Goal: Task Accomplishment & Management: Manage account settings

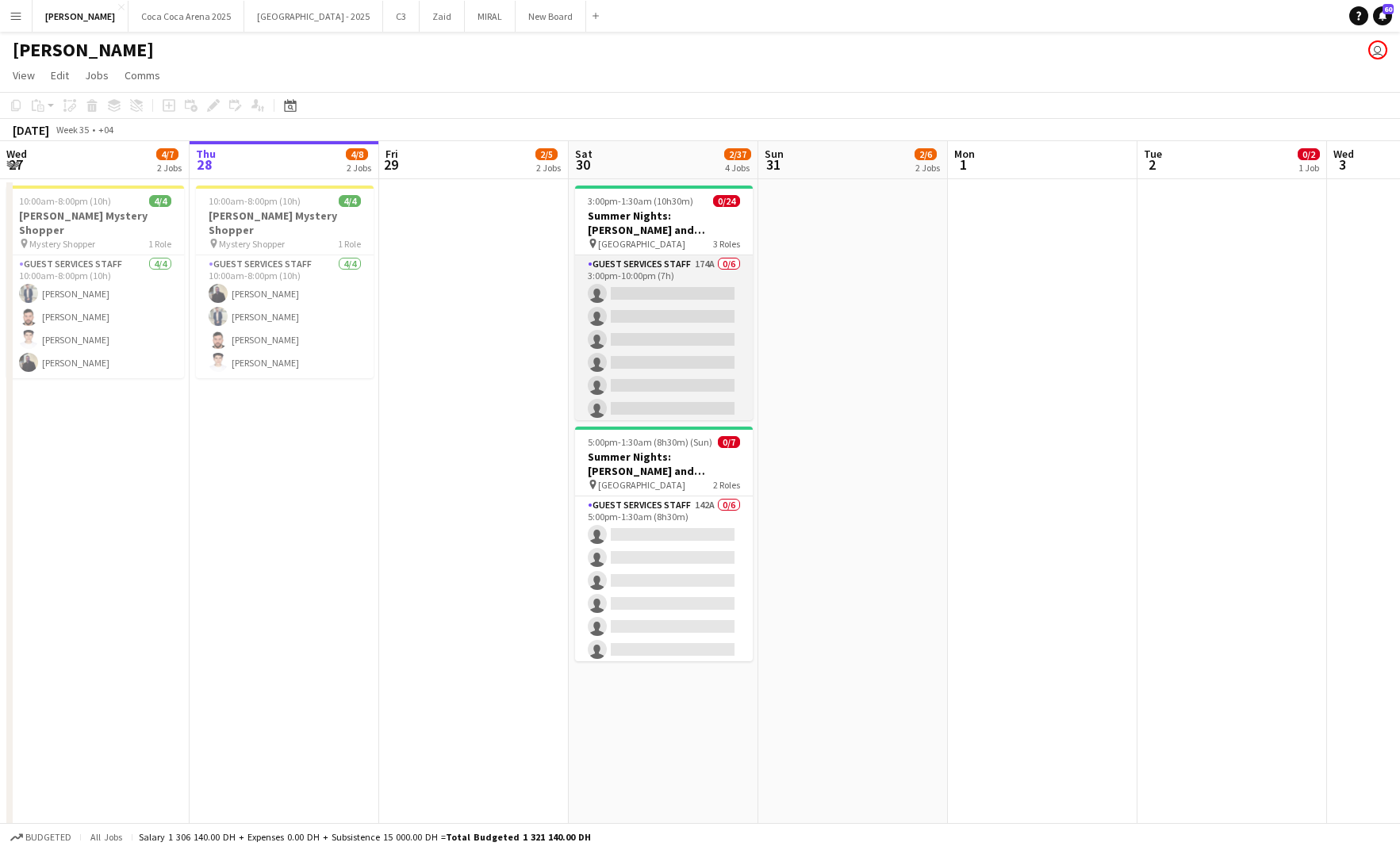
click at [656, 388] on app-card-role "Guest Services Staff 174A 0/6 3:00pm-10:00pm (7h) single-neutral-actions single…" at bounding box center [663, 340] width 177 height 169
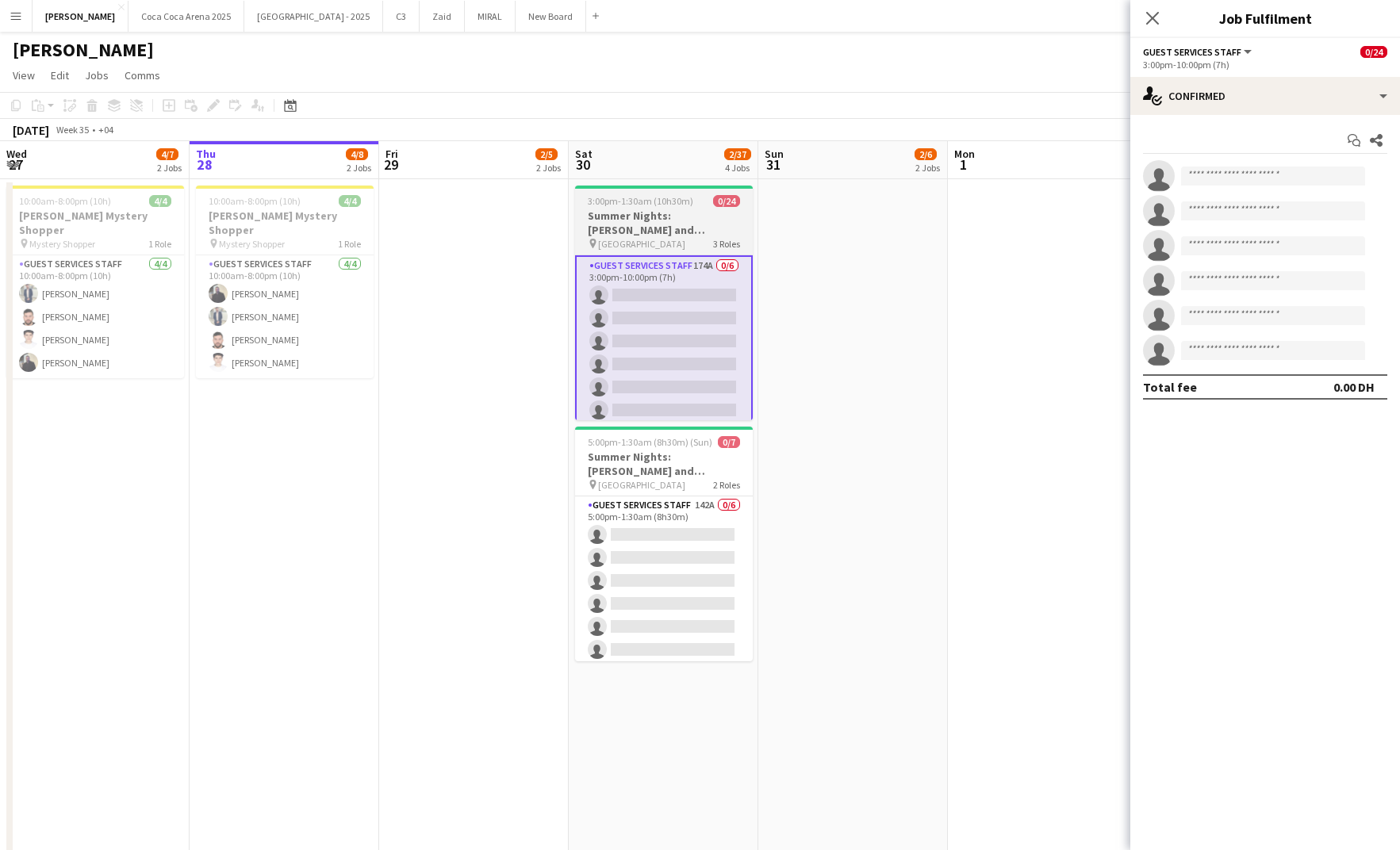
click at [584, 201] on div "3:00pm-1:30am (10h30m) (Sun) 0/24" at bounding box center [663, 201] width 177 height 12
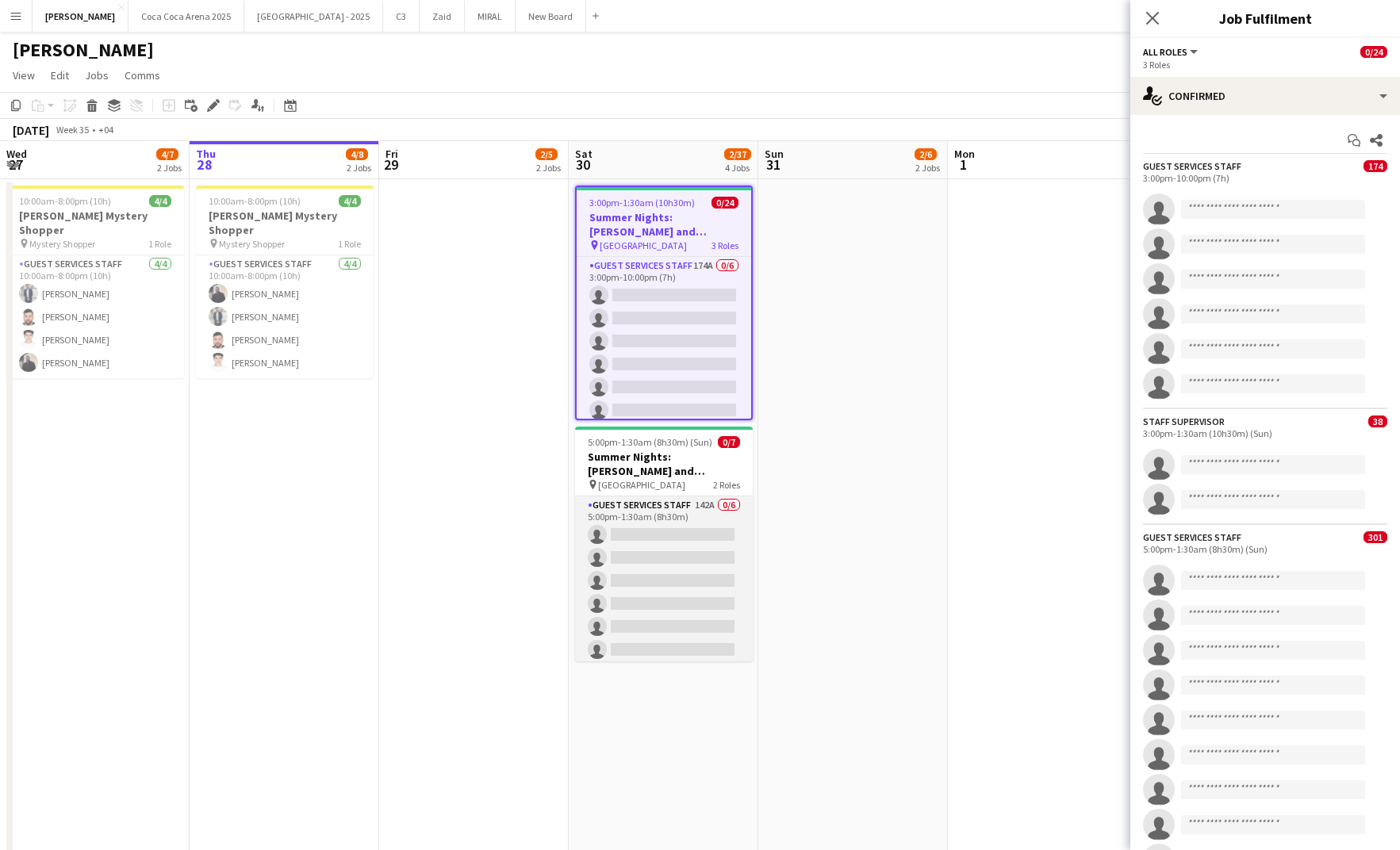
click at [714, 559] on app-card-role "Guest Services Staff 142A 0/6 5:00pm-1:30am (8h30m) single-neutral-actions sing…" at bounding box center [663, 581] width 177 height 169
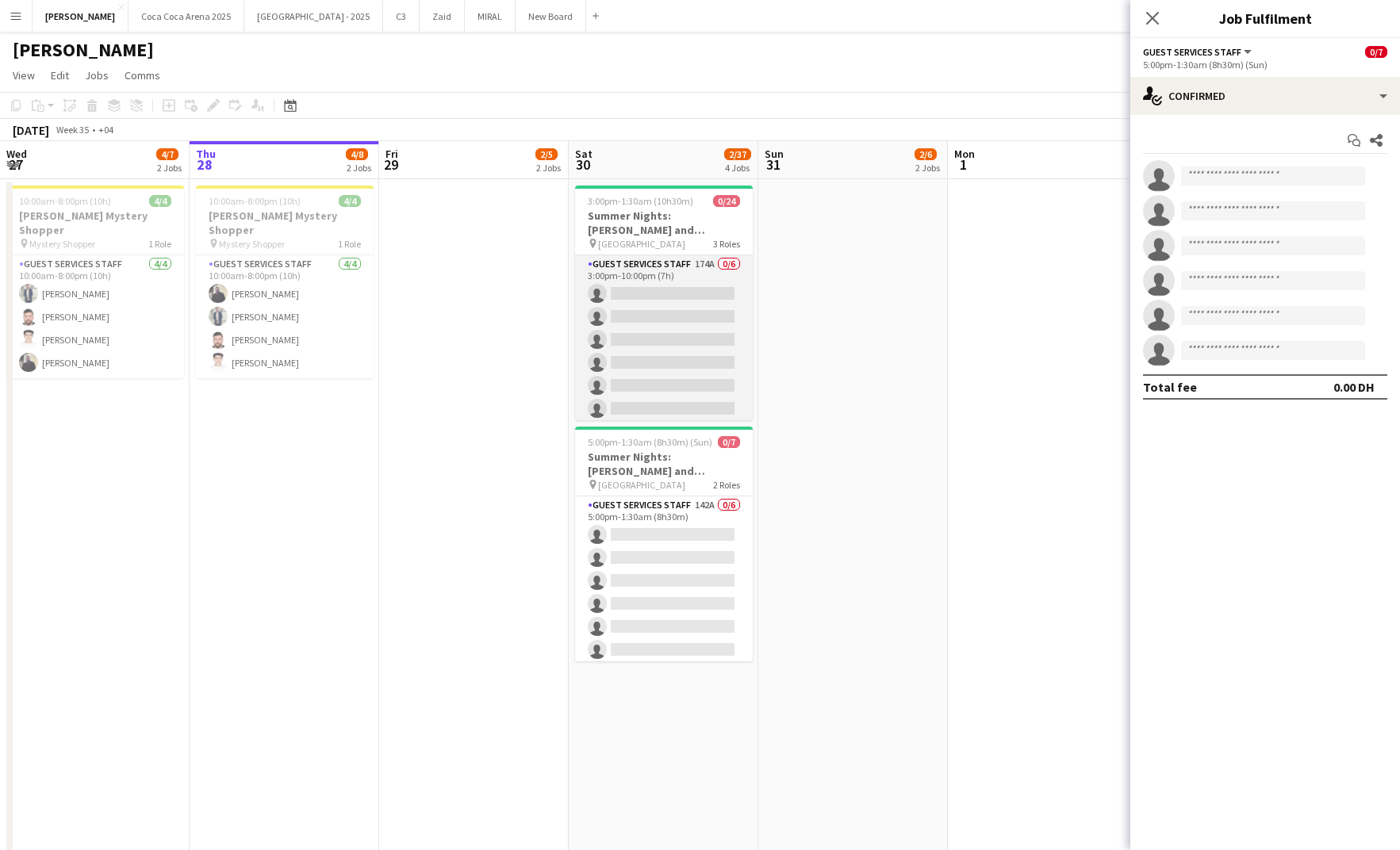
click at [678, 293] on app-card-role "Guest Services Staff 174A 0/6 3:00pm-10:00pm (7h) single-neutral-actions single…" at bounding box center [663, 340] width 177 height 169
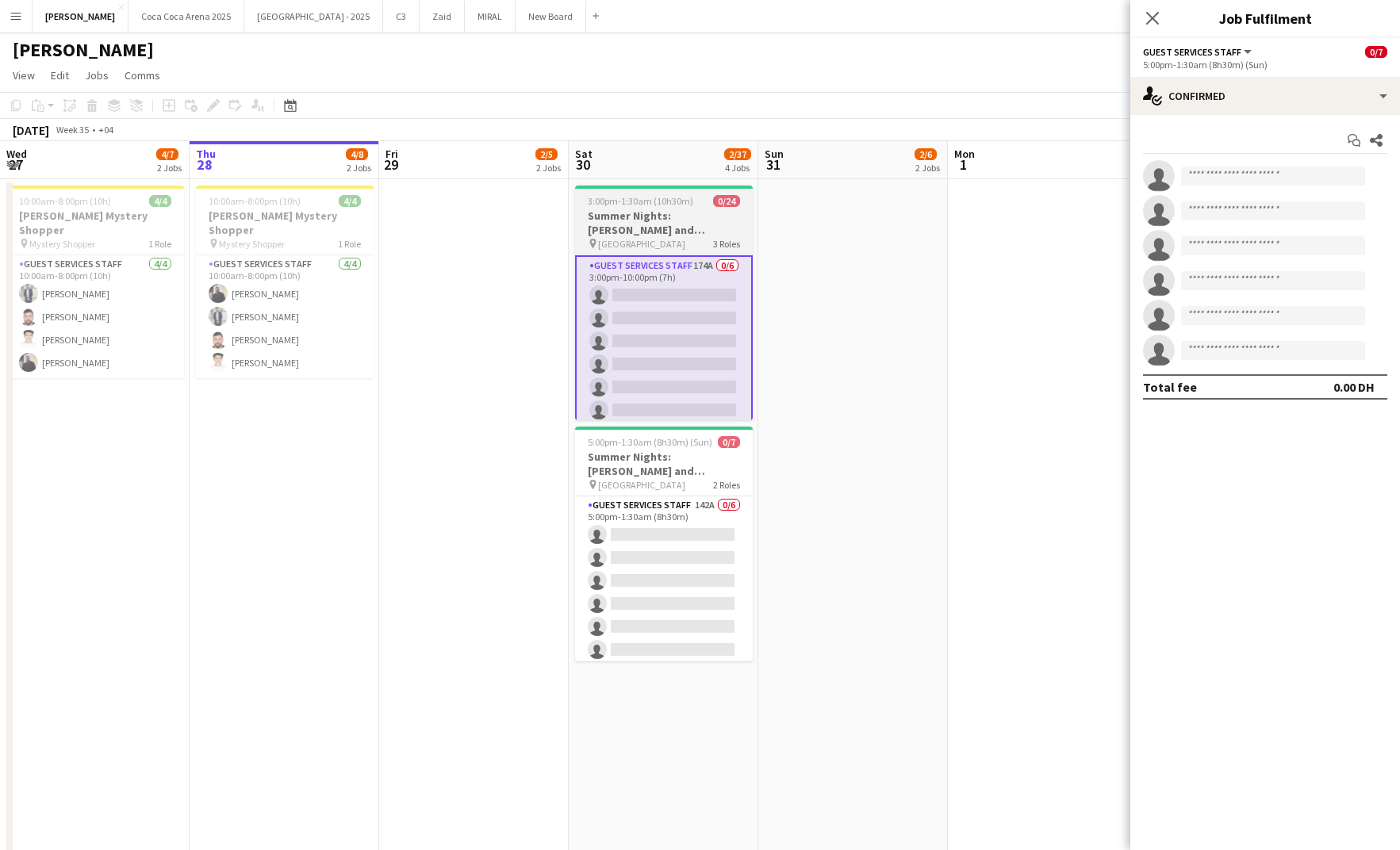
click at [647, 229] on h3 "Summer Nights: [PERSON_NAME] and [PERSON_NAME] - External" at bounding box center [663, 223] width 177 height 28
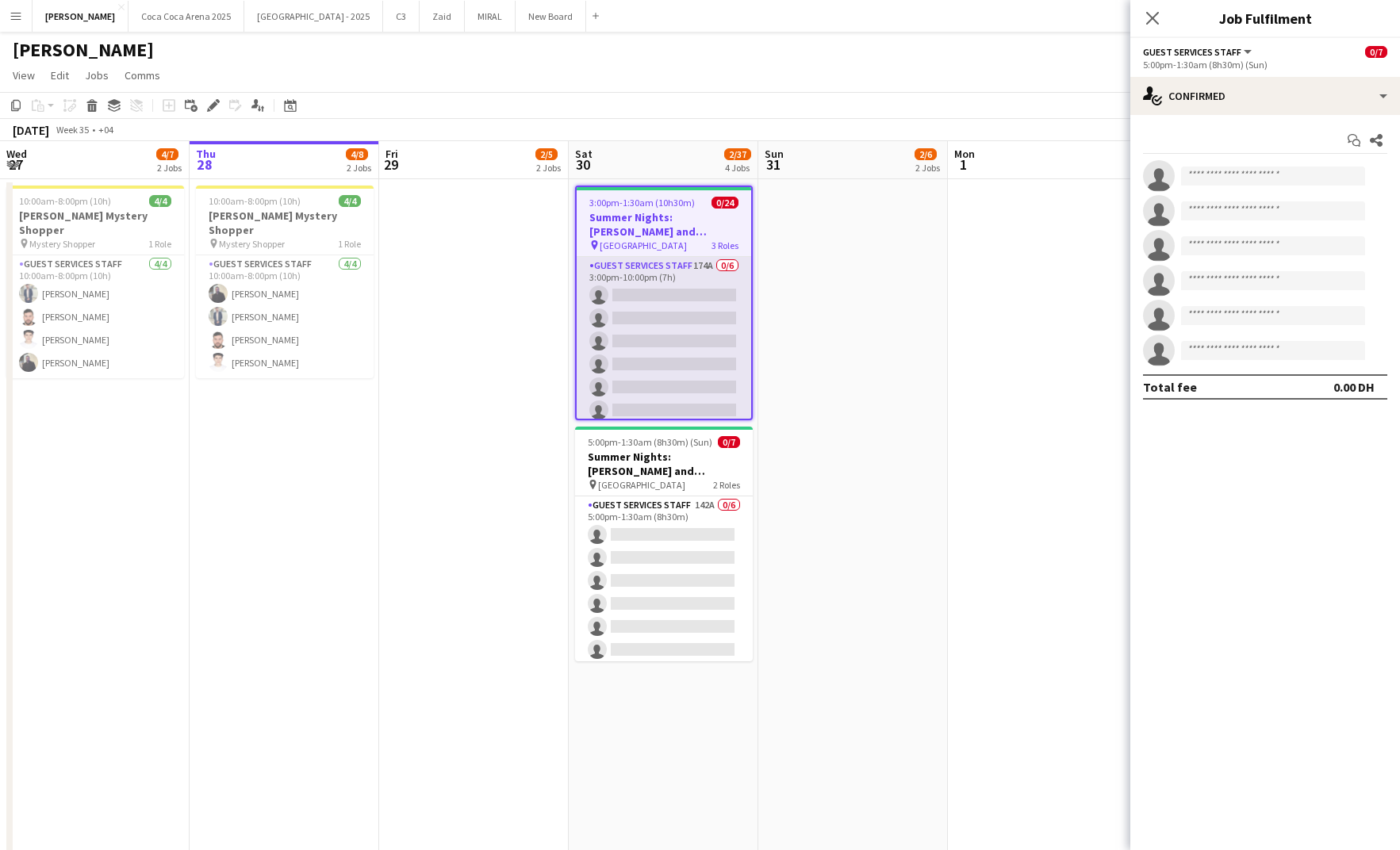
click at [649, 406] on app-card-role "Guest Services Staff 174A 0/6 3:00pm-10:00pm (7h) single-neutral-actions single…" at bounding box center [663, 342] width 175 height 169
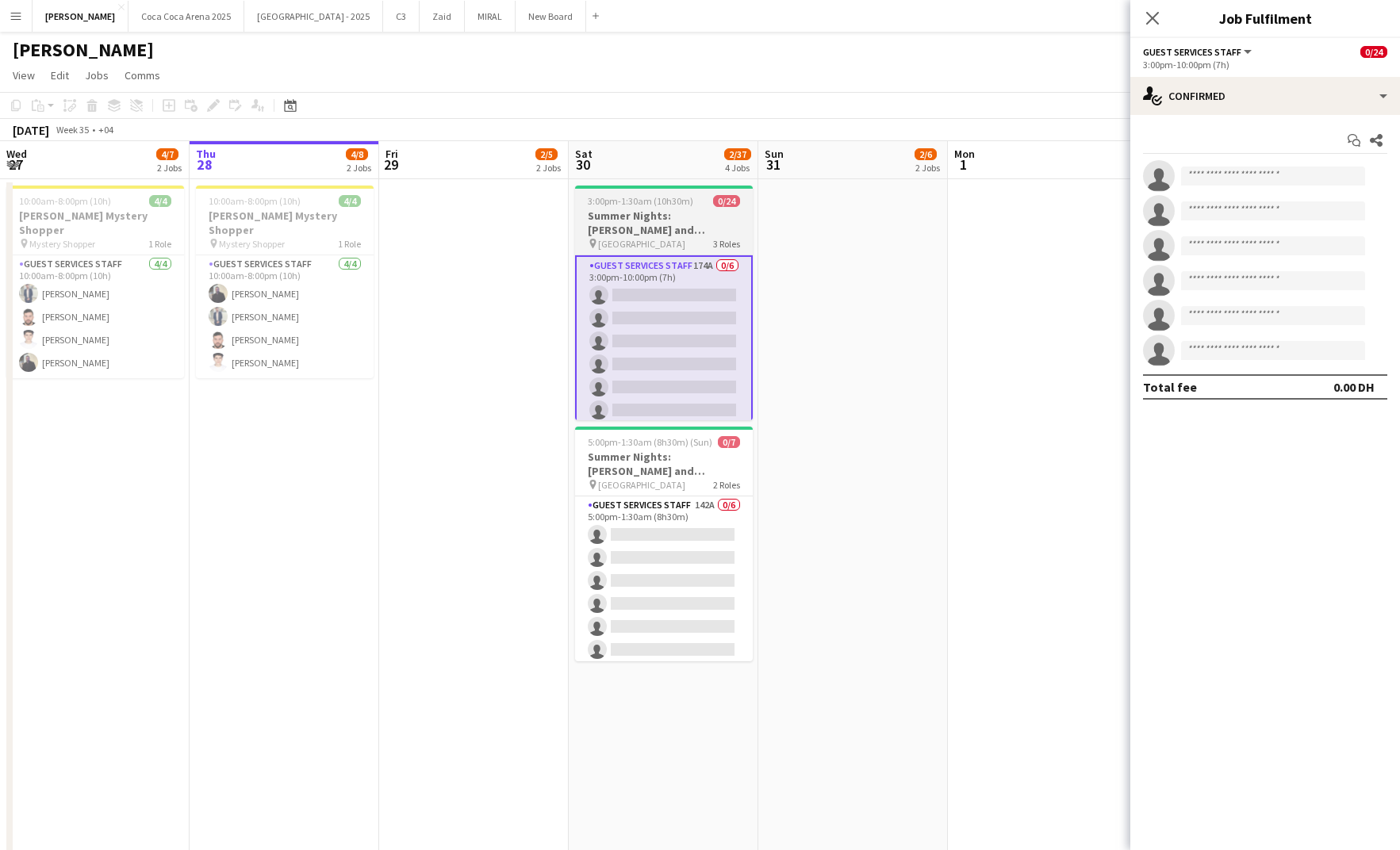
click at [661, 195] on span "3:00pm-1:30am (10h30m) (Sun)" at bounding box center [650, 201] width 125 height 12
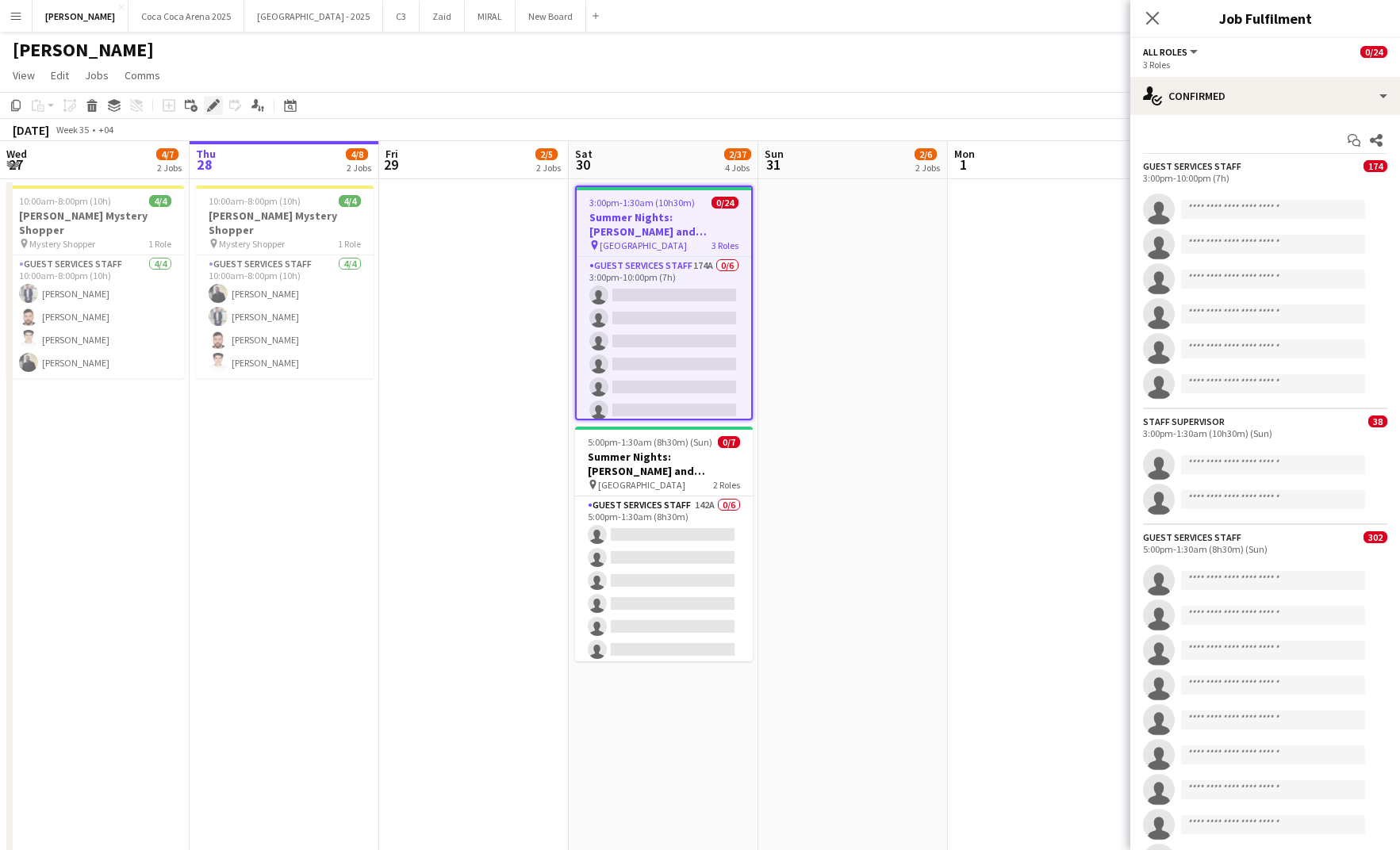
click at [215, 100] on icon "Edit" at bounding box center [213, 104] width 12 height 12
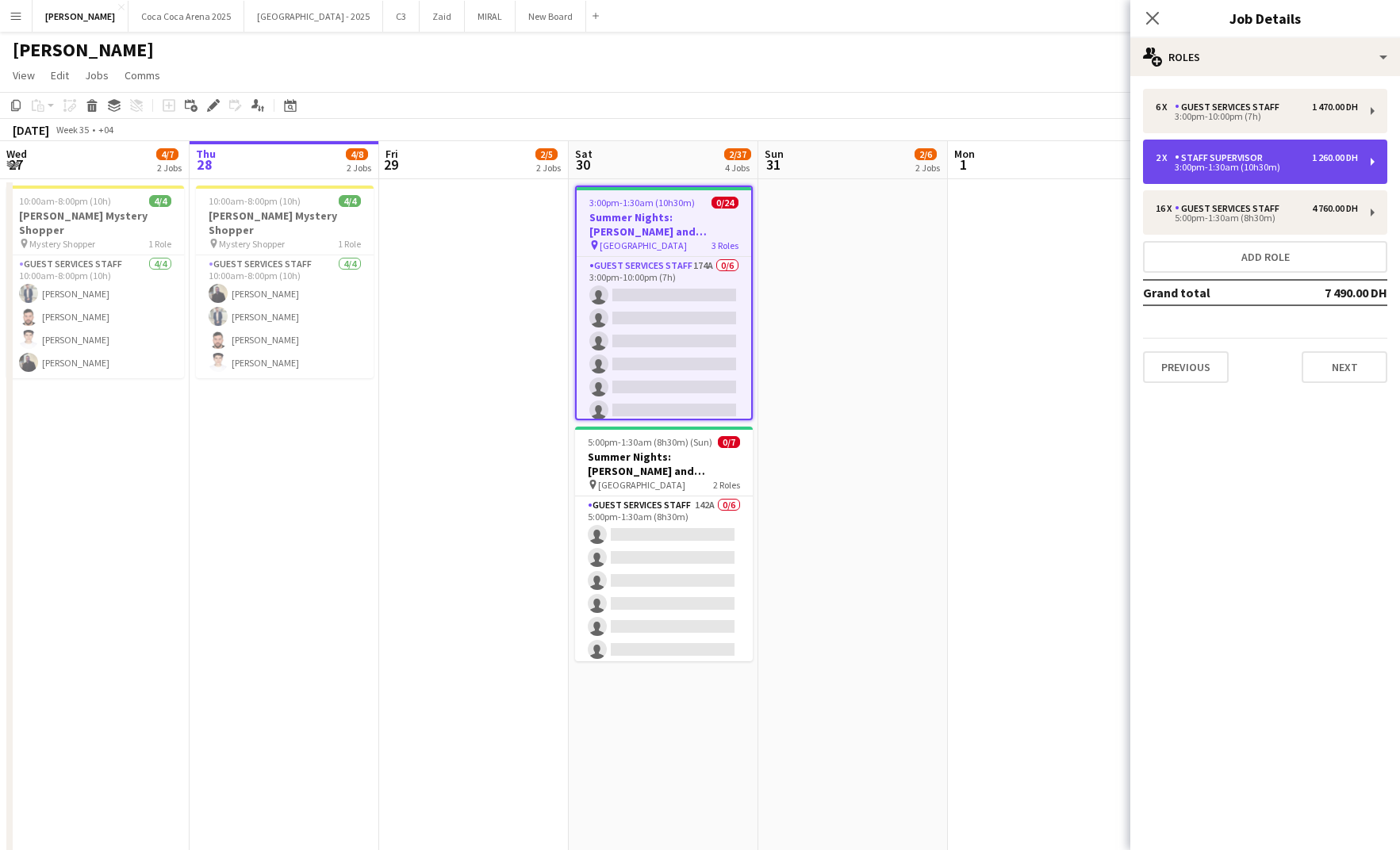
click at [1221, 157] on div "Staff Supervisor" at bounding box center [1221, 157] width 94 height 11
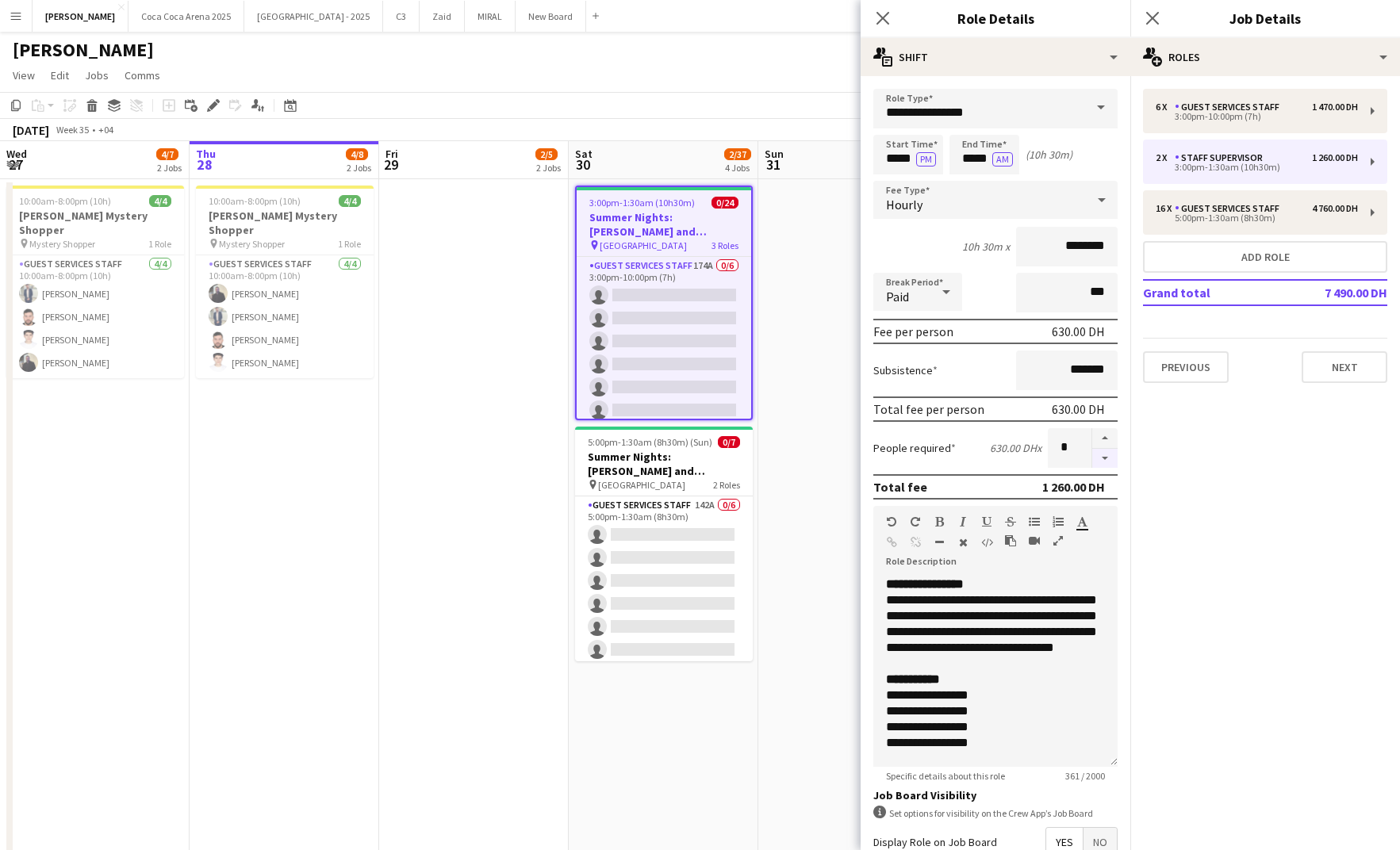
click at [1108, 455] on button "button" at bounding box center [1105, 458] width 26 height 20
type input "*"
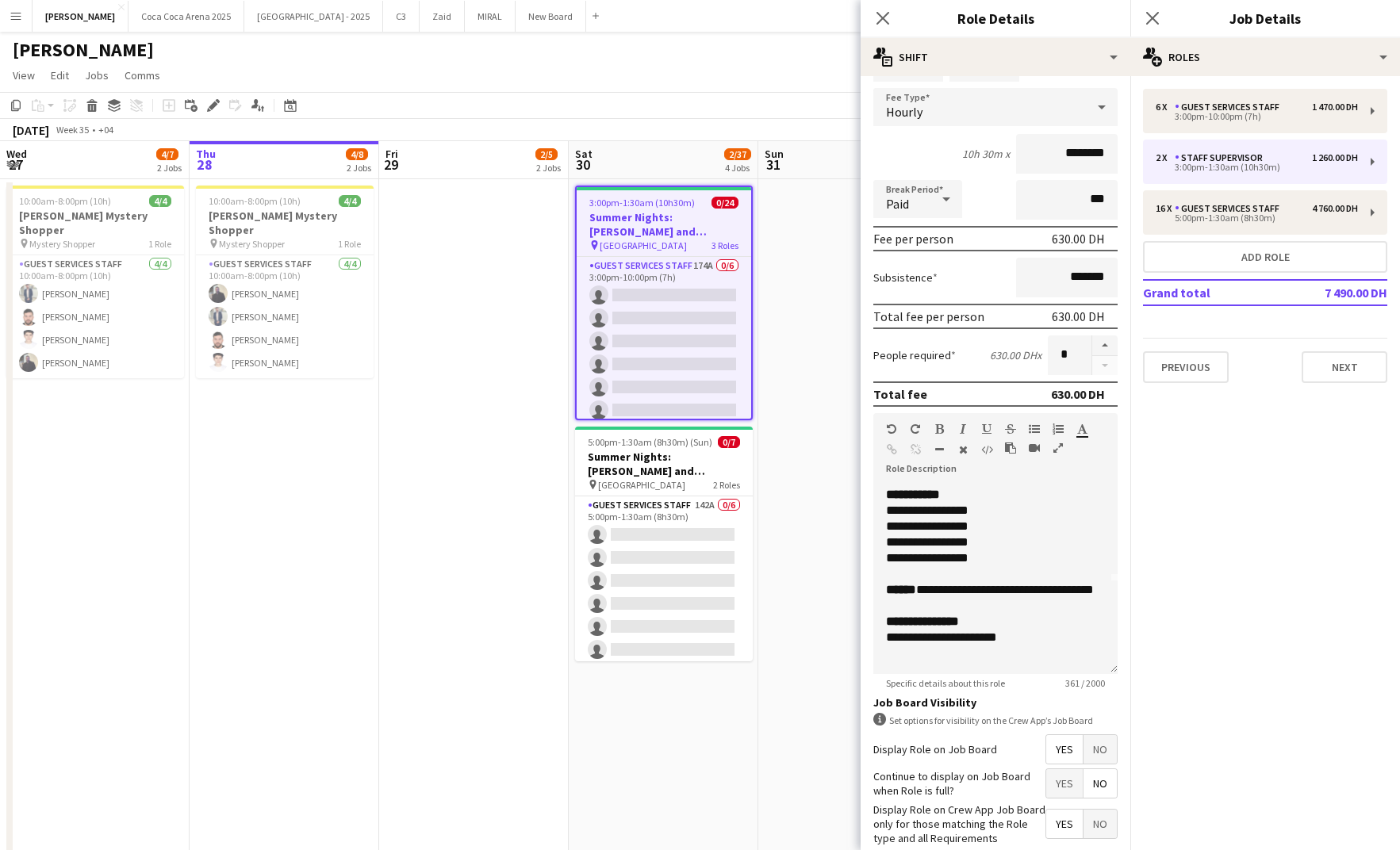
scroll to position [175, 0]
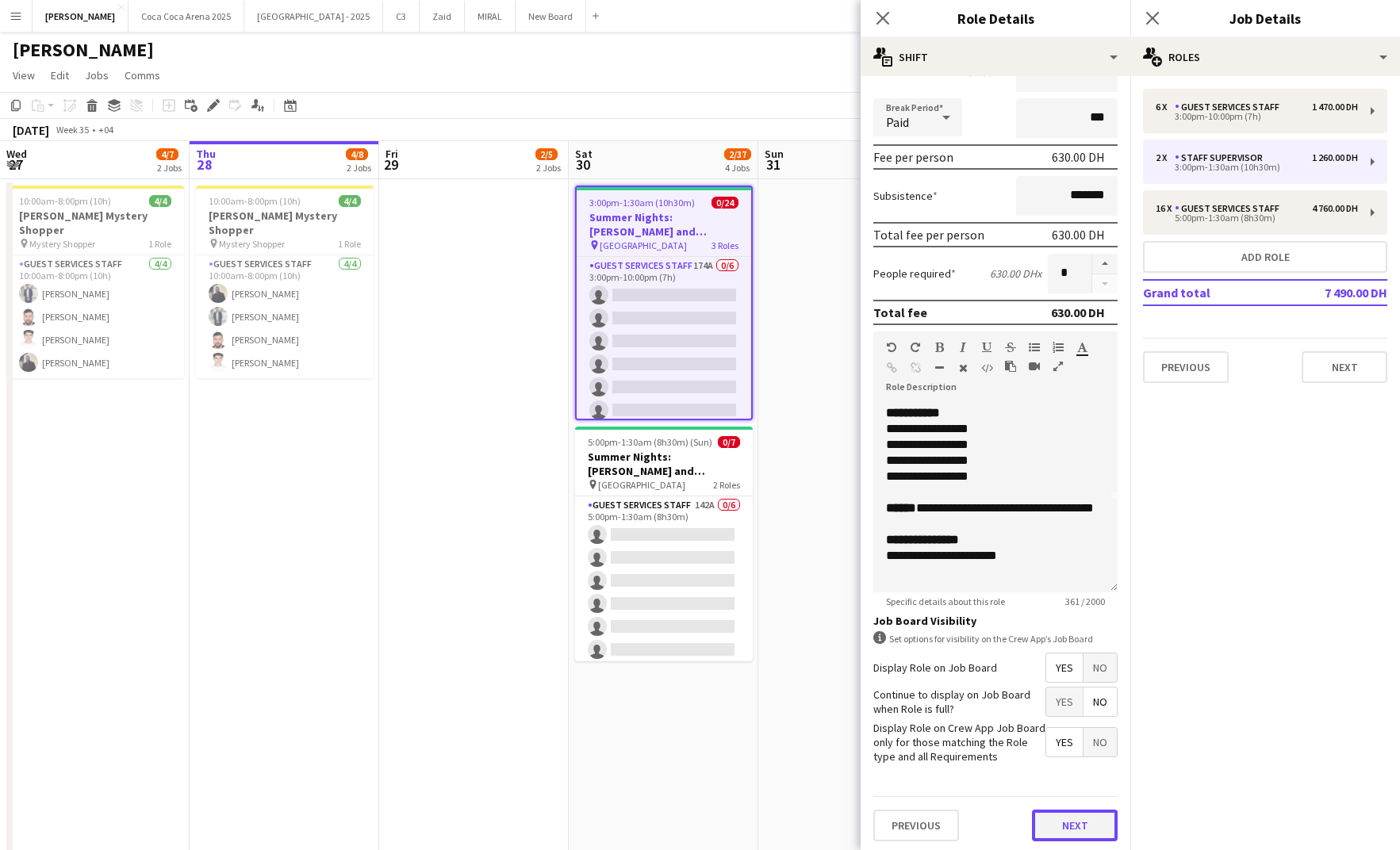
click at [1054, 812] on button "Next" at bounding box center [1074, 824] width 85 height 31
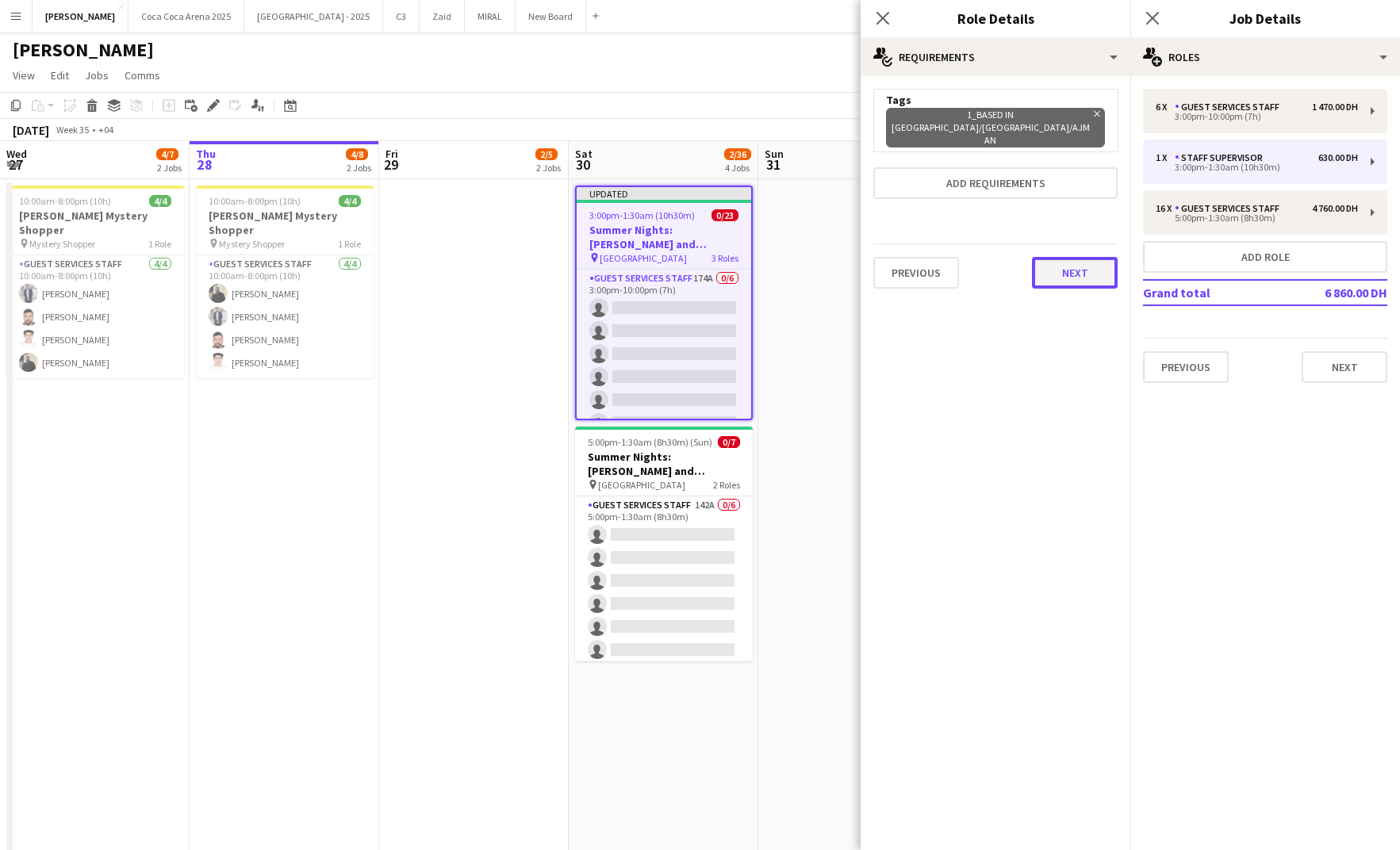
click at [1079, 257] on button "Next" at bounding box center [1074, 272] width 85 height 31
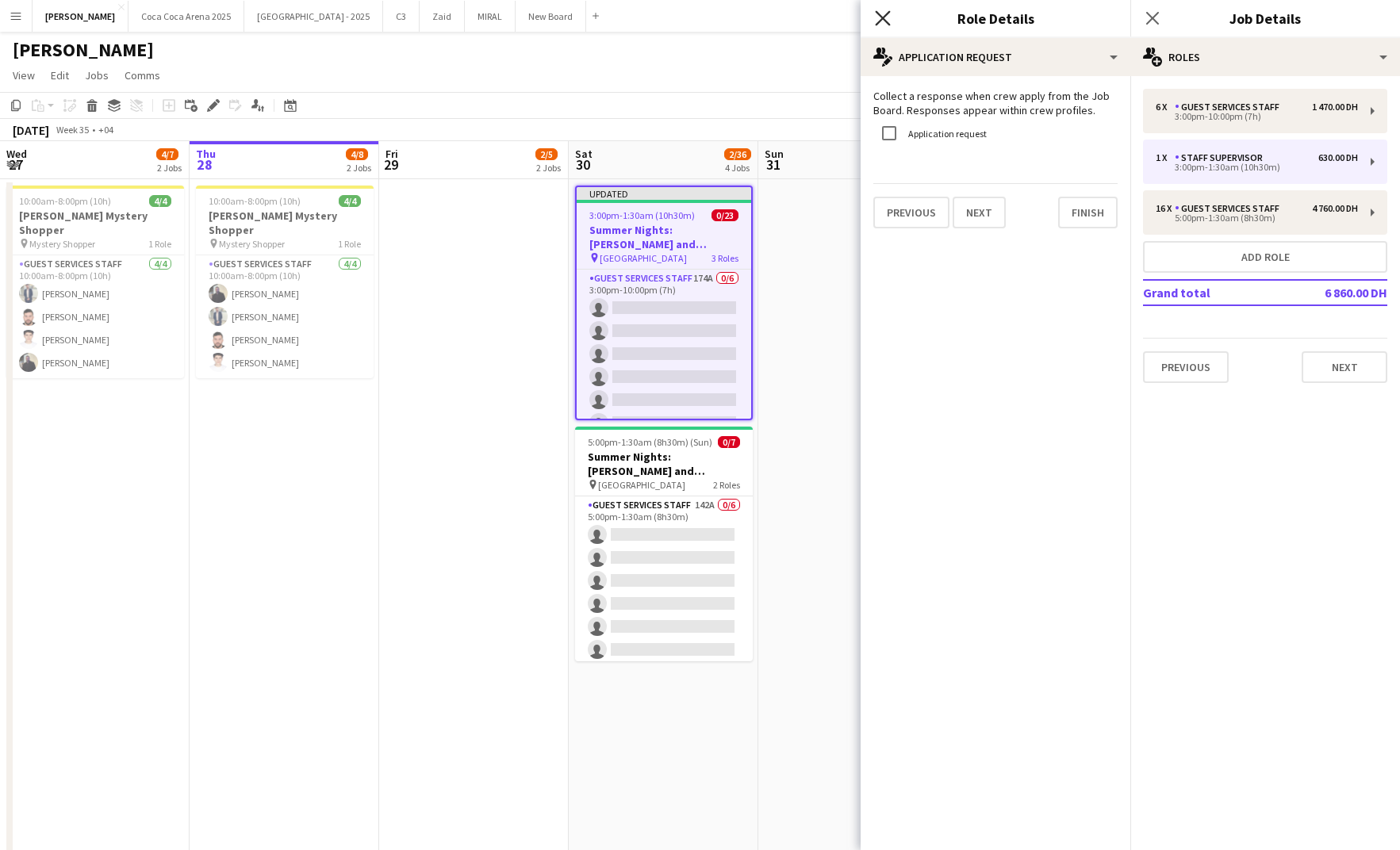
click at [885, 12] on icon "Close pop-in" at bounding box center [883, 18] width 15 height 15
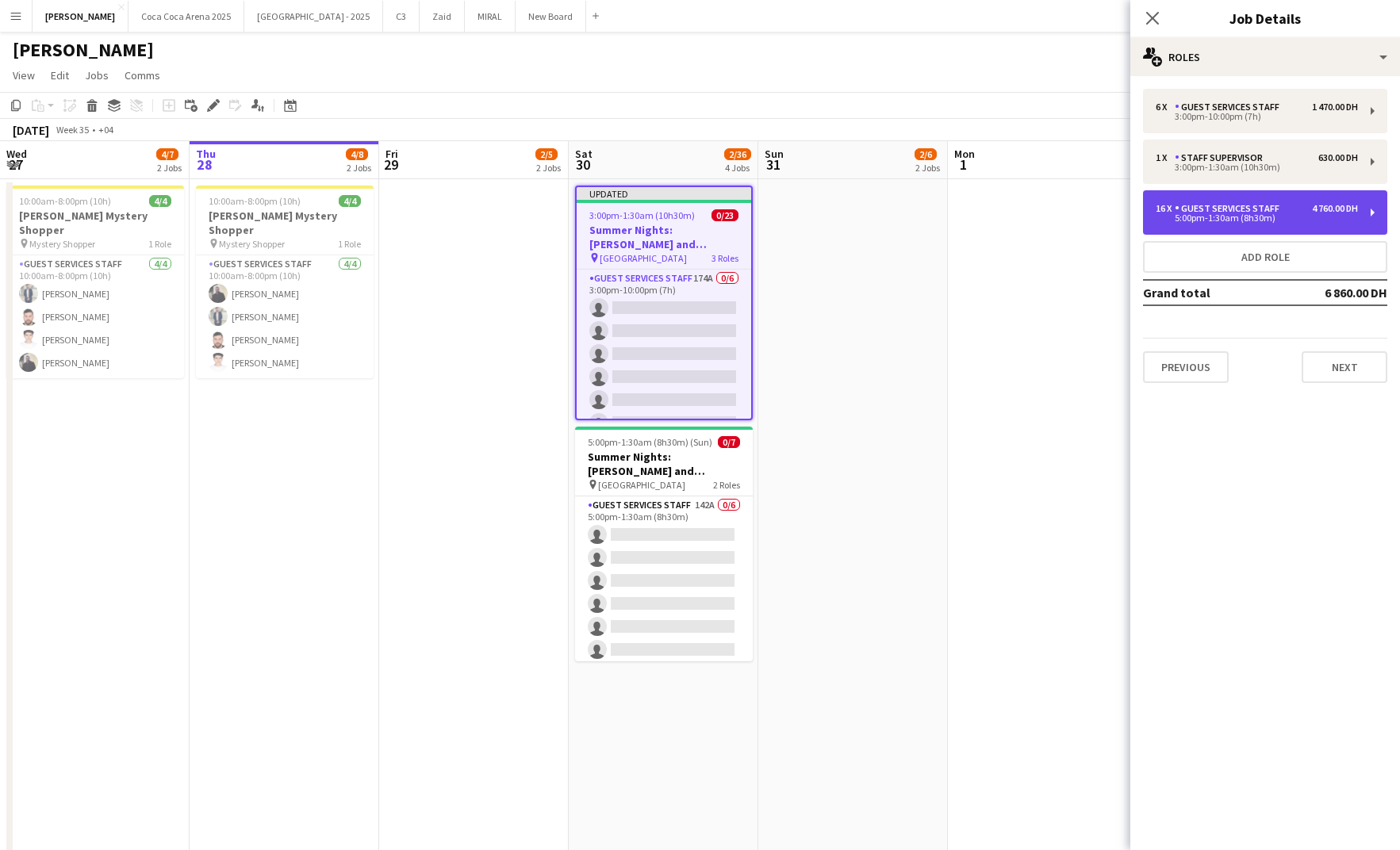
click at [1232, 217] on div "5:00pm-1:30am (8h30m)" at bounding box center [1256, 218] width 202 height 8
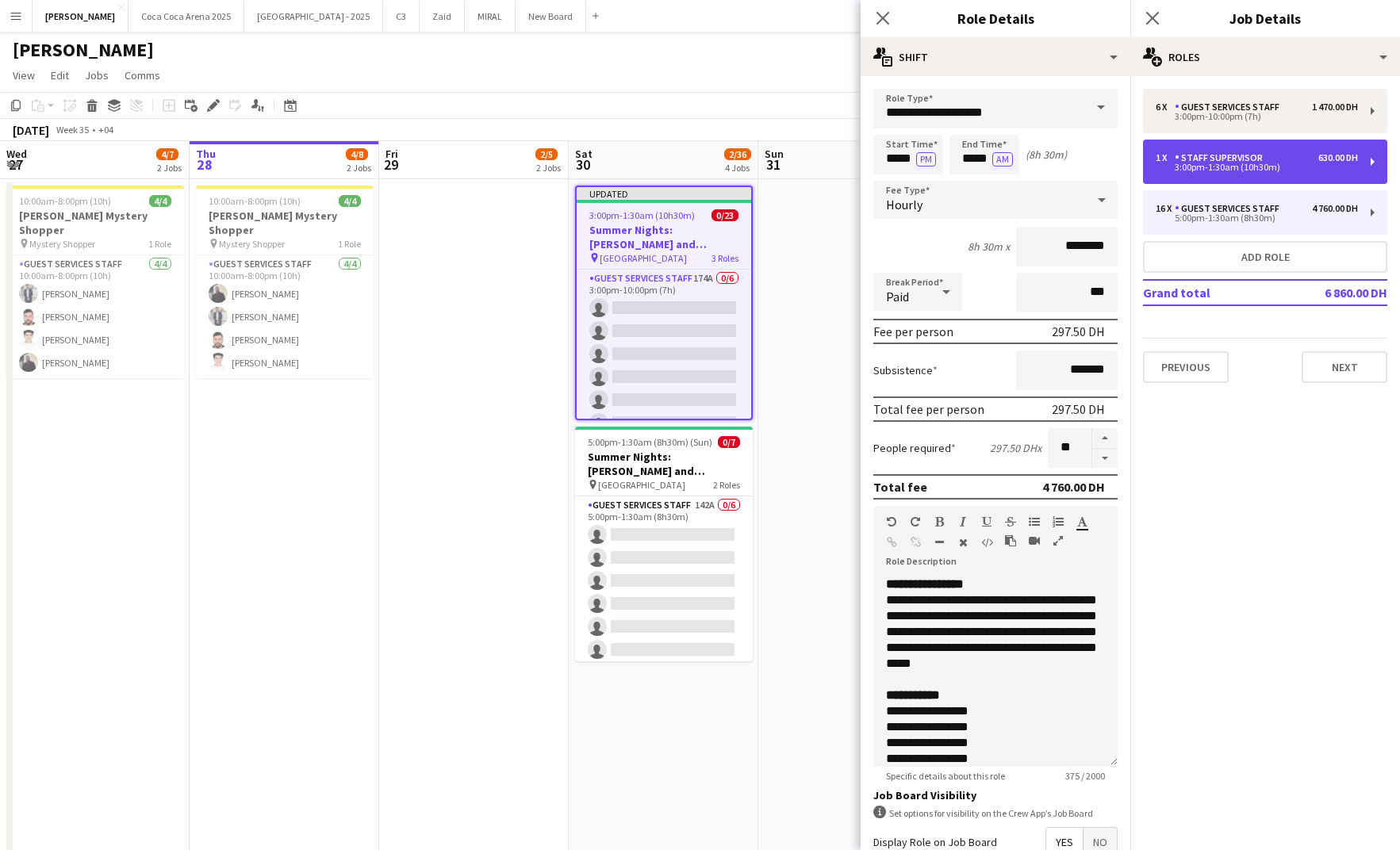
click at [1268, 177] on div "1 x Staff Supervisor 630.00 DH 3:00pm-1:30am (10h30m)" at bounding box center [1264, 161] width 244 height 45
type input "**********"
type input "*****"
type input "********"
type input "*"
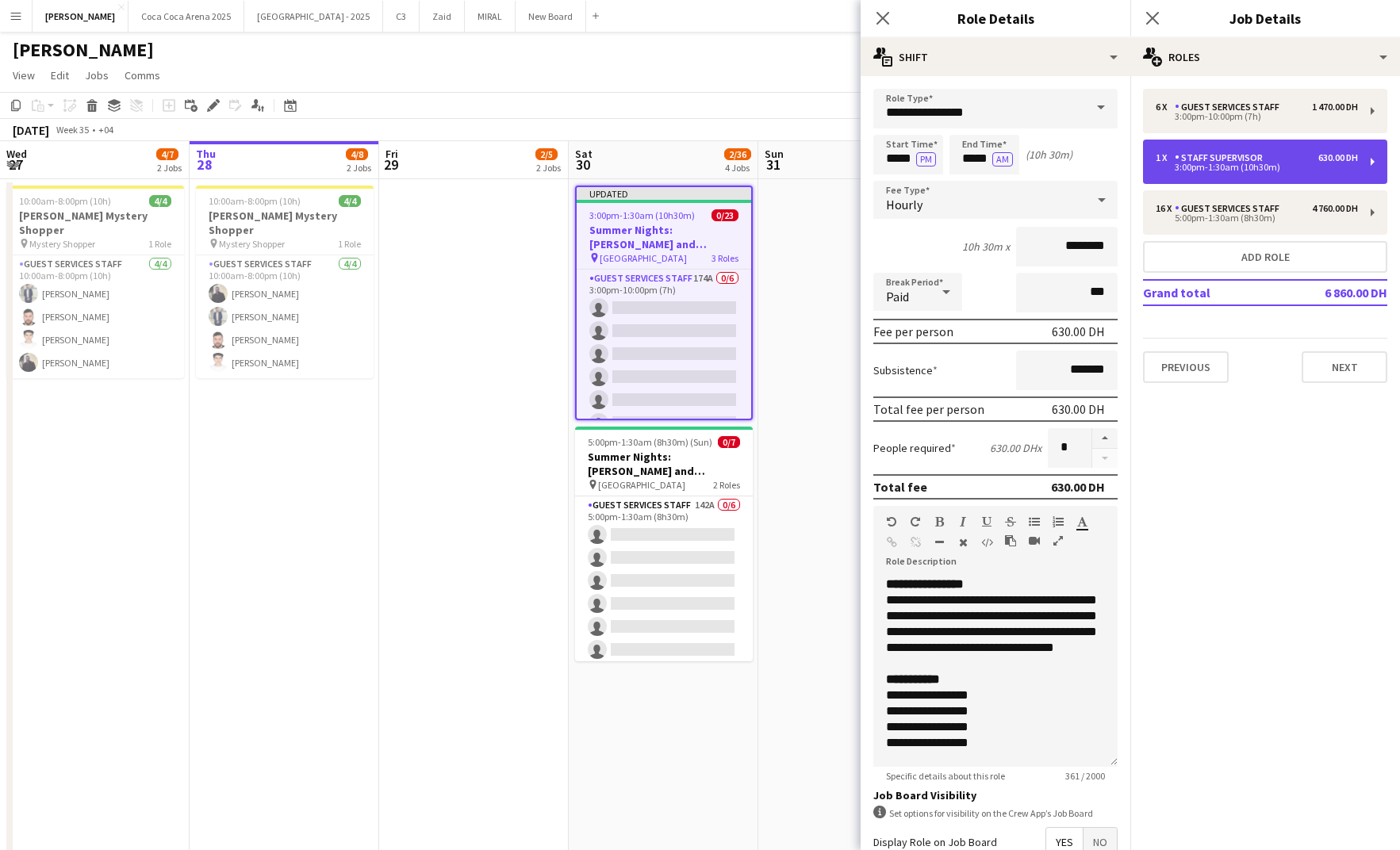
click at [1268, 177] on div "1 x Staff Supervisor 630.00 DH 3:00pm-1:30am (10h30m)" at bounding box center [1264, 161] width 244 height 45
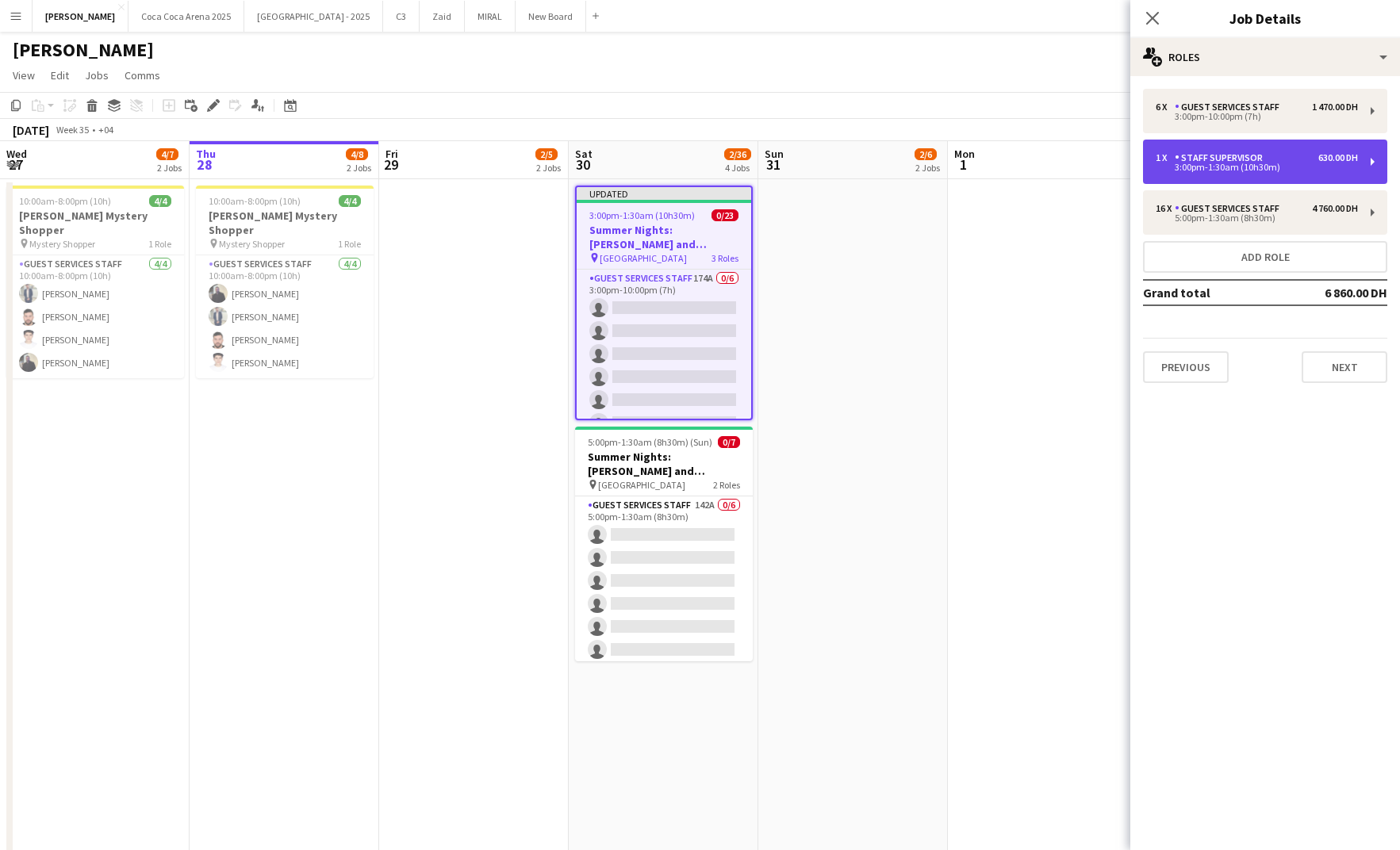
click at [1268, 177] on div "1 x Staff Supervisor 630.00 DH 3:00pm-1:30am (10h30m)" at bounding box center [1264, 161] width 244 height 45
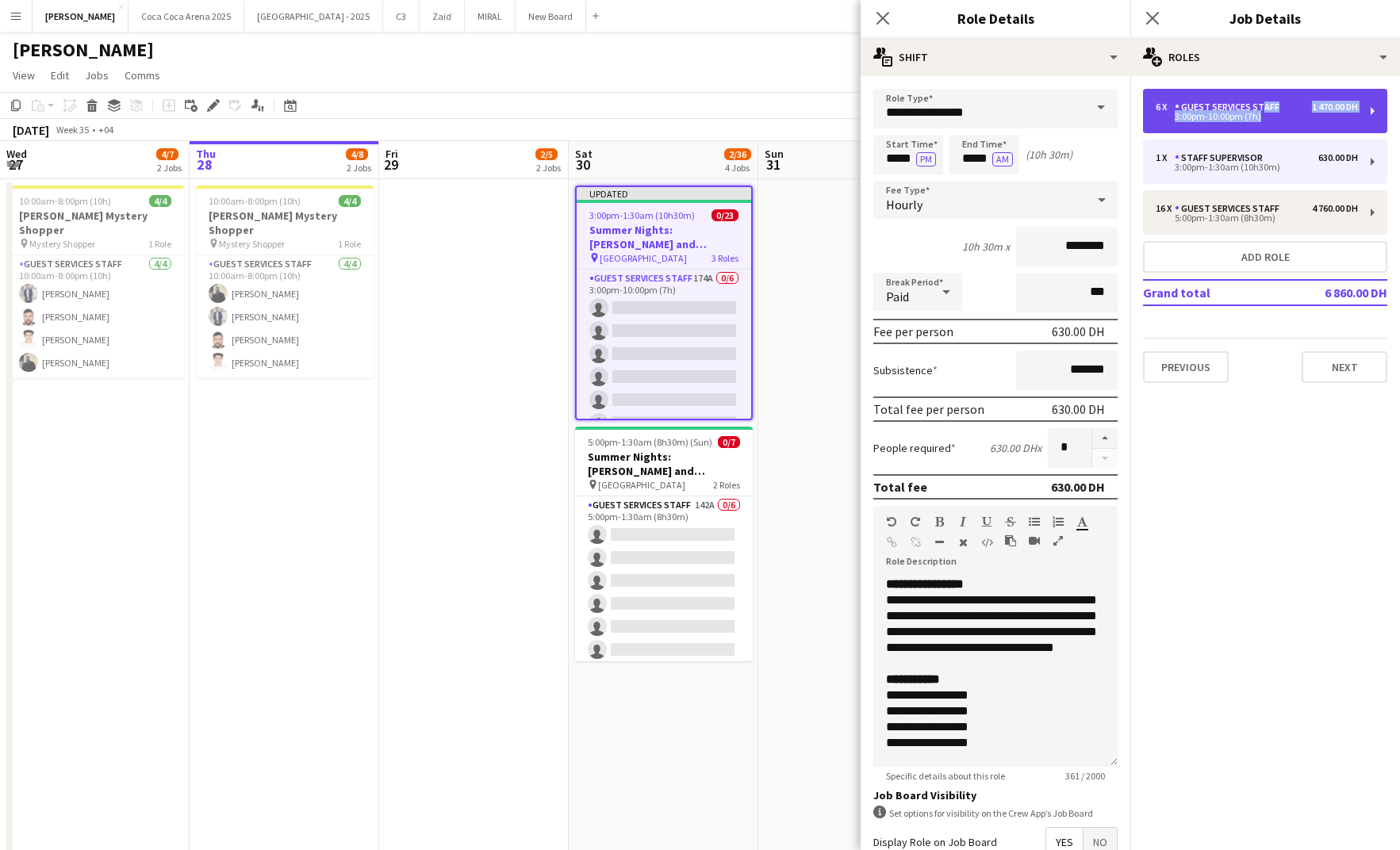
click at [1257, 113] on div "6 x Guest Services Staff 1 470.00 DH 3:00pm-10:00pm (7h)" at bounding box center [1256, 111] width 202 height 19
type input "**********"
type input "*****"
type input "********"
type input "*"
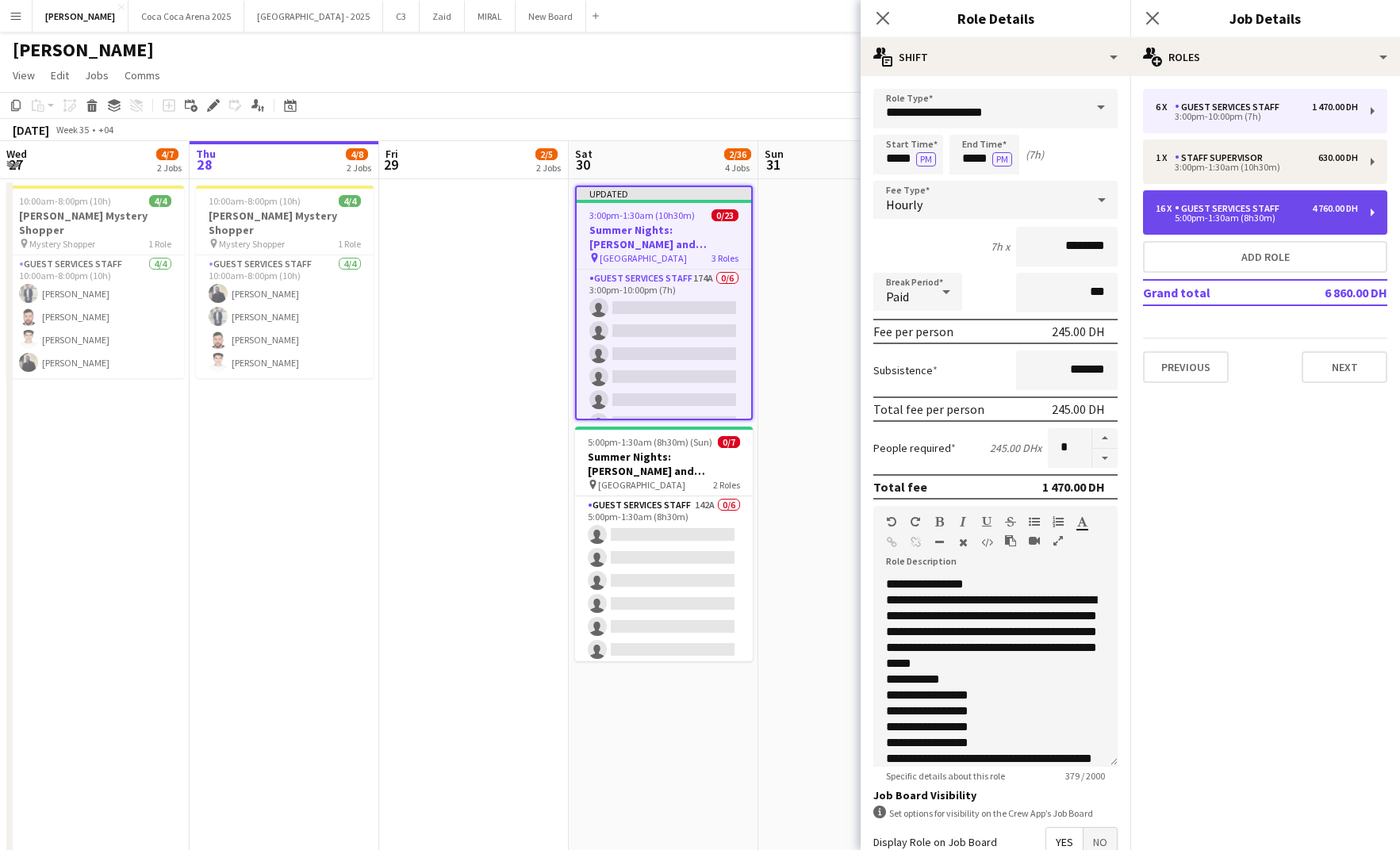
click at [1257, 224] on div "16 x Guest Services Staff 4 760.00 DH 5:00pm-1:30am (8h30m)" at bounding box center [1264, 212] width 244 height 45
type input "*****"
type input "**"
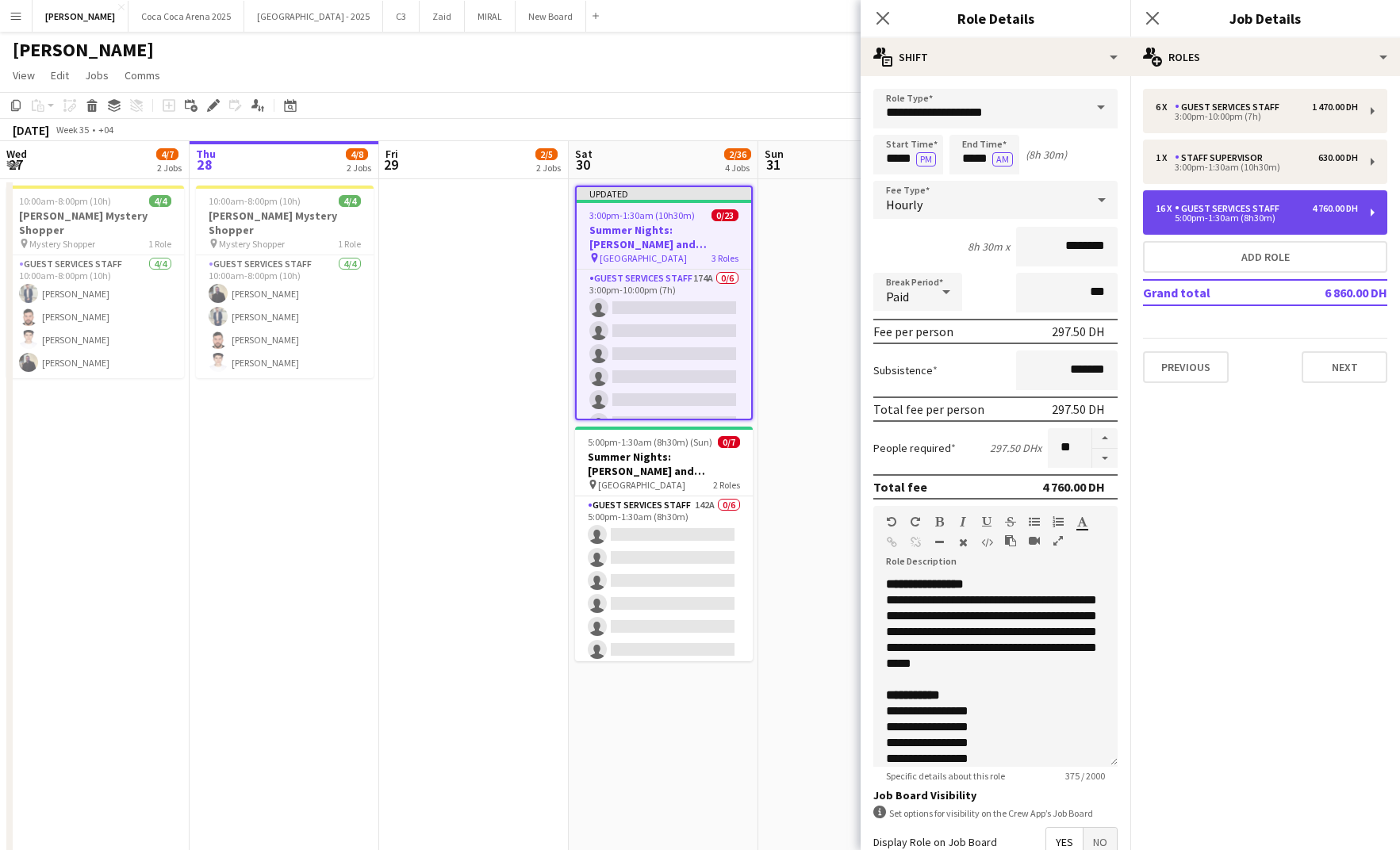
click at [1341, 212] on div "4 760.00 DH" at bounding box center [1335, 209] width 46 height 11
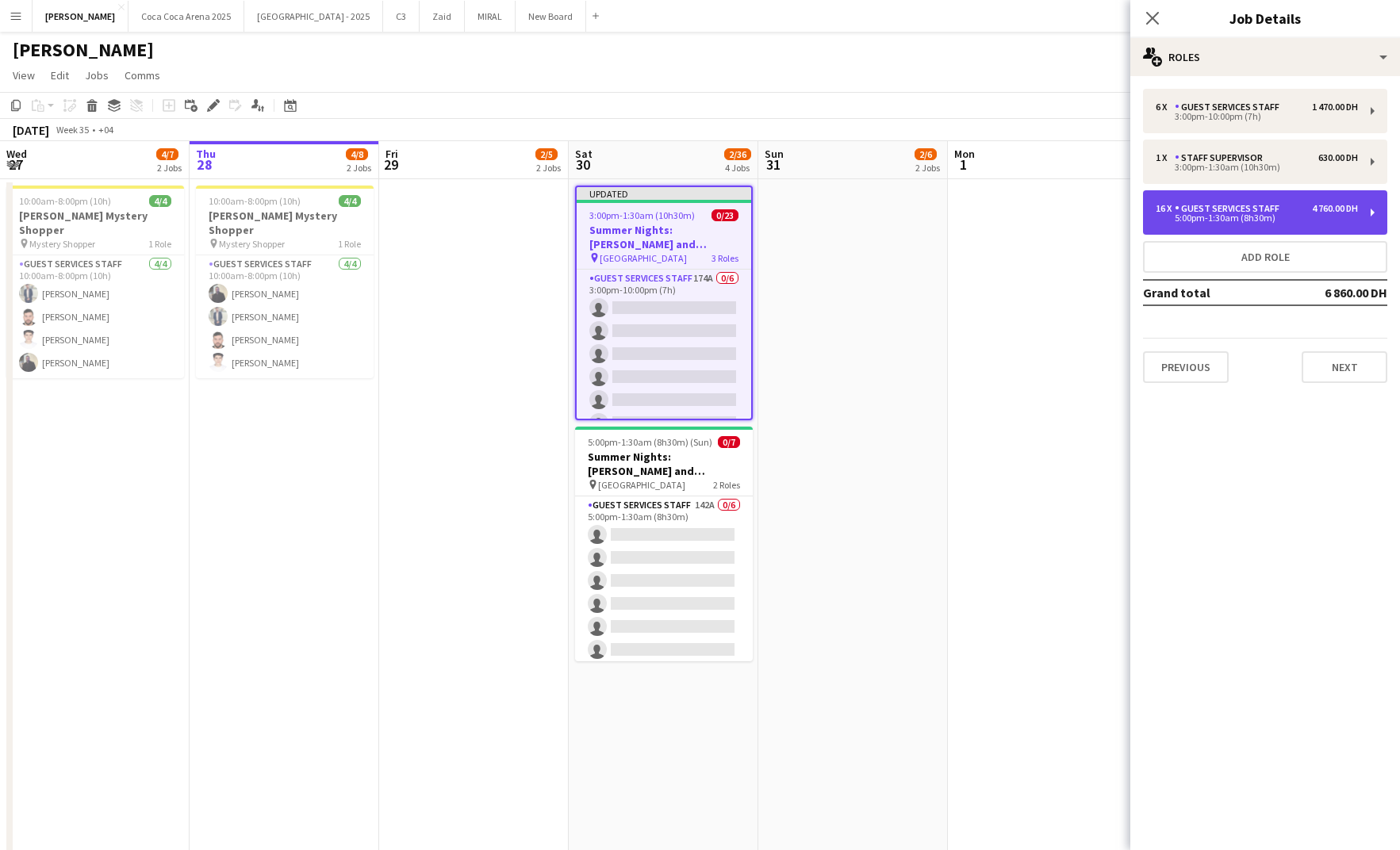
click at [1341, 212] on div "4 760.00 DH" at bounding box center [1335, 209] width 46 height 11
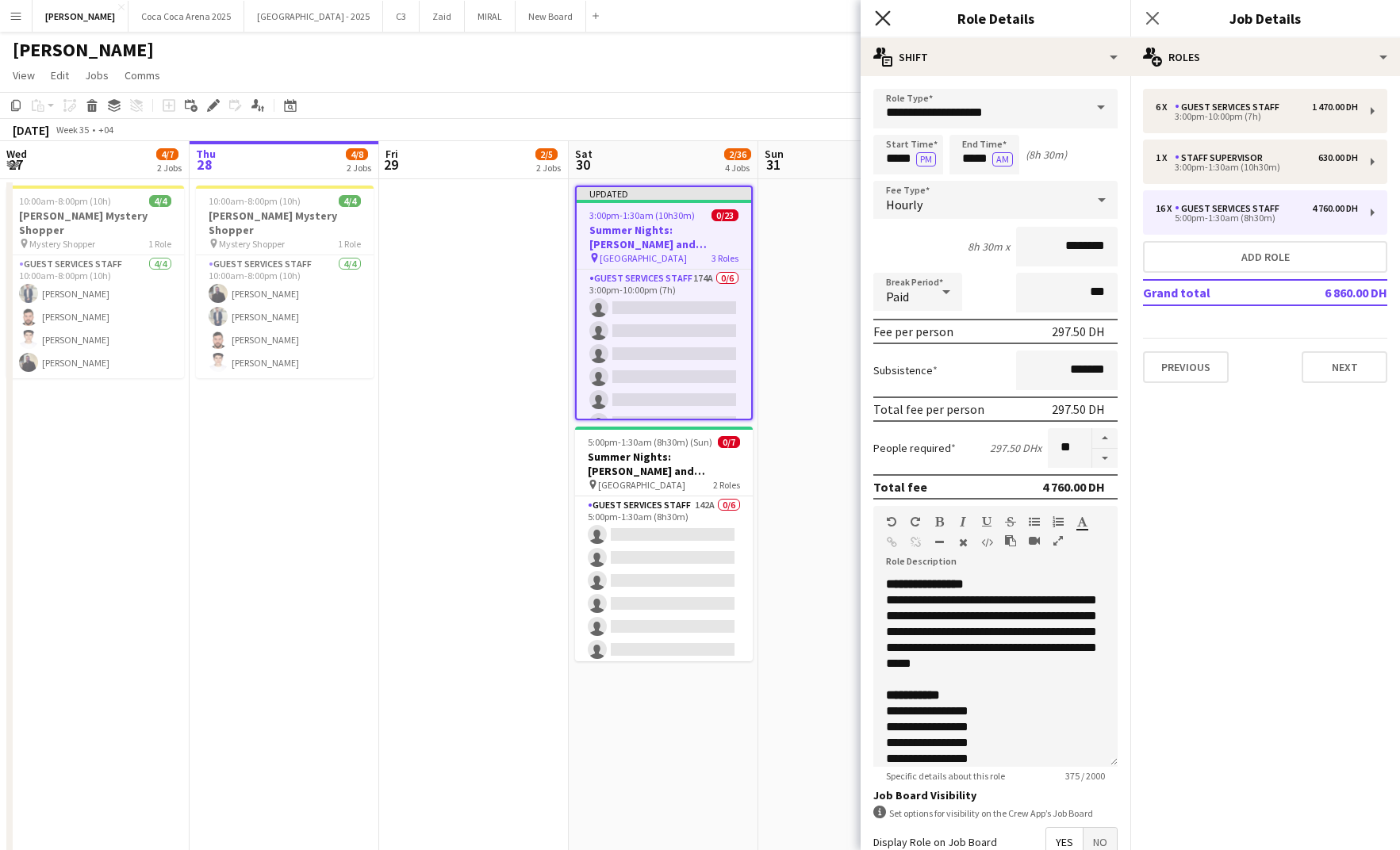
click at [884, 17] on icon at bounding box center [883, 18] width 15 height 15
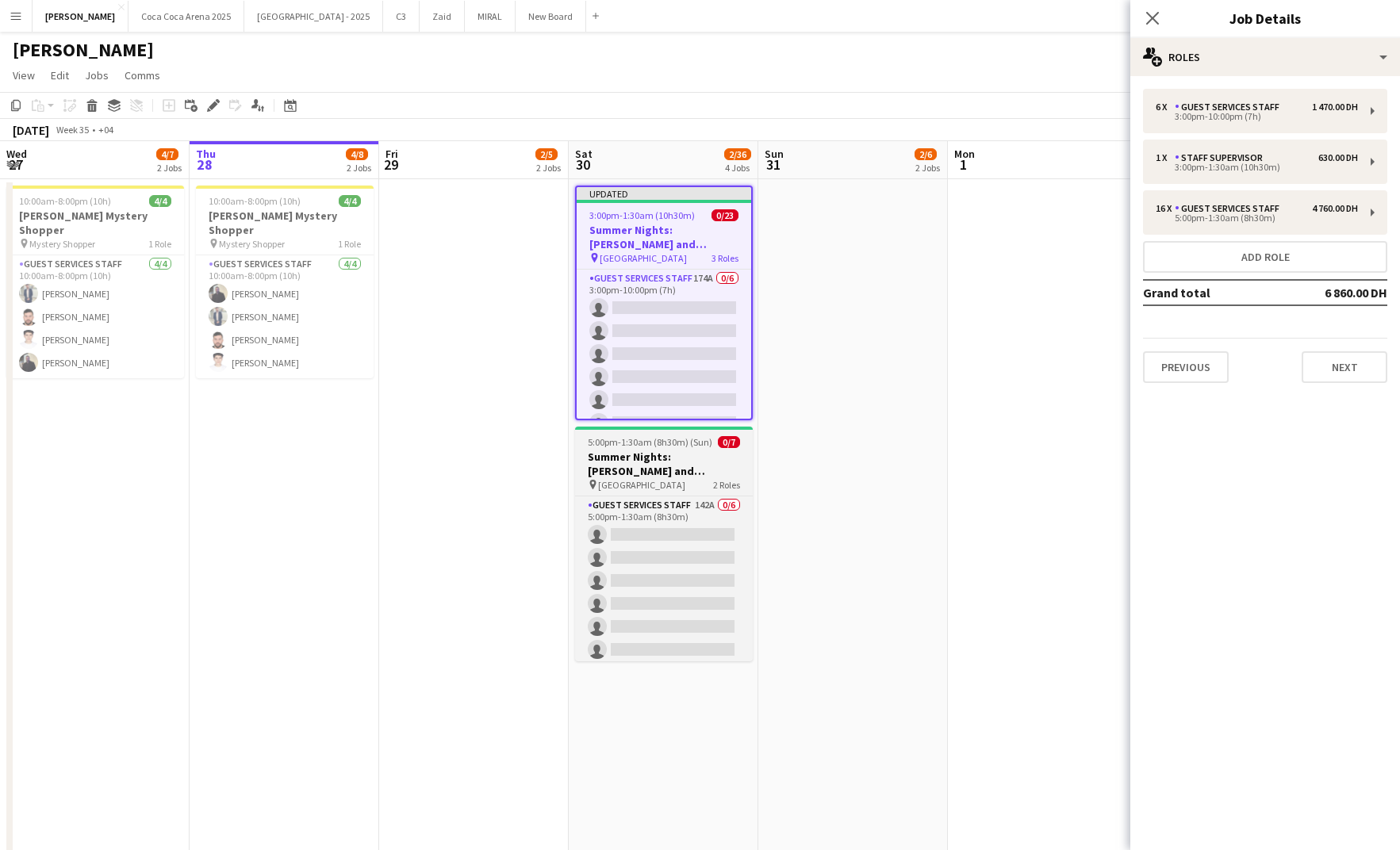
click at [637, 476] on h3 "Summer Nights: [PERSON_NAME] and [PERSON_NAME] - Internal" at bounding box center [663, 464] width 177 height 28
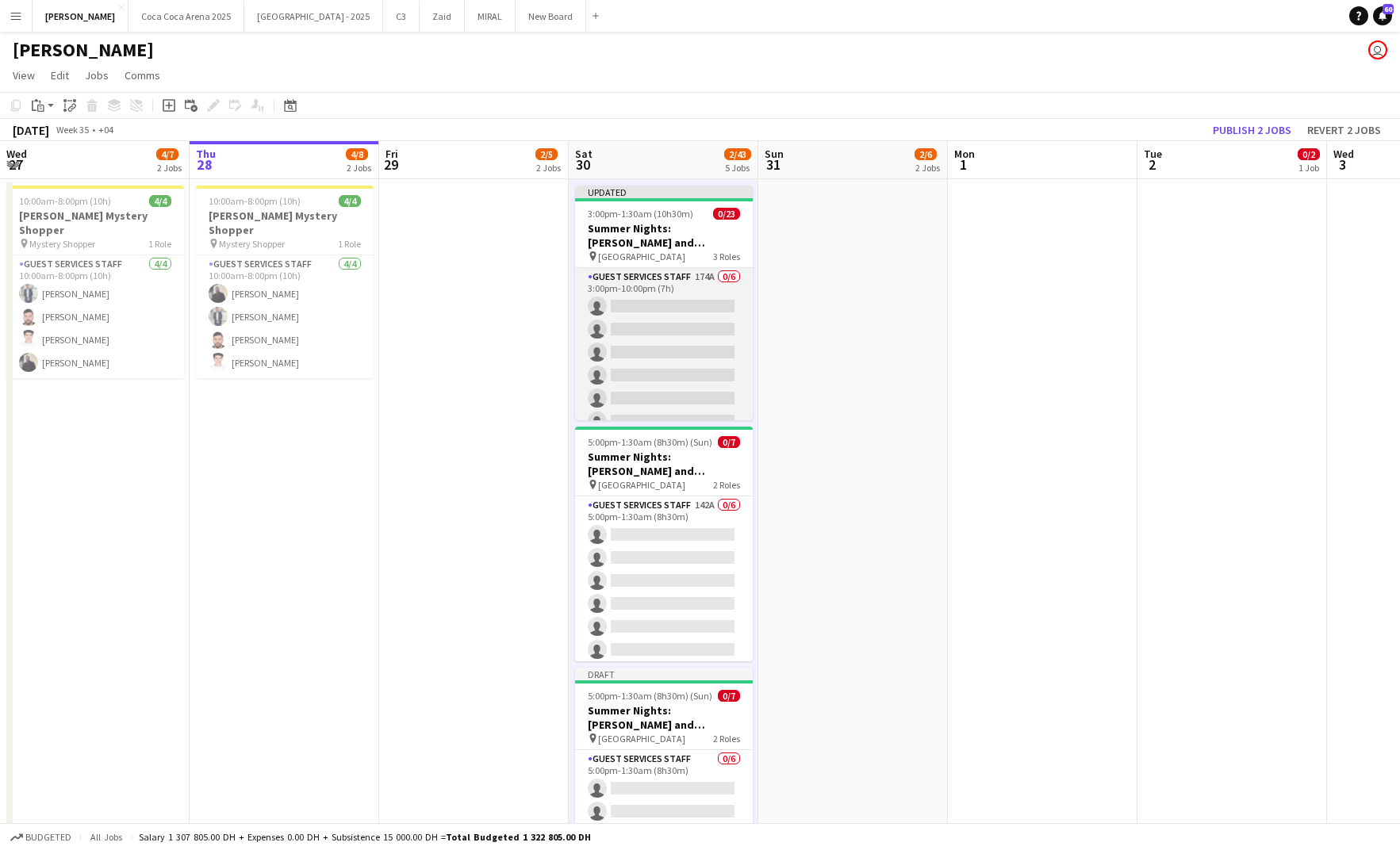
click at [668, 379] on app-card-role "Guest Services Staff 174A 0/6 3:00pm-10:00pm (7h) single-neutral-actions single…" at bounding box center [663, 352] width 177 height 169
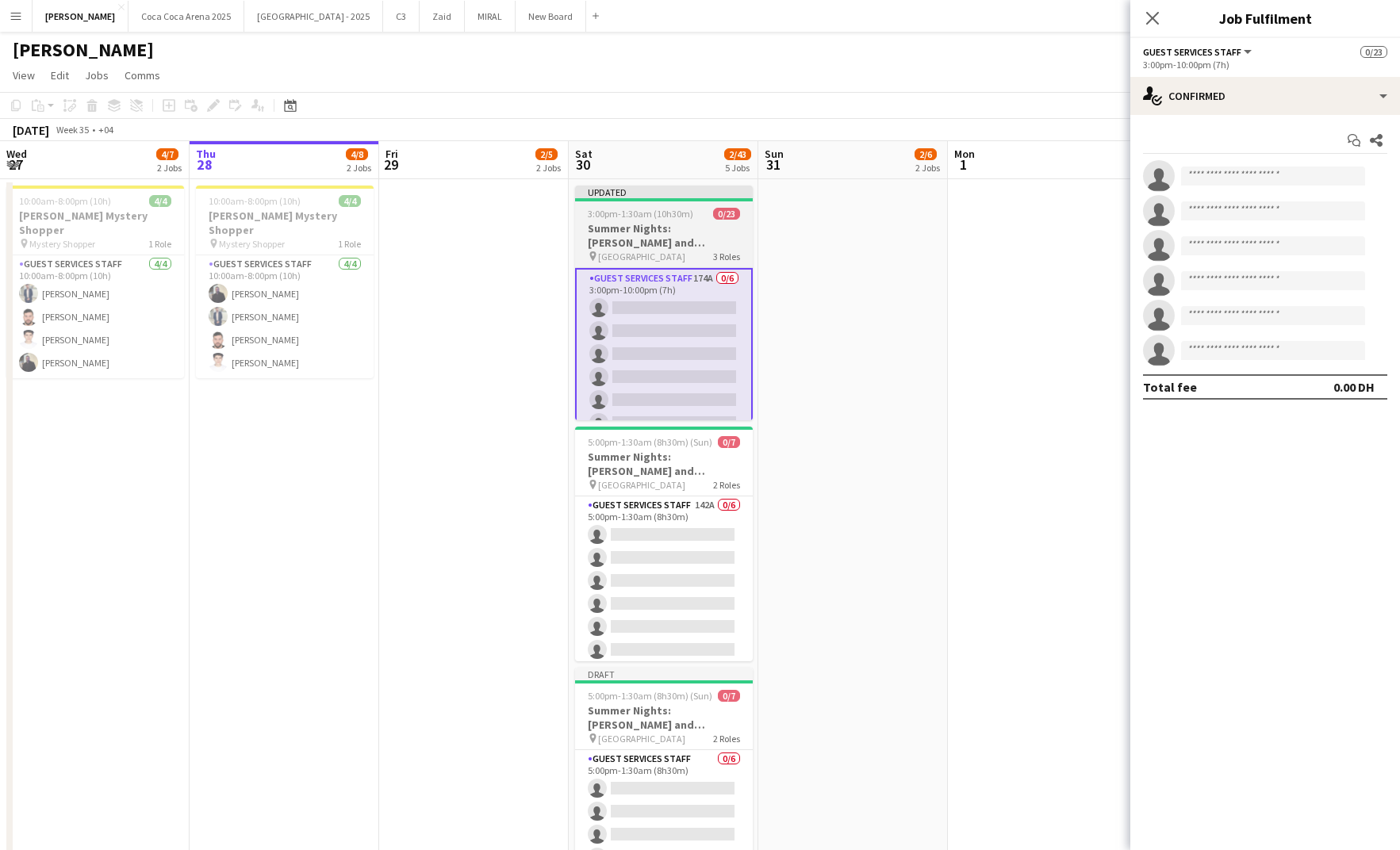
click at [672, 221] on h3 "Summer Nights: [PERSON_NAME] and [PERSON_NAME] - External" at bounding box center [663, 235] width 177 height 28
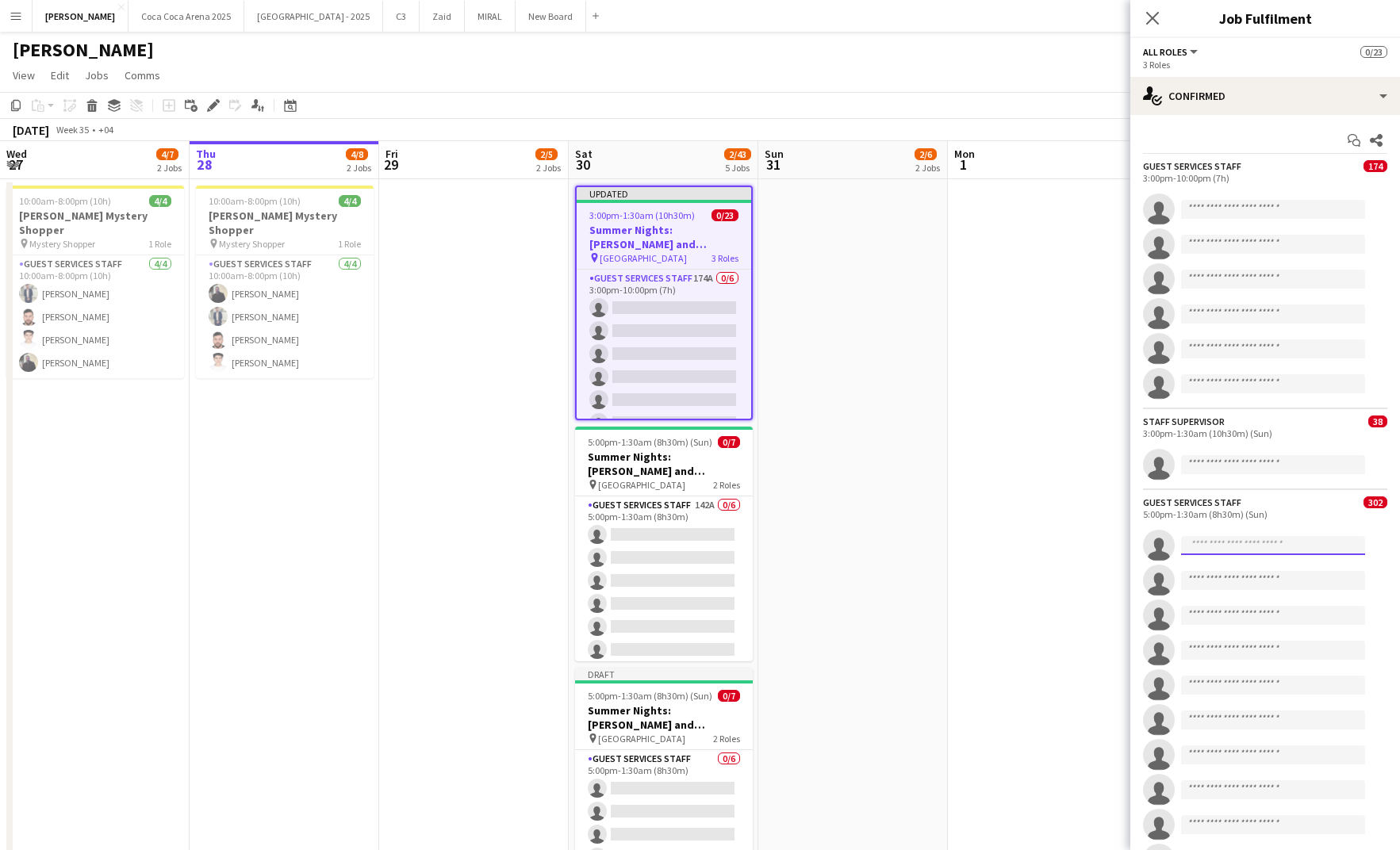
click at [1231, 544] on input at bounding box center [1273, 545] width 184 height 19
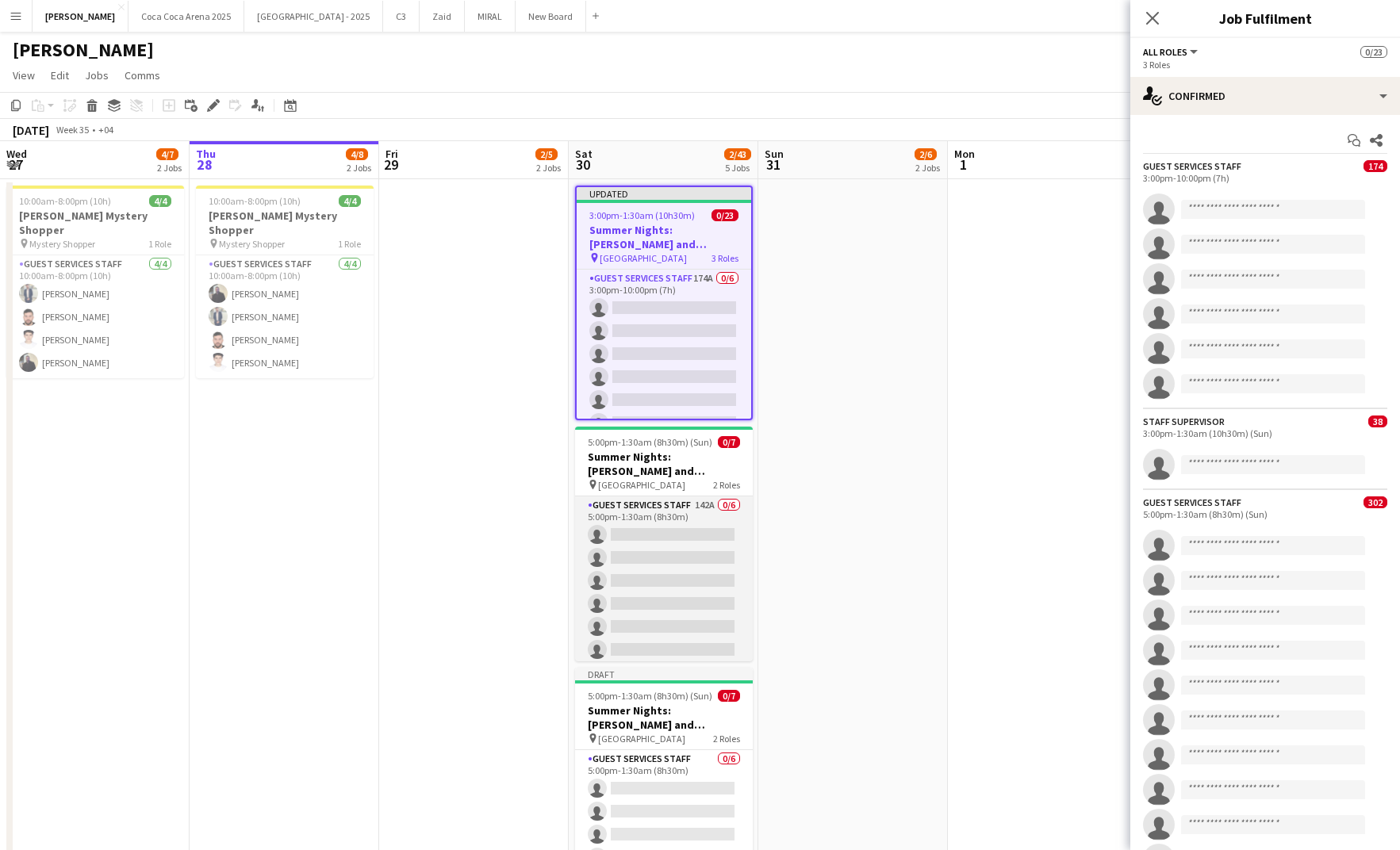
click at [670, 612] on app-card-role "Guest Services Staff 142A 0/6 5:00pm-1:30am (8h30m) single-neutral-actions sing…" at bounding box center [663, 581] width 177 height 169
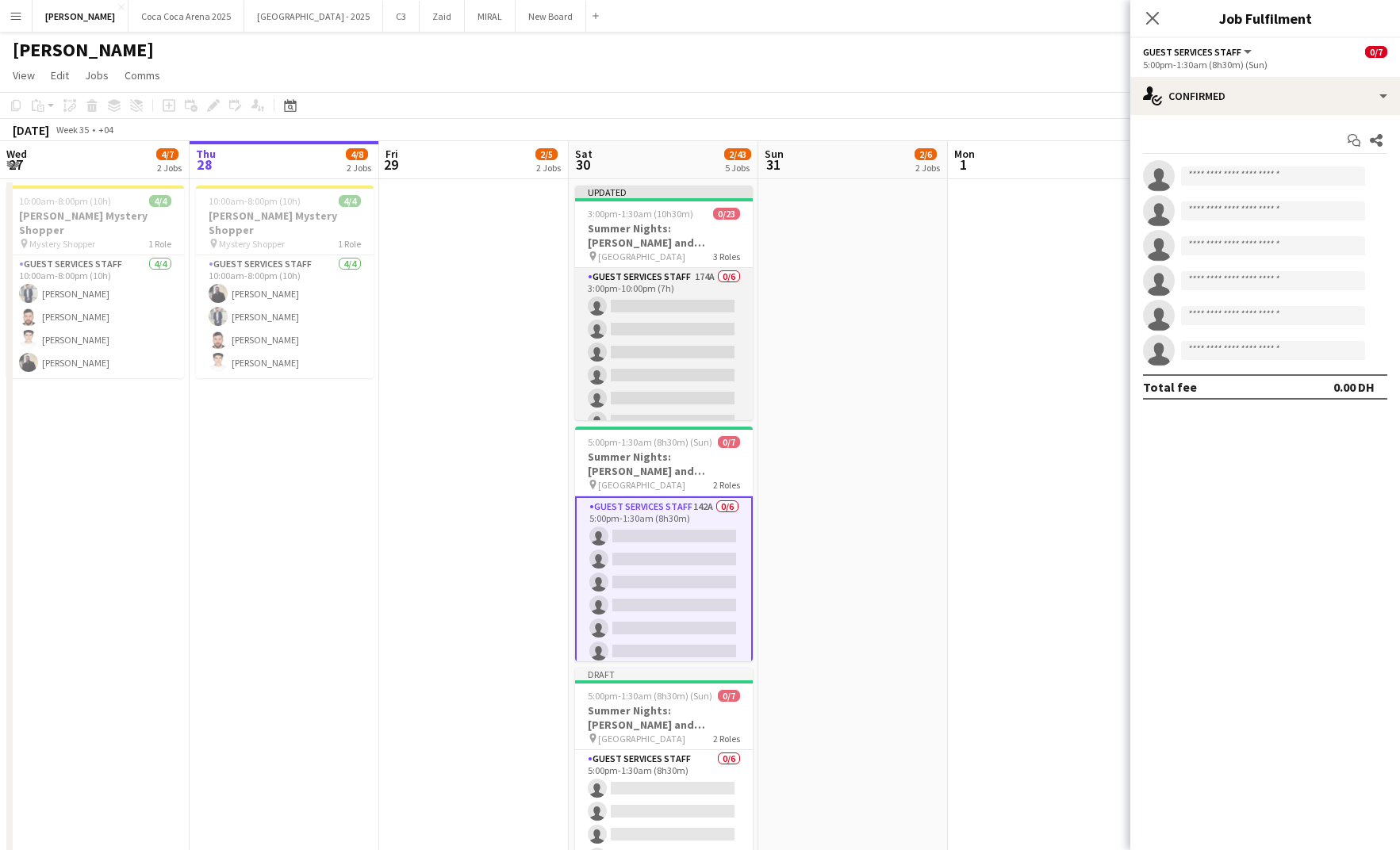
click at [666, 321] on app-card-role "Guest Services Staff 174A 0/6 3:00pm-10:00pm (7h) single-neutral-actions single…" at bounding box center [663, 352] width 177 height 169
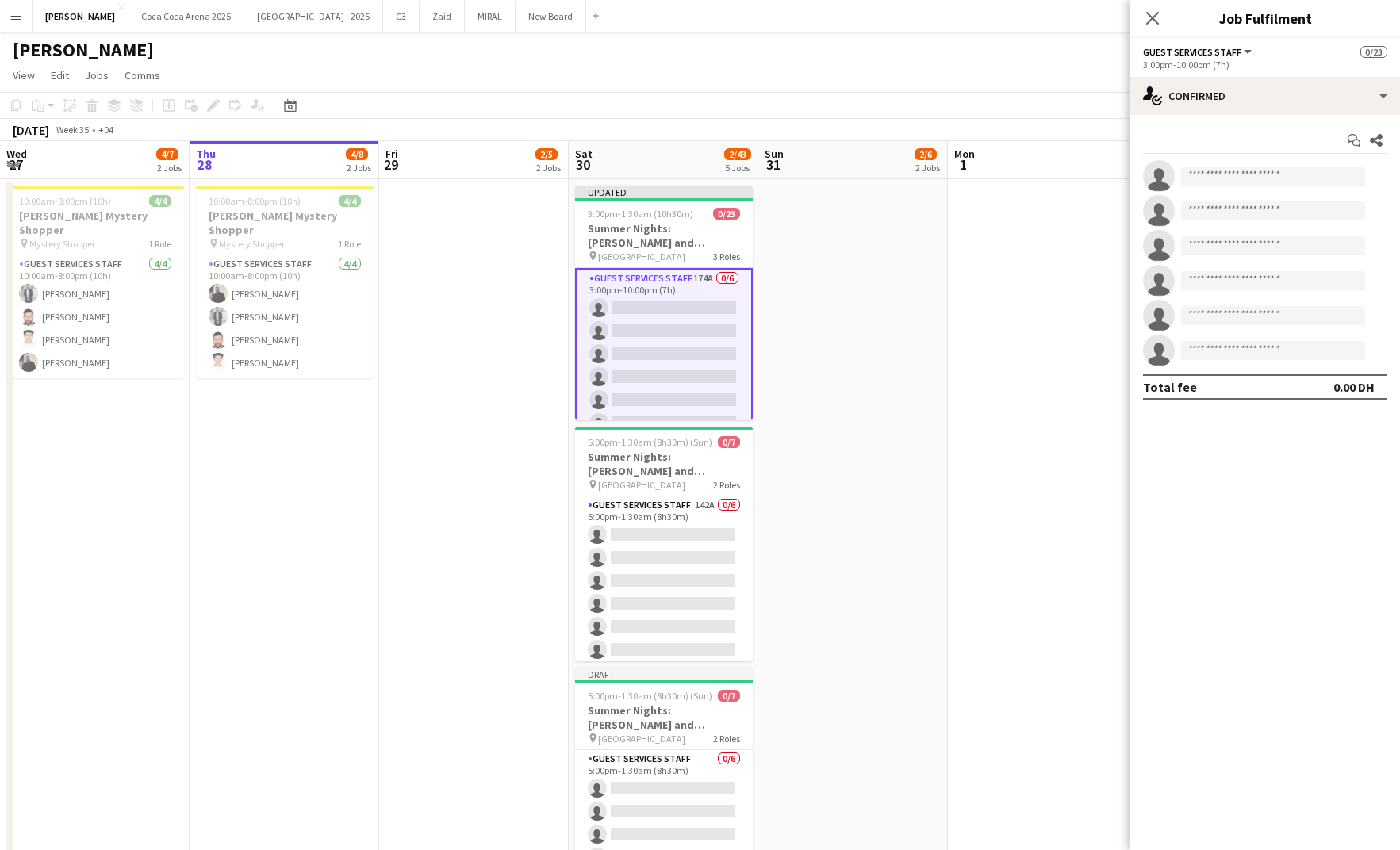
scroll to position [471, 0]
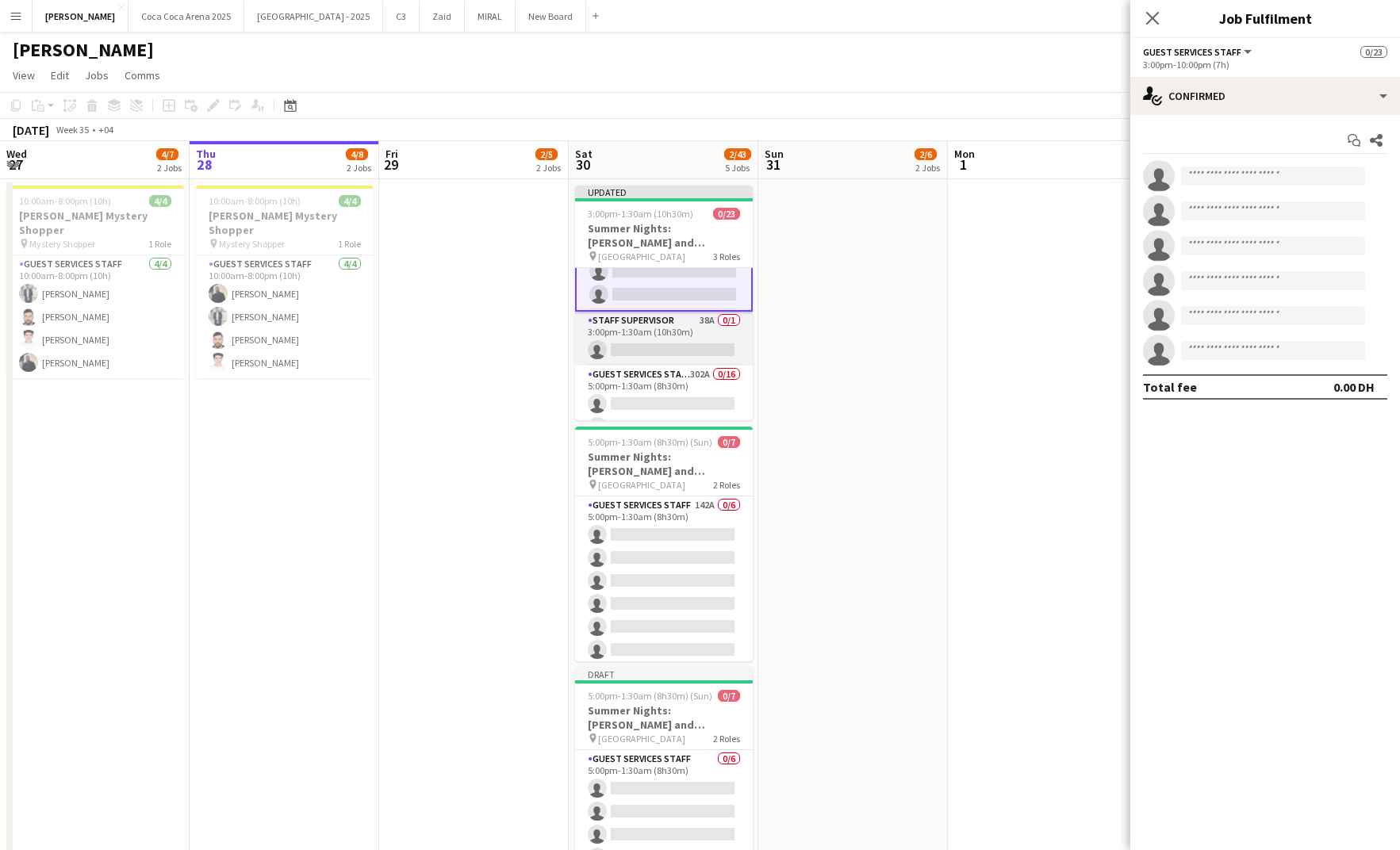
click at [654, 356] on app-card-role "Staff Supervisor 38A 0/1 3:00pm-1:30am (10h30m) single-neutral-actions" at bounding box center [663, 338] width 177 height 54
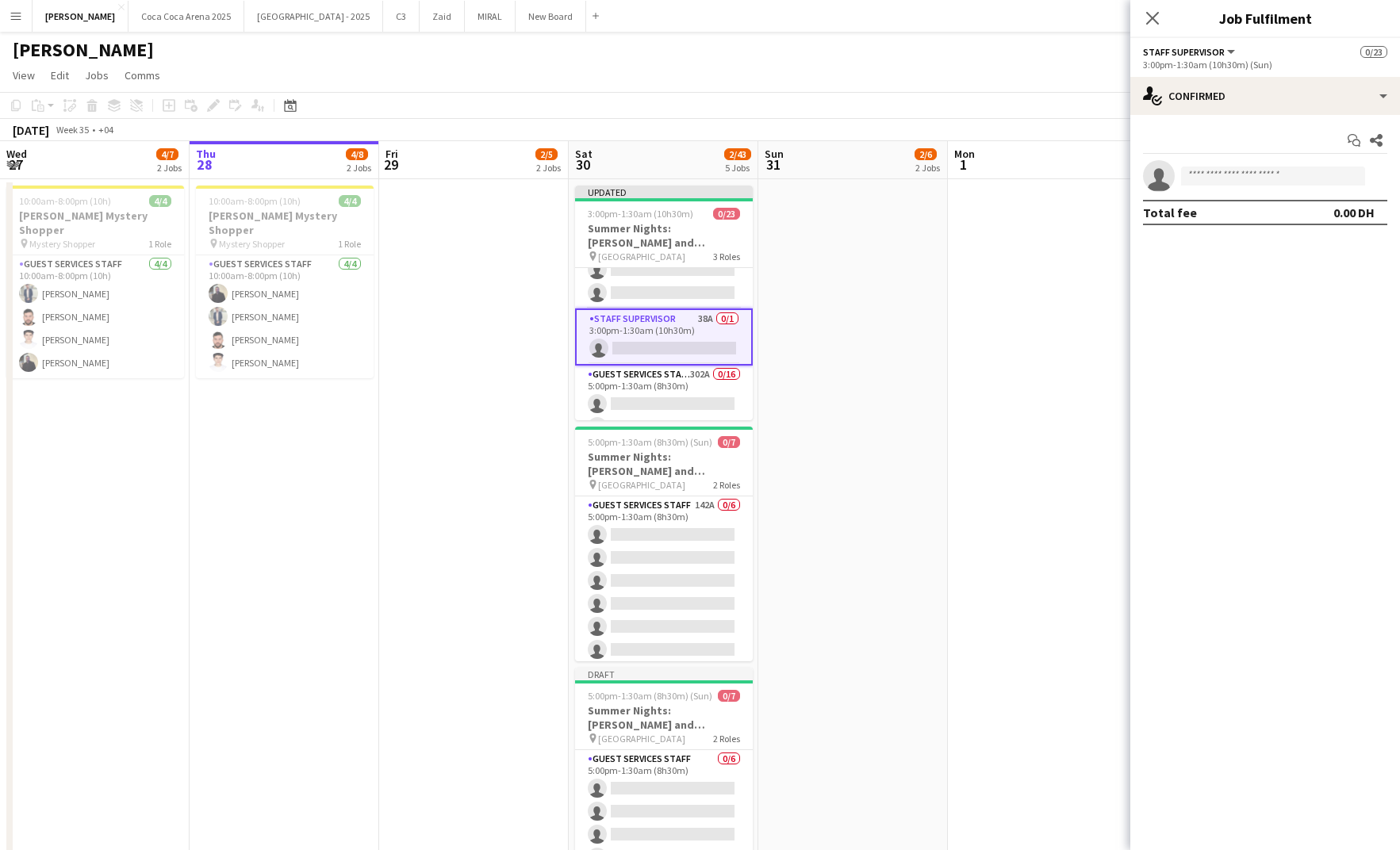
scroll to position [127, 0]
click at [1218, 166] on app-invite-slot "single-neutral-actions" at bounding box center [1265, 176] width 270 height 31
click at [1211, 176] on input at bounding box center [1273, 176] width 184 height 19
type input "*"
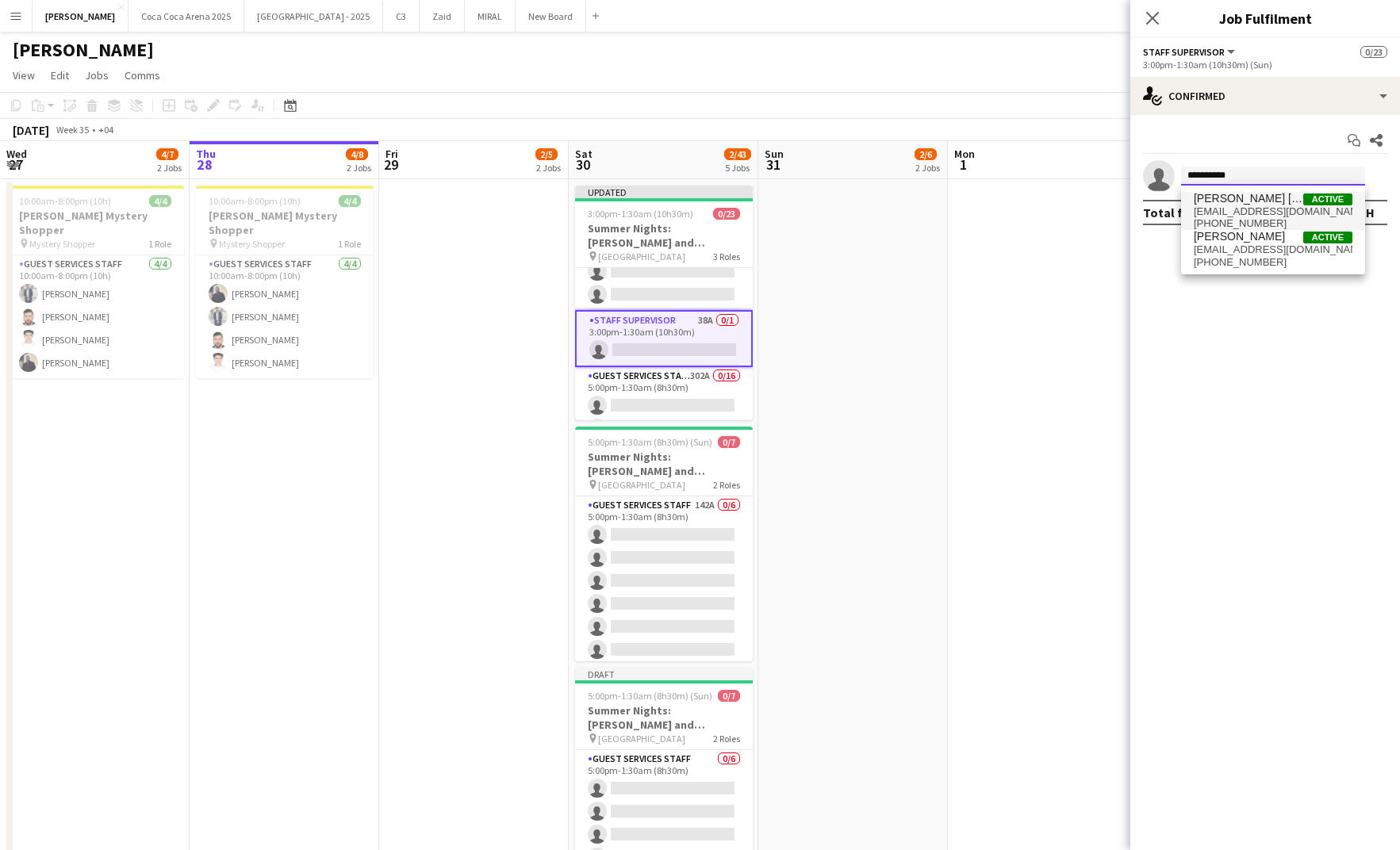
type input "**********"
click at [1237, 208] on span "[EMAIL_ADDRESS][DOMAIN_NAME]" at bounding box center [1273, 211] width 159 height 12
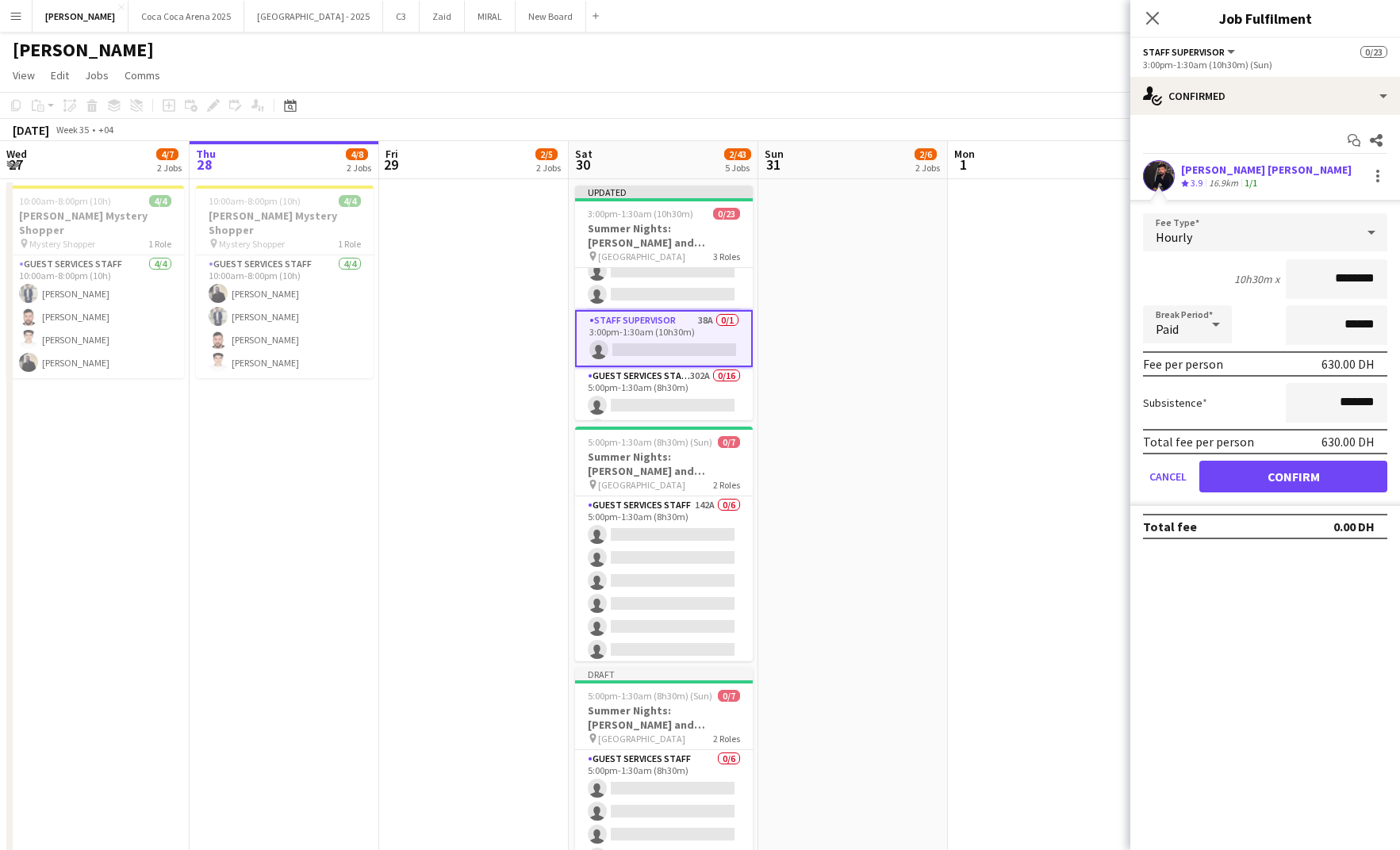
click at [1335, 276] on input "********" at bounding box center [1335, 279] width 102 height 40
click at [1309, 475] on button "Confirm" at bounding box center [1293, 475] width 188 height 31
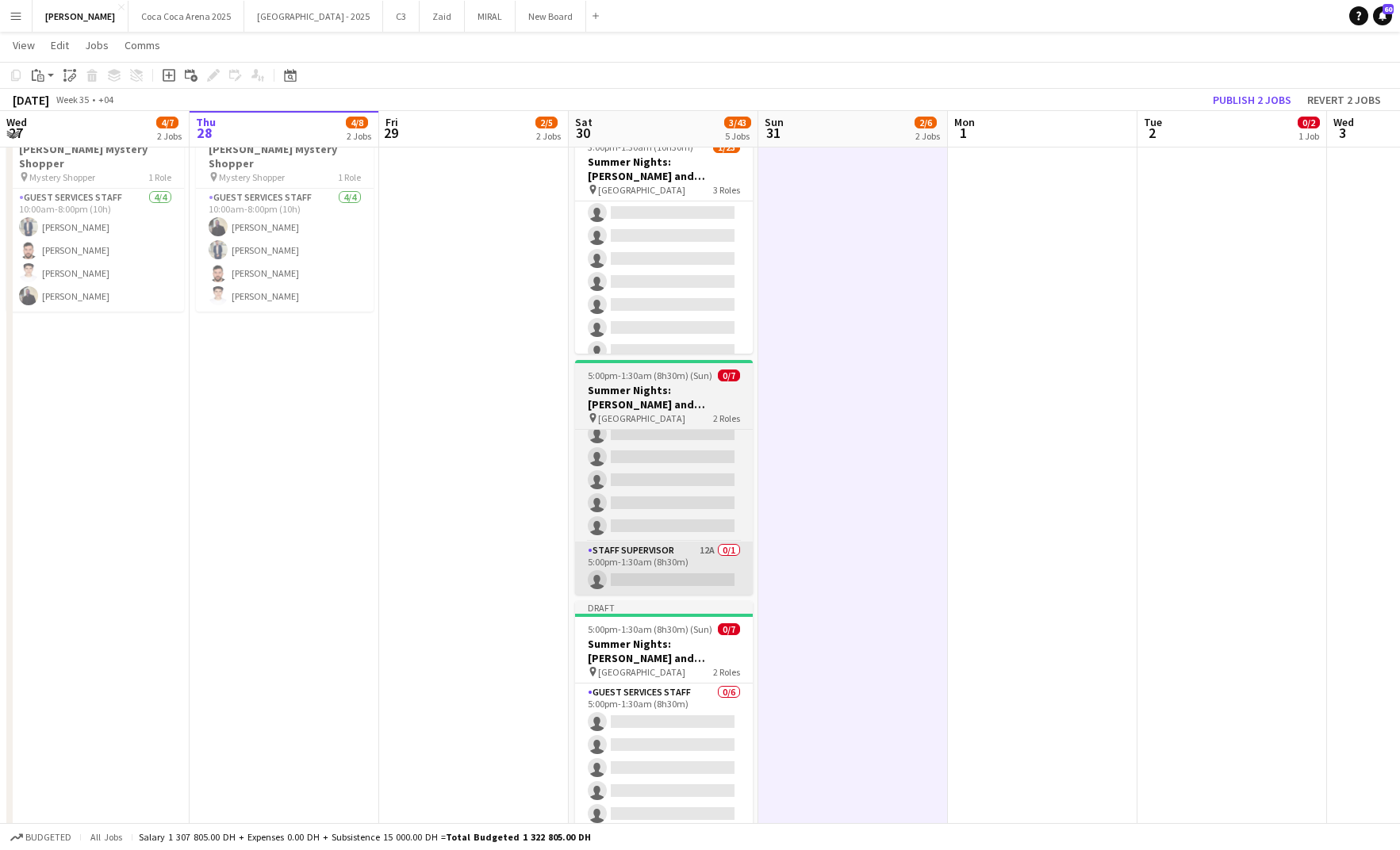
scroll to position [65, 0]
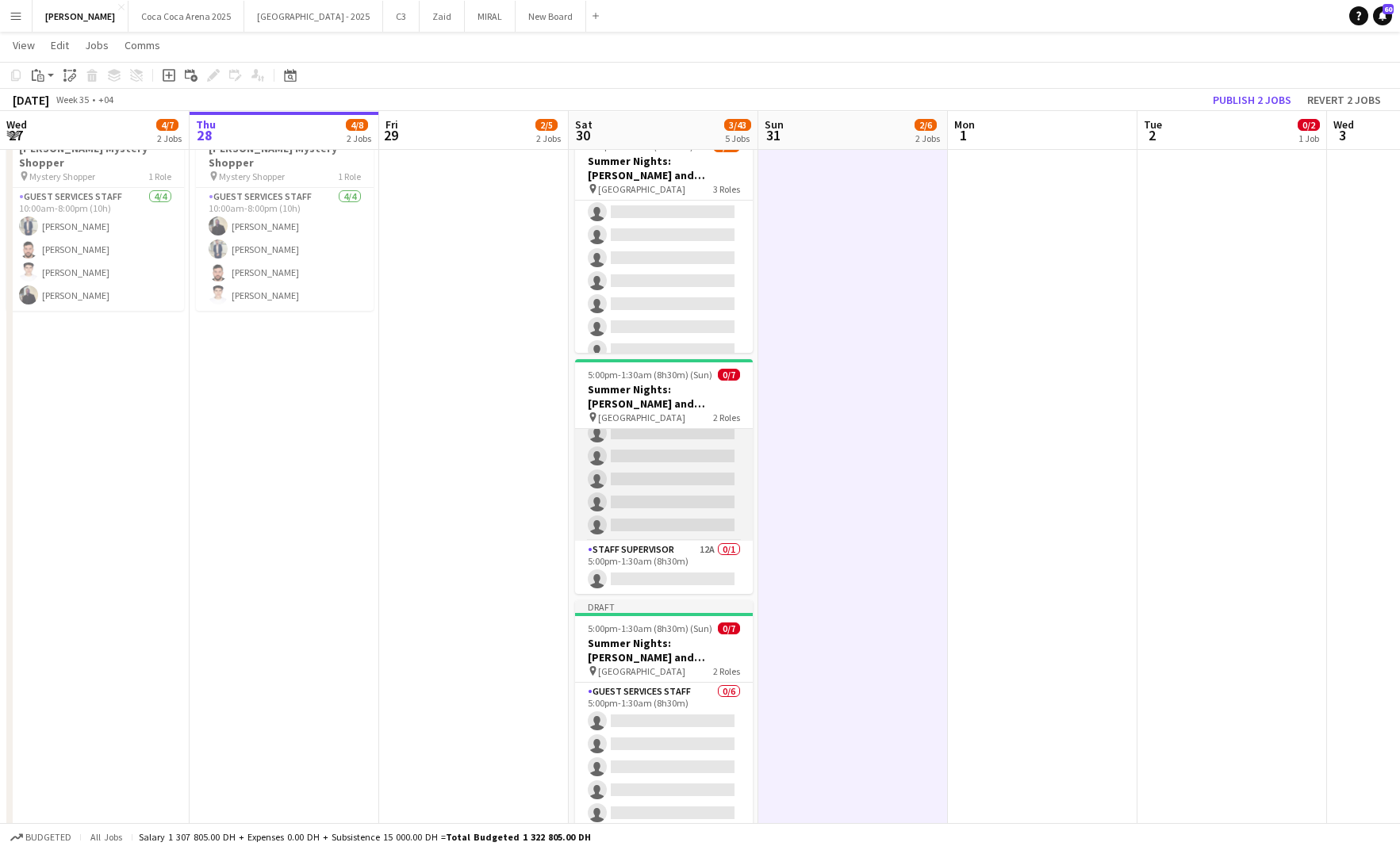
click at [673, 520] on app-card-role "Guest Services Staff 143A 0/6 5:00pm-1:30am (8h30m) single-neutral-actions sing…" at bounding box center [663, 456] width 177 height 169
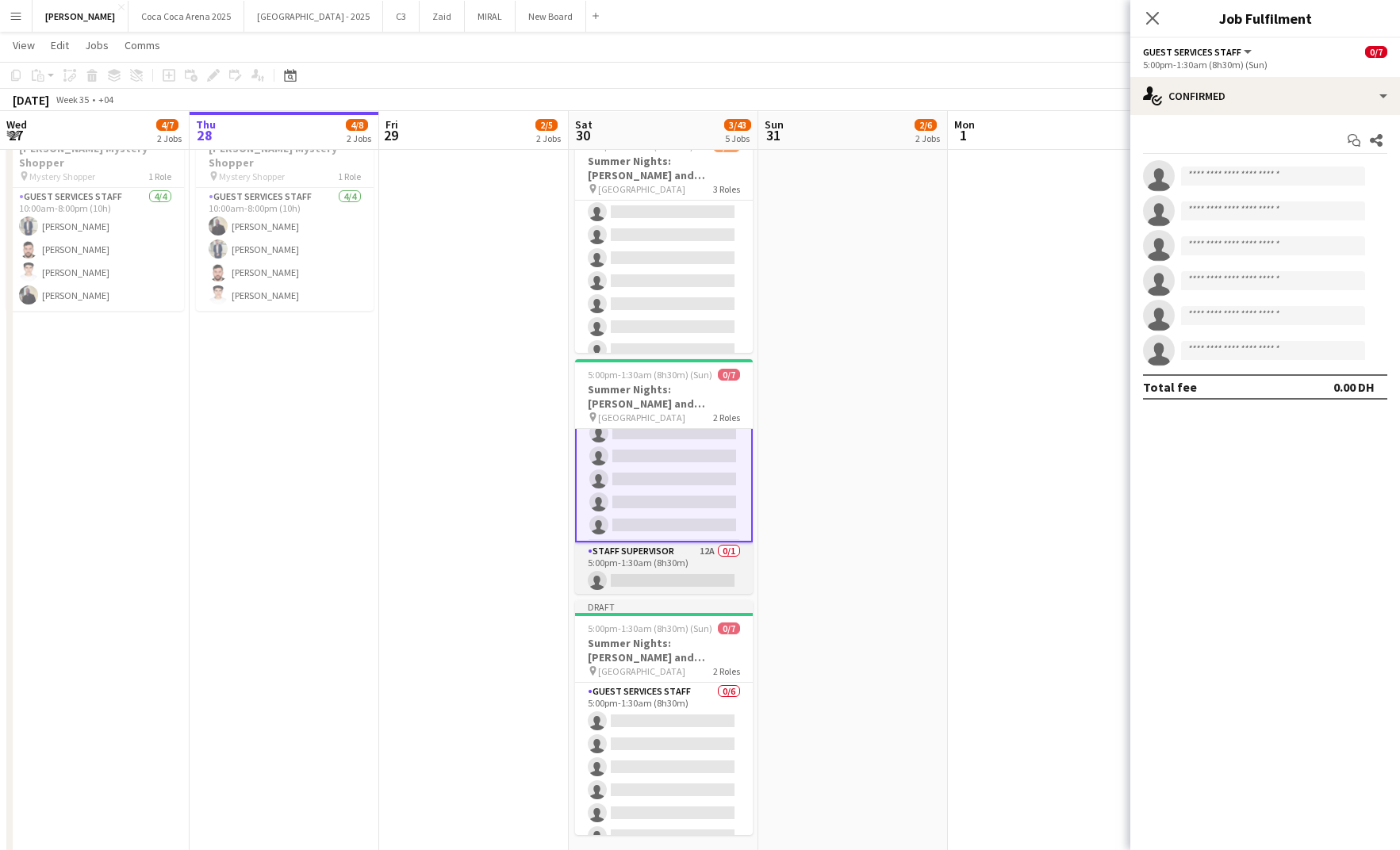
click at [664, 566] on app-card-role "Staff Supervisor 12A 0/1 5:00pm-1:30am (8h30m) single-neutral-actions" at bounding box center [663, 569] width 177 height 54
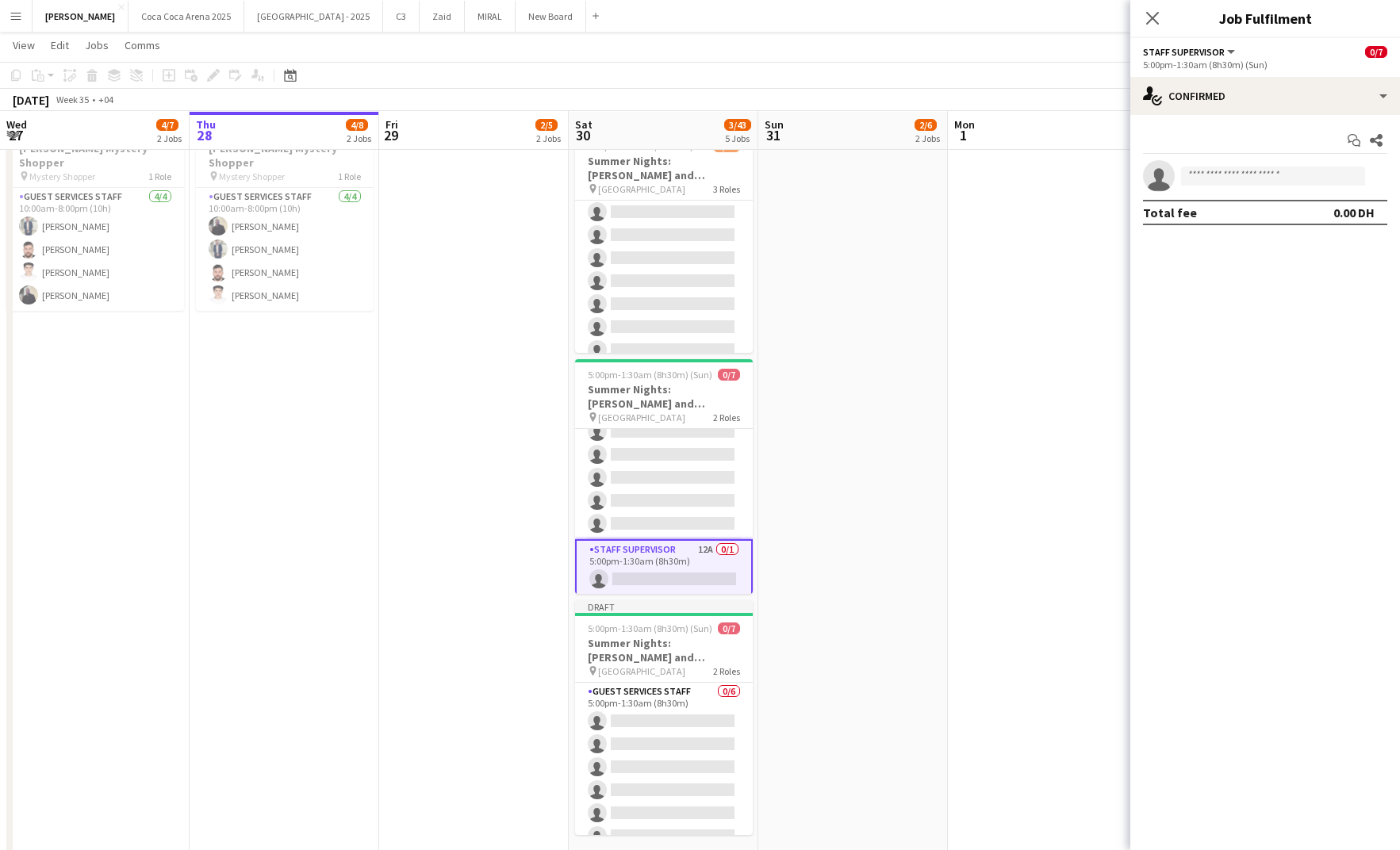
scroll to position [57, 0]
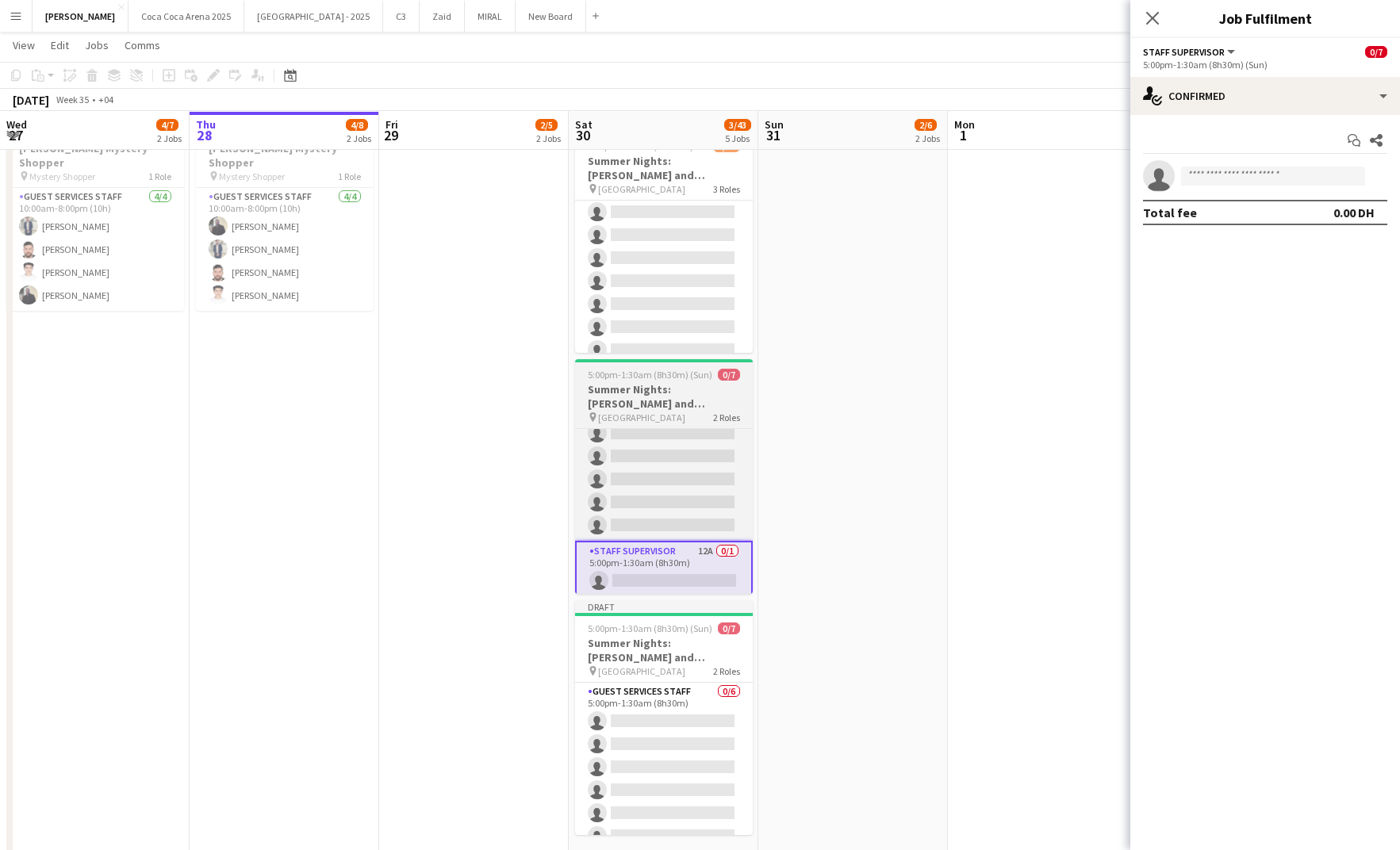
click at [673, 382] on h3 "Summer Nights: [PERSON_NAME] and [PERSON_NAME] - Internal" at bounding box center [663, 397] width 177 height 28
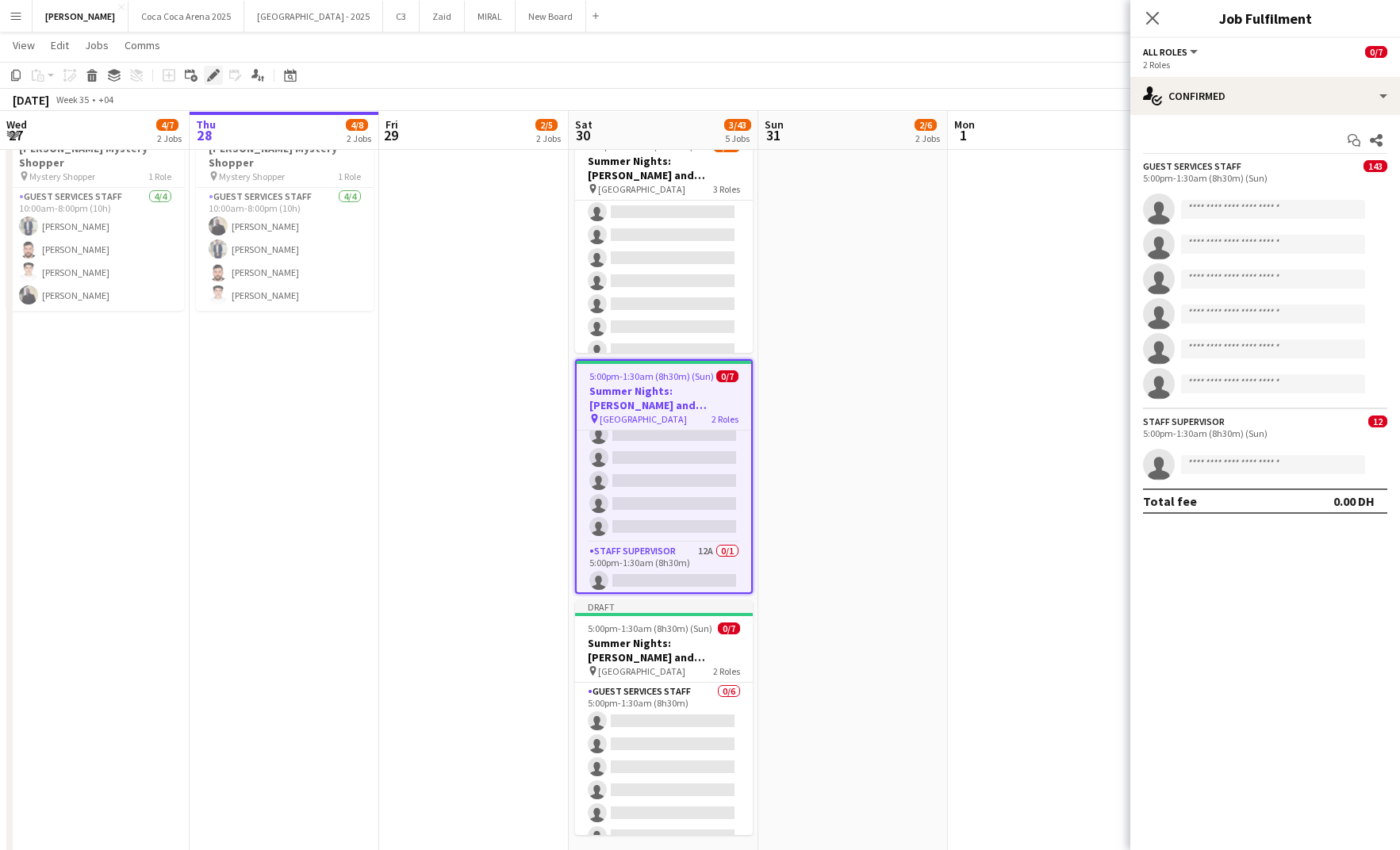
click at [215, 71] on icon "Edit" at bounding box center [213, 75] width 12 height 12
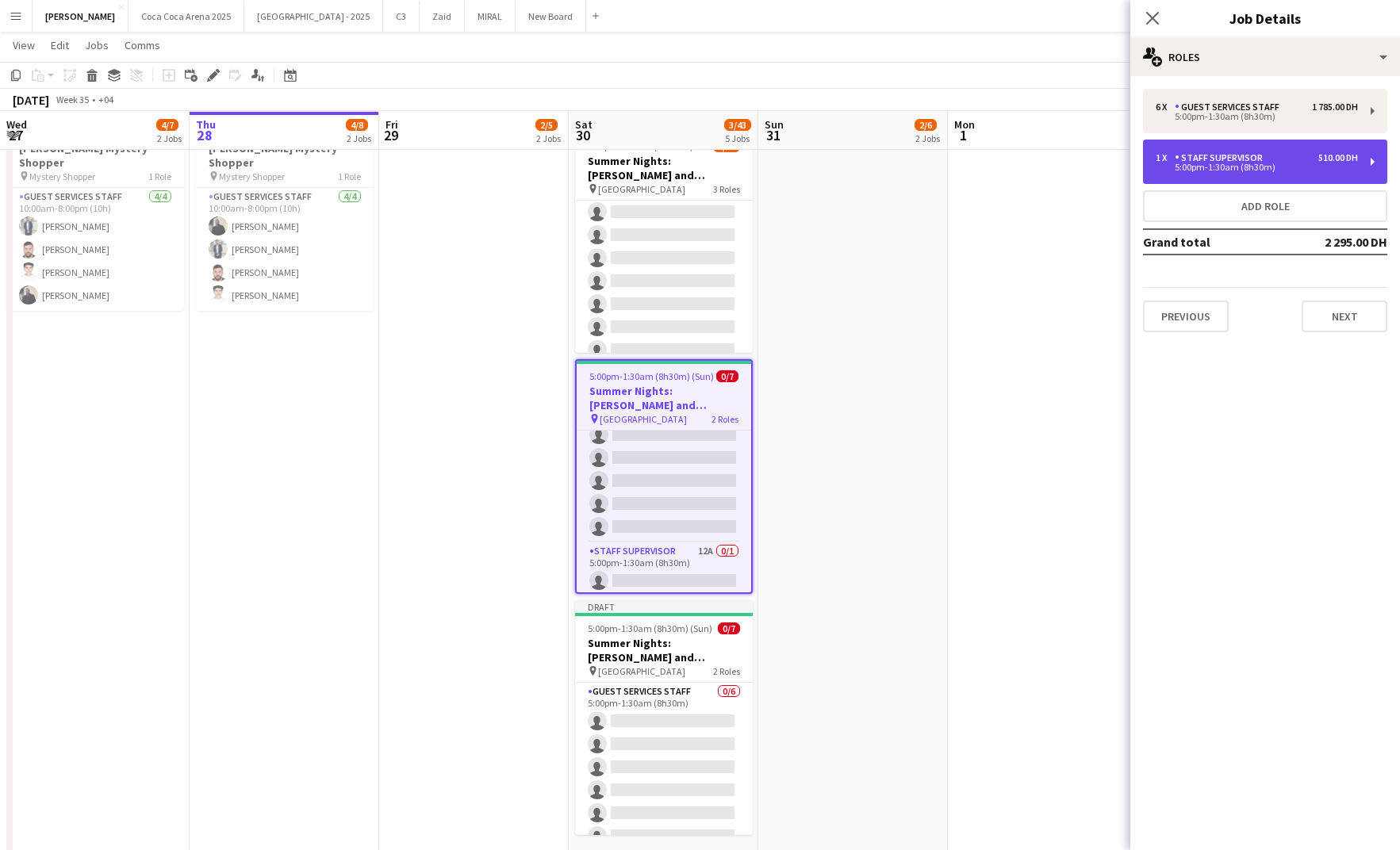
click at [1269, 163] on div "5:00pm-1:30am (8h30m)" at bounding box center [1256, 167] width 202 height 8
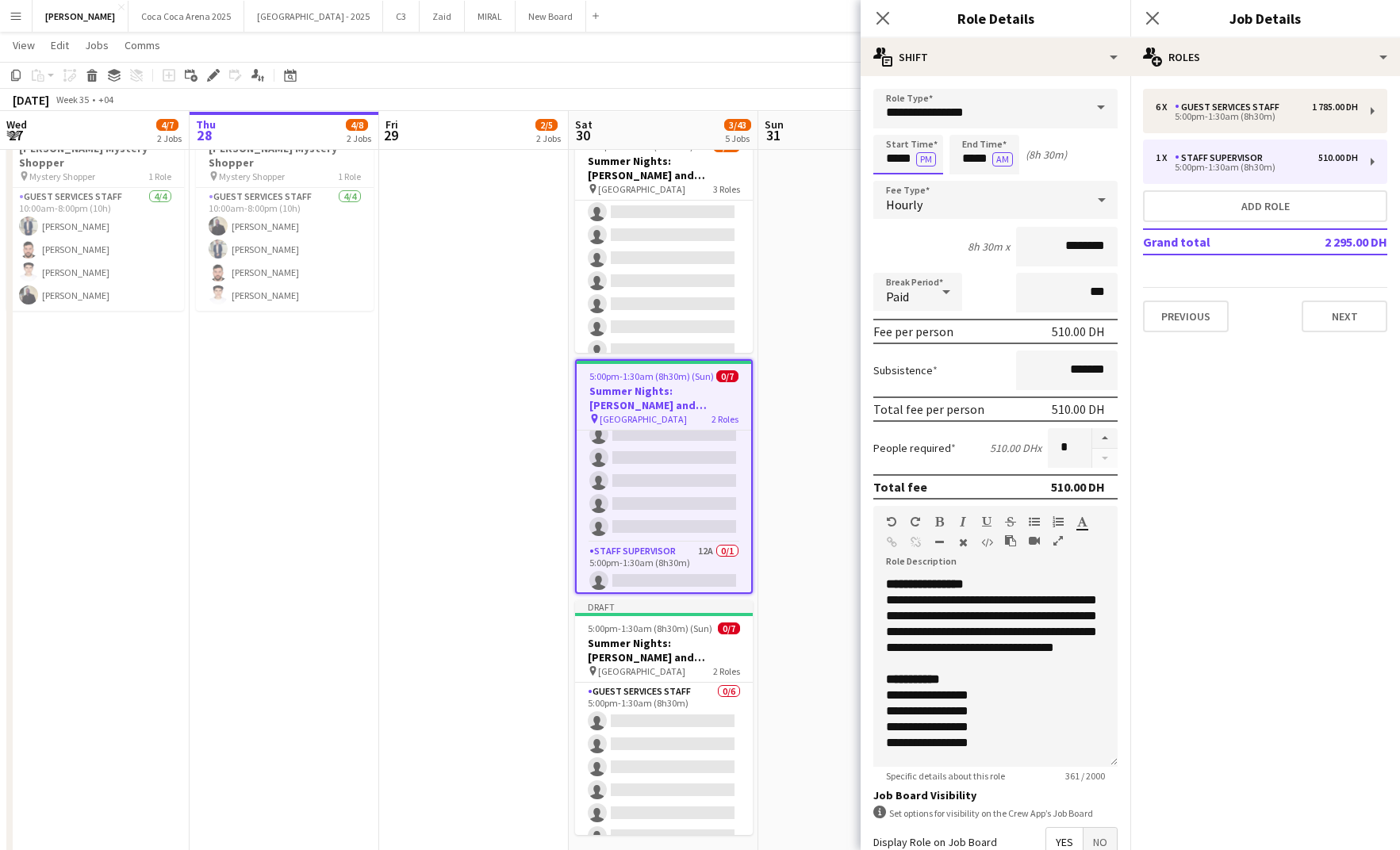
click at [890, 157] on input "*****" at bounding box center [908, 155] width 70 height 40
click at [889, 176] on div at bounding box center [891, 182] width 31 height 16
type input "*****"
click at [891, 176] on div at bounding box center [891, 182] width 31 height 16
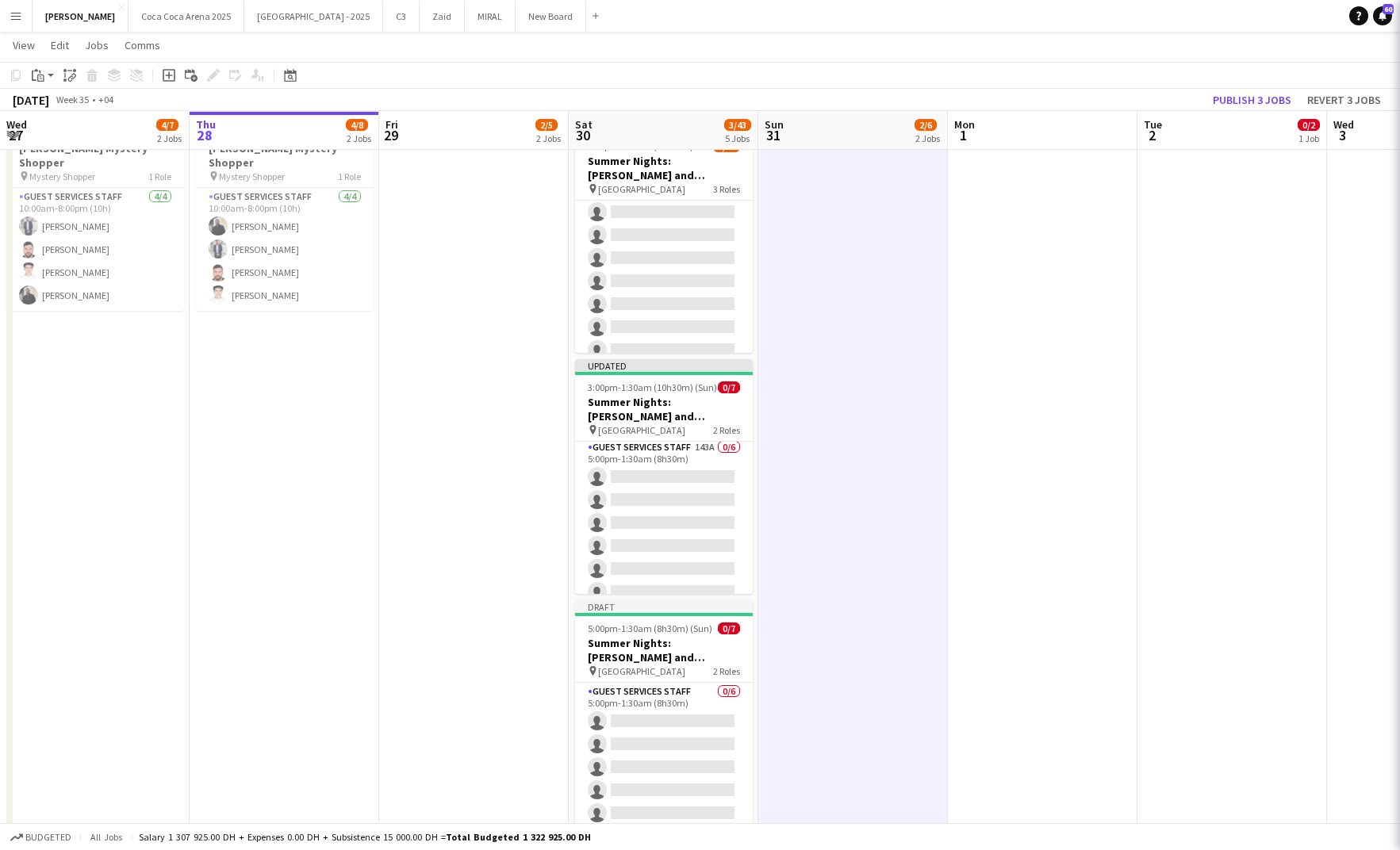
scroll to position [70, 0]
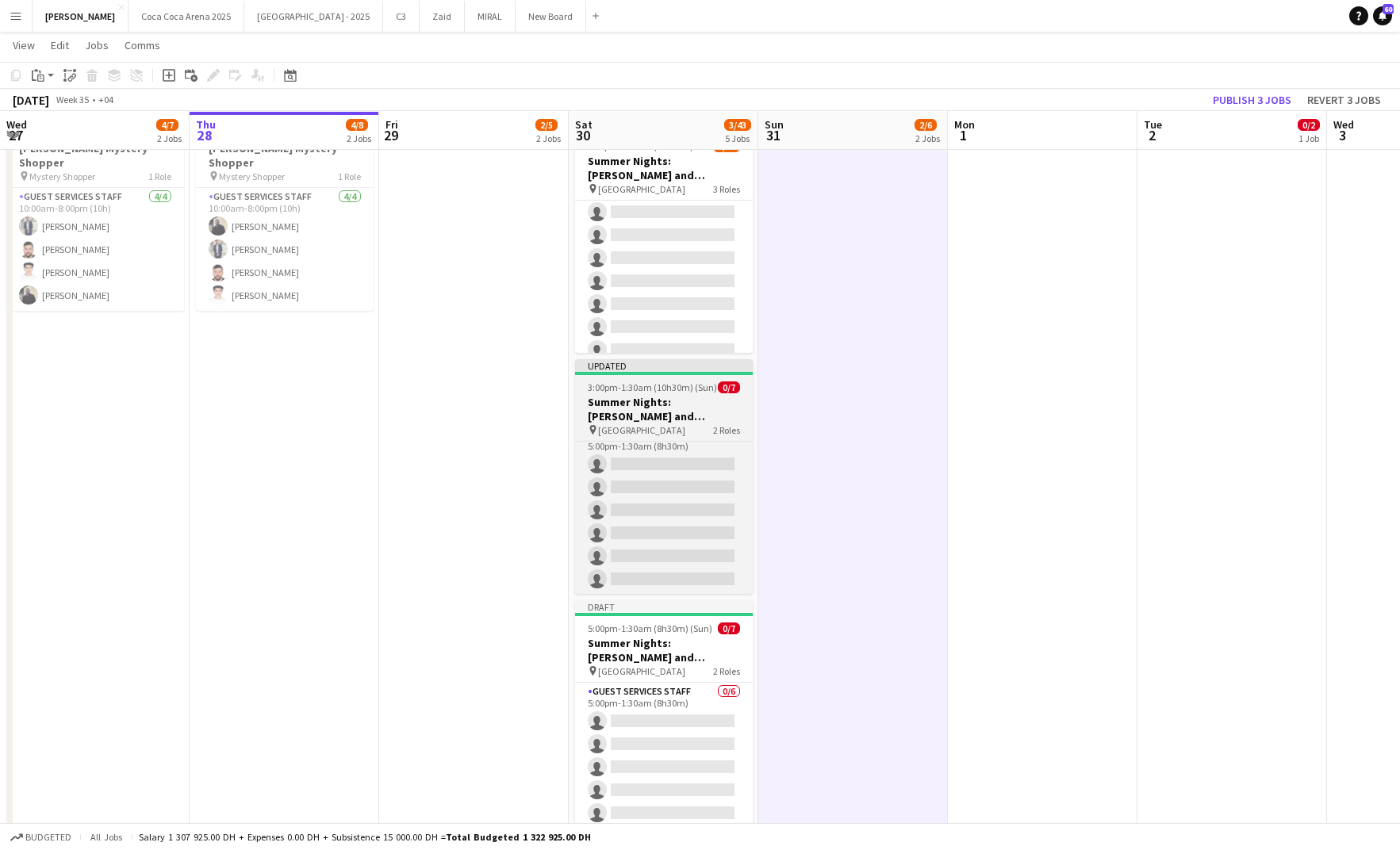
click at [666, 409] on h3 "Summer Nights: [PERSON_NAME] and [PERSON_NAME] - Internal" at bounding box center [663, 409] width 177 height 28
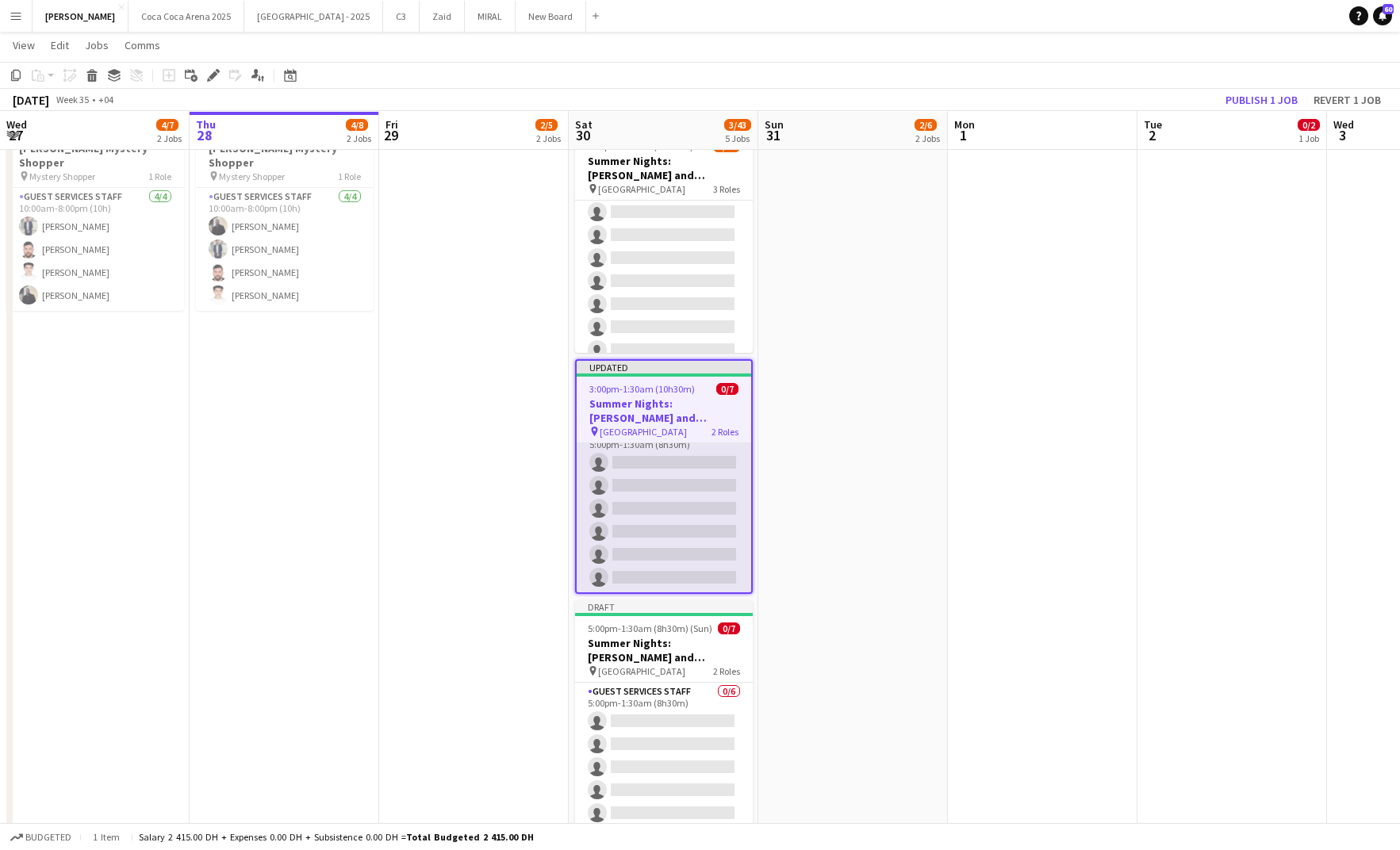
click at [682, 562] on app-card-role "Guest Services Staff 143A 0/6 5:00pm-1:30am (8h30m) single-neutral-actions sing…" at bounding box center [663, 508] width 175 height 169
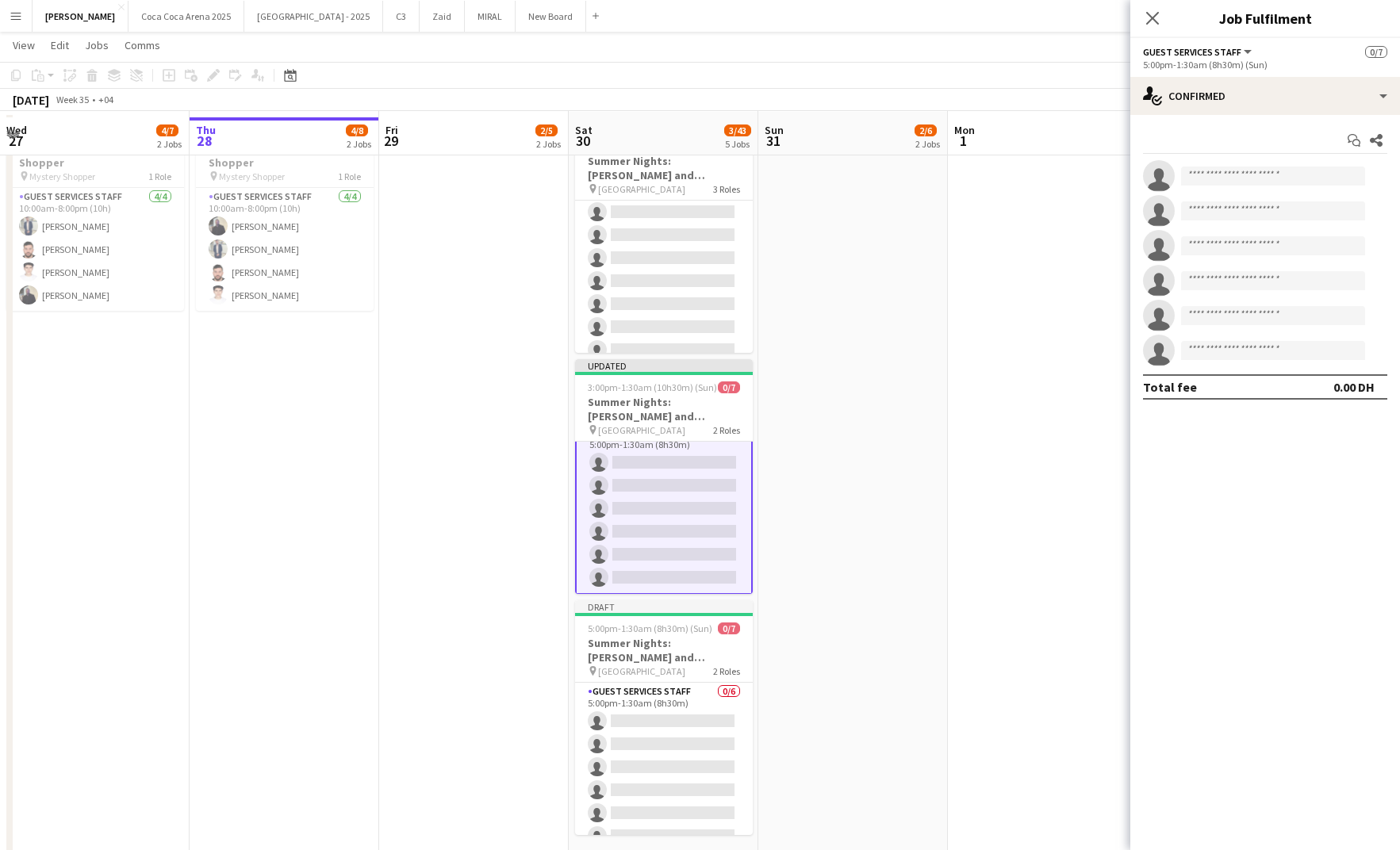
scroll to position [72, 0]
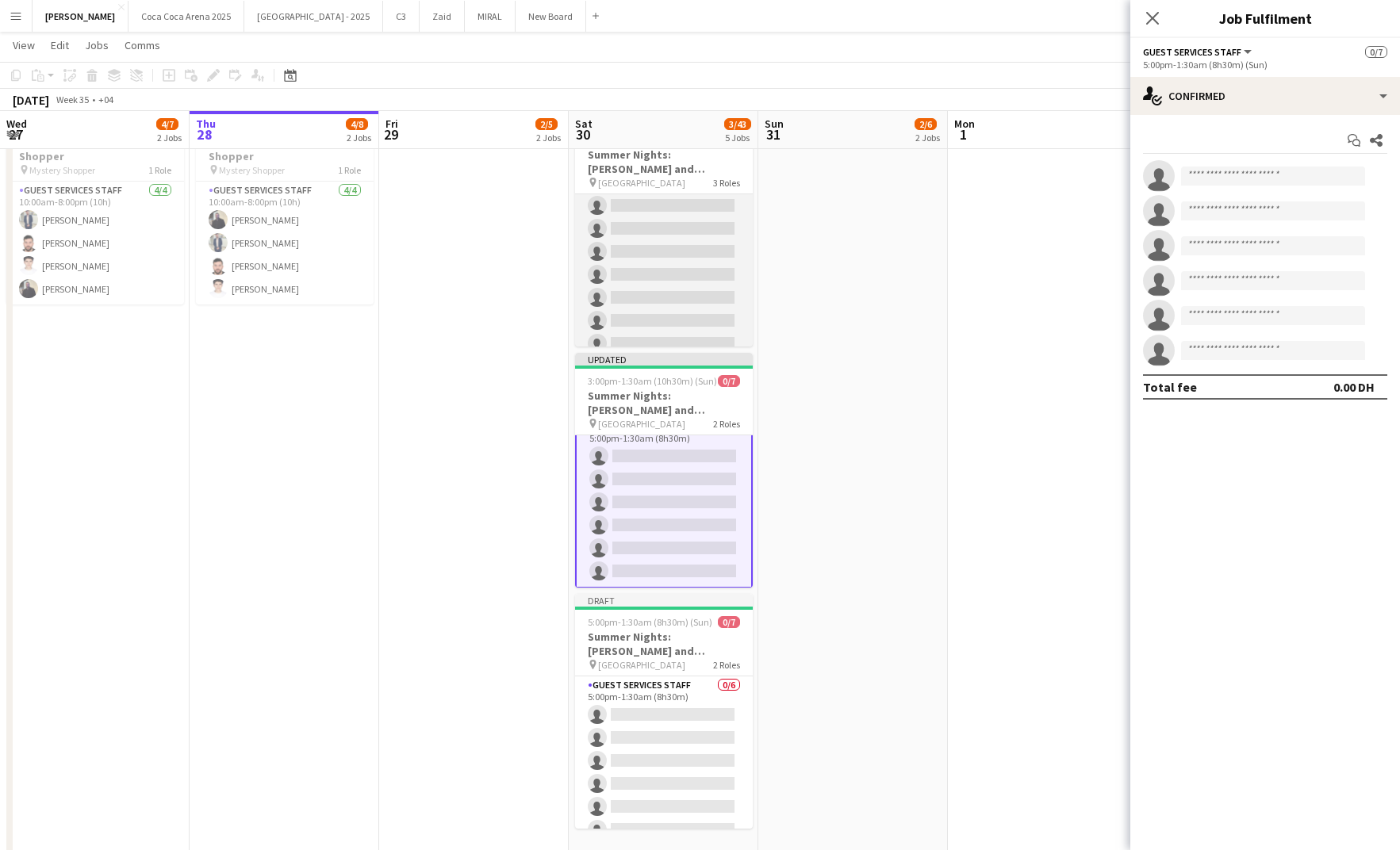
click at [648, 204] on app-card-role "Guest Services Staff 303A 0/16 5:00pm-1:30am (8h30m) single-neutral-actions sin…" at bounding box center [663, 321] width 177 height 398
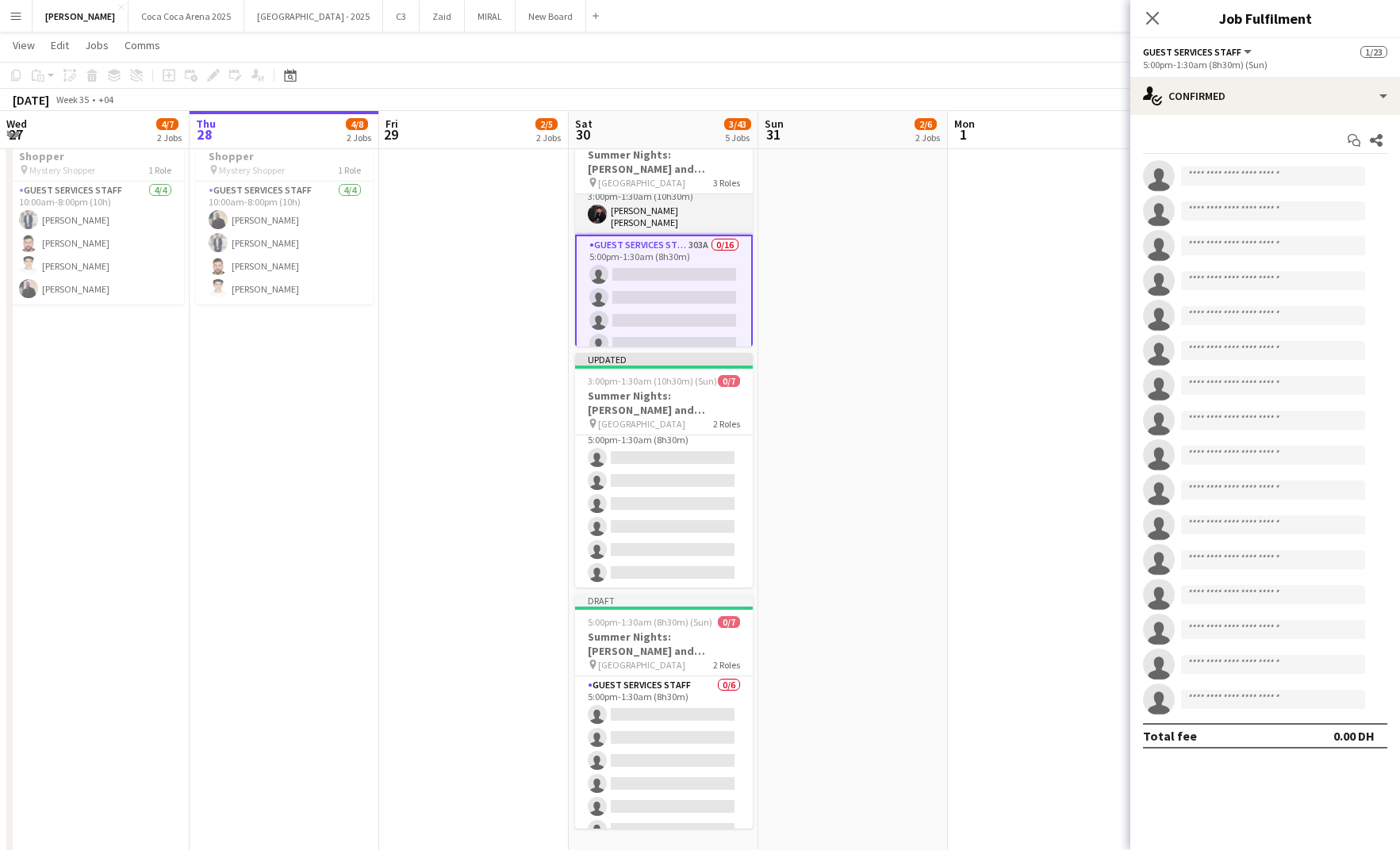
scroll to position [191, 0]
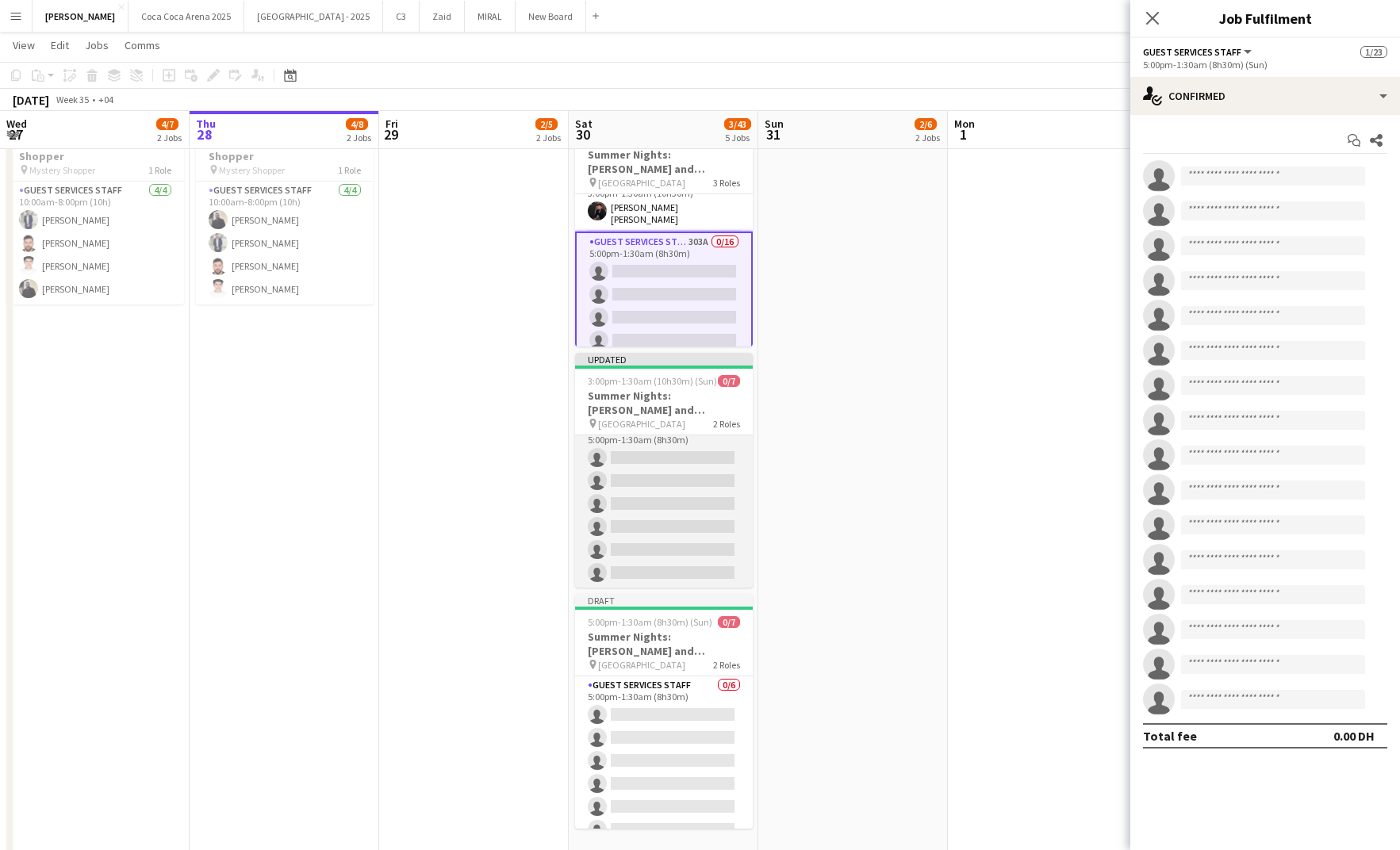
click at [626, 460] on app-card-role "Guest Services Staff 143A 0/6 5:00pm-1:30am (8h30m) single-neutral-actions sing…" at bounding box center [663, 504] width 177 height 169
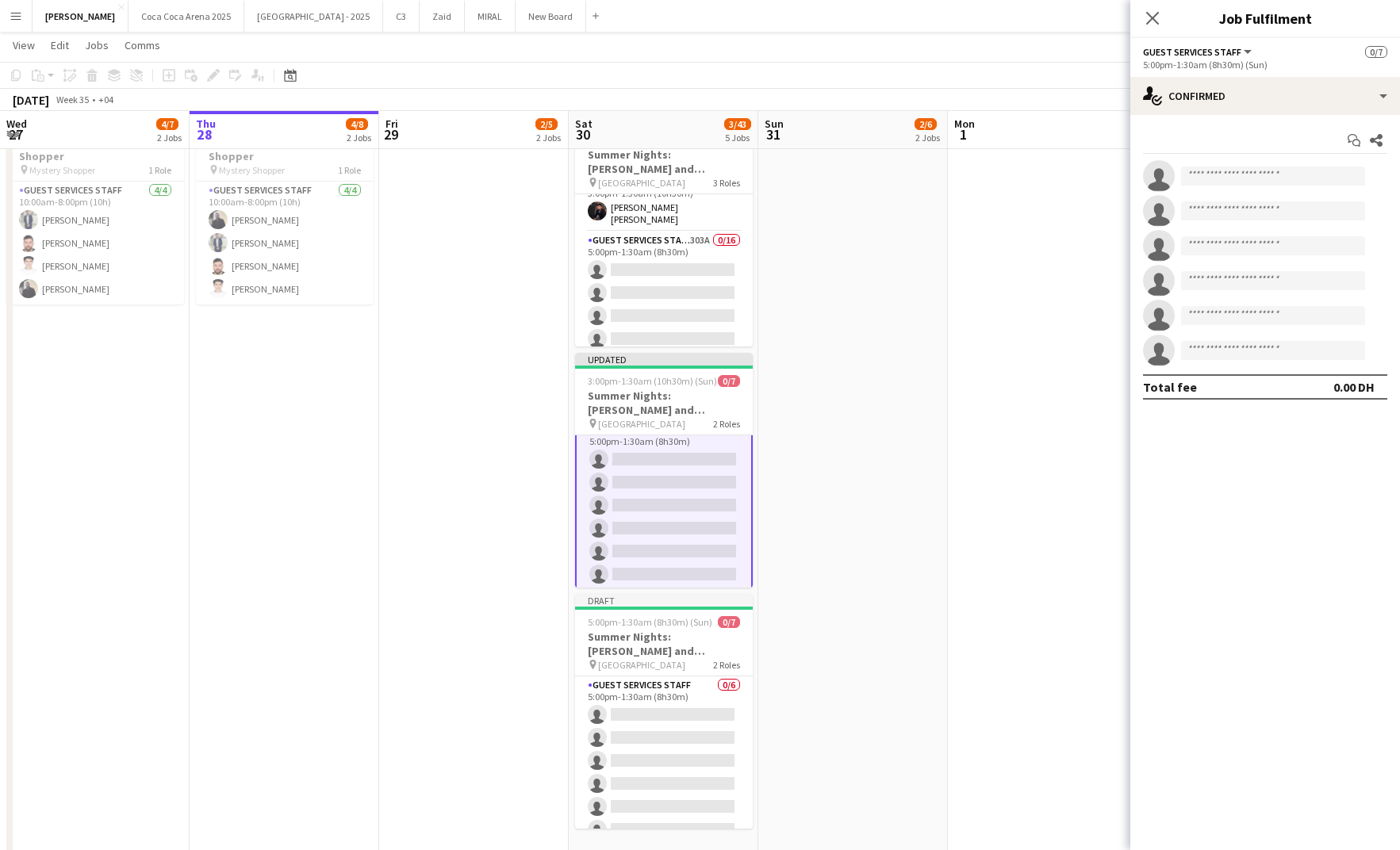
scroll to position [71, 0]
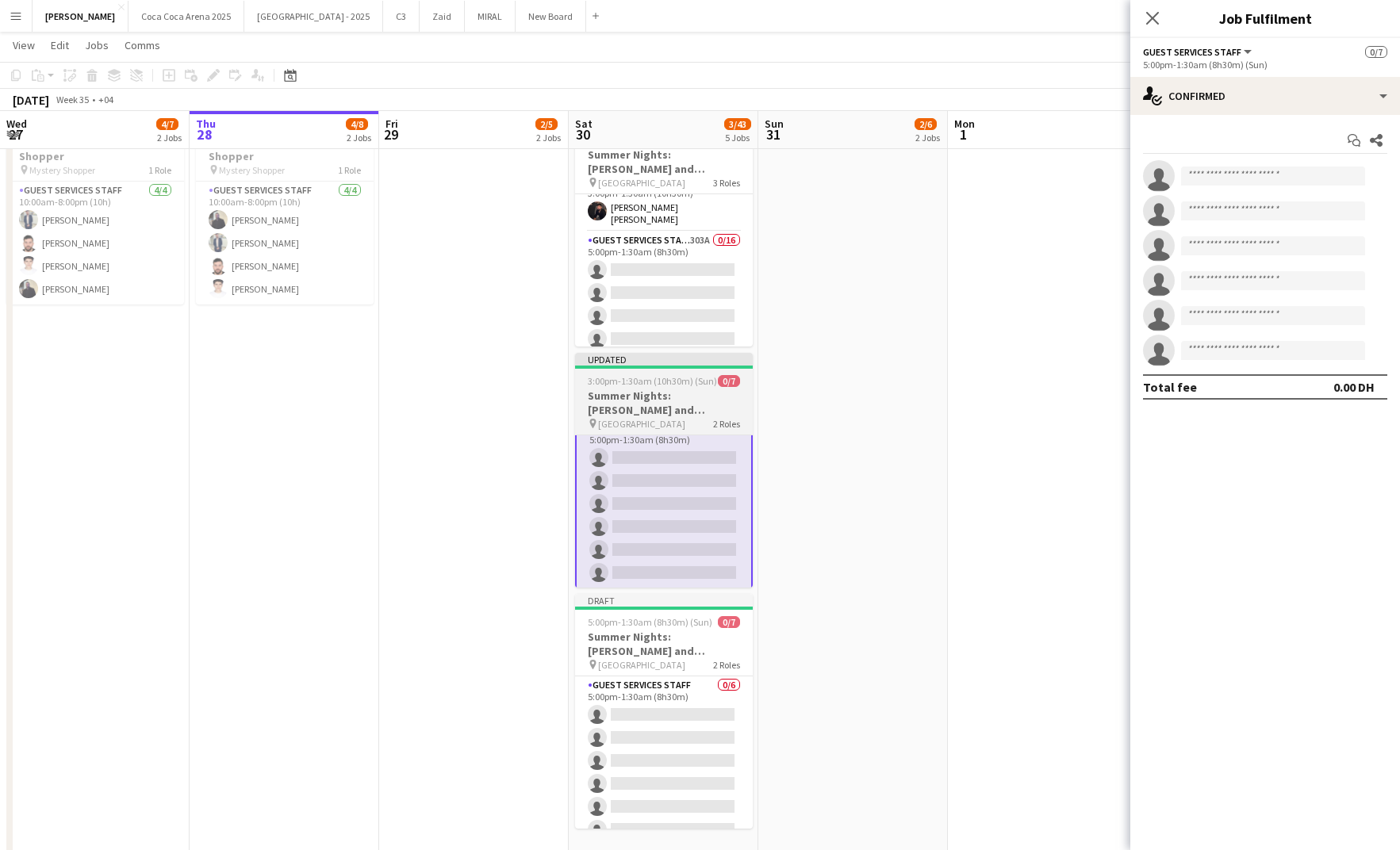
click at [636, 407] on h3 "Summer Nights: [PERSON_NAME] and [PERSON_NAME] - Internal" at bounding box center [663, 402] width 177 height 28
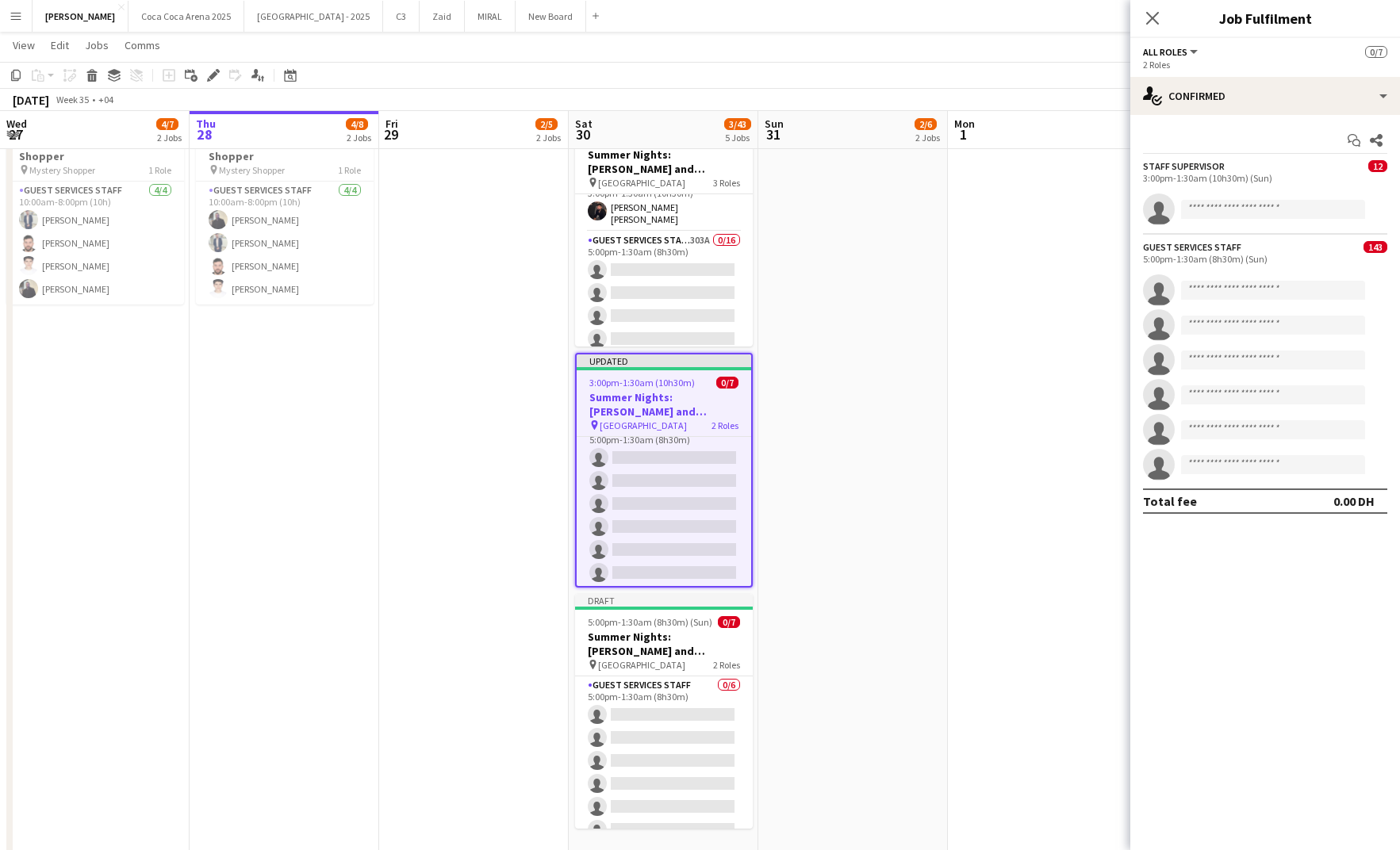
scroll to position [70, 0]
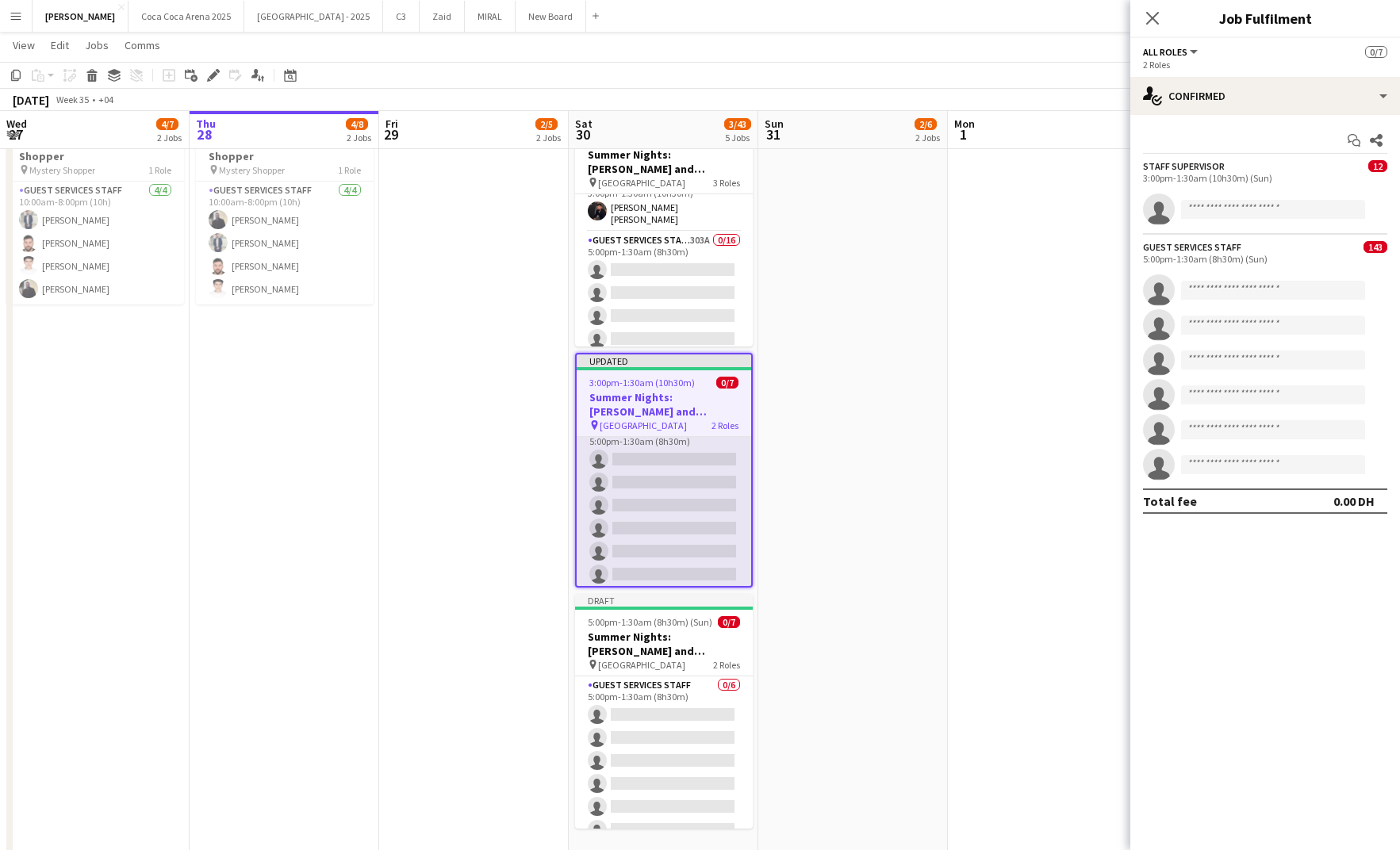
click at [670, 529] on app-card-role "Guest Services Staff 143A 0/6 5:00pm-1:30am (8h30m) single-neutral-actions sing…" at bounding box center [663, 506] width 175 height 169
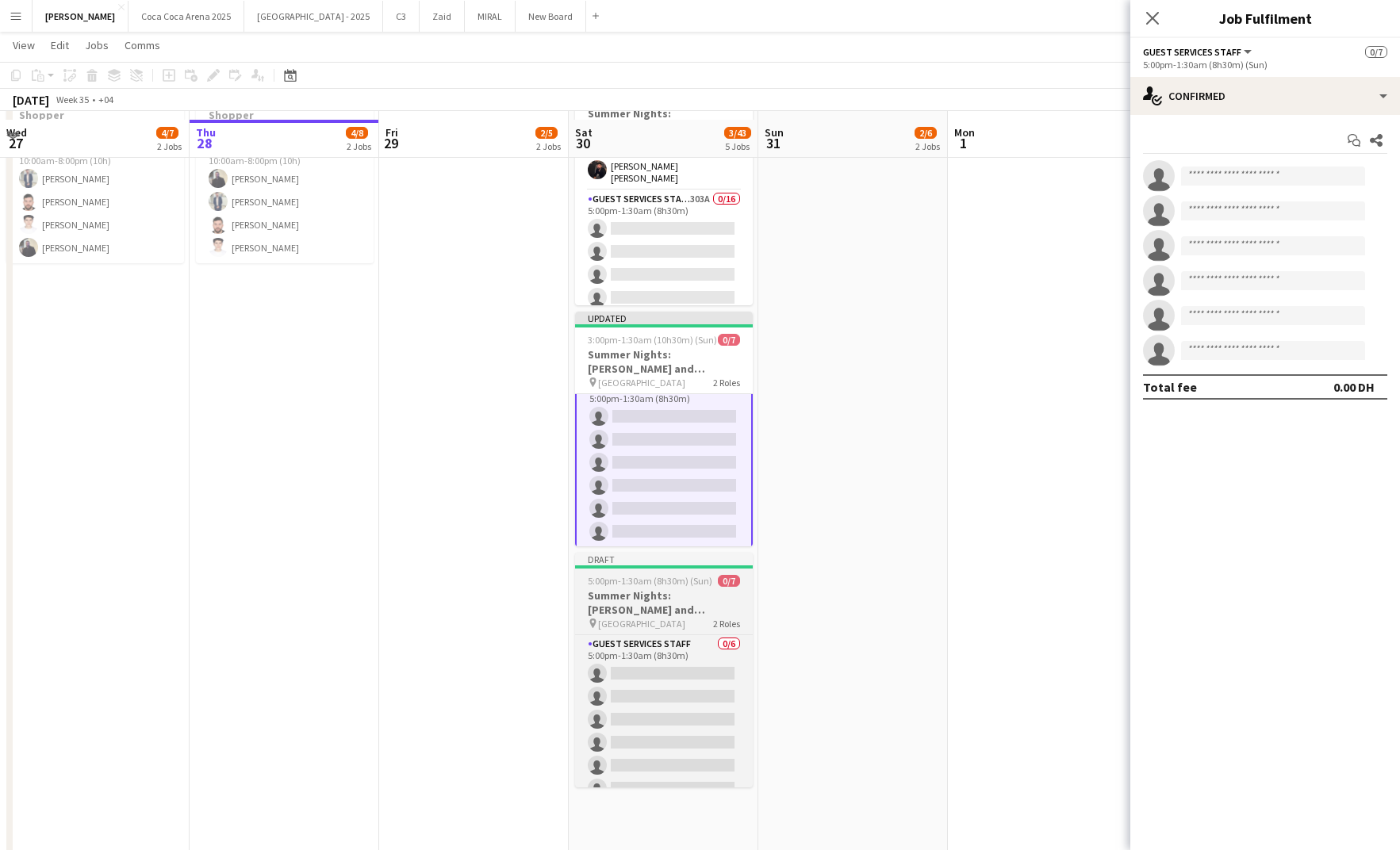
scroll to position [123, 0]
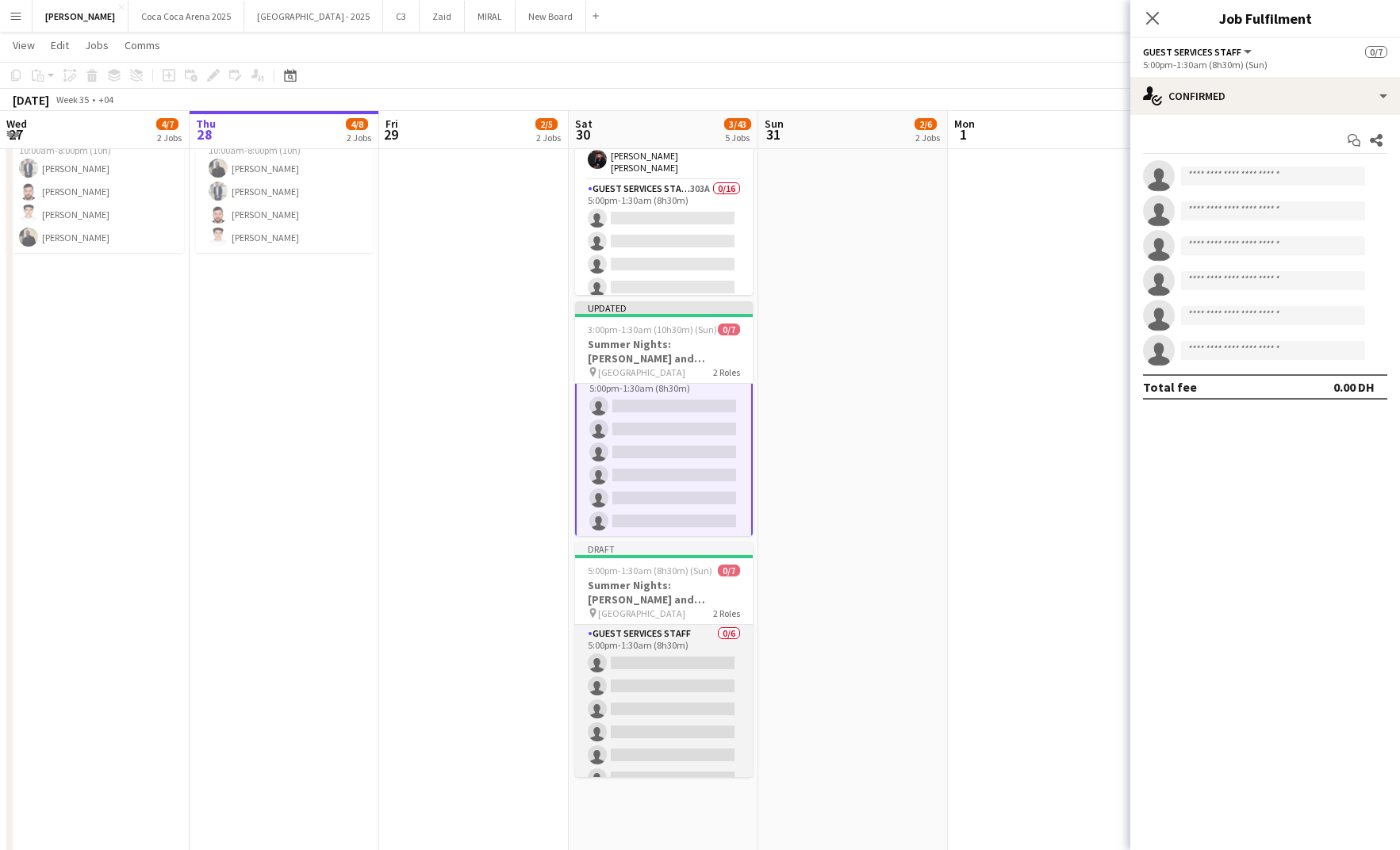
click at [653, 624] on app-card-role "Guest Services Staff 0/6 5:00pm-1:30am (8h30m) single-neutral-actions single-ne…" at bounding box center [663, 709] width 177 height 169
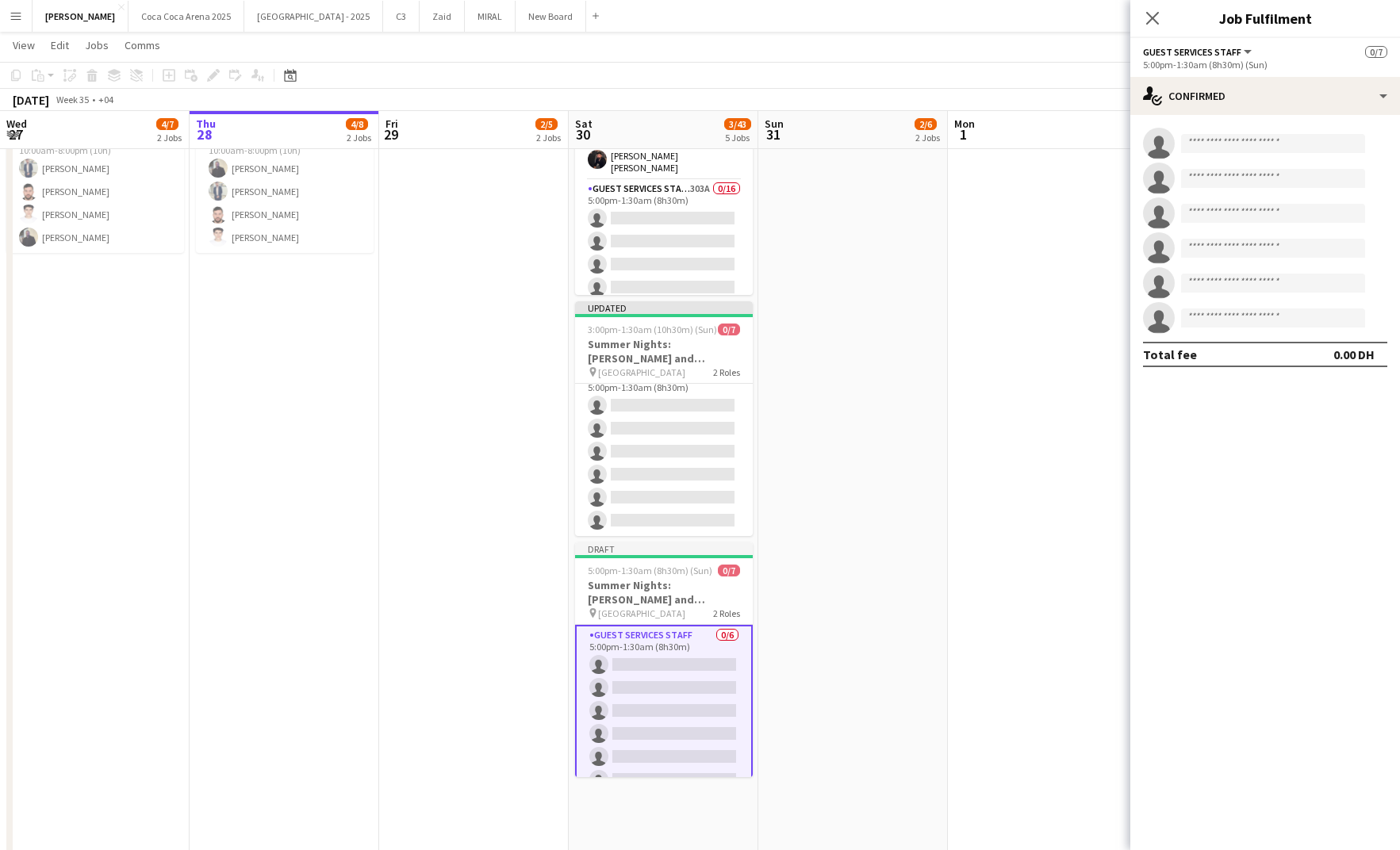
scroll to position [70, 0]
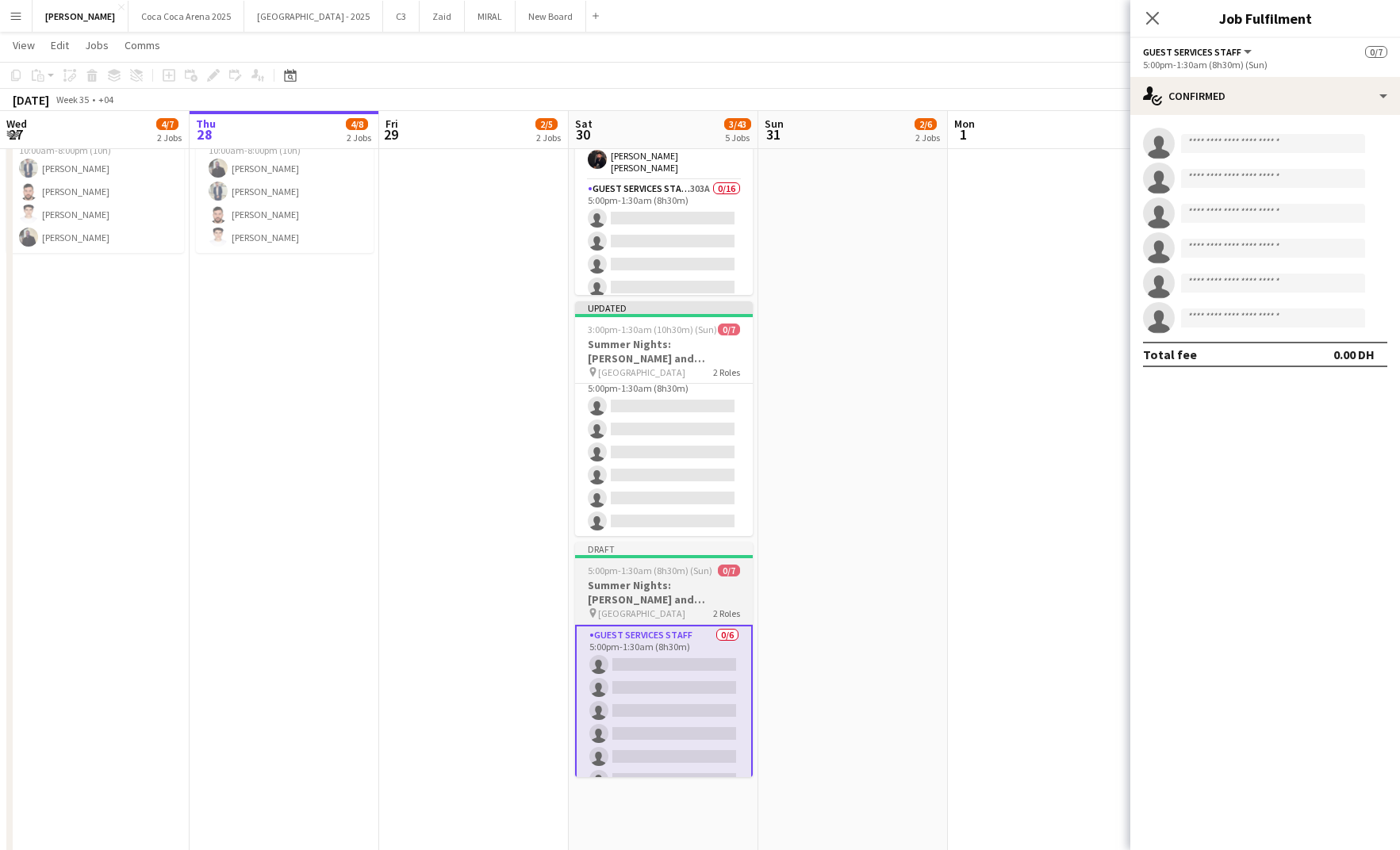
click at [638, 589] on h3 "Summer Nights: [PERSON_NAME] and [PERSON_NAME] - Internal" at bounding box center [663, 592] width 177 height 28
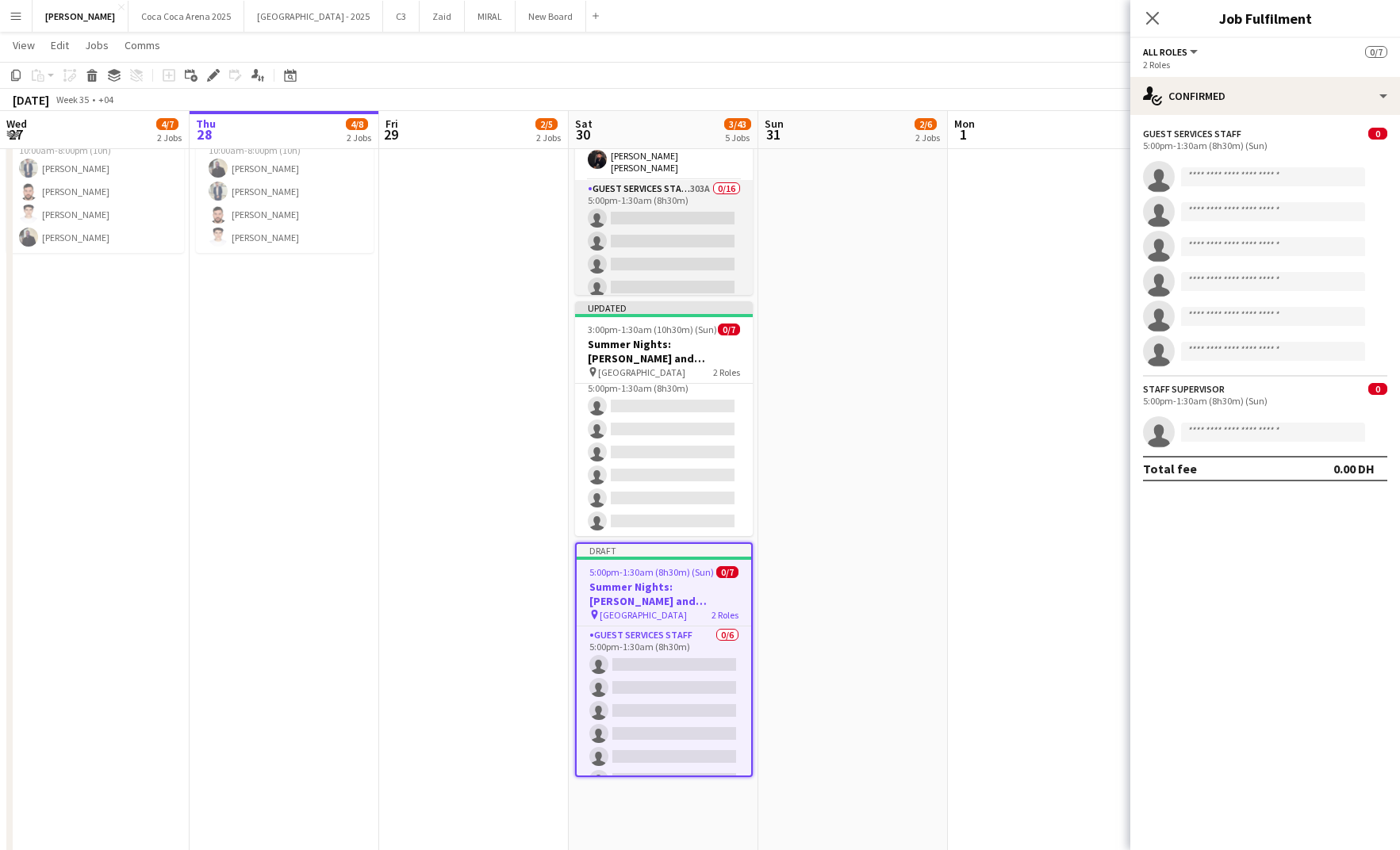
click at [682, 268] on app-card-role "Guest Services Staff 303A 0/16 5:00pm-1:30am (8h30m) single-neutral-actions sin…" at bounding box center [663, 379] width 177 height 398
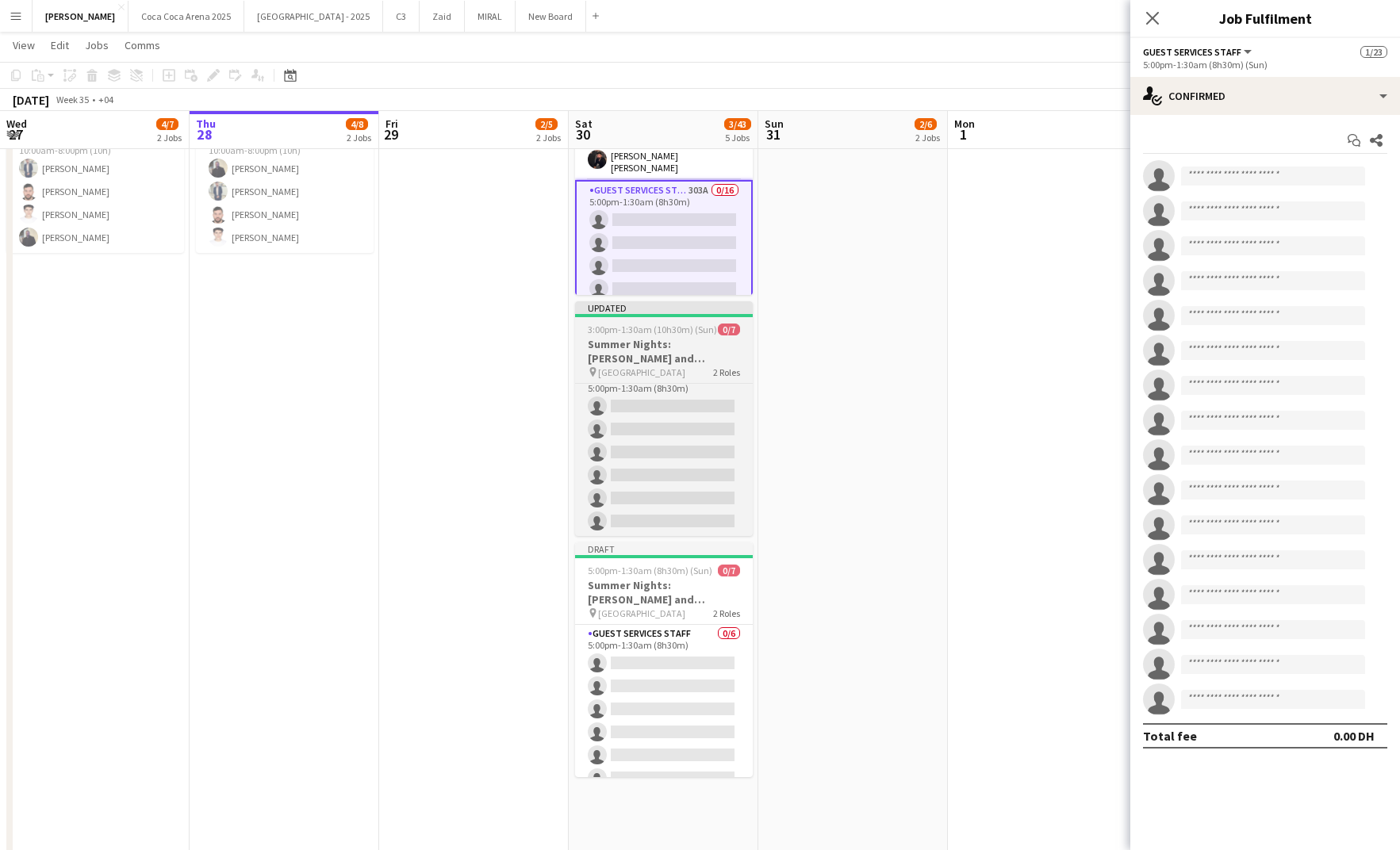
click at [661, 366] on span "[GEOGRAPHIC_DATA]" at bounding box center [642, 372] width 87 height 12
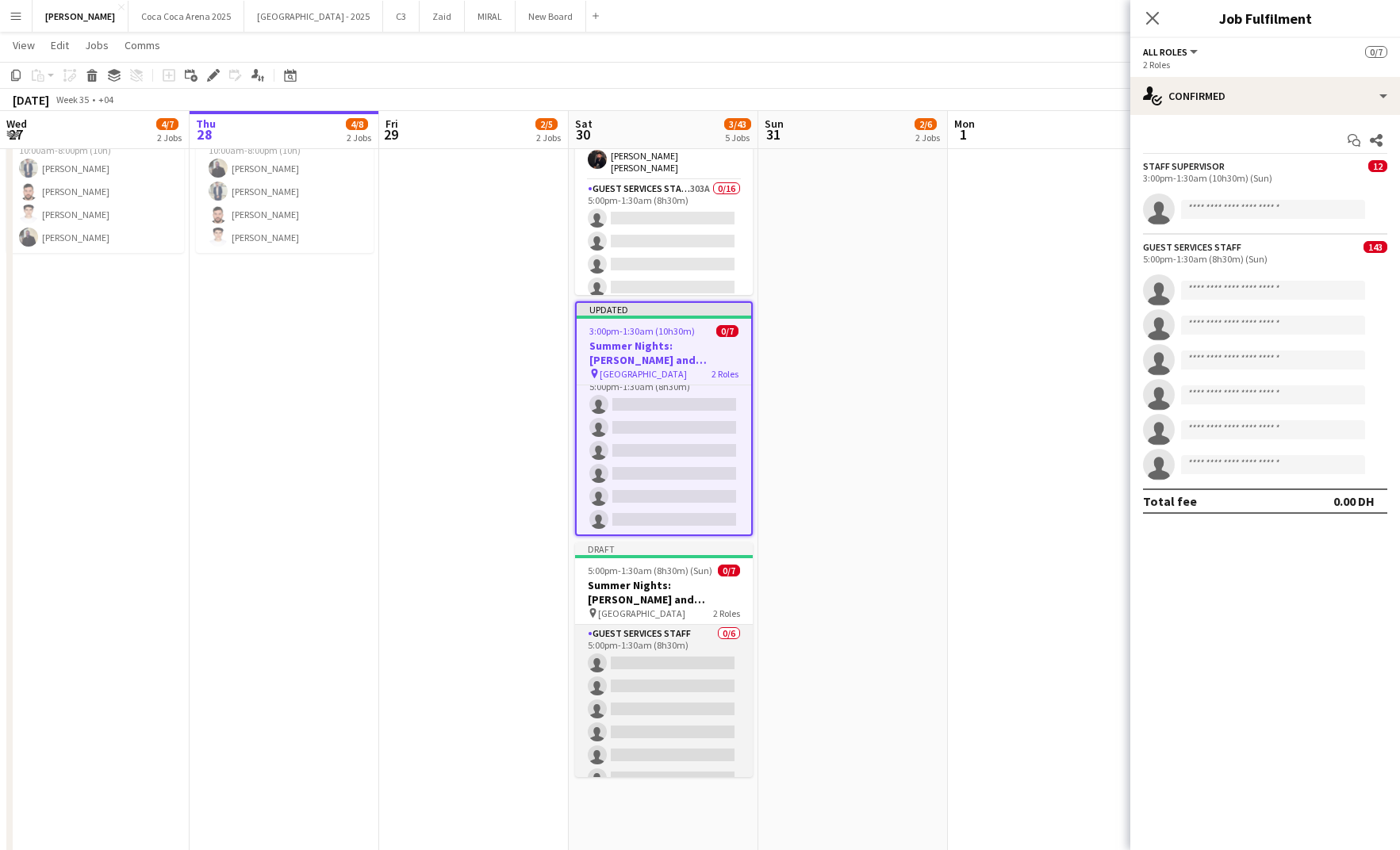
click at [636, 634] on app-card-role "Guest Services Staff 0/6 5:00pm-1:30am (8h30m) single-neutral-actions single-ne…" at bounding box center [663, 709] width 177 height 169
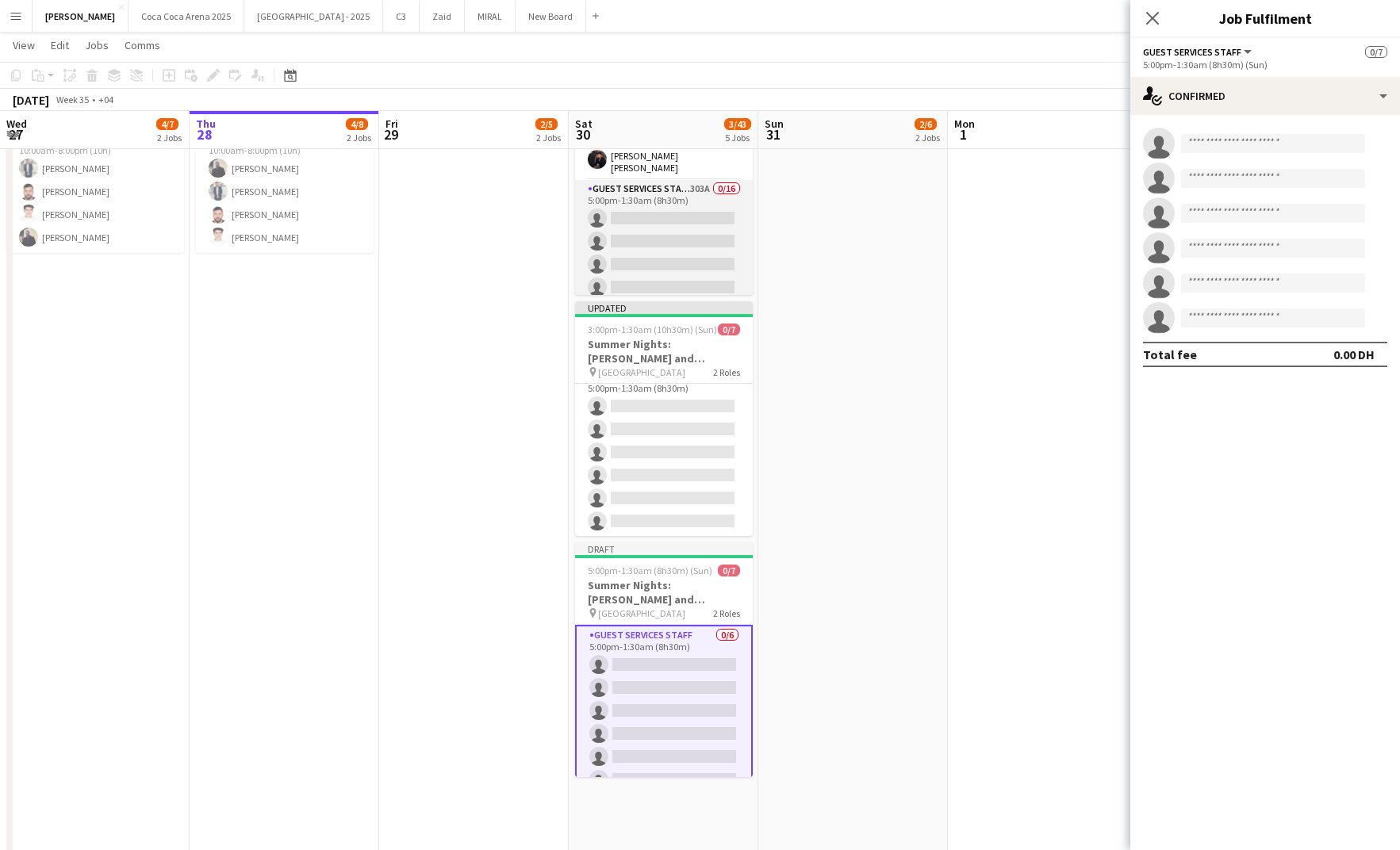
click at [672, 268] on app-card-role "Guest Services Staff 303A 0/16 5:00pm-1:30am (8h30m) single-neutral-actions sin…" at bounding box center [663, 379] width 177 height 398
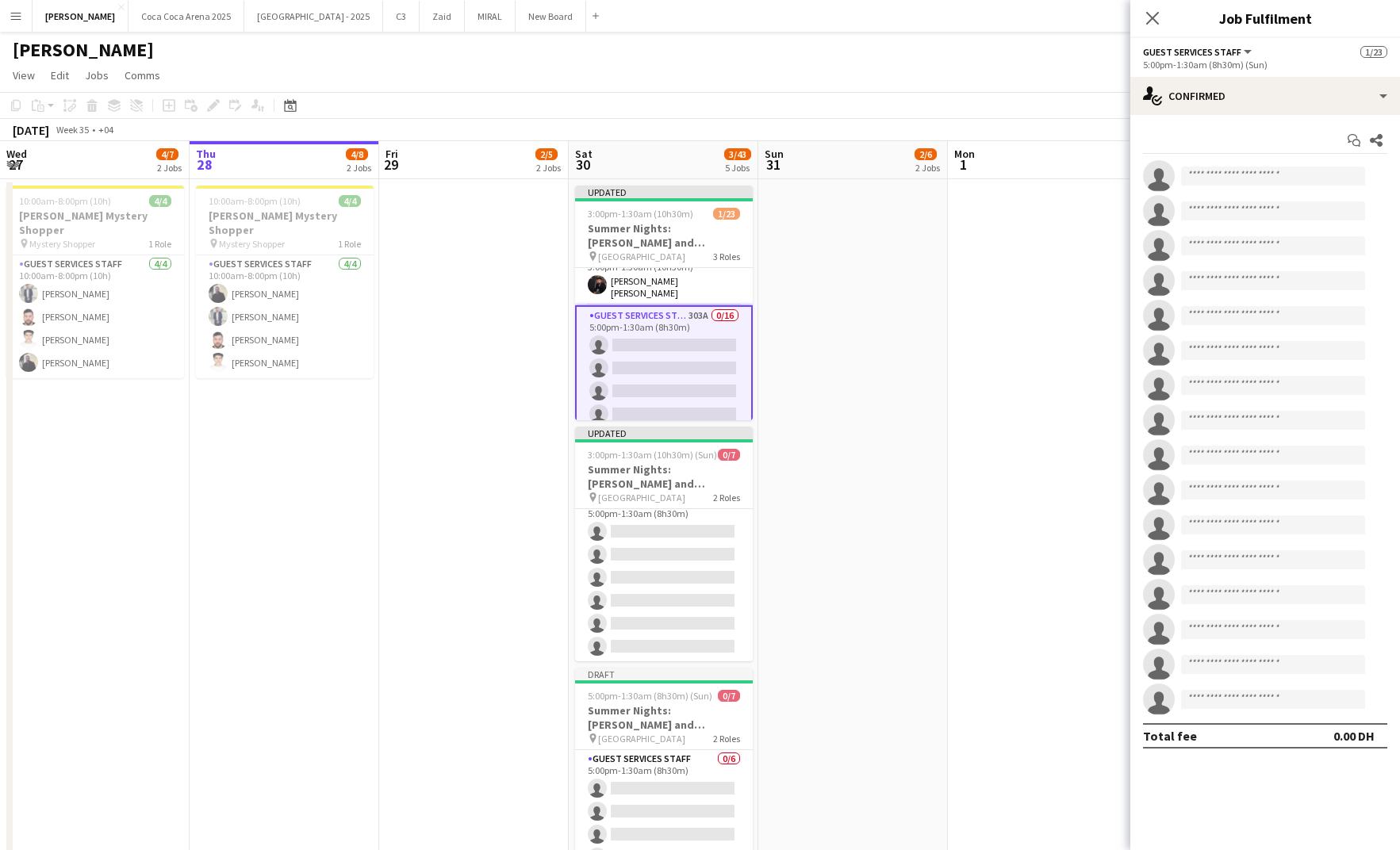
scroll to position [0, 0]
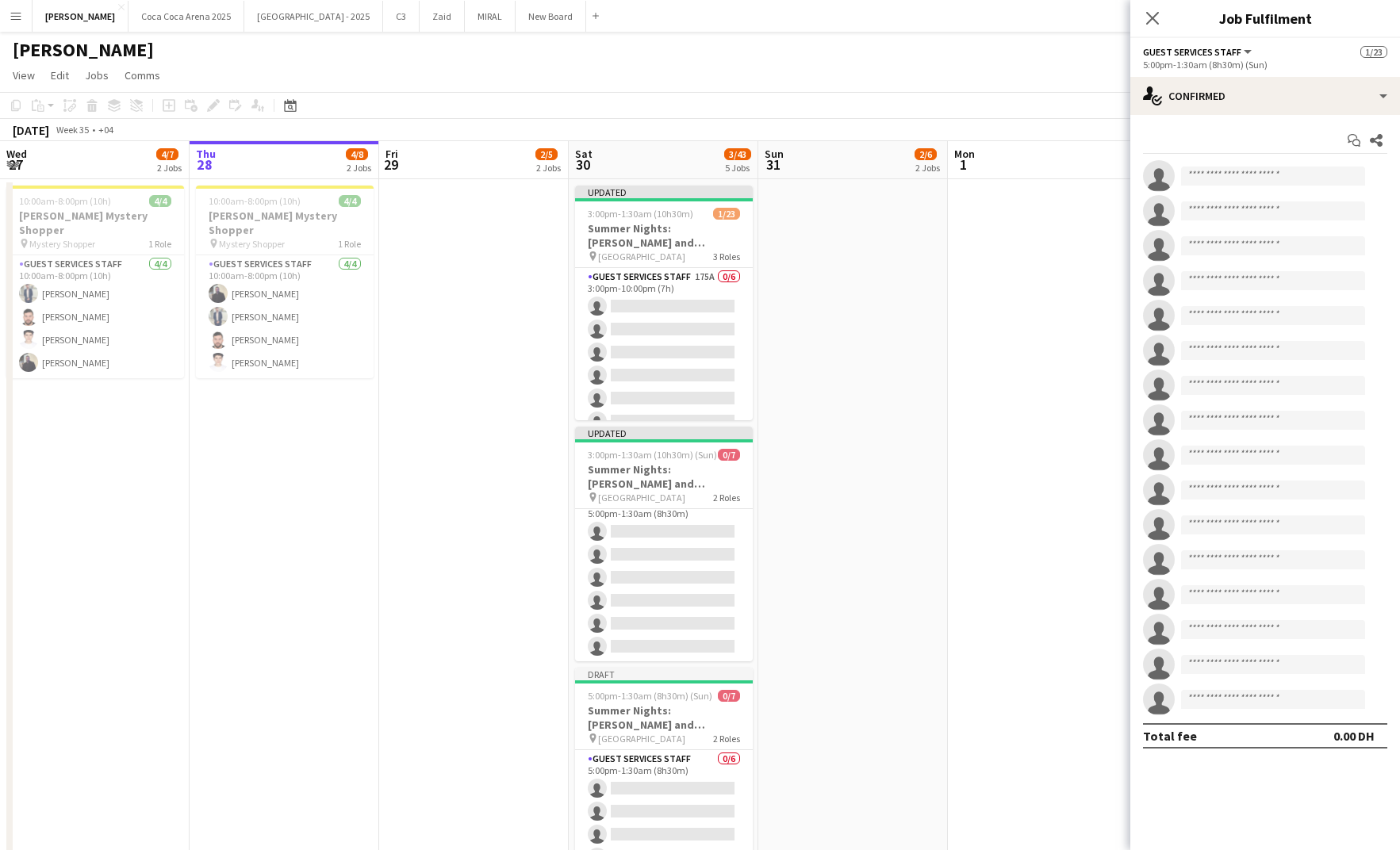
click at [664, 326] on app-card-role "Guest Services Staff 175A 0/6 3:00pm-10:00pm (7h) single-neutral-actions single…" at bounding box center [663, 352] width 177 height 169
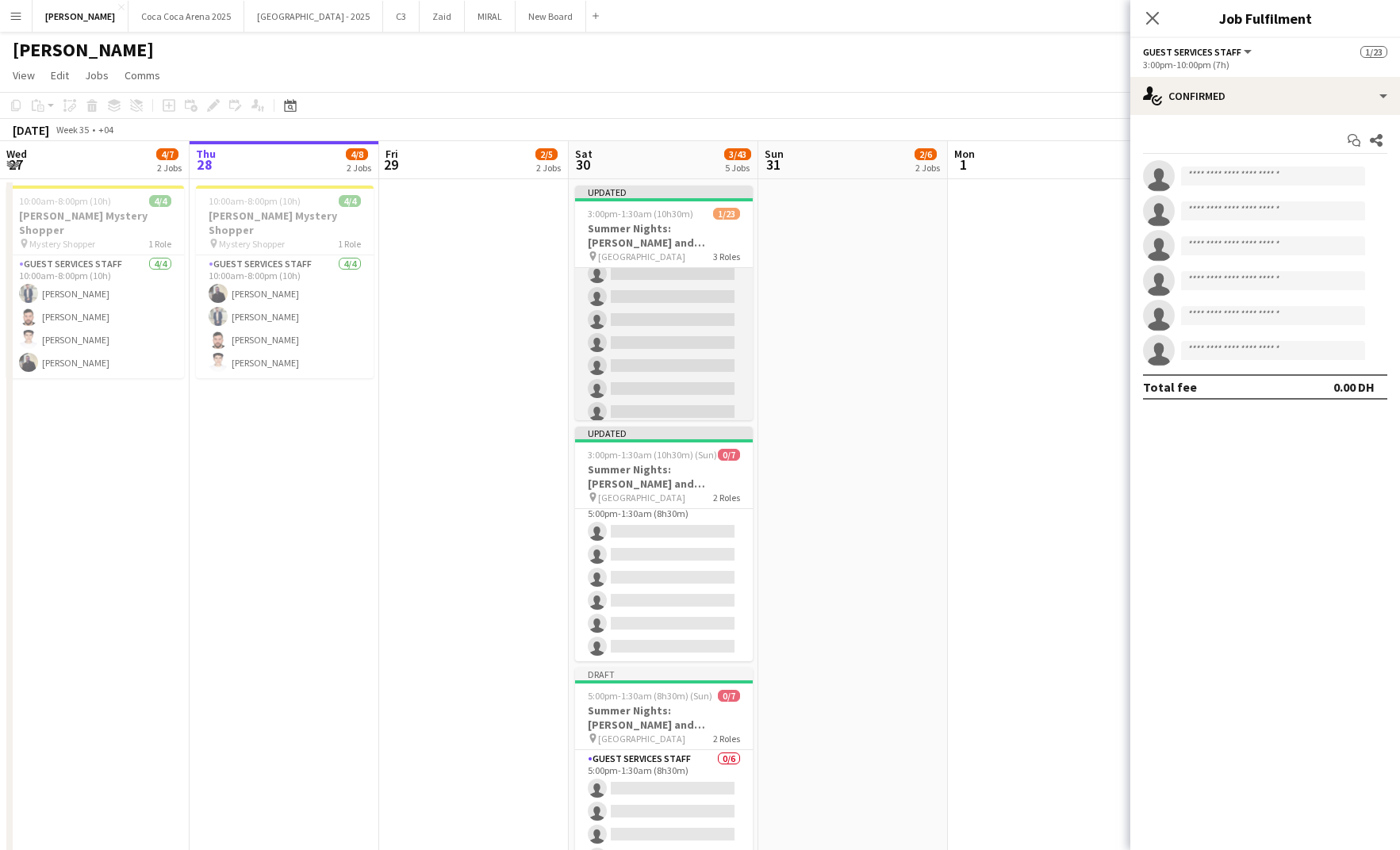
click at [667, 326] on app-card-role "Guest Services Staff 303A 0/16 5:00pm-1:30am (8h30m) single-neutral-actions sin…" at bounding box center [663, 228] width 177 height 398
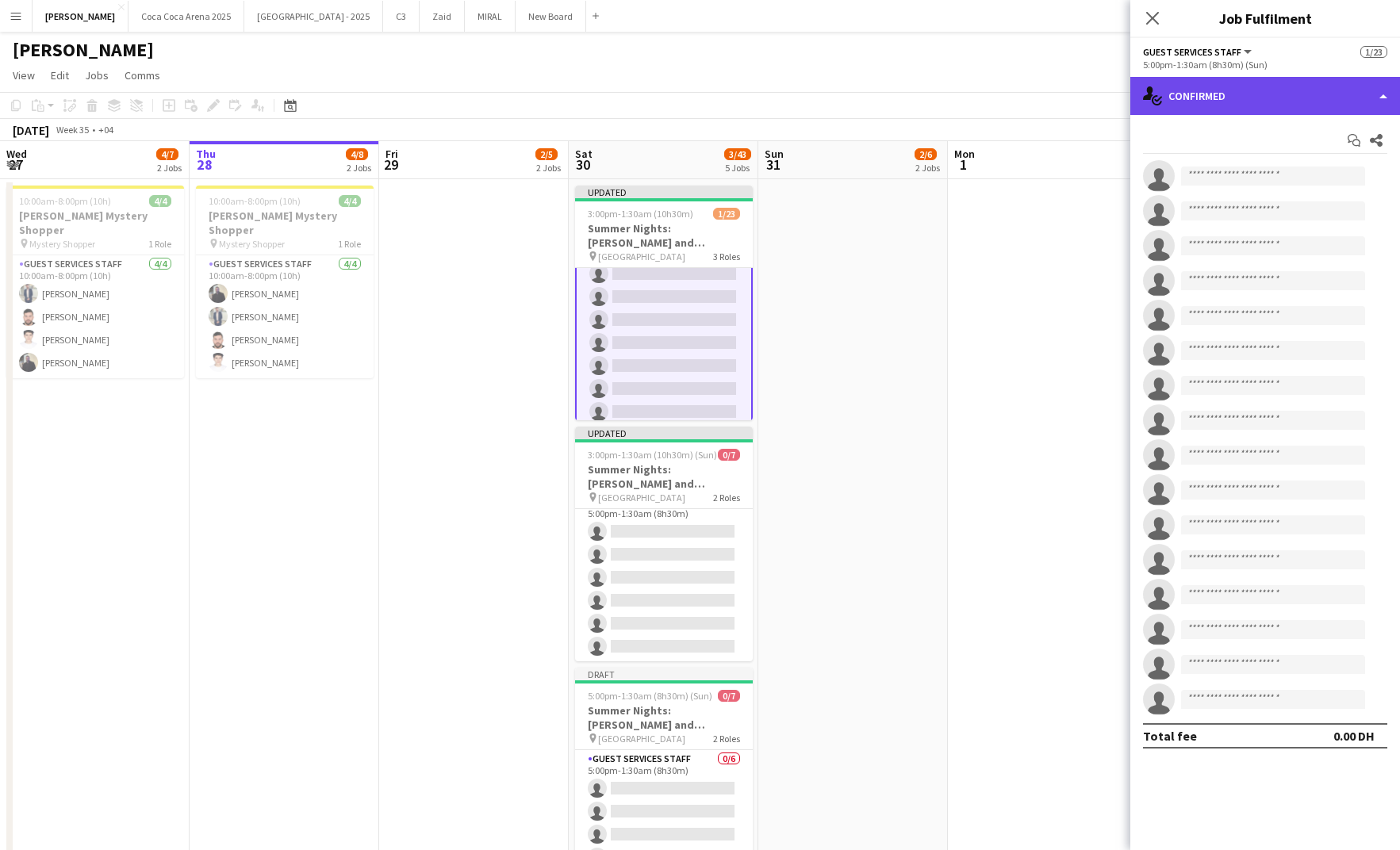
click at [1243, 109] on div "single-neutral-actions-check-2 Confirmed" at bounding box center [1265, 96] width 270 height 38
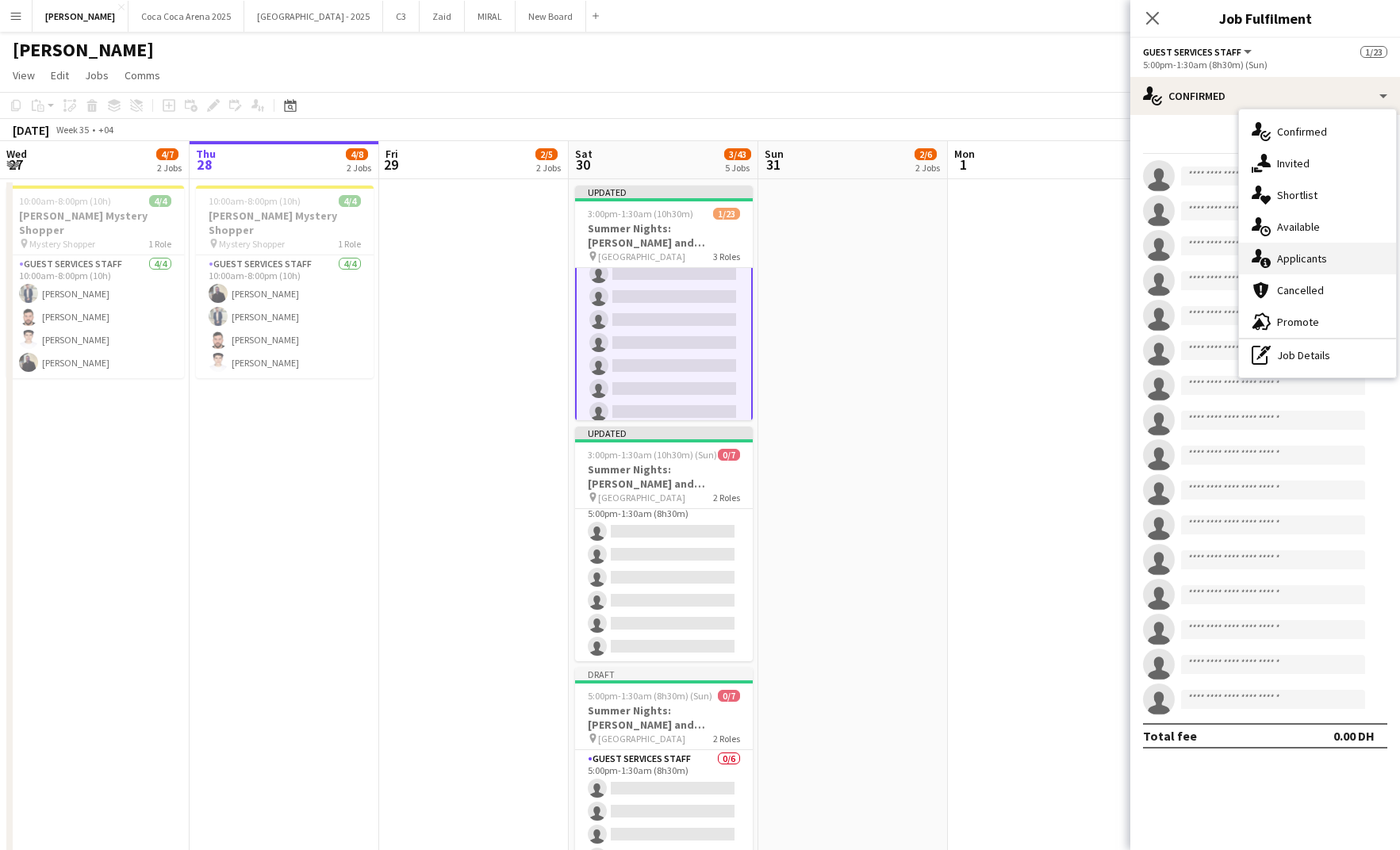
click at [1286, 255] on div "single-neutral-actions-information Applicants" at bounding box center [1316, 258] width 157 height 31
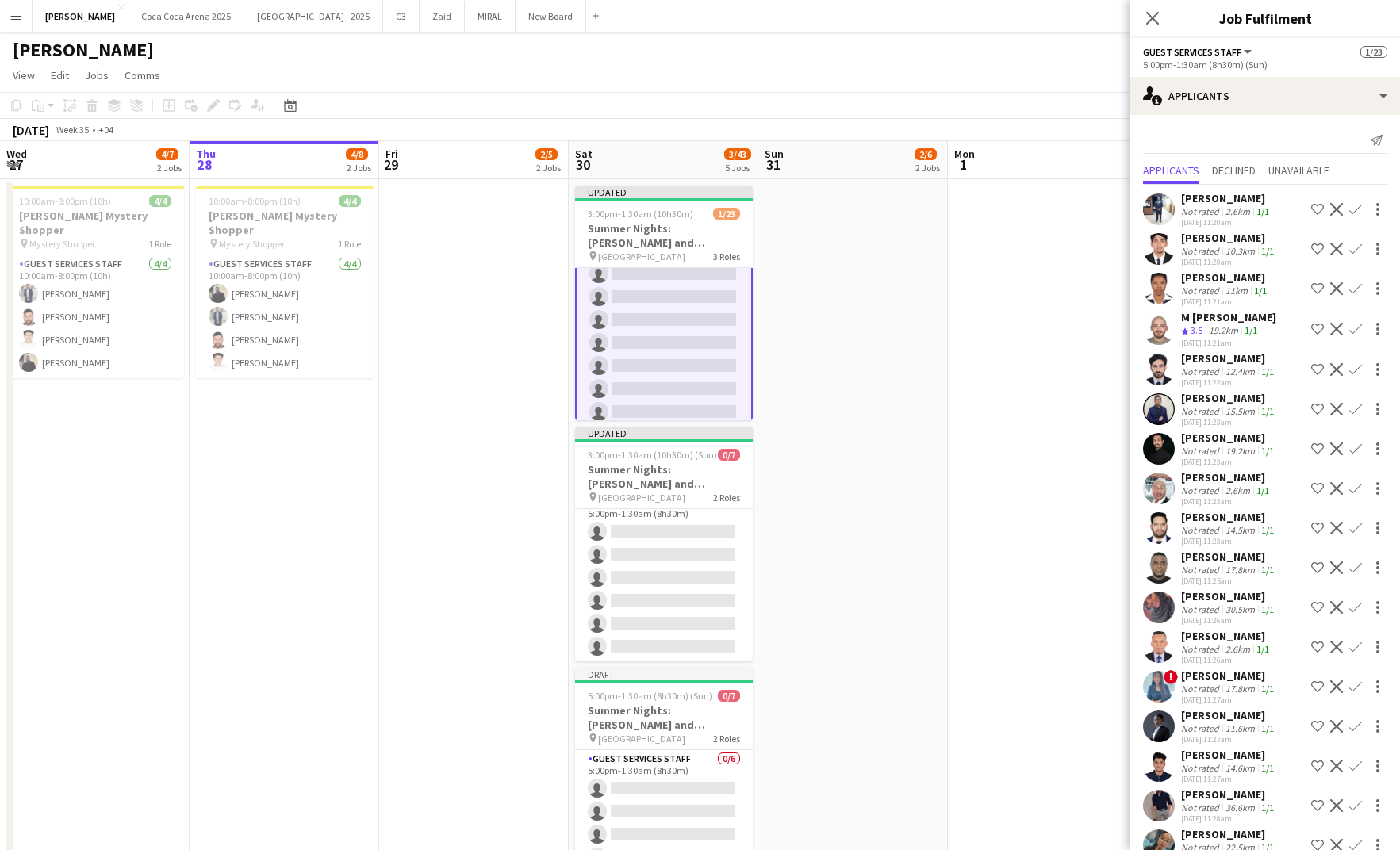
click at [1349, 328] on app-icon "Confirm" at bounding box center [1354, 328] width 12 height 12
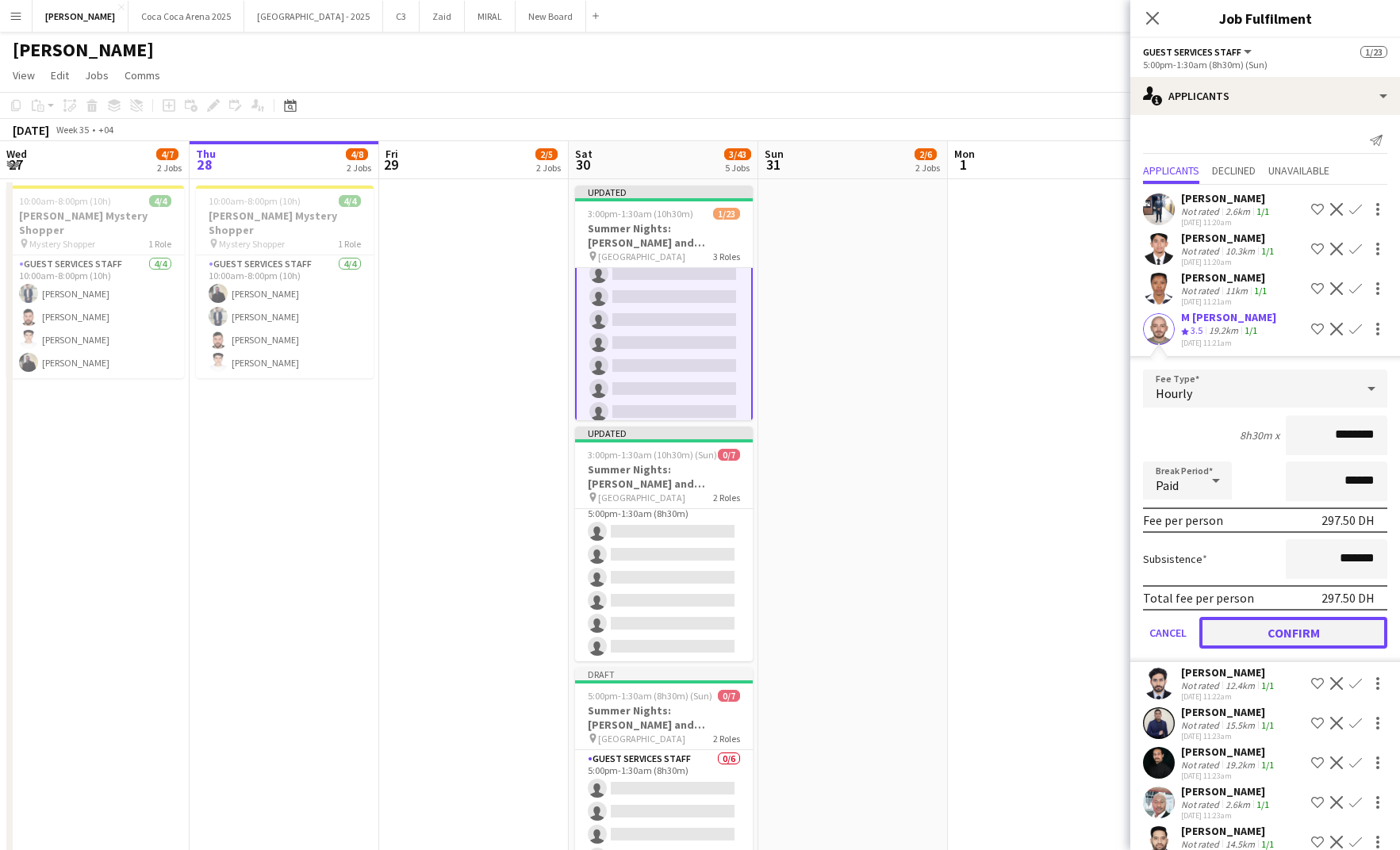
click at [1283, 619] on button "Confirm" at bounding box center [1293, 632] width 188 height 31
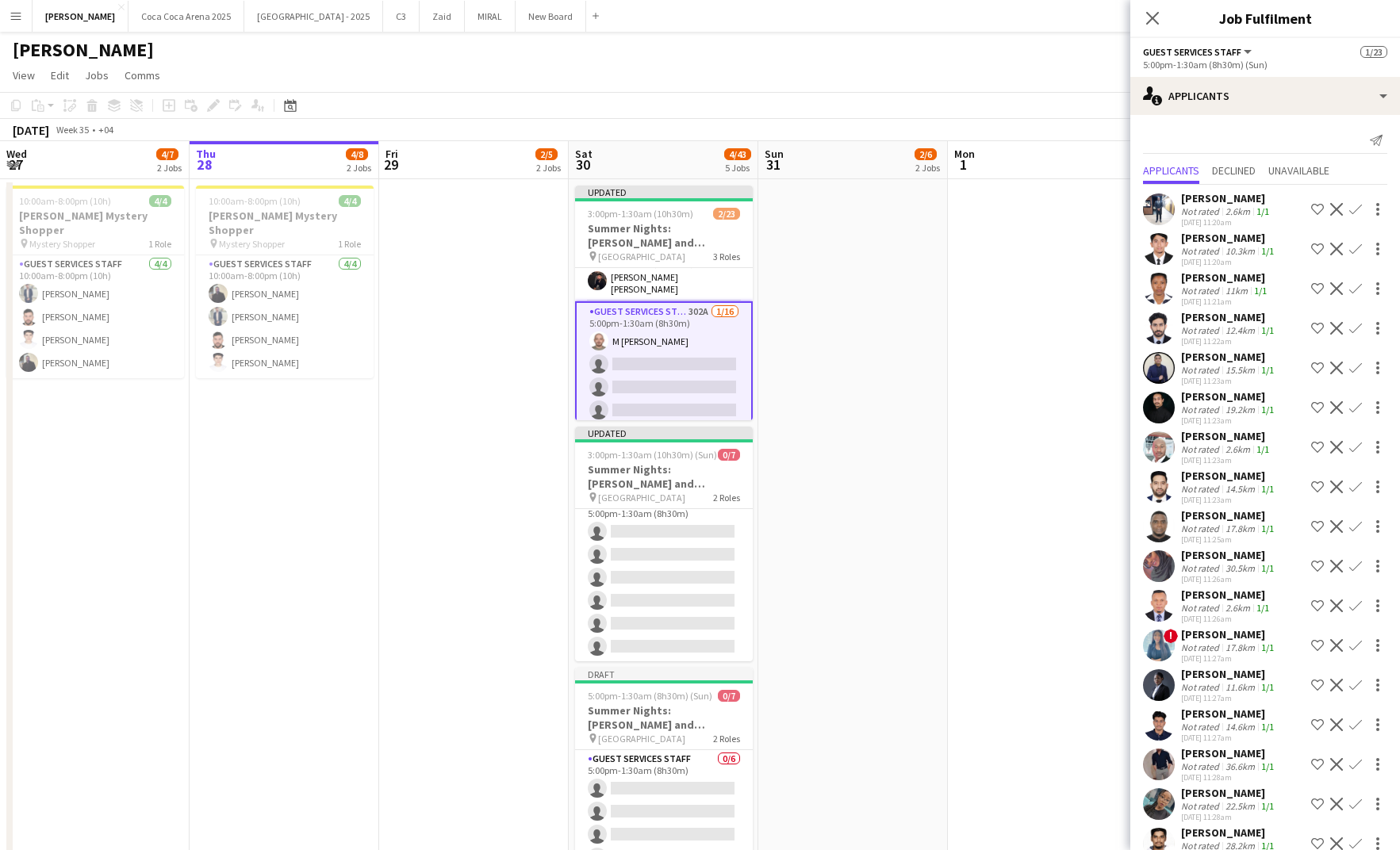
scroll to position [201, 0]
click at [664, 332] on app-card-role "Guest Services Staff 302A [DATE] 5:00pm-1:30am (8h30m) M [PERSON_NAME] single-n…" at bounding box center [663, 495] width 177 height 402
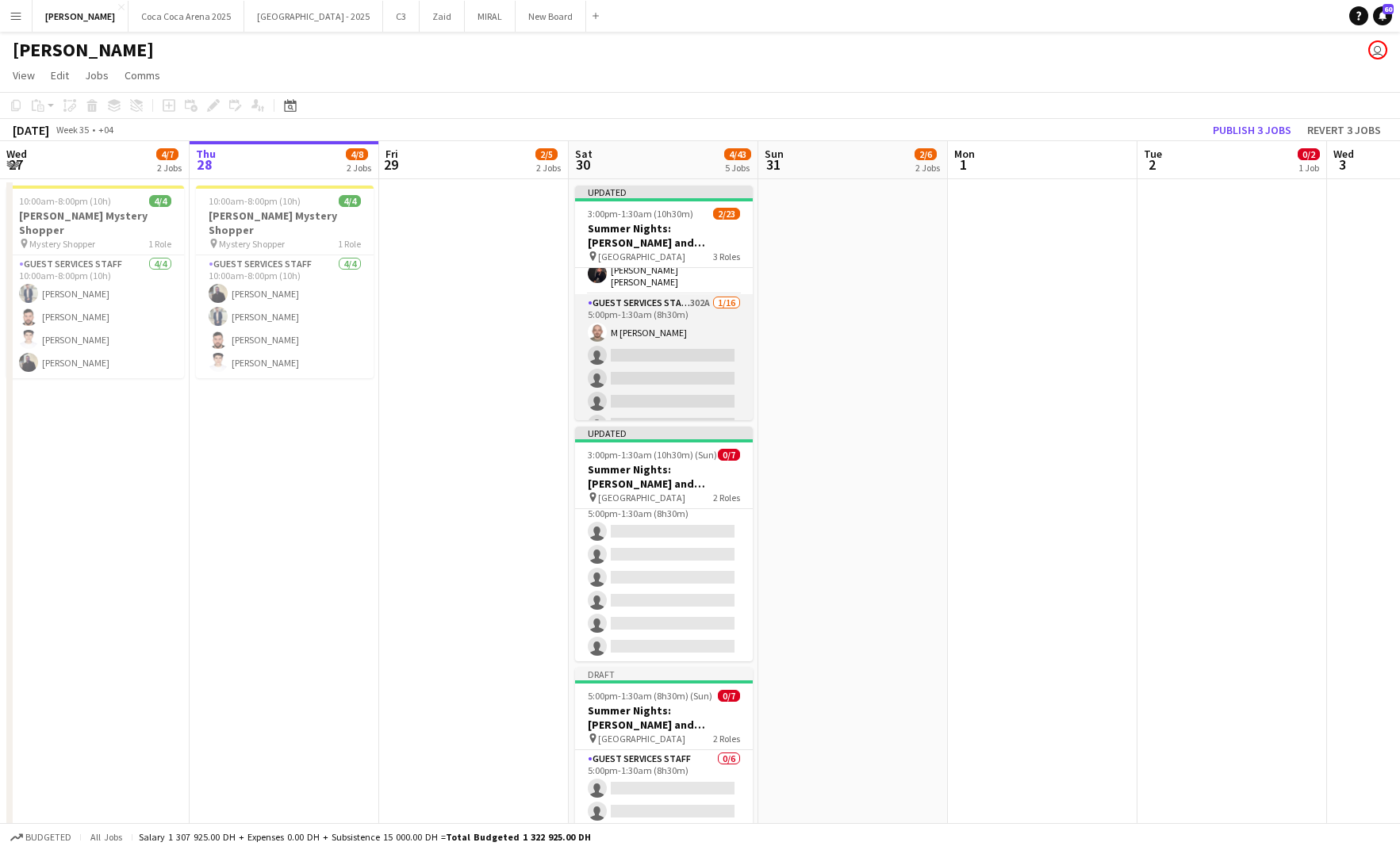
click at [604, 328] on app-user-avatar at bounding box center [597, 332] width 19 height 19
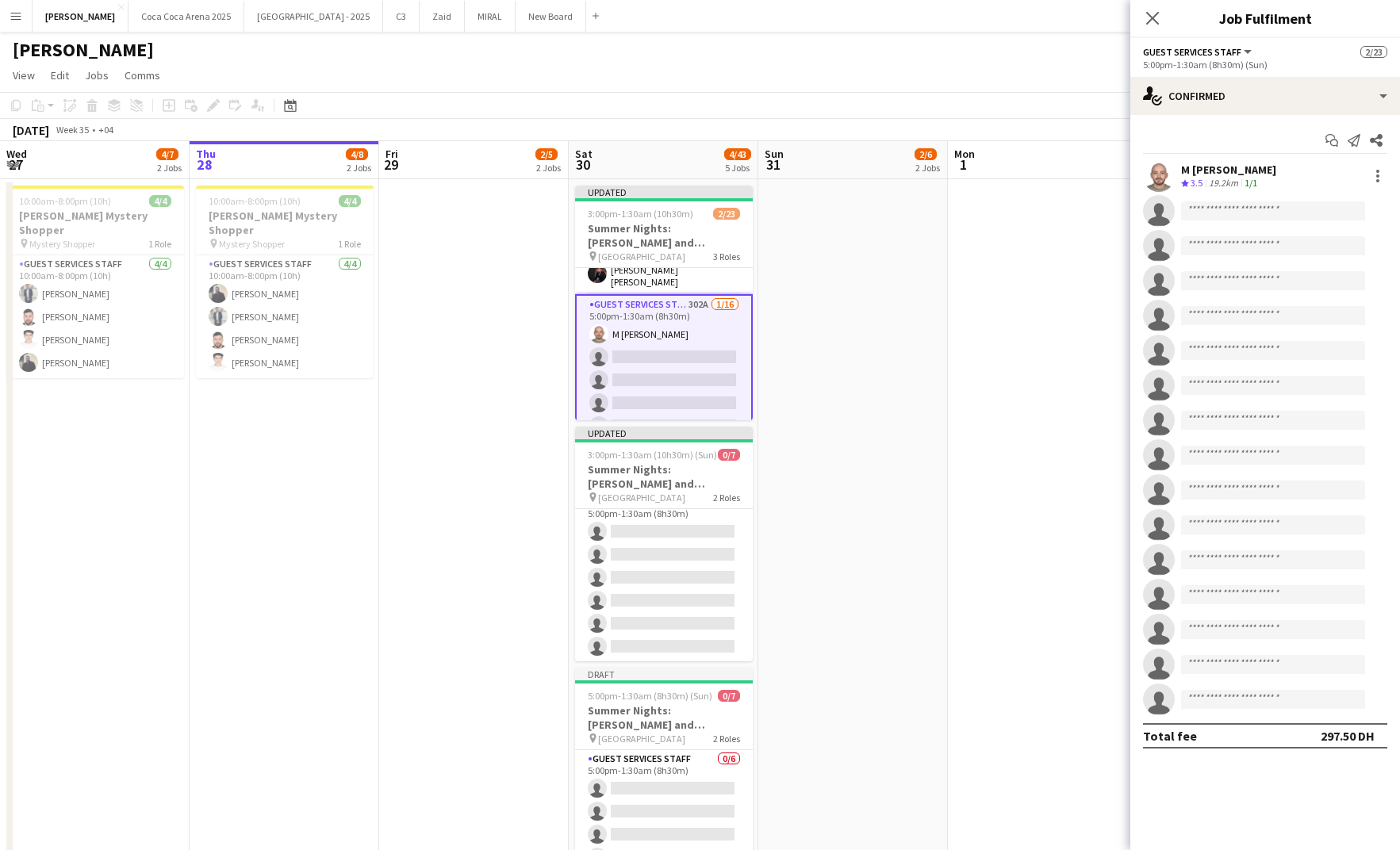
click at [1243, 166] on div "M [PERSON_NAME]" at bounding box center [1228, 169] width 95 height 14
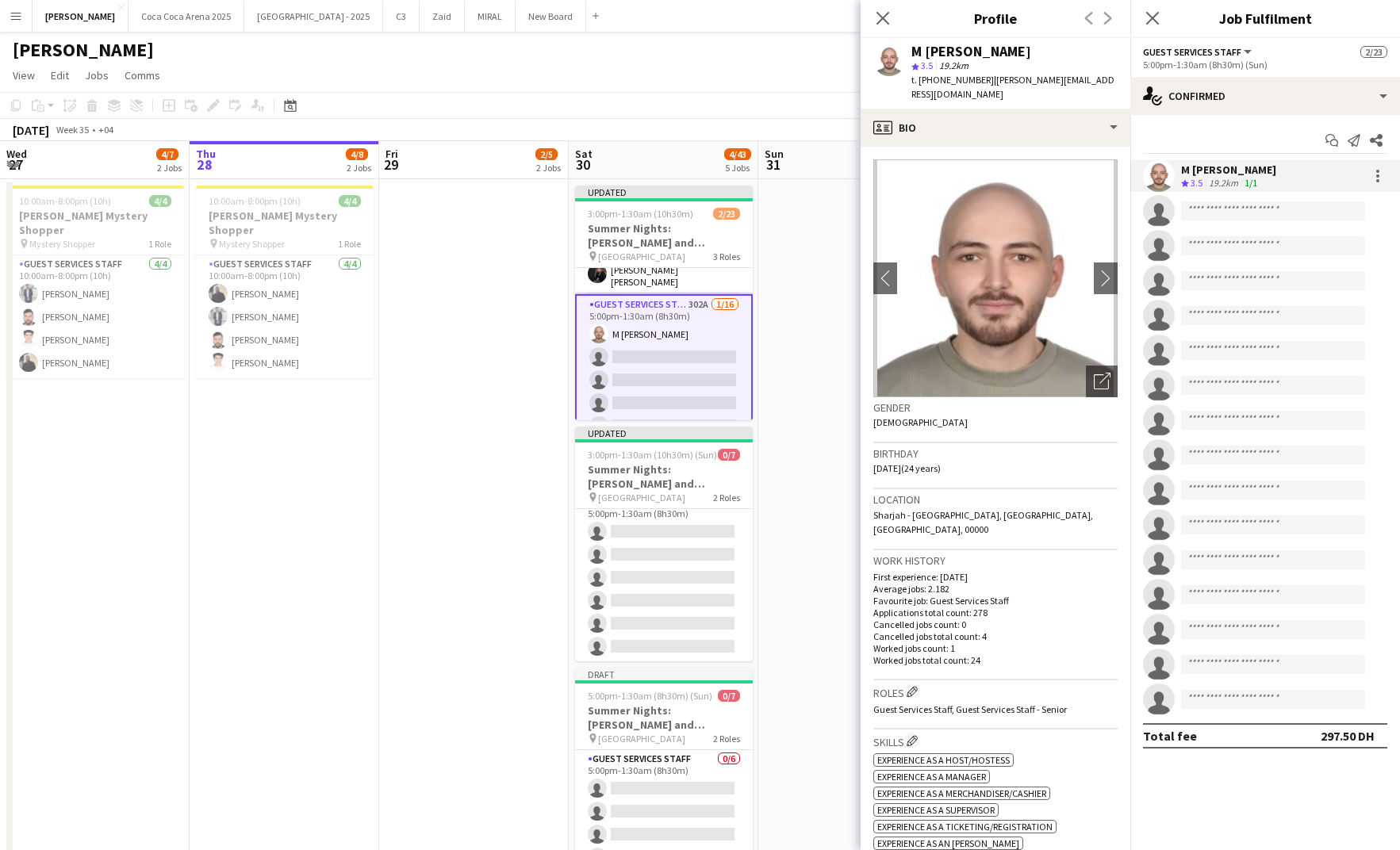
drag, startPoint x: 1085, startPoint y: 76, endPoint x: 988, endPoint y: 84, distance: 97.3
click at [988, 84] on div "M [PERSON_NAME] star 3.5 19.2km t. [PHONE_NUMBER] | [PERSON_NAME][EMAIL_ADDRESS…" at bounding box center [996, 73] width 270 height 70
copy span "[PERSON_NAME][EMAIL_ADDRESS][DOMAIN_NAME]"
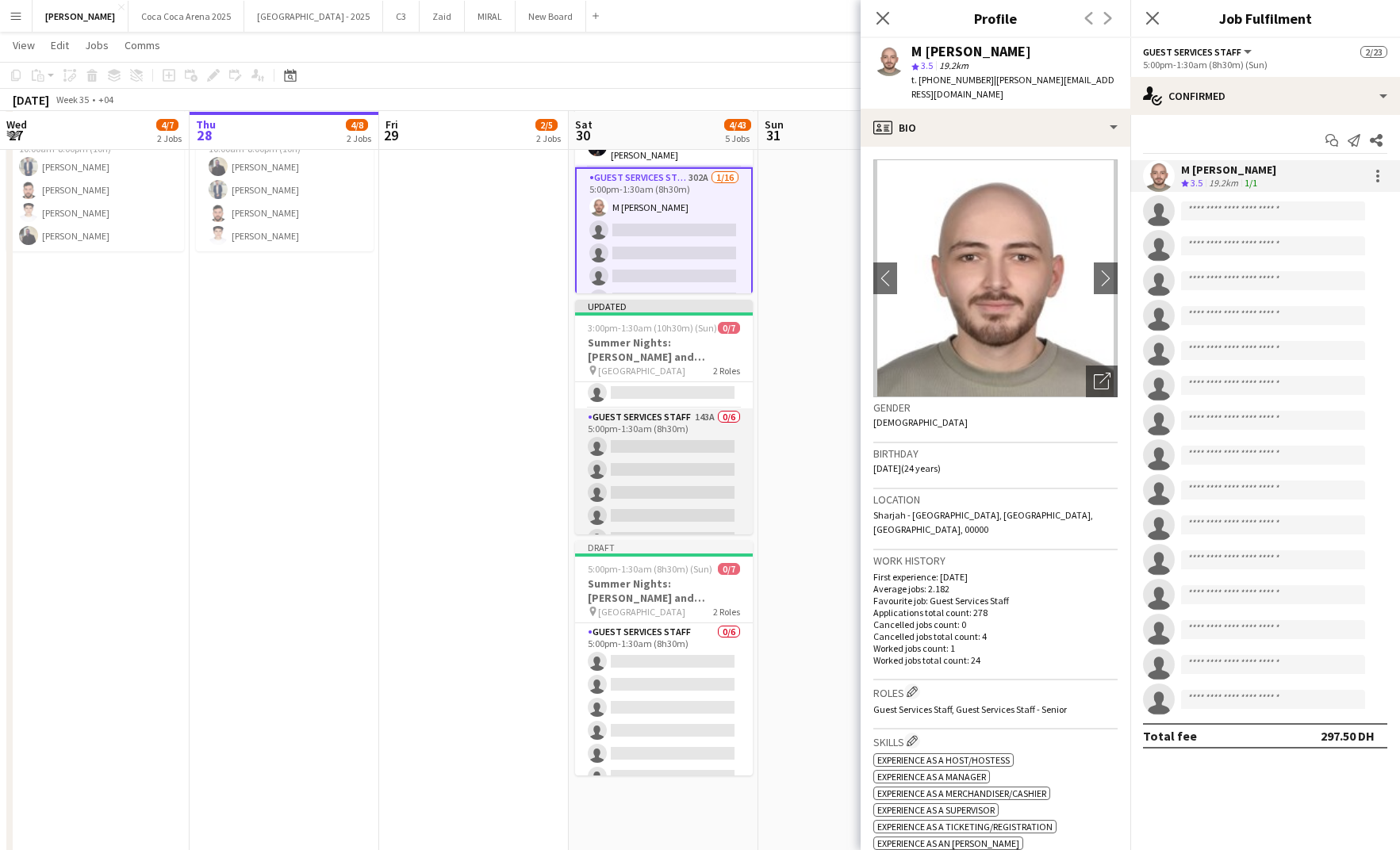
scroll to position [0, 0]
click at [680, 512] on app-card-role "Guest Services Staff 143A 0/6 5:00pm-1:30am (8h30m) single-neutral-actions sing…" at bounding box center [663, 521] width 177 height 169
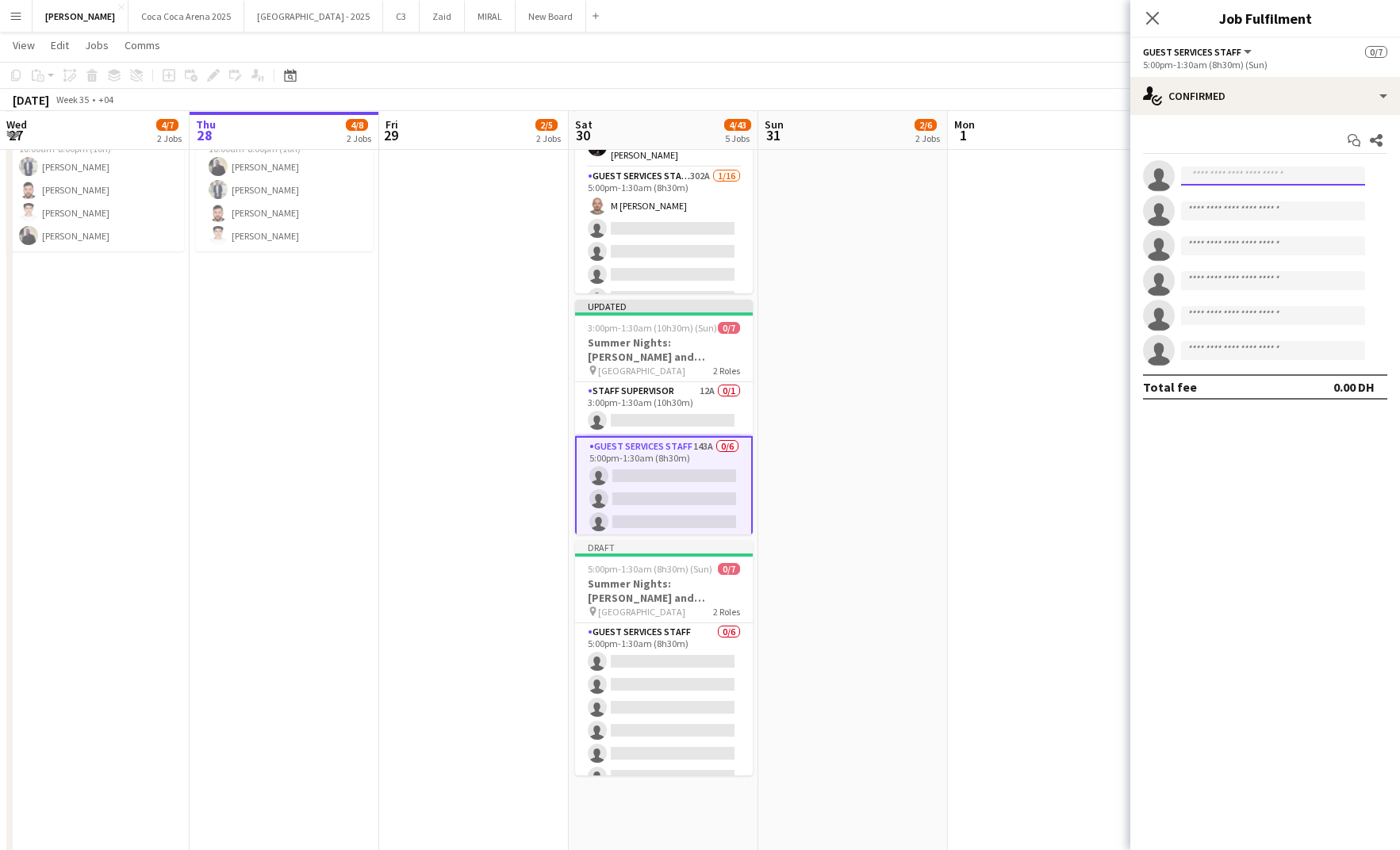
click at [1228, 174] on input at bounding box center [1273, 176] width 184 height 19
paste input "**********"
type input "**********"
click at [1242, 207] on span "[PERSON_NAME][EMAIL_ADDRESS][DOMAIN_NAME]" at bounding box center [1273, 211] width 159 height 12
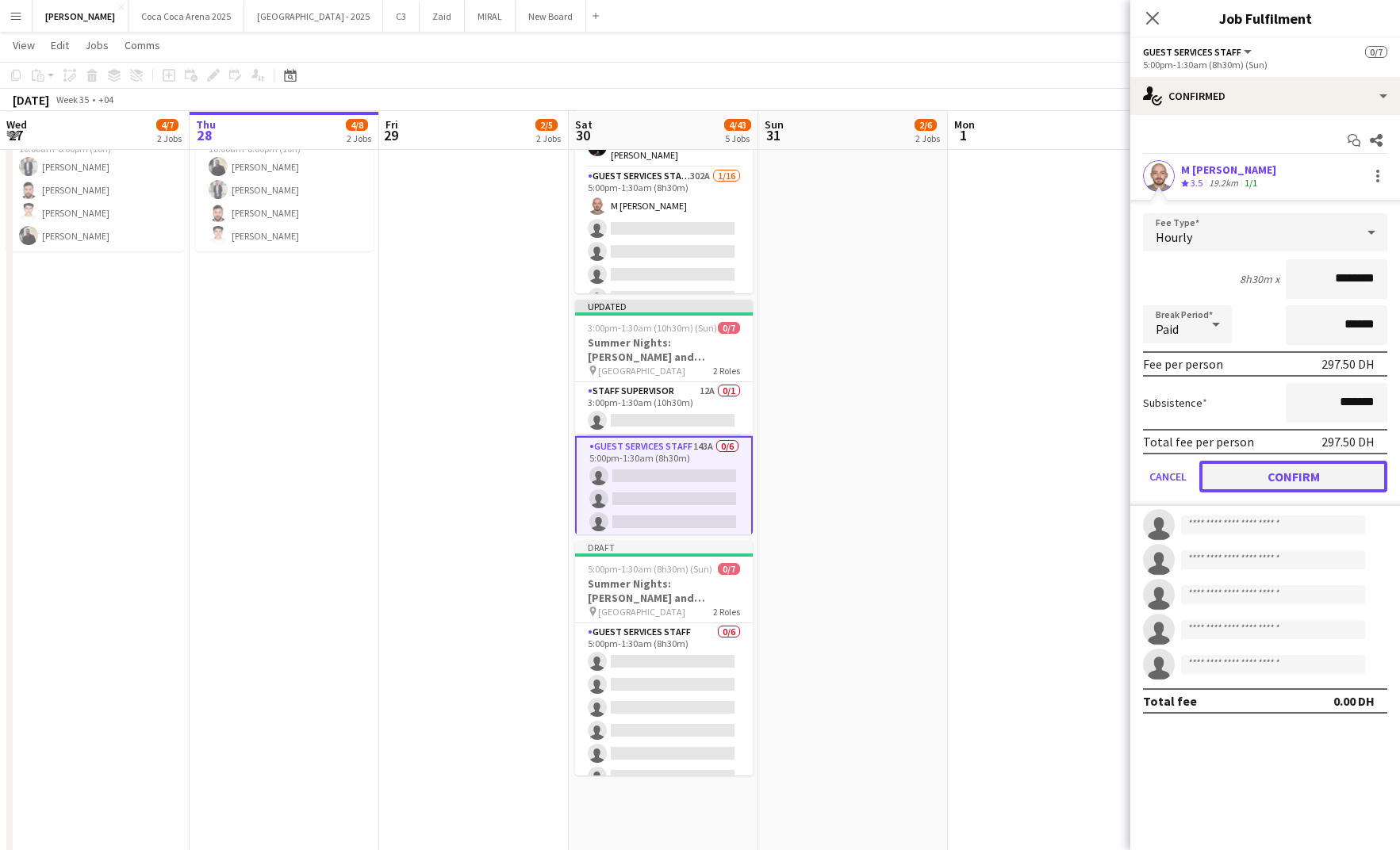
click at [1283, 476] on button "Confirm" at bounding box center [1293, 475] width 188 height 31
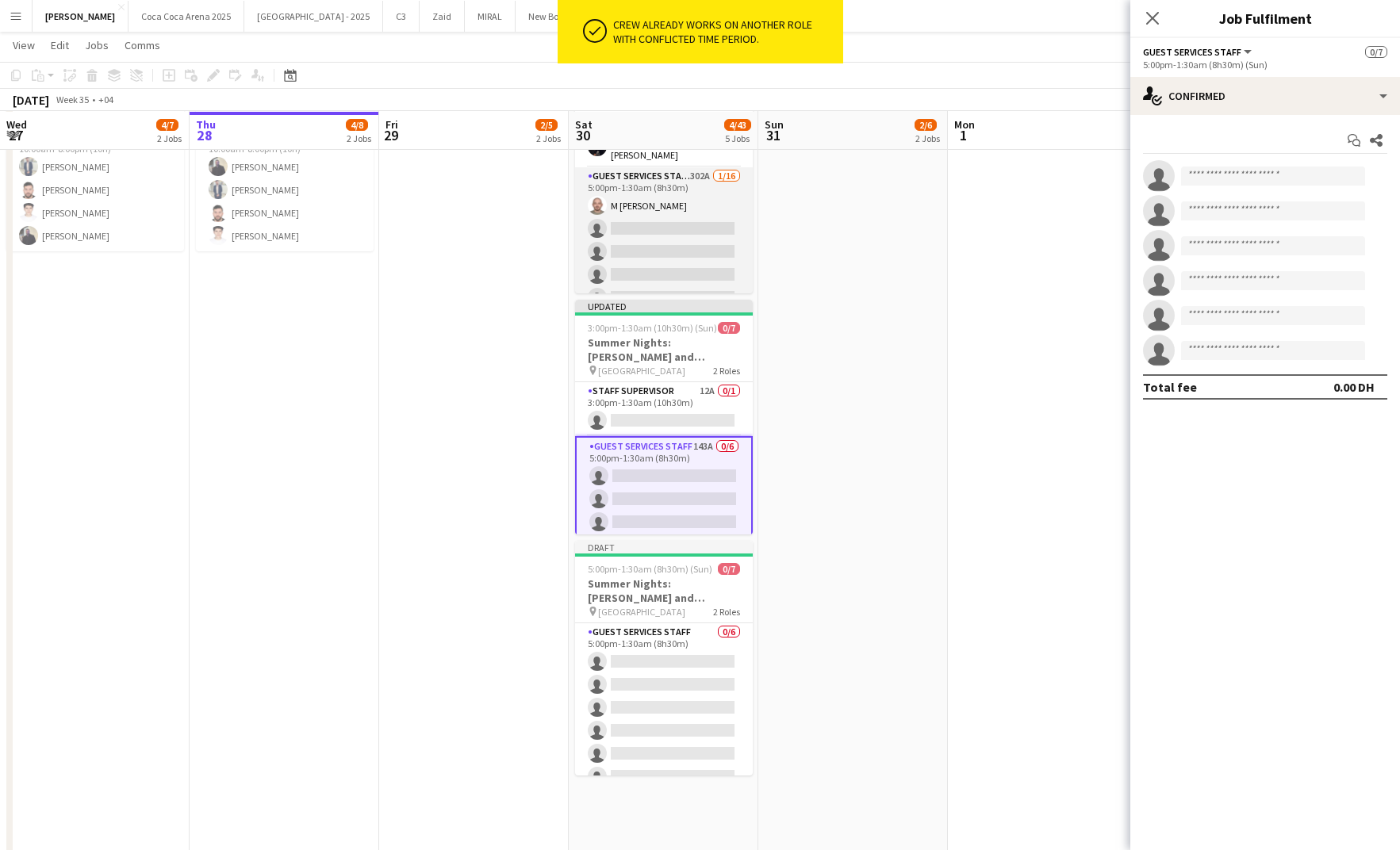
click at [683, 265] on app-card-role "Guest Services Staff 302A [DATE] 5:00pm-1:30am (8h30m) M [PERSON_NAME] single-n…" at bounding box center [663, 366] width 177 height 398
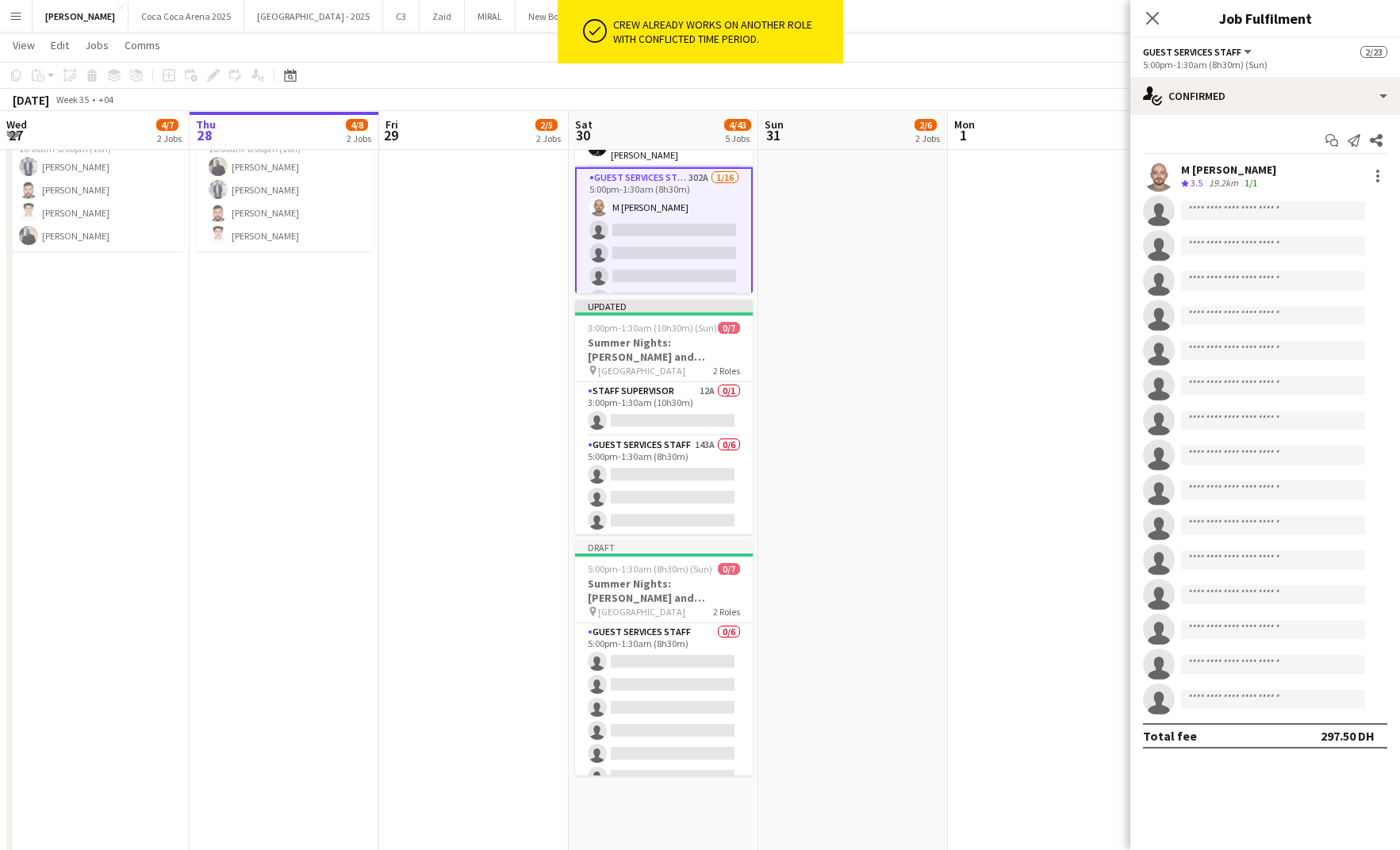
click at [681, 205] on app-card-role "Guest Services Staff 302A [DATE] 5:00pm-1:30am (8h30m) M [PERSON_NAME] single-n…" at bounding box center [663, 368] width 177 height 402
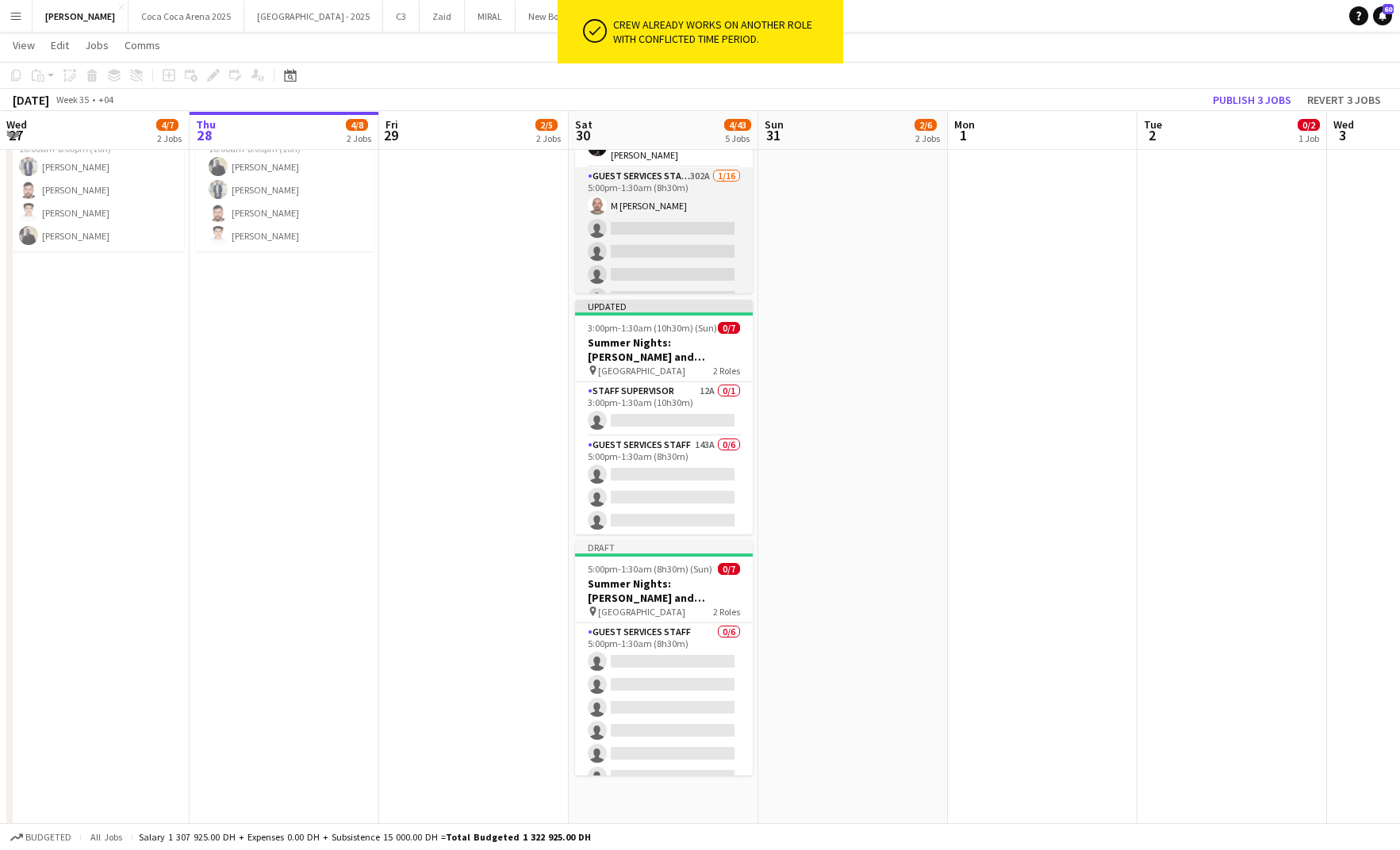
click at [705, 199] on app-card-role "Guest Services Staff 302A [DATE] 5:00pm-1:30am (8h30m) M [PERSON_NAME] single-n…" at bounding box center [663, 366] width 177 height 398
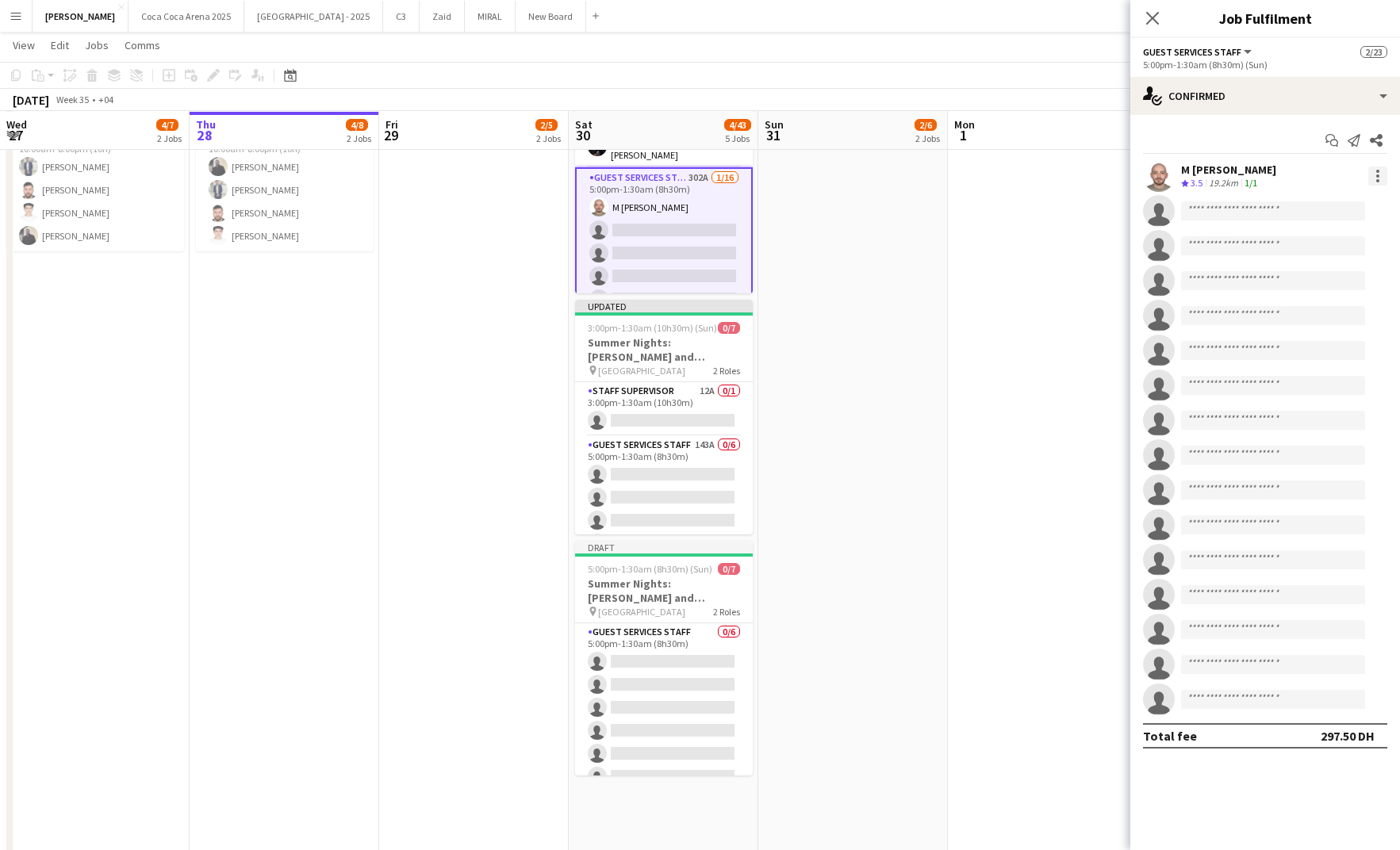
click at [1377, 167] on div at bounding box center [1377, 176] width 19 height 19
click at [1321, 364] on span "Remove" at bounding box center [1299, 357] width 47 height 13
click at [723, 233] on app-card-role "Guest Services Staff 302A 0/16 5:00pm-1:30am (8h30m) single-neutral-actions sin…" at bounding box center [663, 368] width 177 height 402
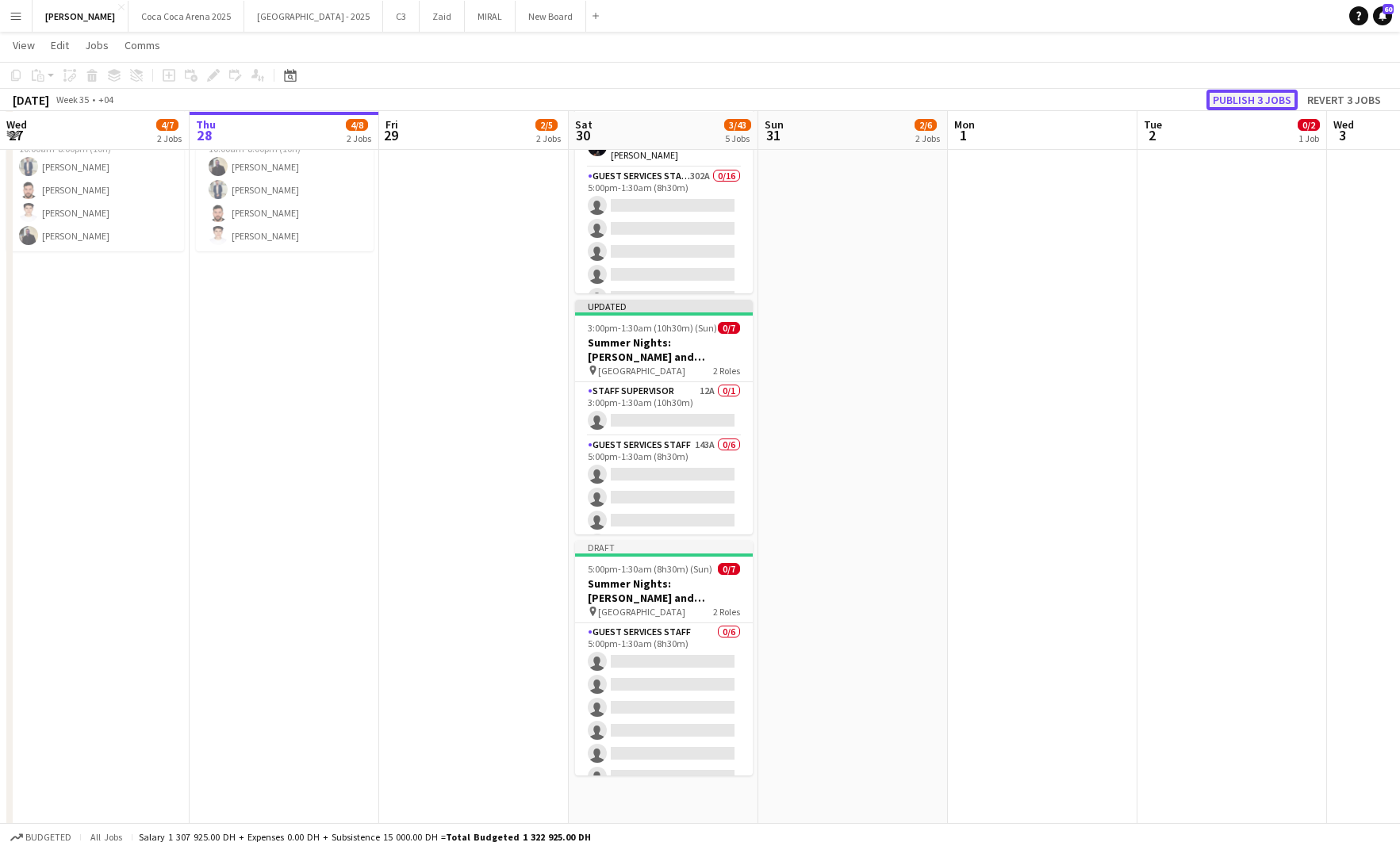
click at [1266, 97] on button "Publish 3 jobs" at bounding box center [1252, 100] width 91 height 21
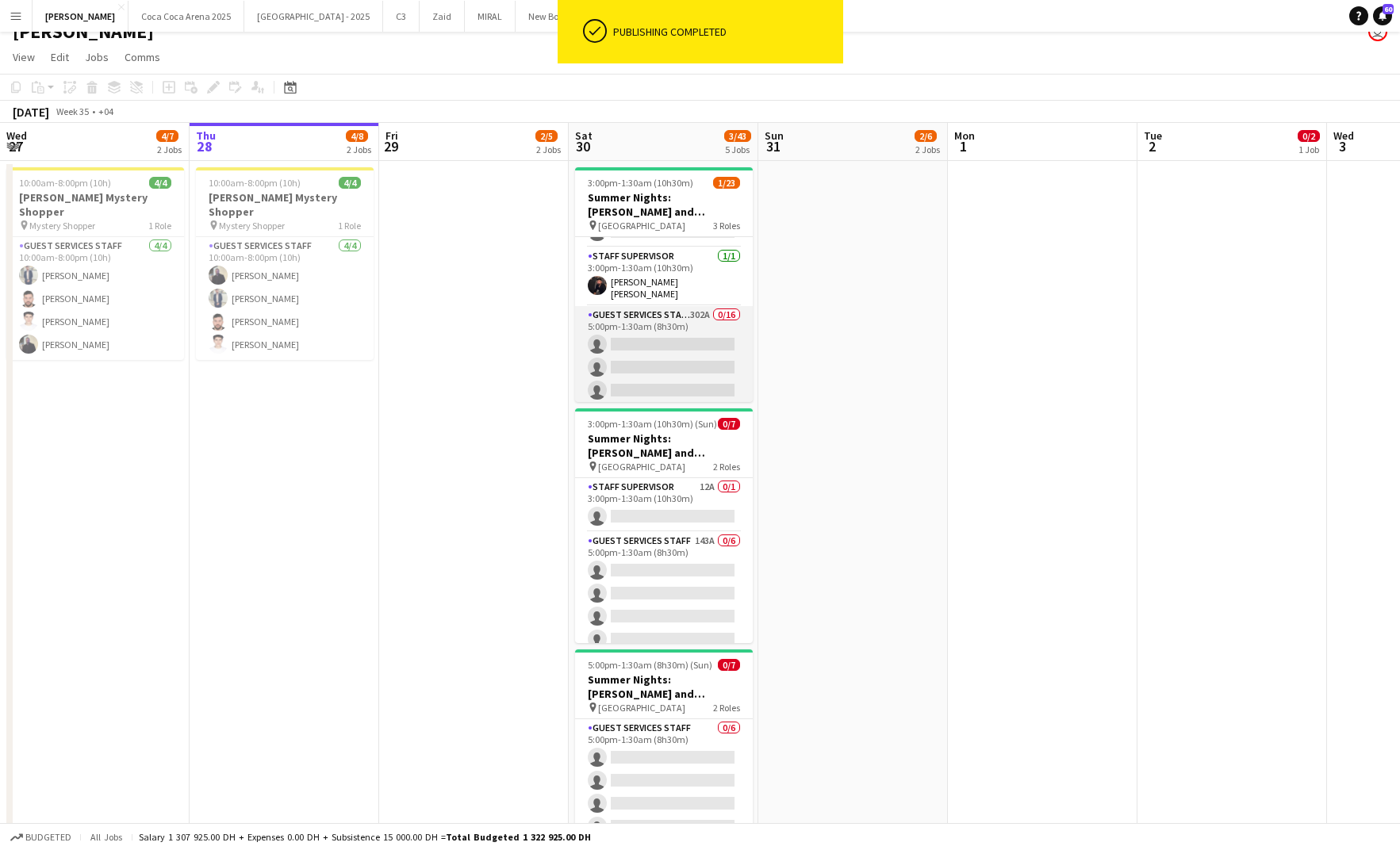
scroll to position [152, 0]
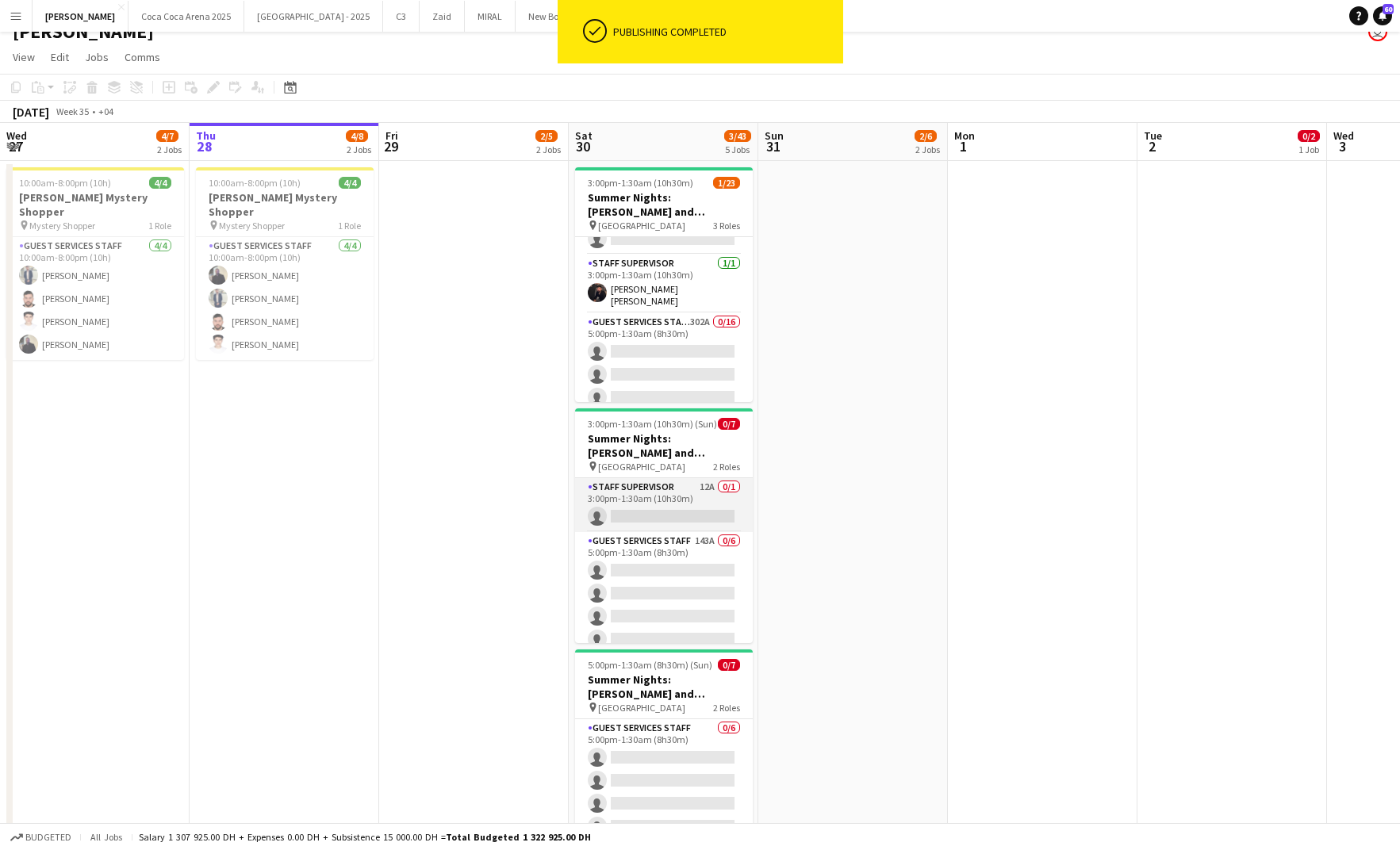
click at [674, 526] on app-card-role "Staff Supervisor 12A 0/1 3:00pm-1:30am (10h30m) single-neutral-actions" at bounding box center [663, 505] width 177 height 54
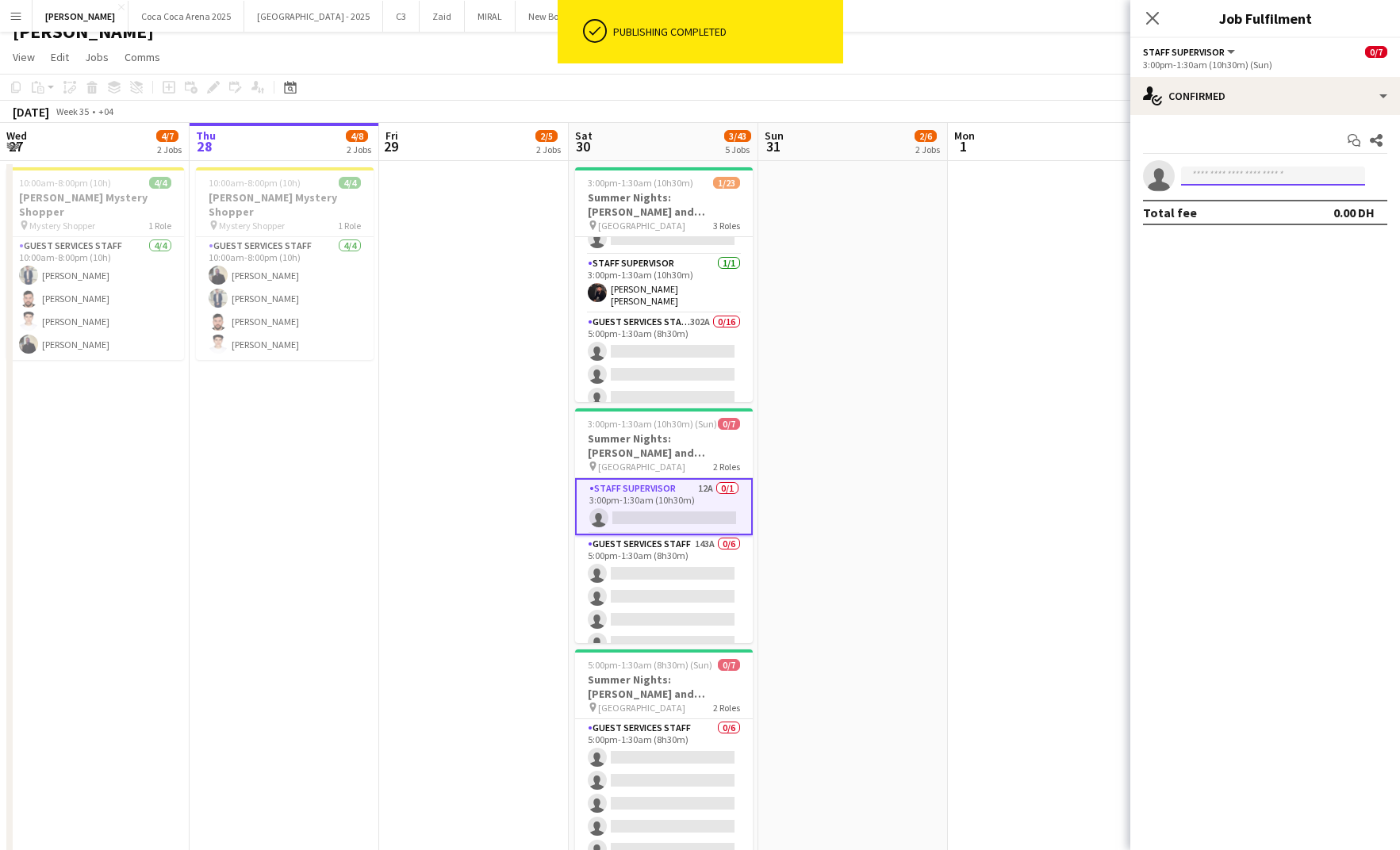
click at [1217, 180] on input at bounding box center [1273, 176] width 184 height 19
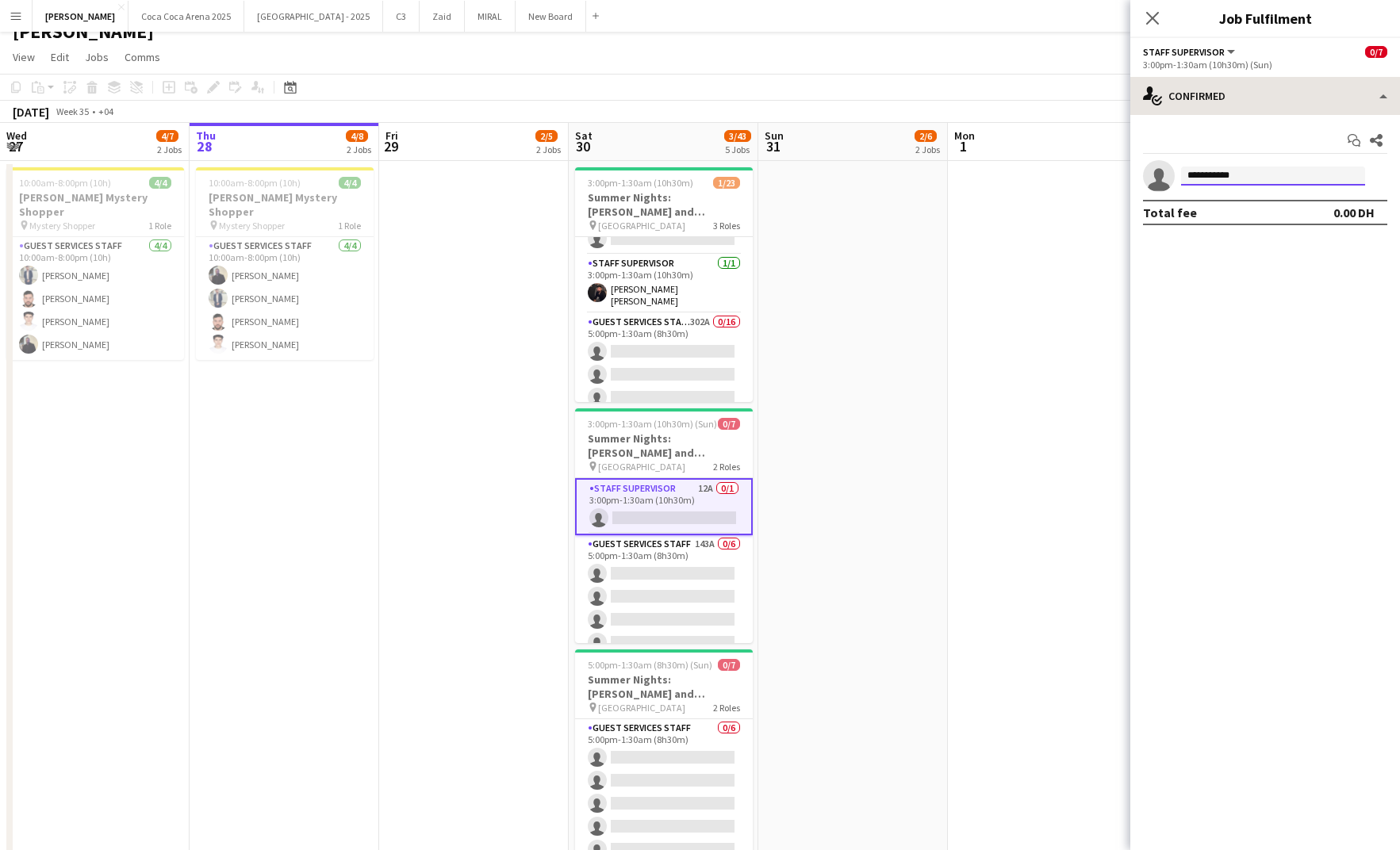
type input "**********"
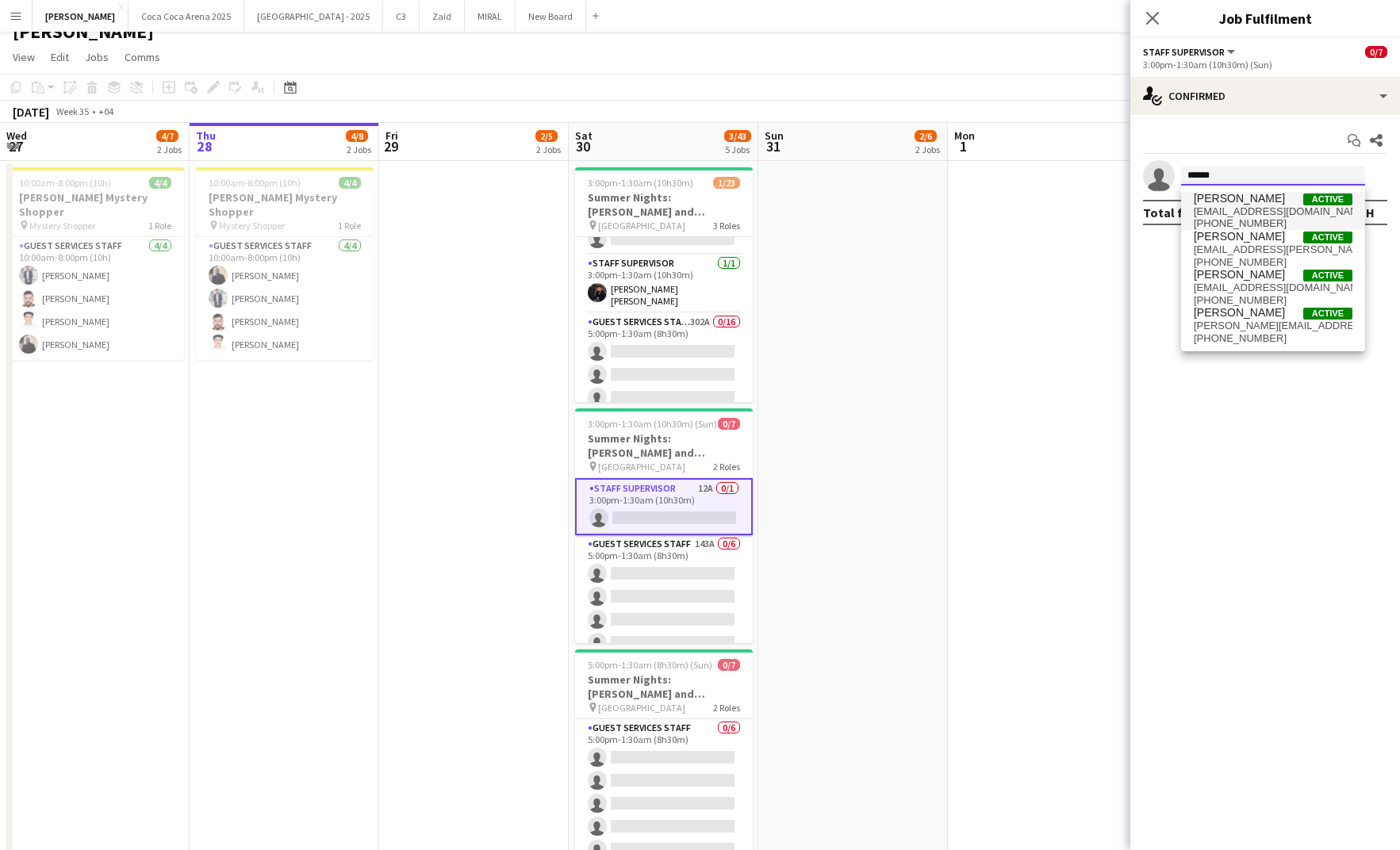
type input "******"
click at [1260, 216] on span "[EMAIL_ADDRESS][DOMAIN_NAME]" at bounding box center [1273, 211] width 159 height 12
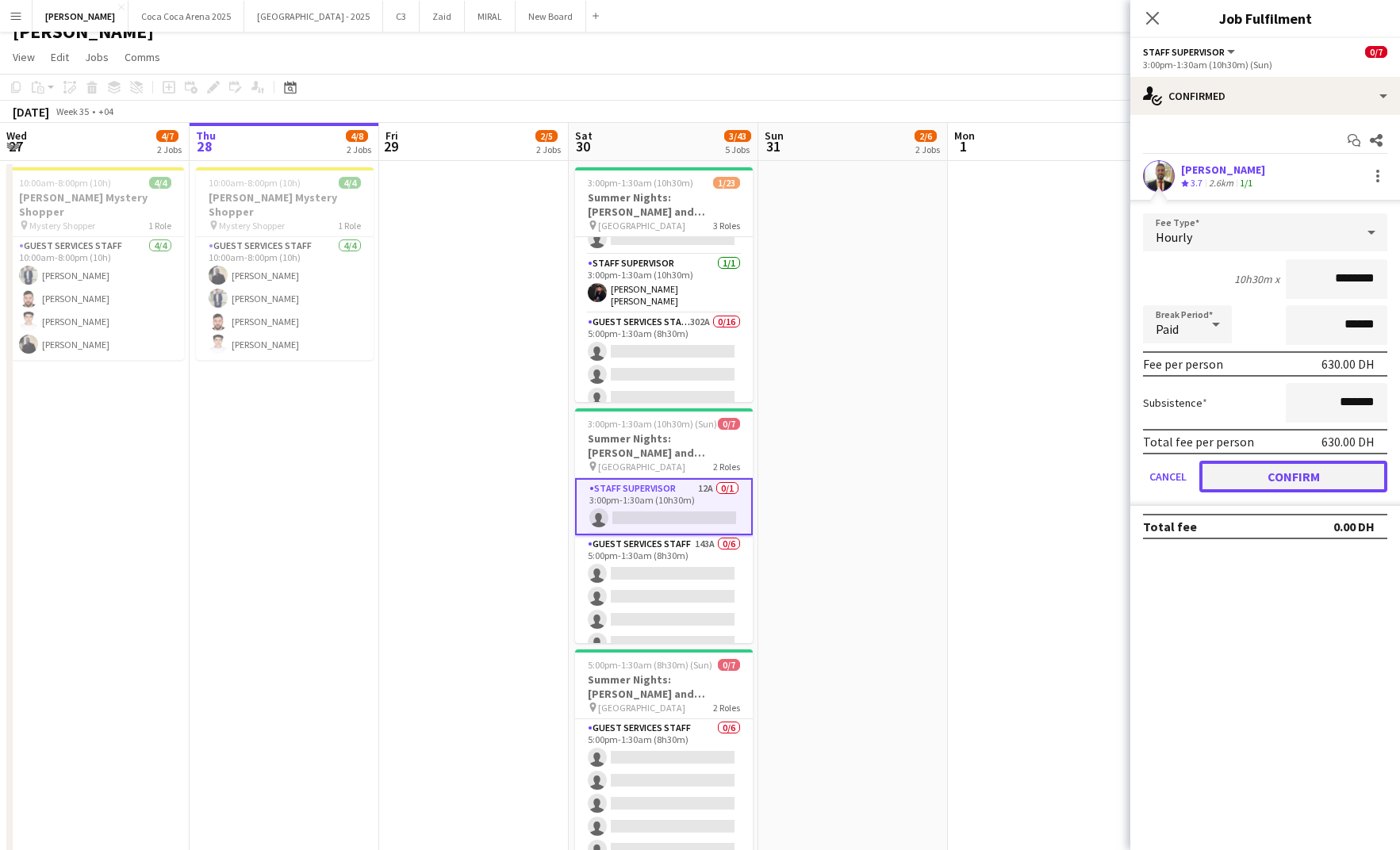
click at [1272, 467] on button "Confirm" at bounding box center [1293, 475] width 188 height 31
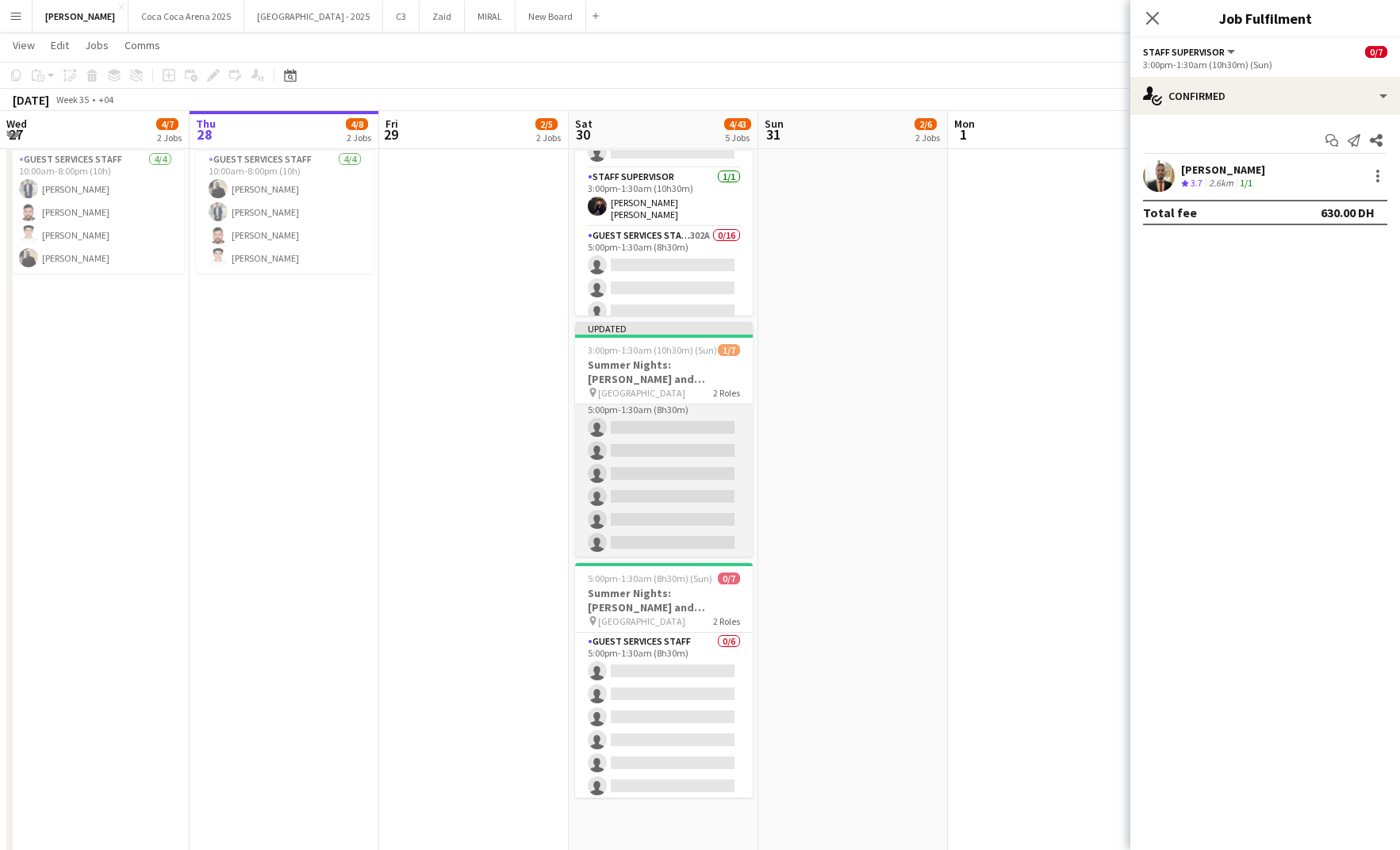
scroll to position [0, 0]
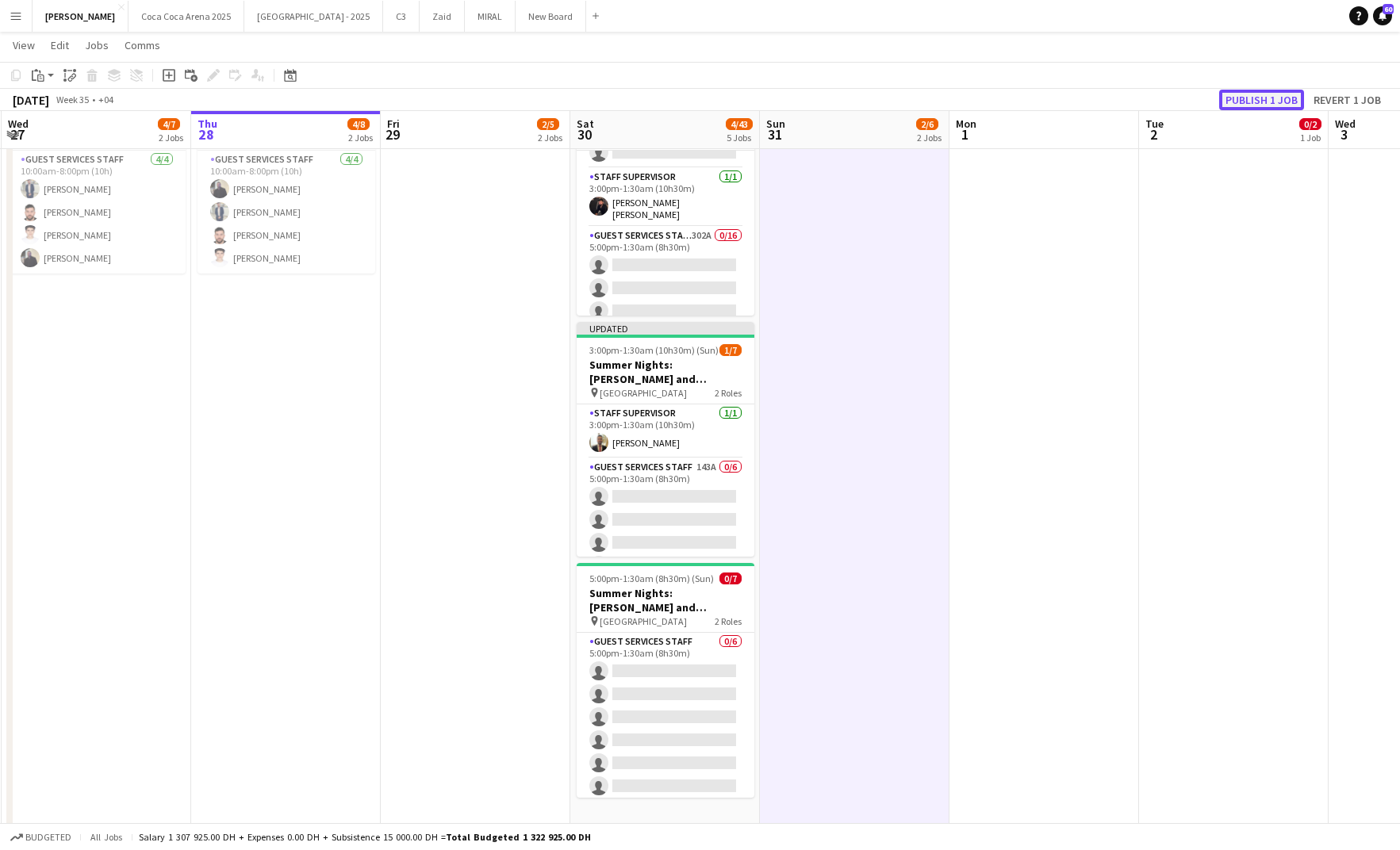
click at [1271, 94] on button "Publish 1 job" at bounding box center [1260, 100] width 84 height 21
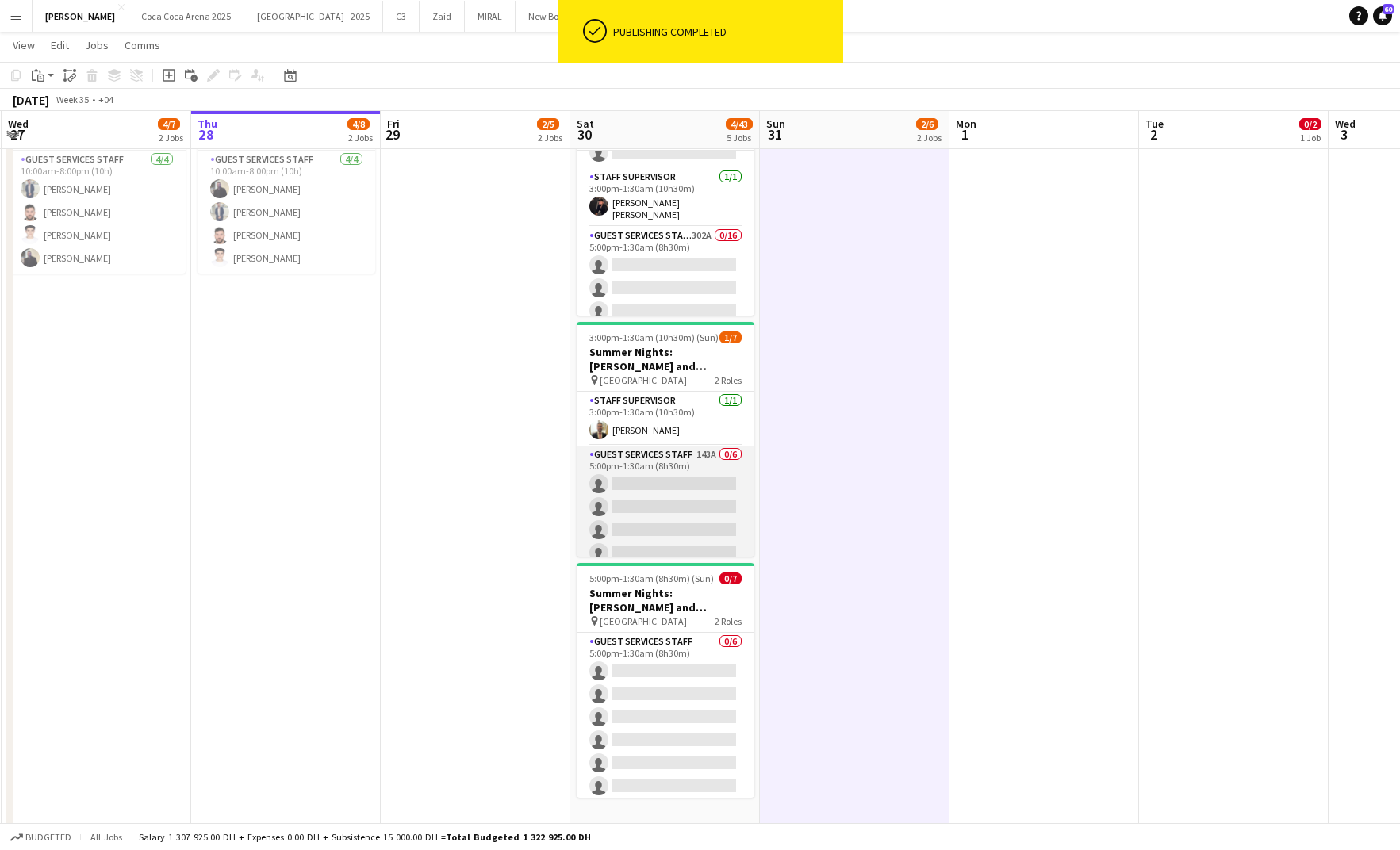
click at [654, 488] on app-card-role "Guest Services Staff 143A 0/6 5:00pm-1:30am (8h30m) single-neutral-actions sing…" at bounding box center [664, 530] width 177 height 169
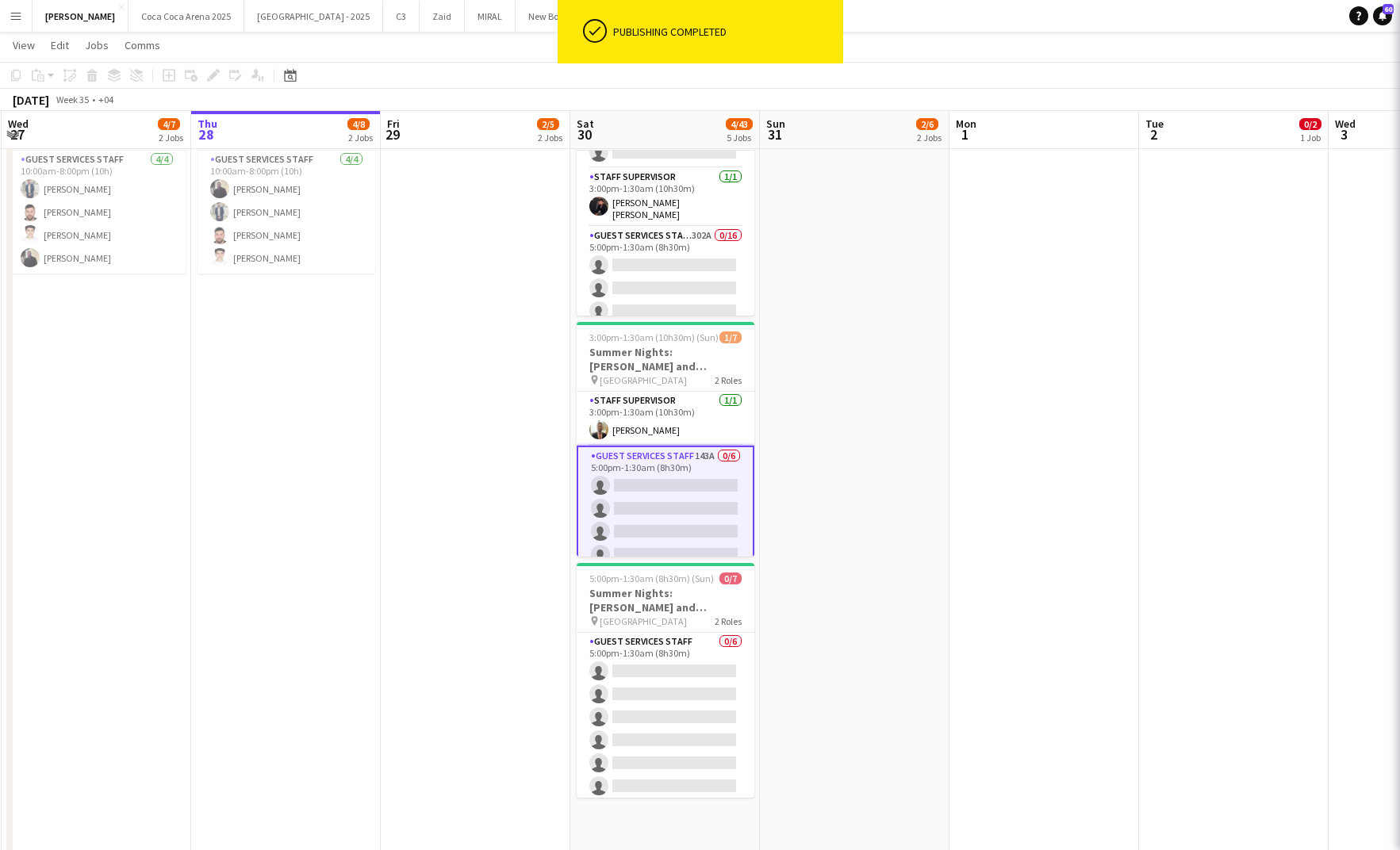
scroll to position [0, 379]
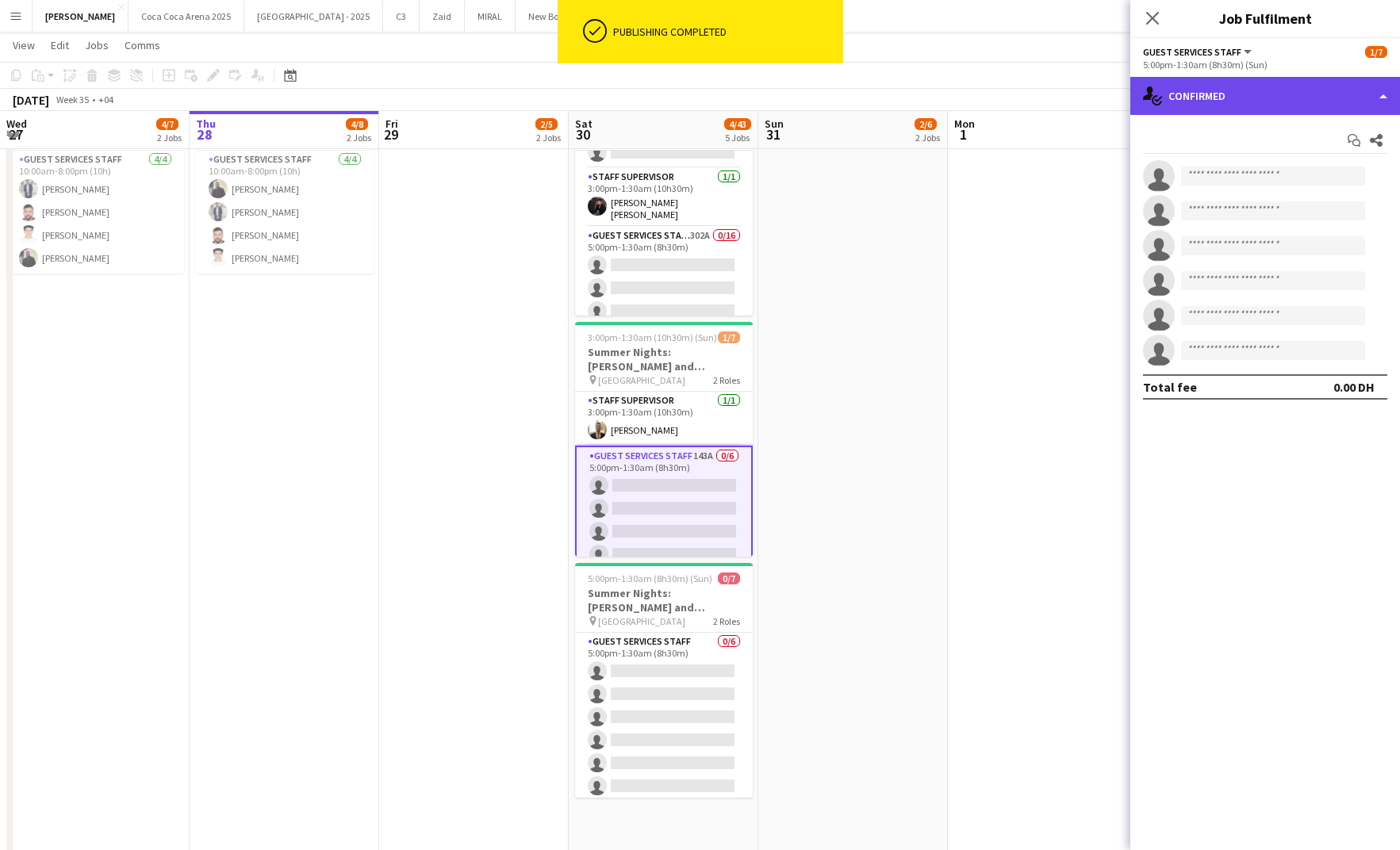
click at [1204, 100] on div "single-neutral-actions-check-2 Confirmed" at bounding box center [1265, 96] width 270 height 38
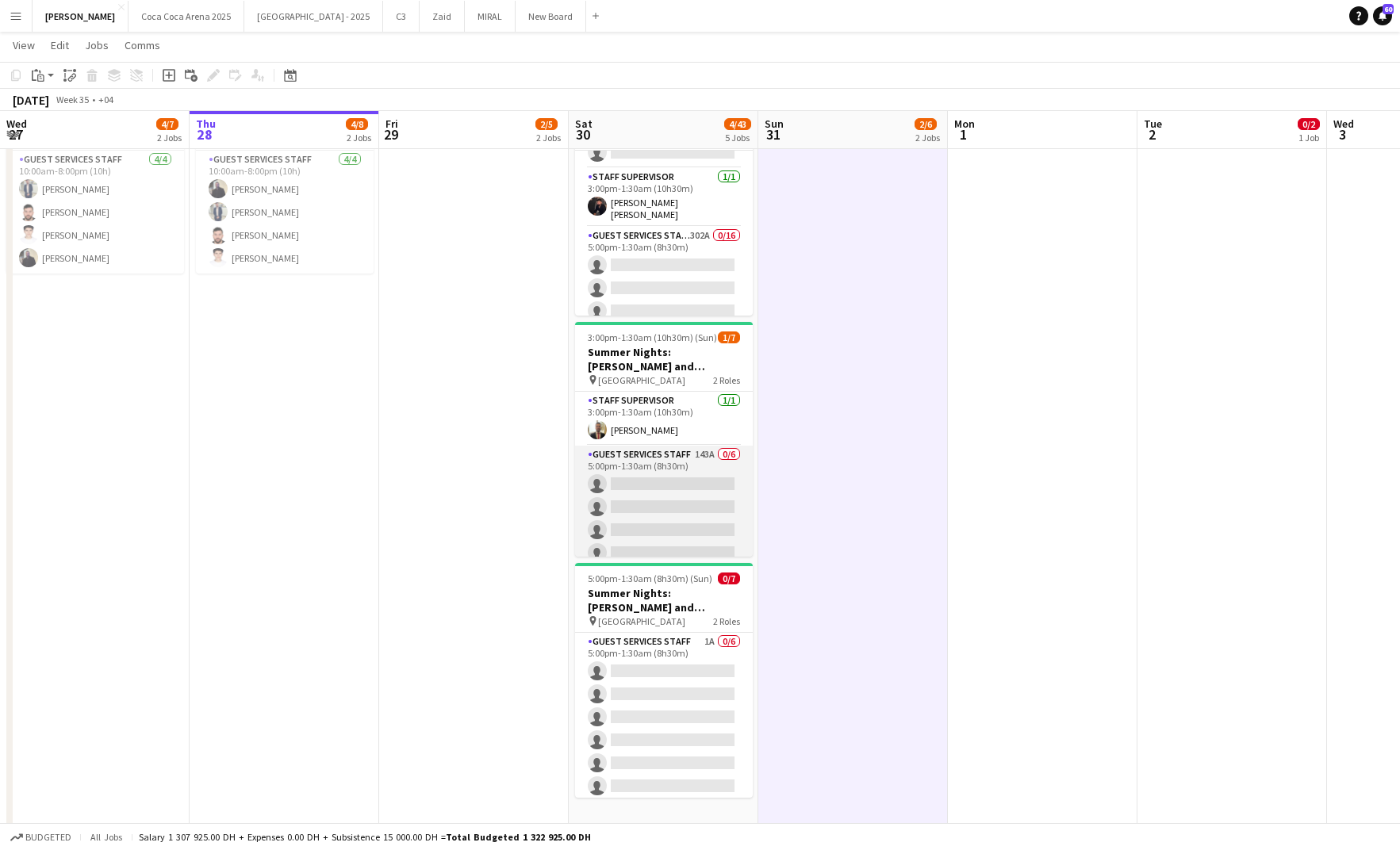
scroll to position [57, 0]
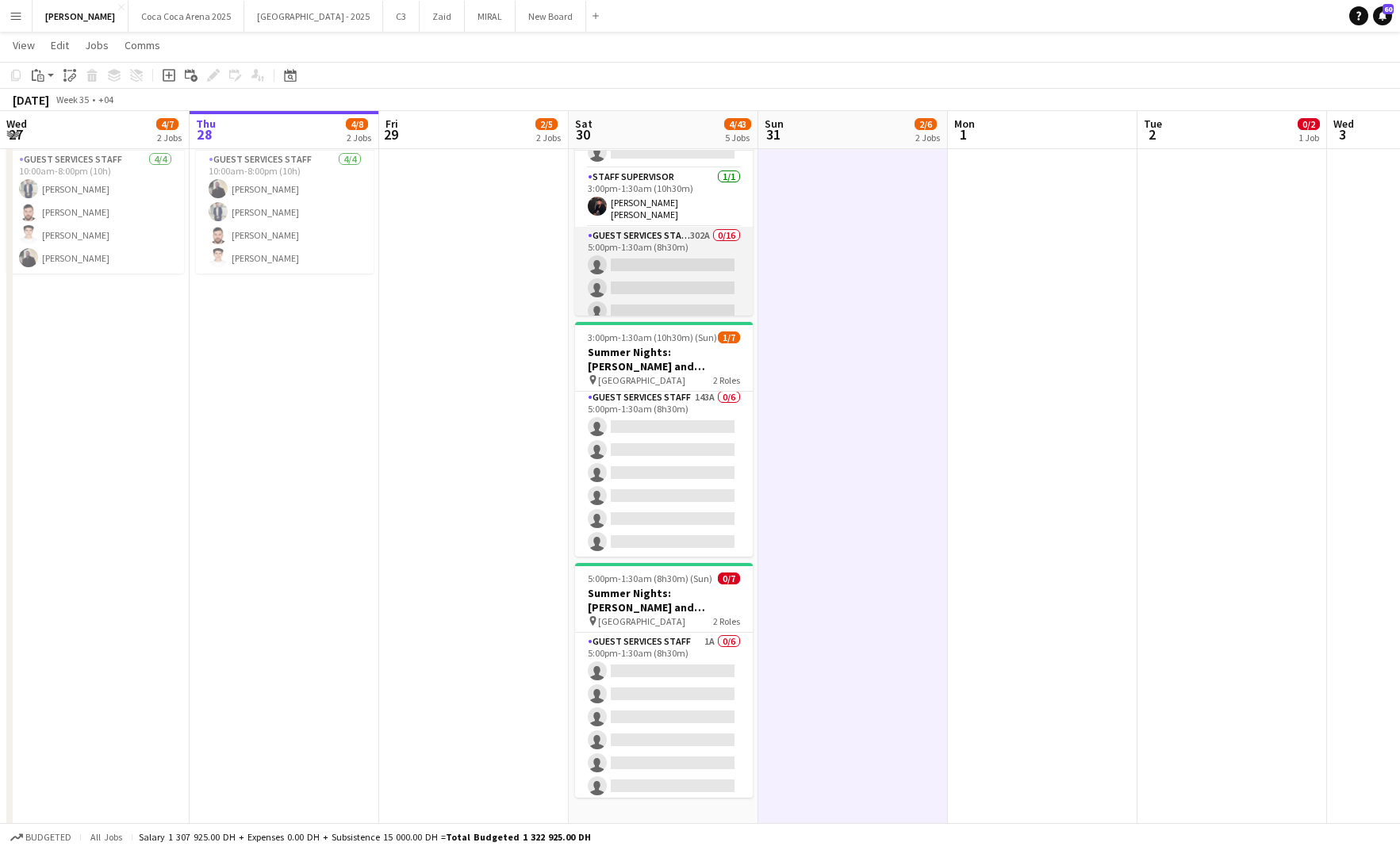
click at [663, 285] on app-card-role "Guest Services Staff 302A 0/16 5:00pm-1:30am (8h30m) single-neutral-actions sin…" at bounding box center [663, 426] width 177 height 398
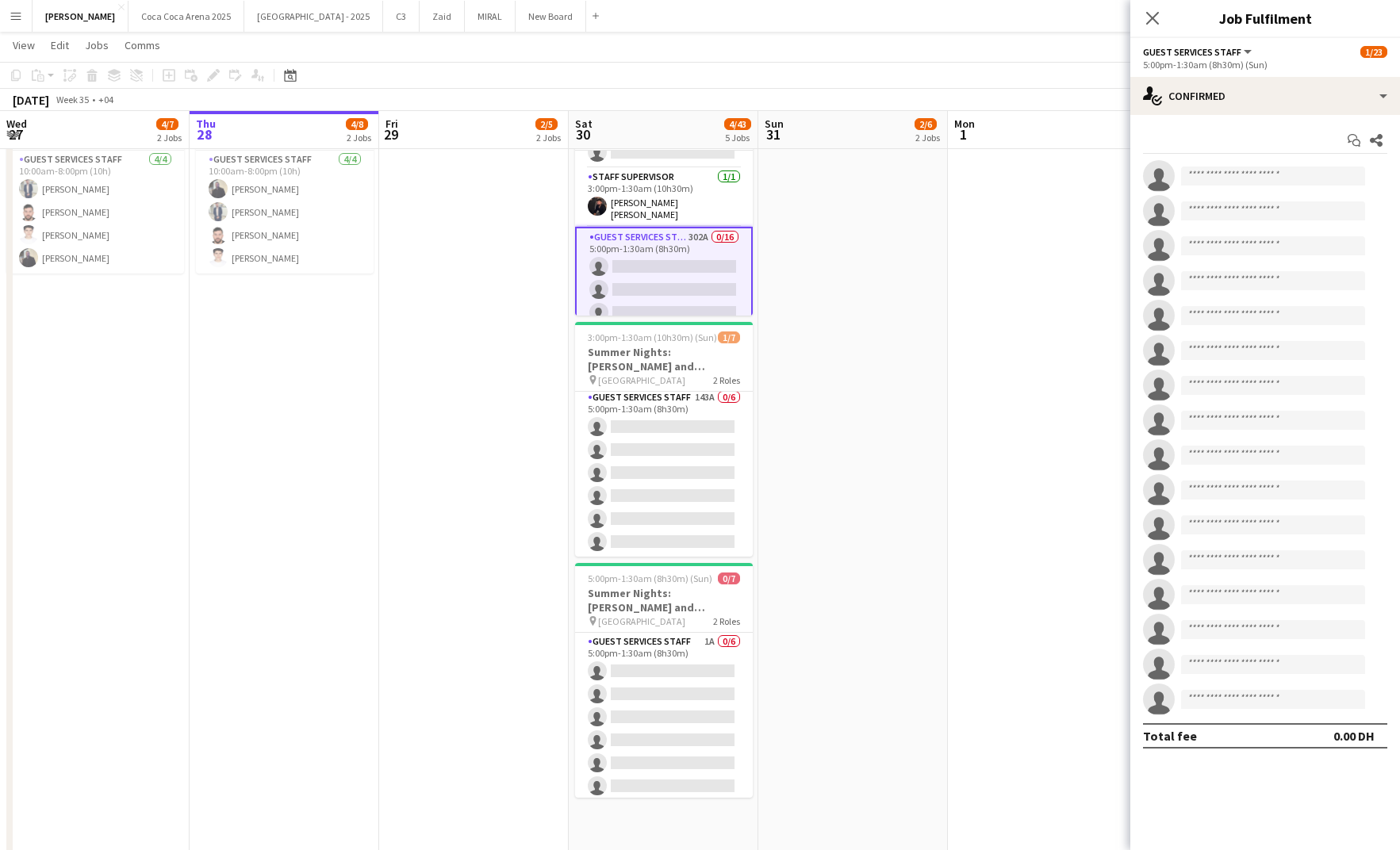
click at [672, 227] on app-card-role "Guest Services Staff 302A 0/16 5:00pm-1:30am (8h30m) single-neutral-actions sin…" at bounding box center [663, 428] width 177 height 402
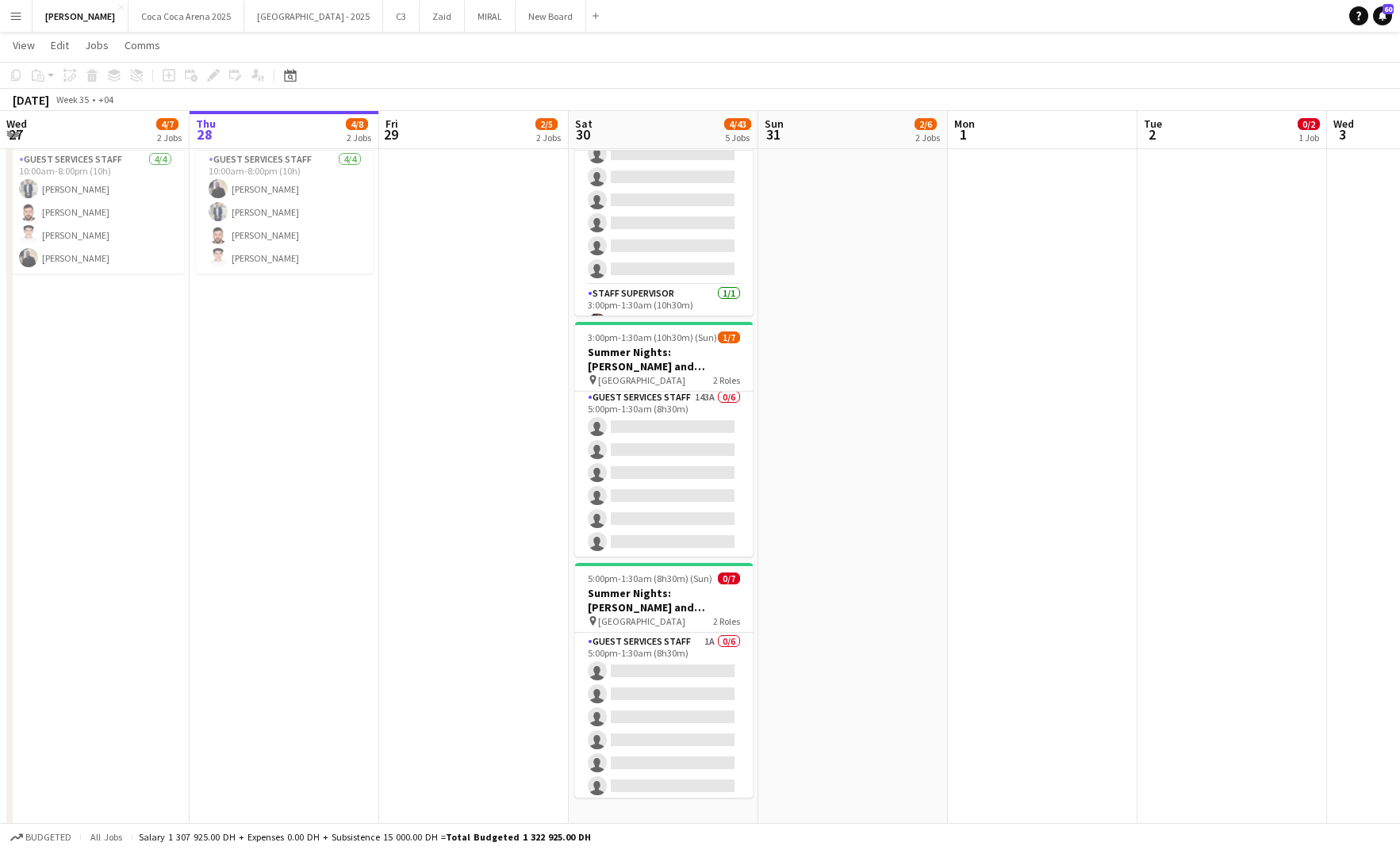
scroll to position [0, 0]
click at [672, 222] on app-card-role "Guest Services Staff 175A 0/6 3:00pm-10:00pm (7h) single-neutral-actions single…" at bounding box center [663, 235] width 177 height 169
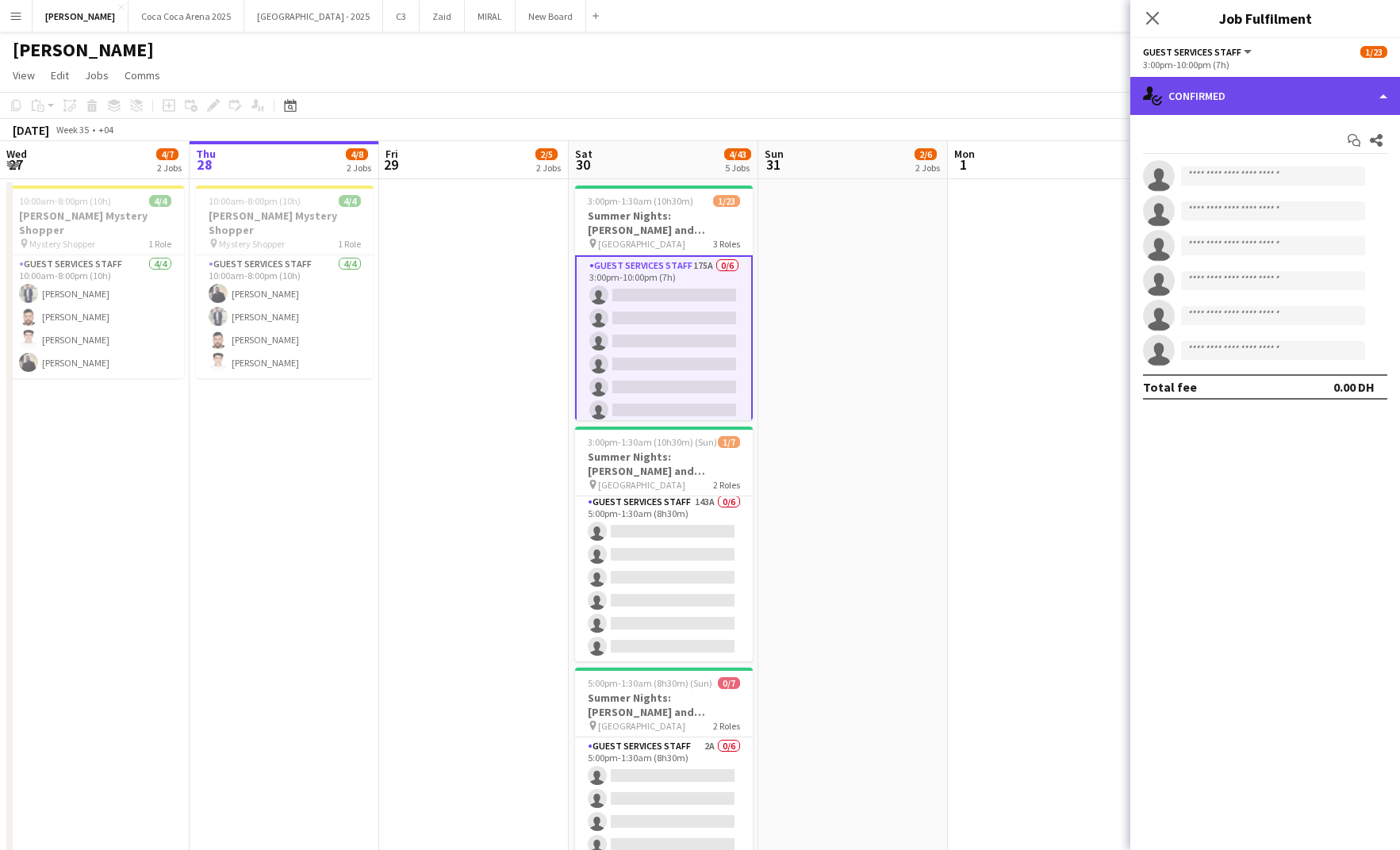
click at [1208, 88] on div "single-neutral-actions-check-2 Confirmed" at bounding box center [1265, 96] width 270 height 38
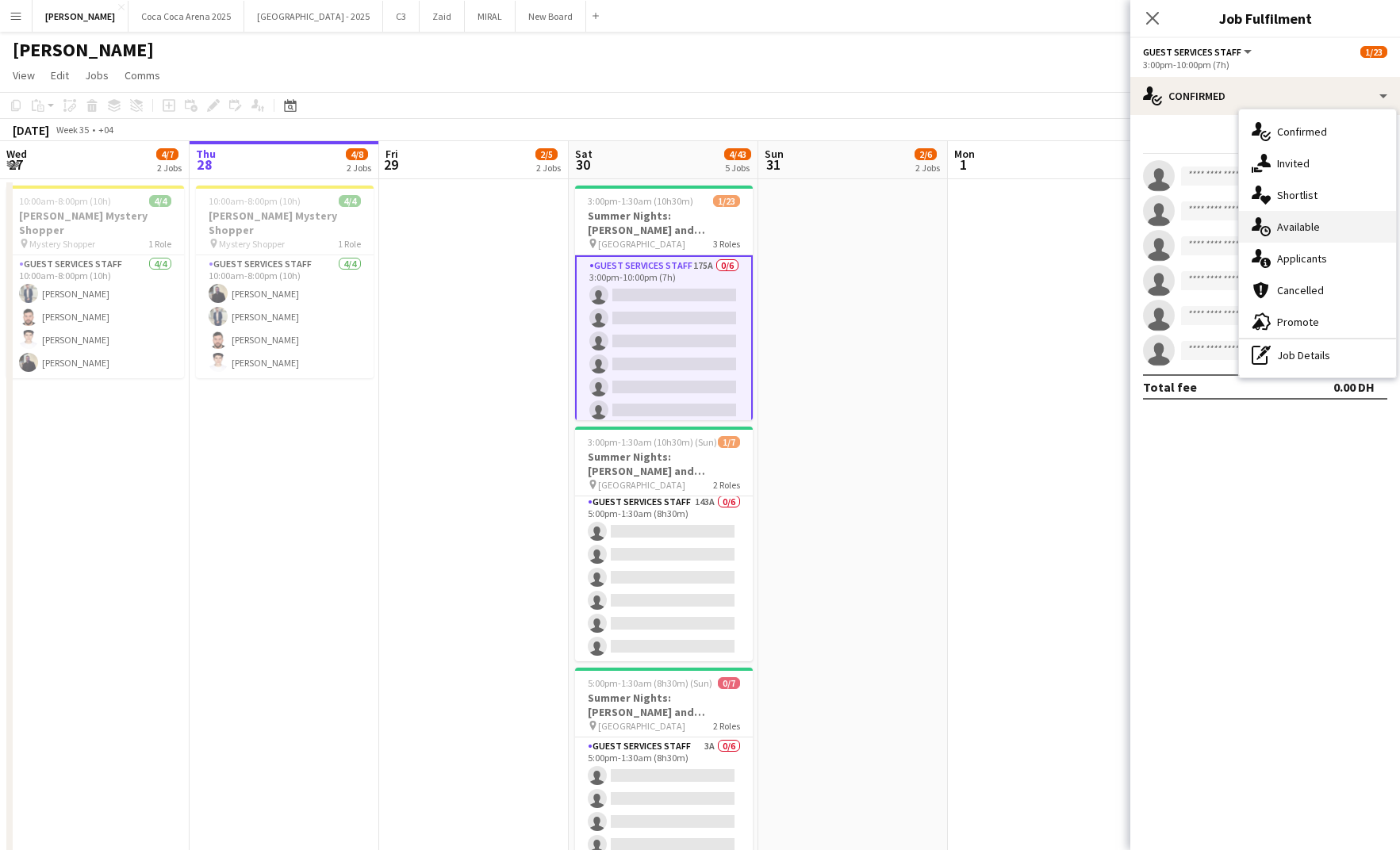
click at [1280, 229] on div "single-neutral-actions-upload Available" at bounding box center [1316, 226] width 157 height 31
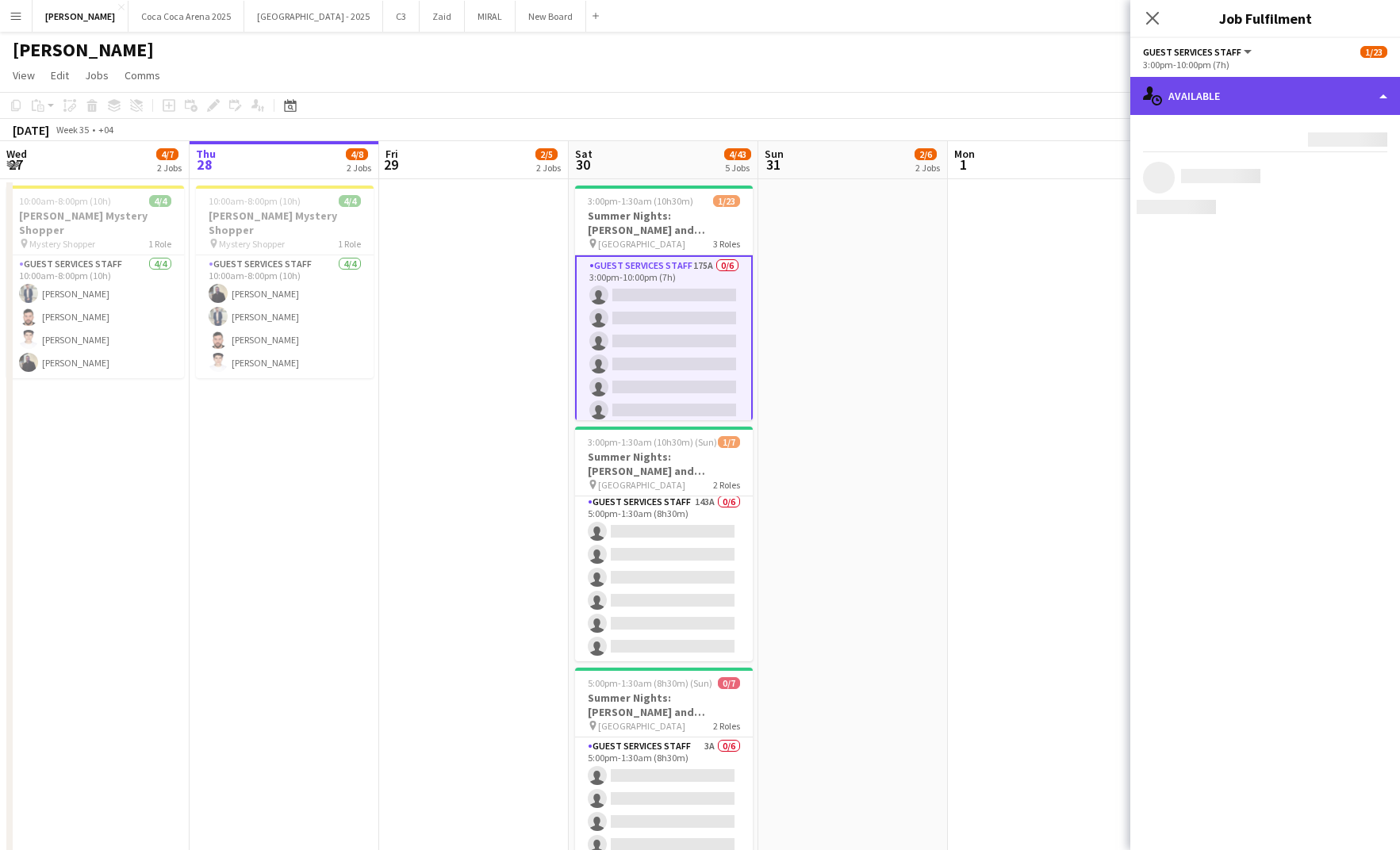
click at [1223, 98] on div "single-neutral-actions-upload Available" at bounding box center [1265, 96] width 270 height 38
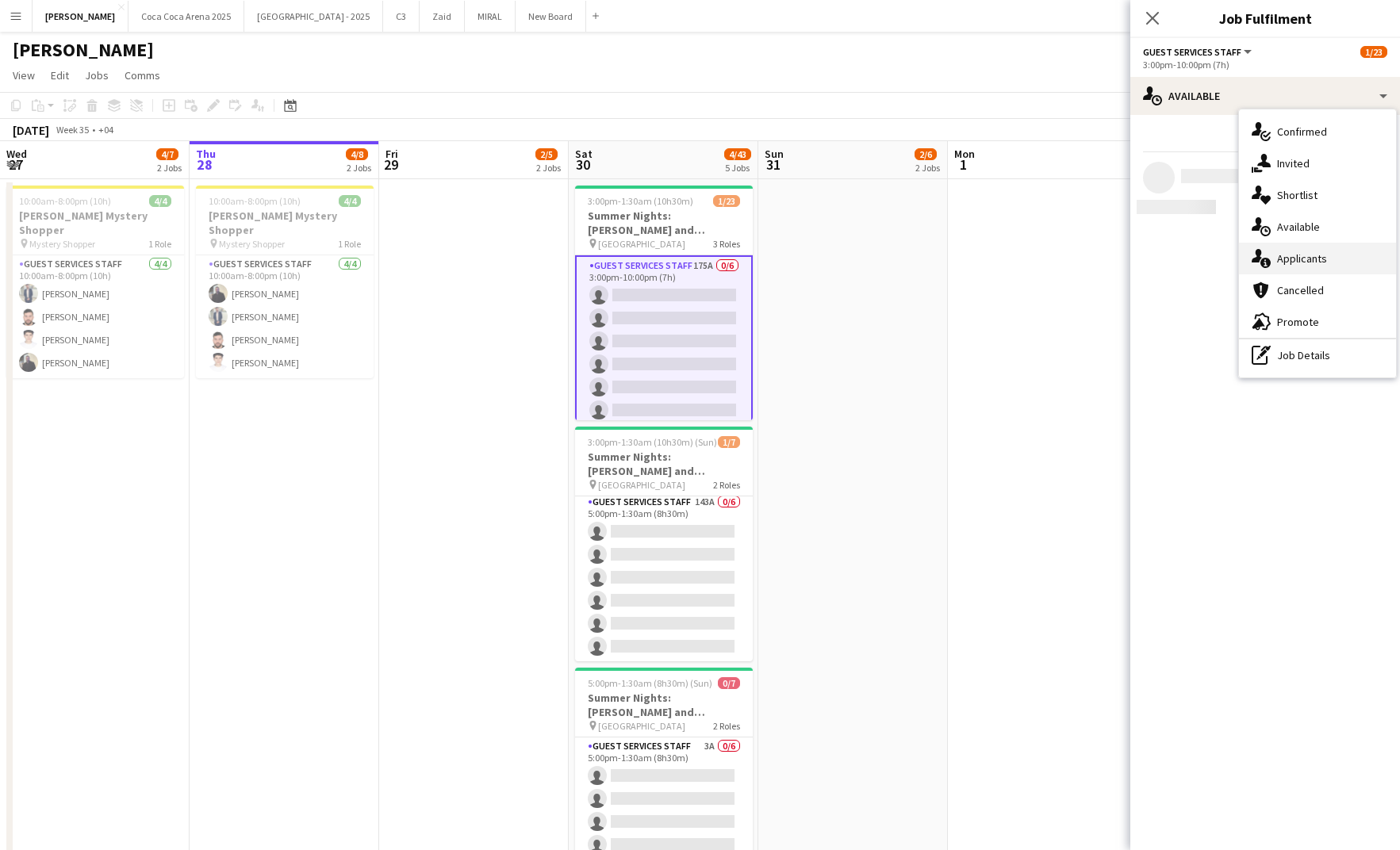
click at [1283, 260] on div "single-neutral-actions-information Applicants" at bounding box center [1316, 258] width 157 height 31
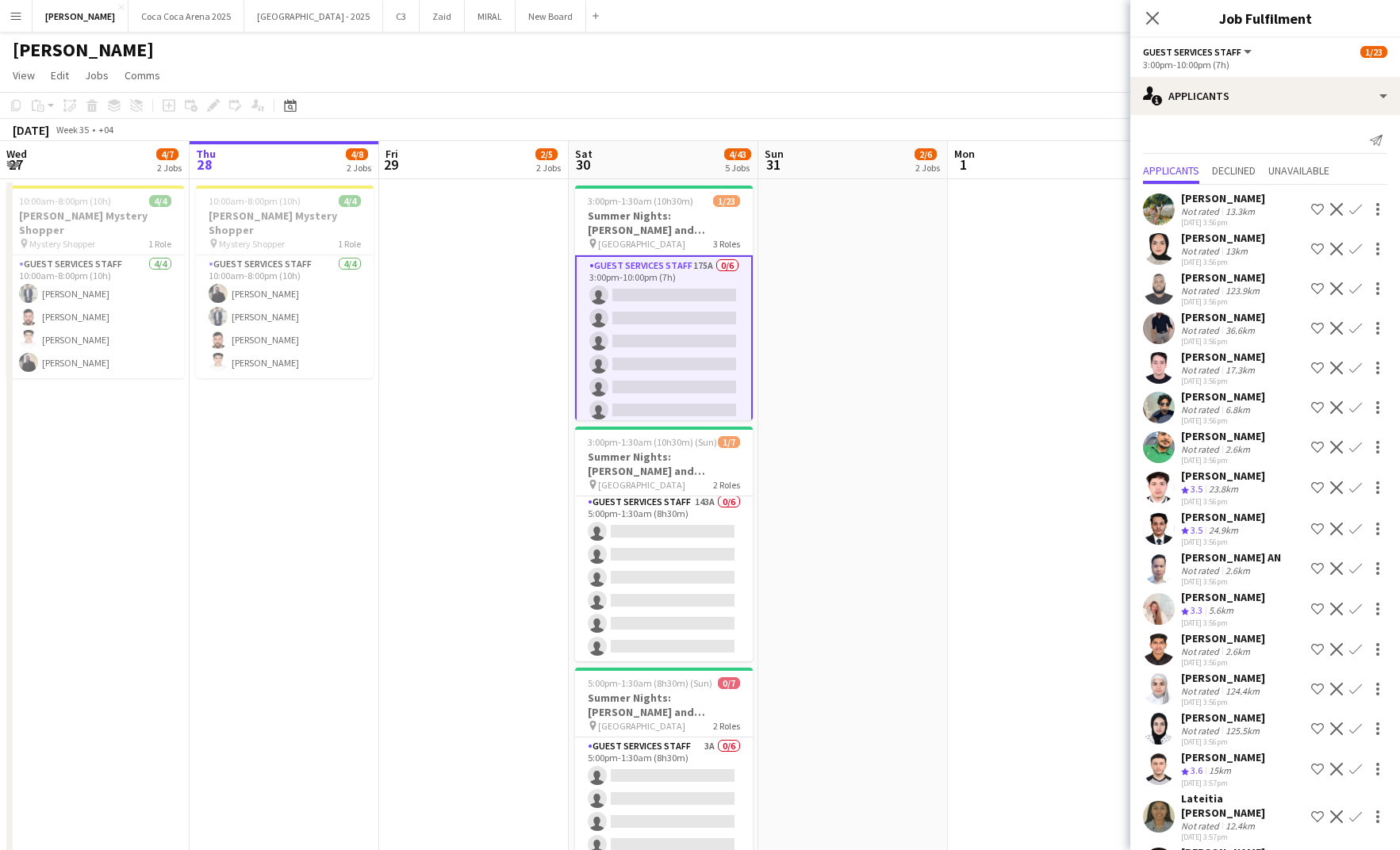
click at [1357, 251] on app-icon "Confirm" at bounding box center [1354, 249] width 12 height 12
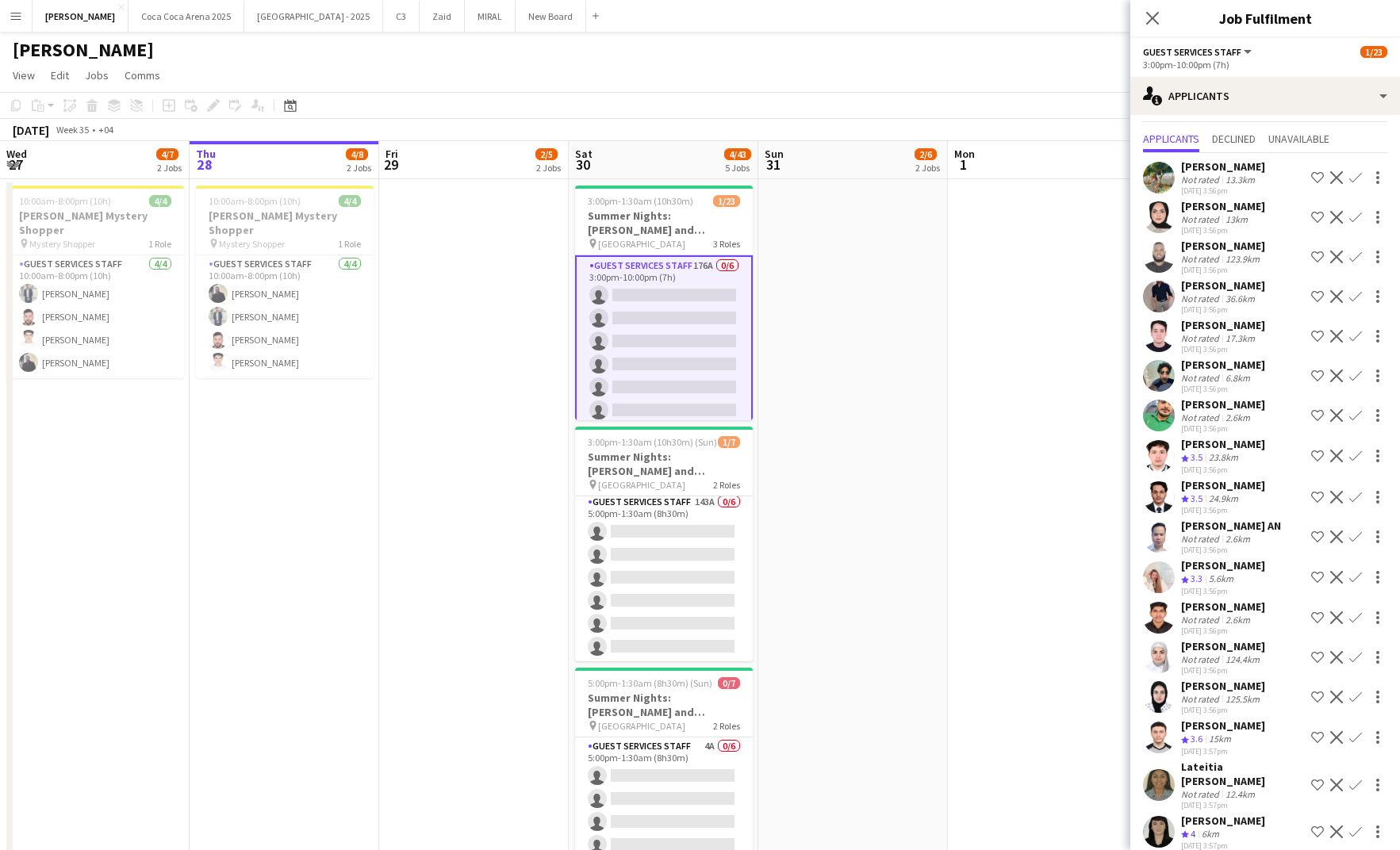
click at [1353, 504] on app-icon "Confirm" at bounding box center [1354, 496] width 12 height 12
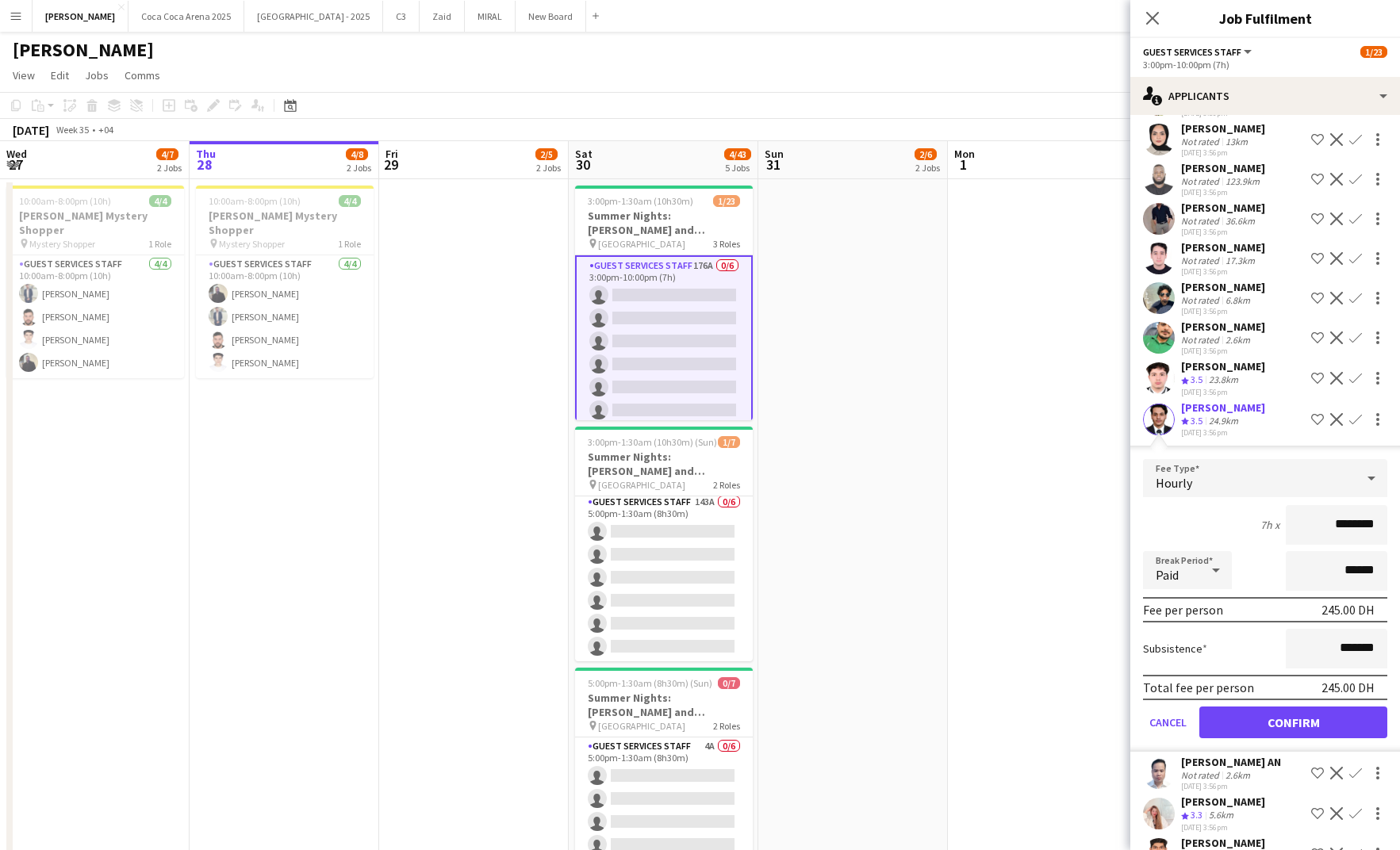
scroll to position [131, 0]
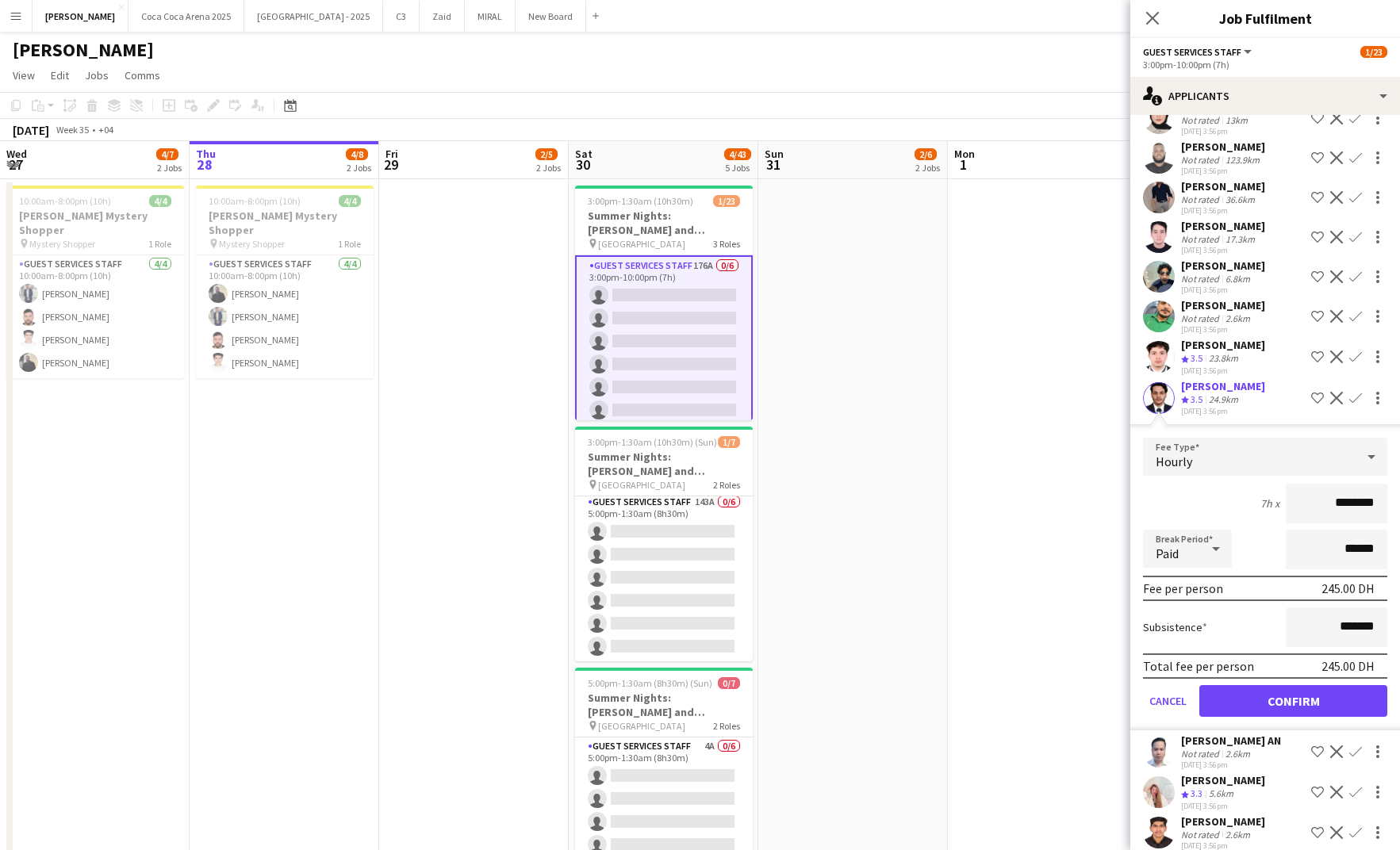
click at [1213, 407] on div "24.9km" at bounding box center [1223, 399] width 36 height 13
click at [1168, 711] on button "Cancel" at bounding box center [1167, 700] width 50 height 31
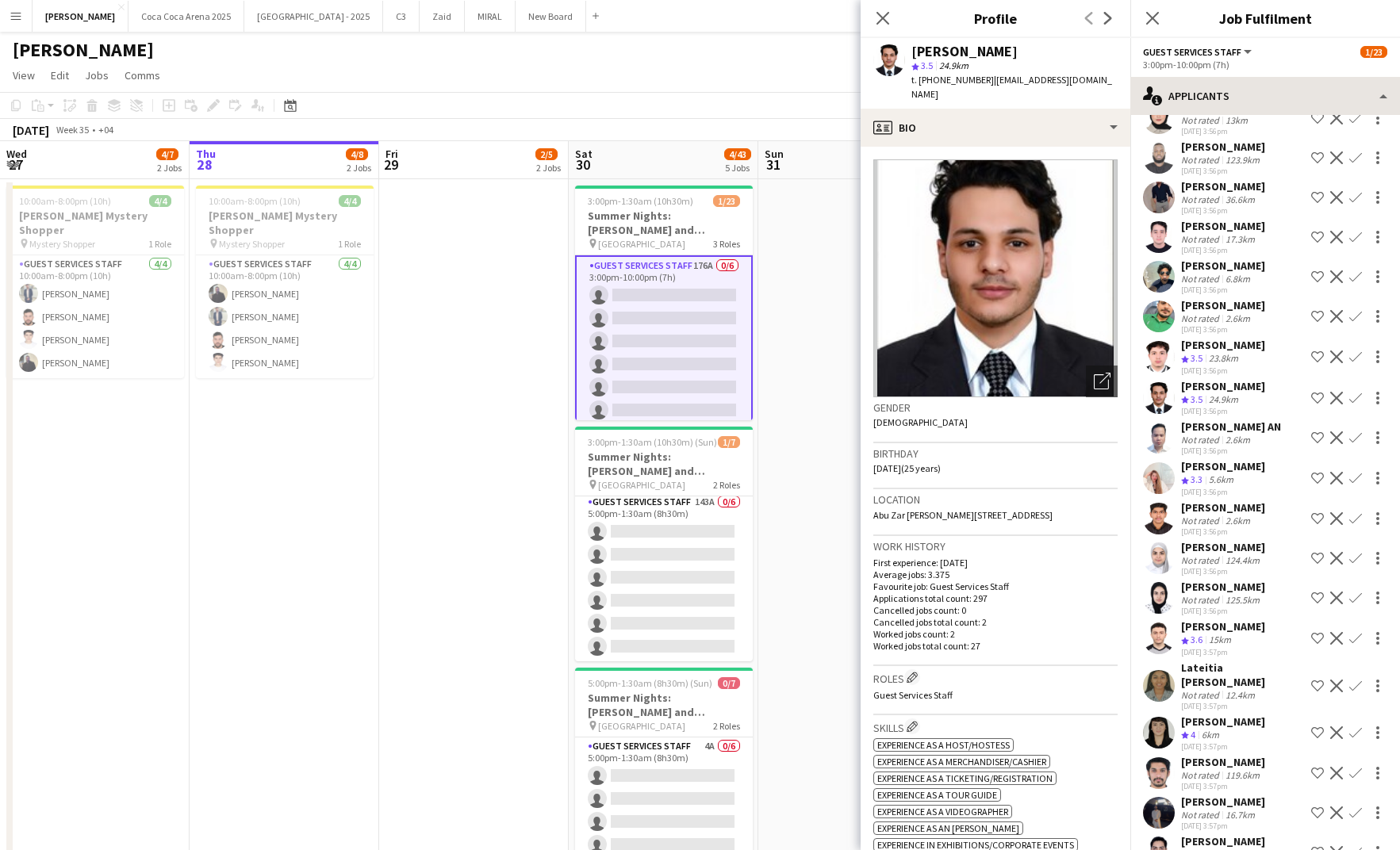
drag, startPoint x: 986, startPoint y: 80, endPoint x: 1141, endPoint y: 80, distance: 155.0
drag, startPoint x: 1101, startPoint y: 76, endPoint x: 985, endPoint y: 77, distance: 116.0
click at [985, 77] on div "[PERSON_NAME] star 3.5 24.9km t. [PHONE_NUMBER] | [EMAIL_ADDRESS][DOMAIN_NAME]" at bounding box center [996, 73] width 270 height 70
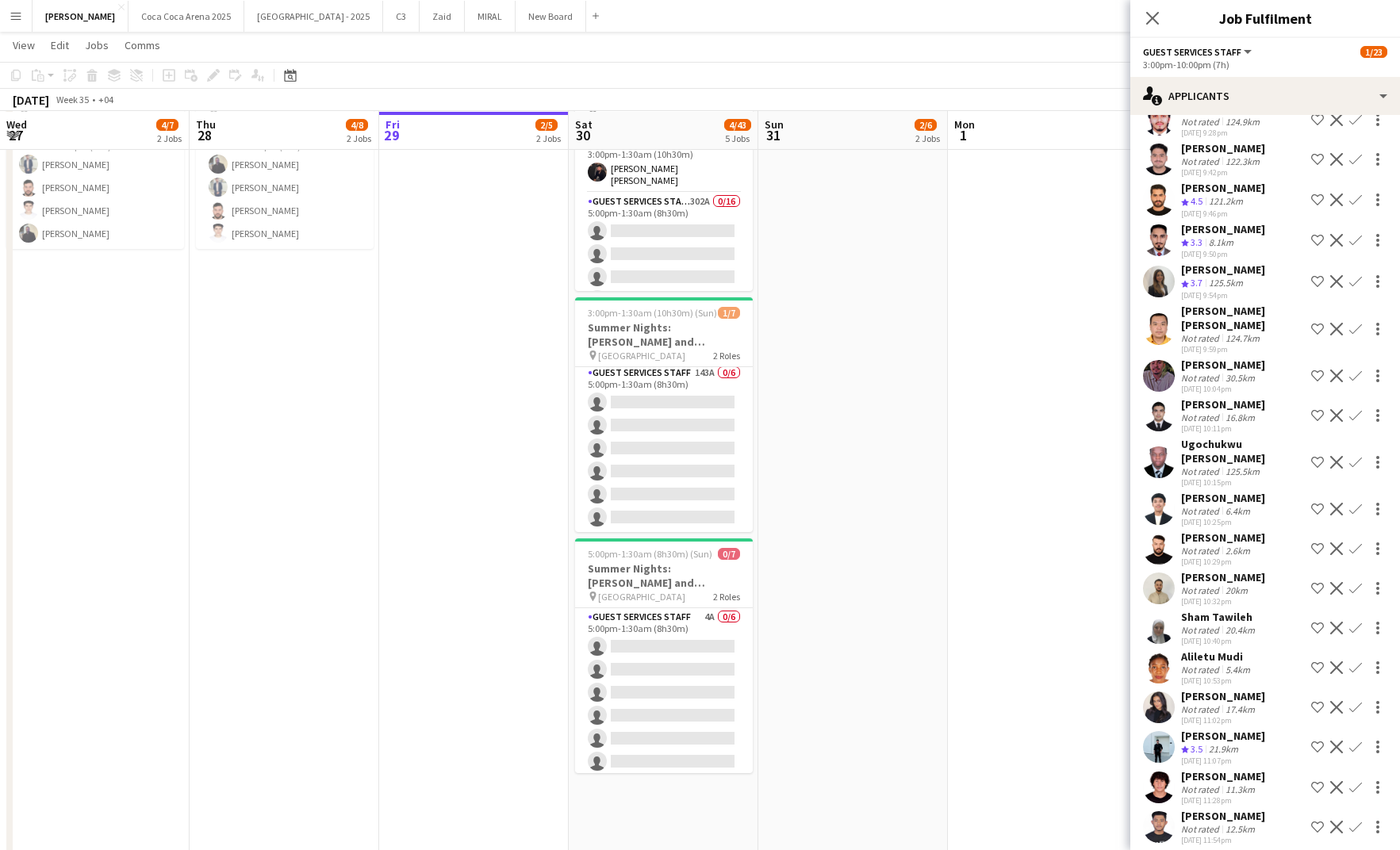
scroll to position [168, 0]
click at [662, 231] on app-card-role "Guest Services Staff 302A 0/16 5:00pm-1:30am (8h30m) single-neutral-actions sin…" at bounding box center [663, 388] width 177 height 398
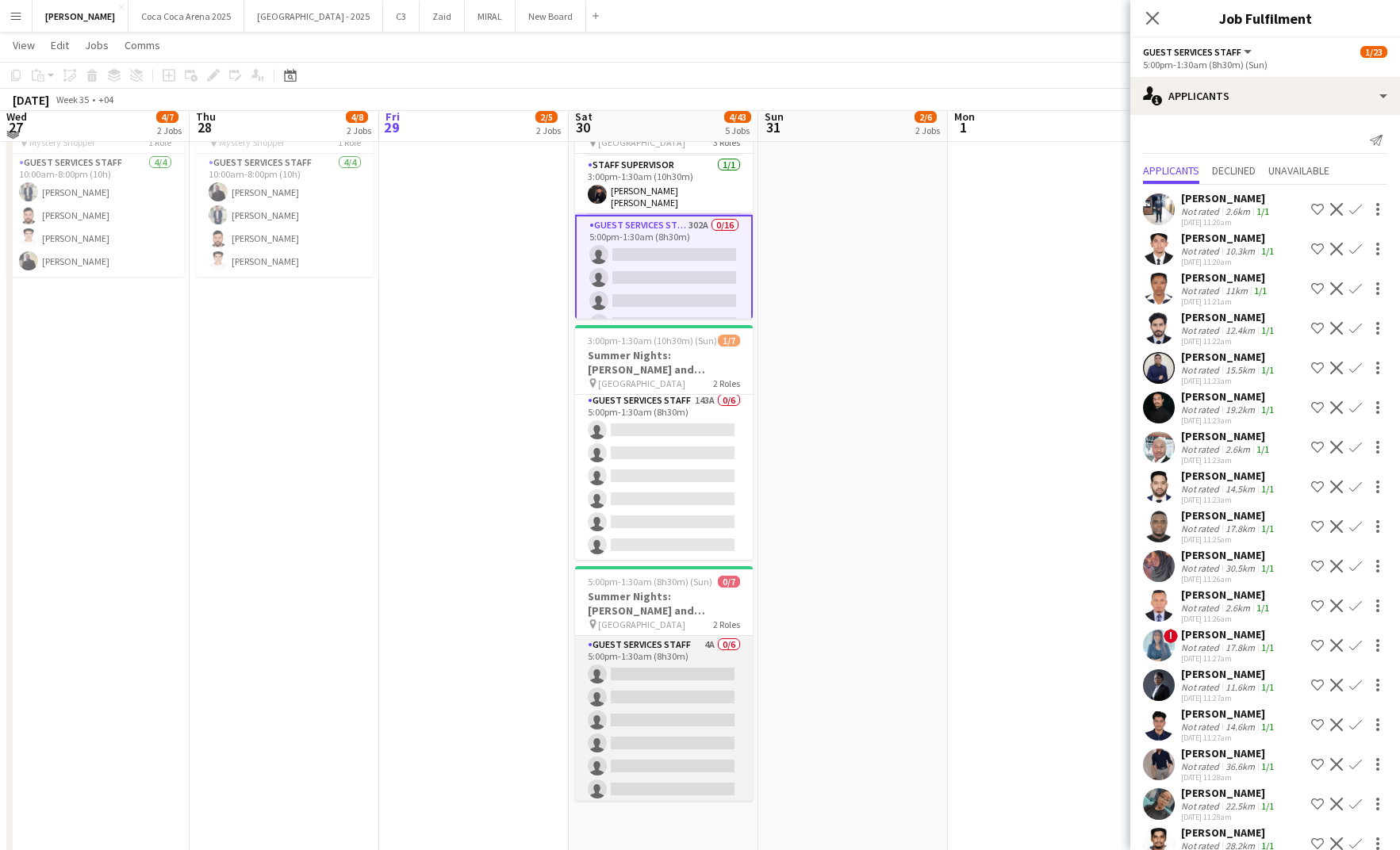
scroll to position [86, 0]
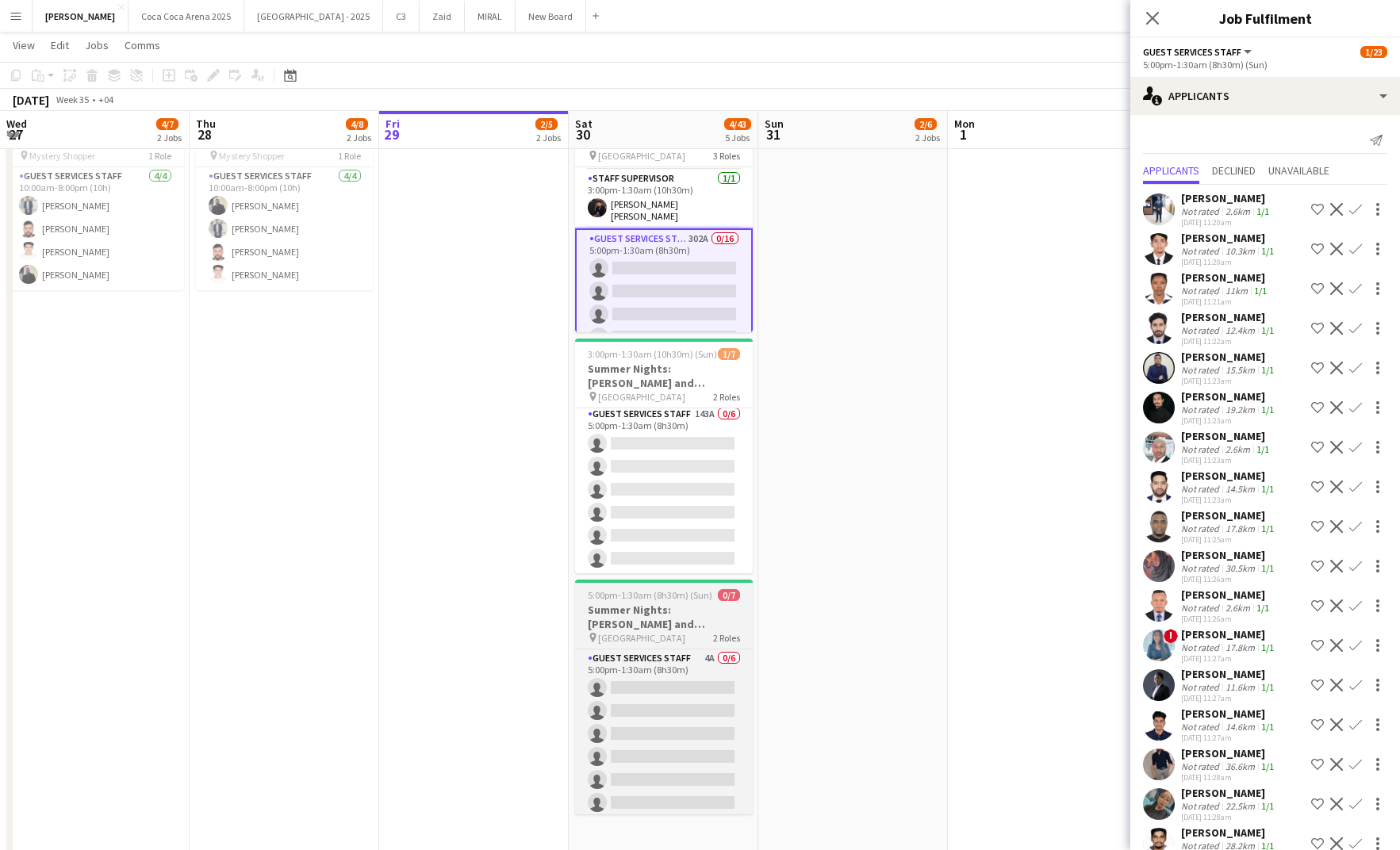
click at [680, 606] on h3 "Summer Nights: [PERSON_NAME] and [PERSON_NAME] - Internal" at bounding box center [663, 617] width 177 height 28
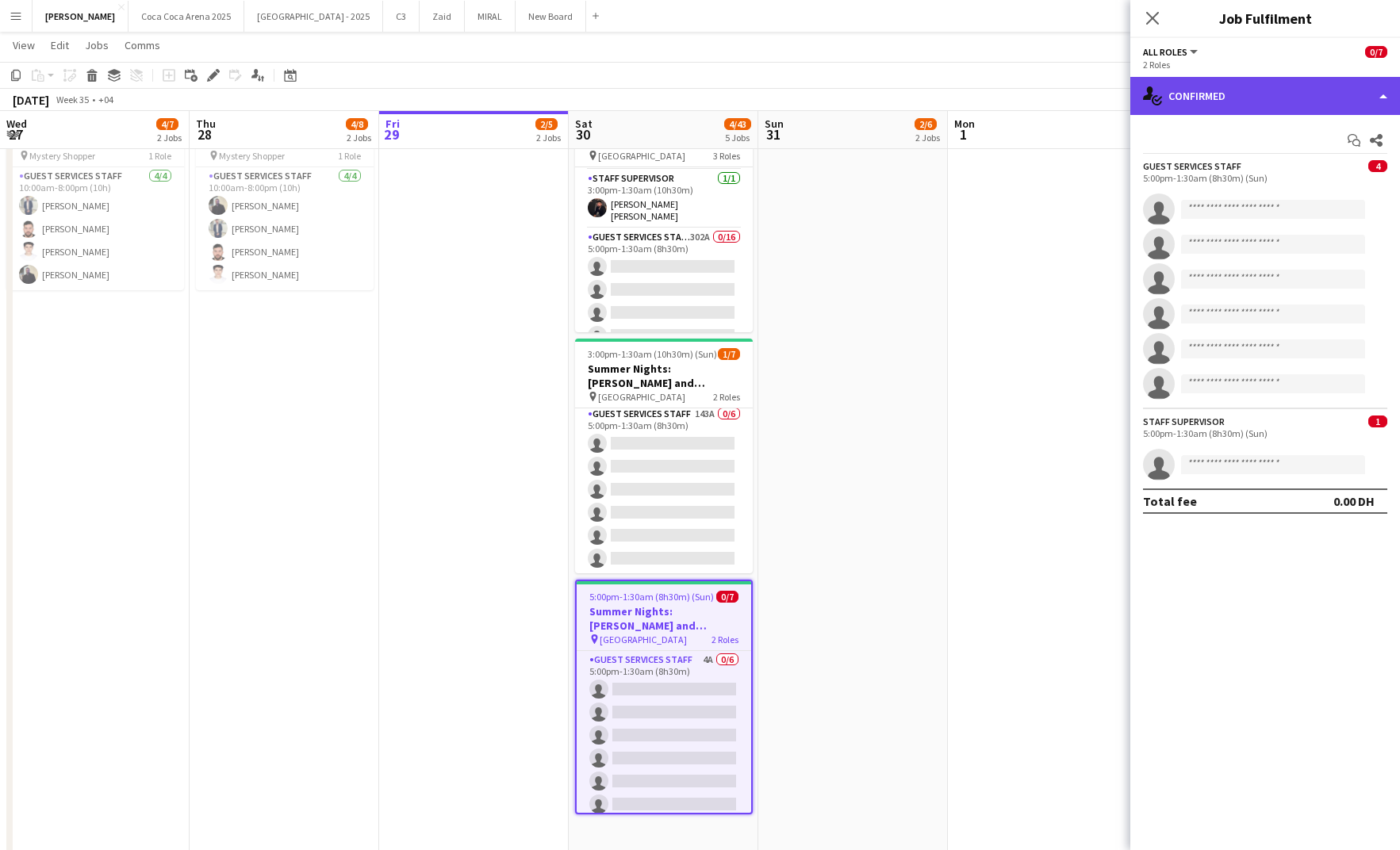
click at [1192, 94] on div "single-neutral-actions-check-2 Confirmed" at bounding box center [1265, 96] width 270 height 38
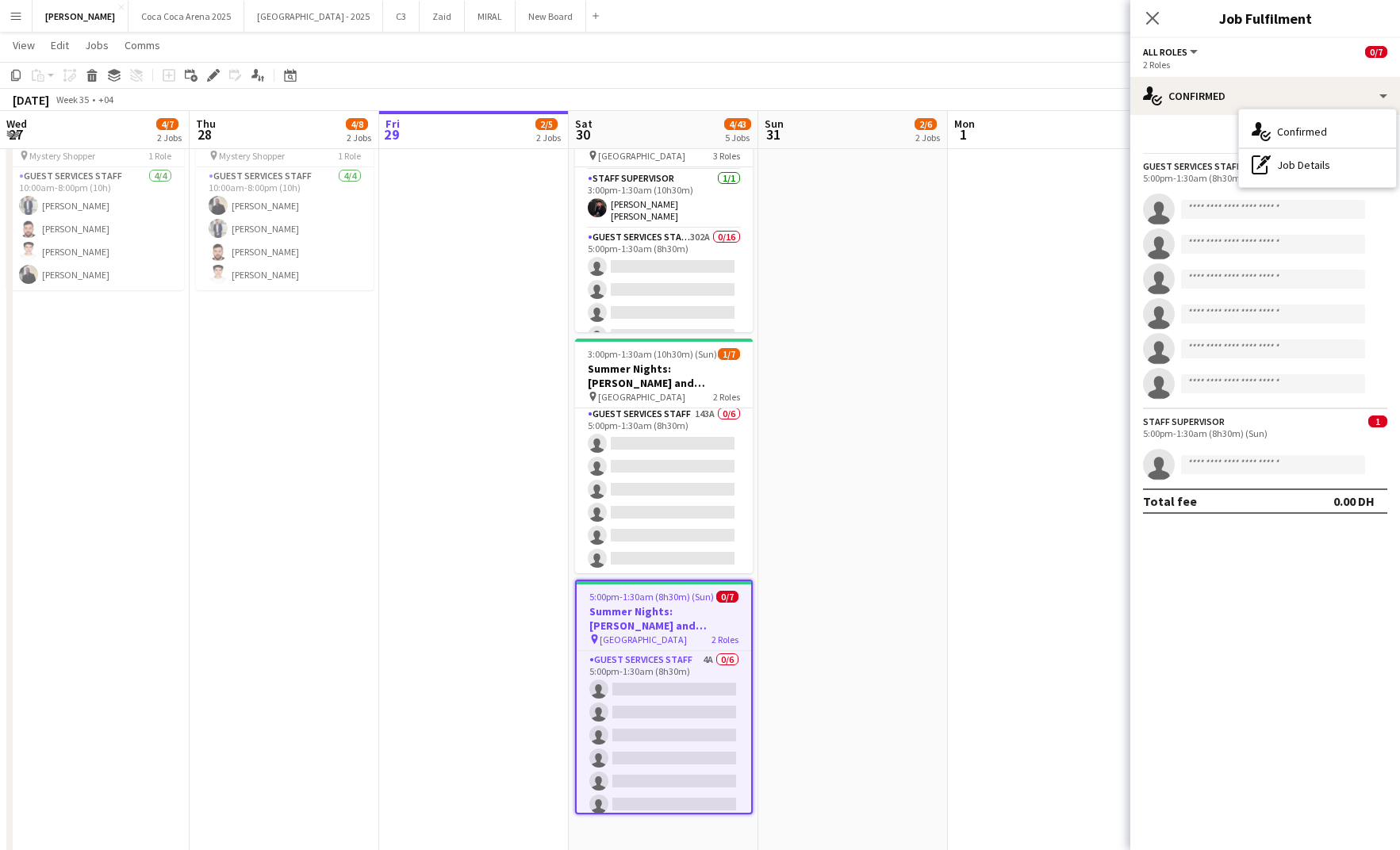
click at [1280, 523] on div "Start chat Share Guest Services Staff 4 5:00pm-1:30am (8h30m) (Sun) single-neut…" at bounding box center [1265, 321] width 270 height 412
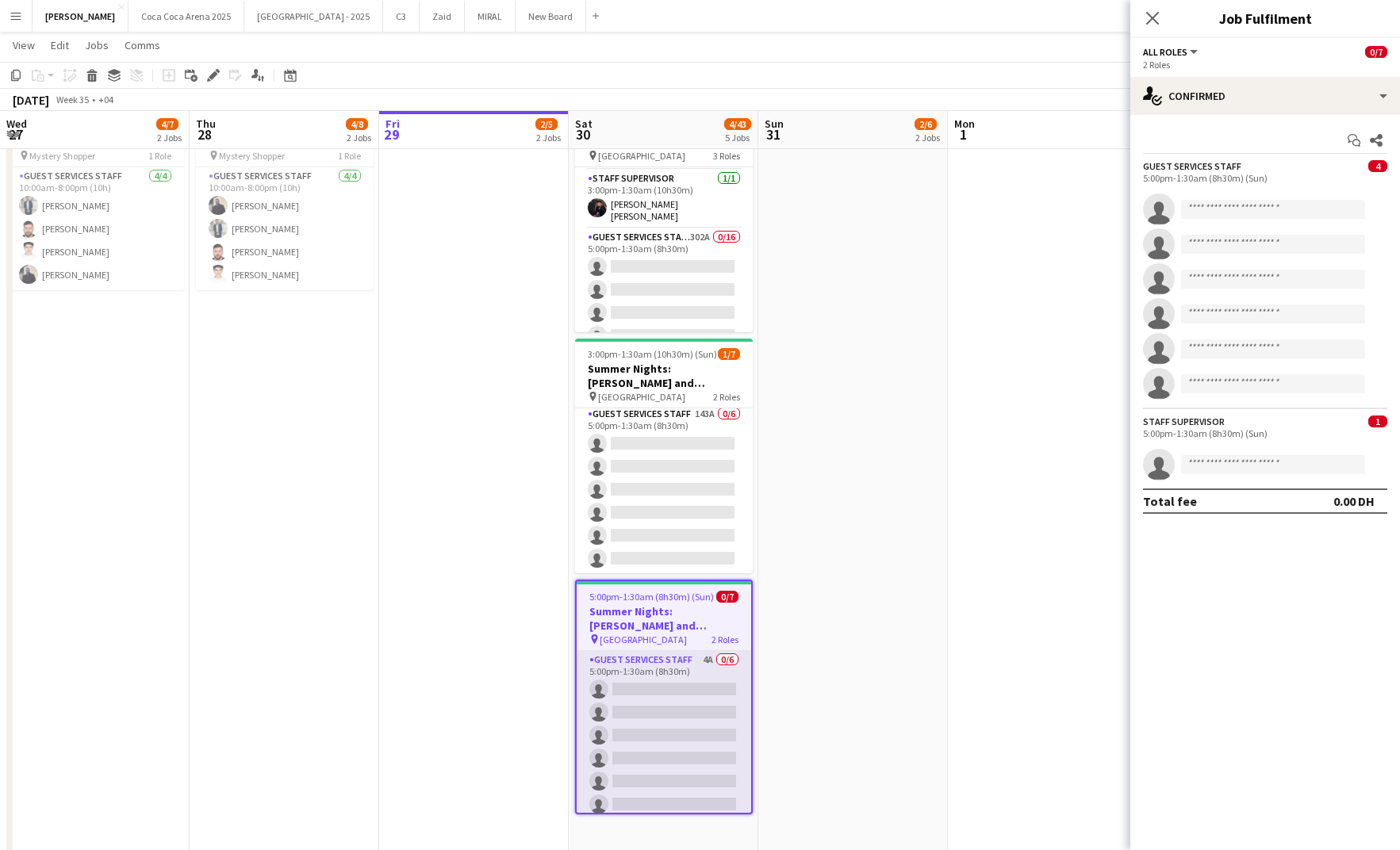
click at [663, 714] on app-card-role "Guest Services Staff 4A 0/6 5:00pm-1:30am (8h30m) single-neutral-actions single…" at bounding box center [663, 735] width 175 height 169
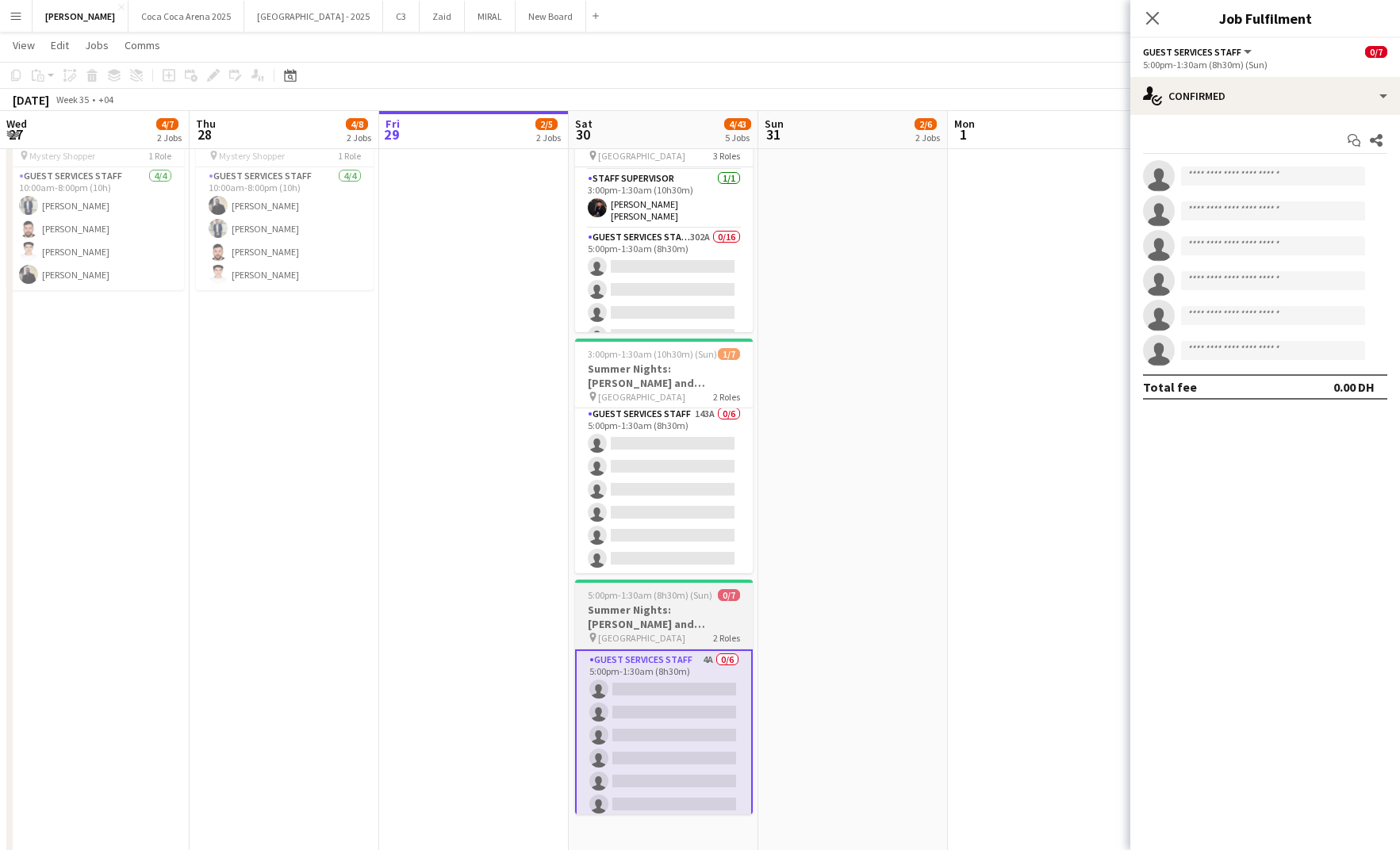
click at [669, 634] on span "[GEOGRAPHIC_DATA]" at bounding box center [642, 638] width 87 height 12
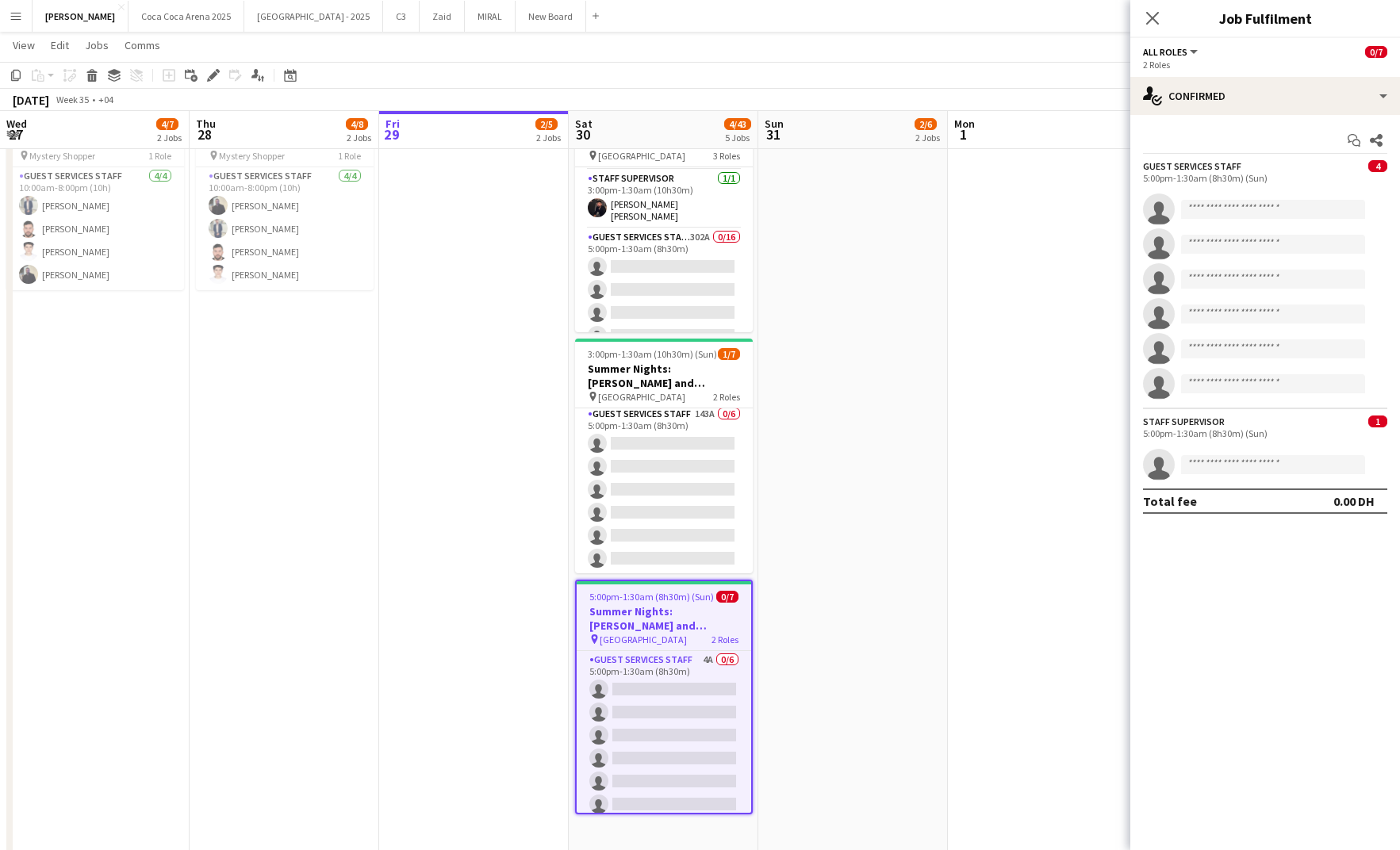
click at [682, 618] on h3 "Summer Nights: [PERSON_NAME] and [PERSON_NAME] - Internal" at bounding box center [663, 619] width 175 height 28
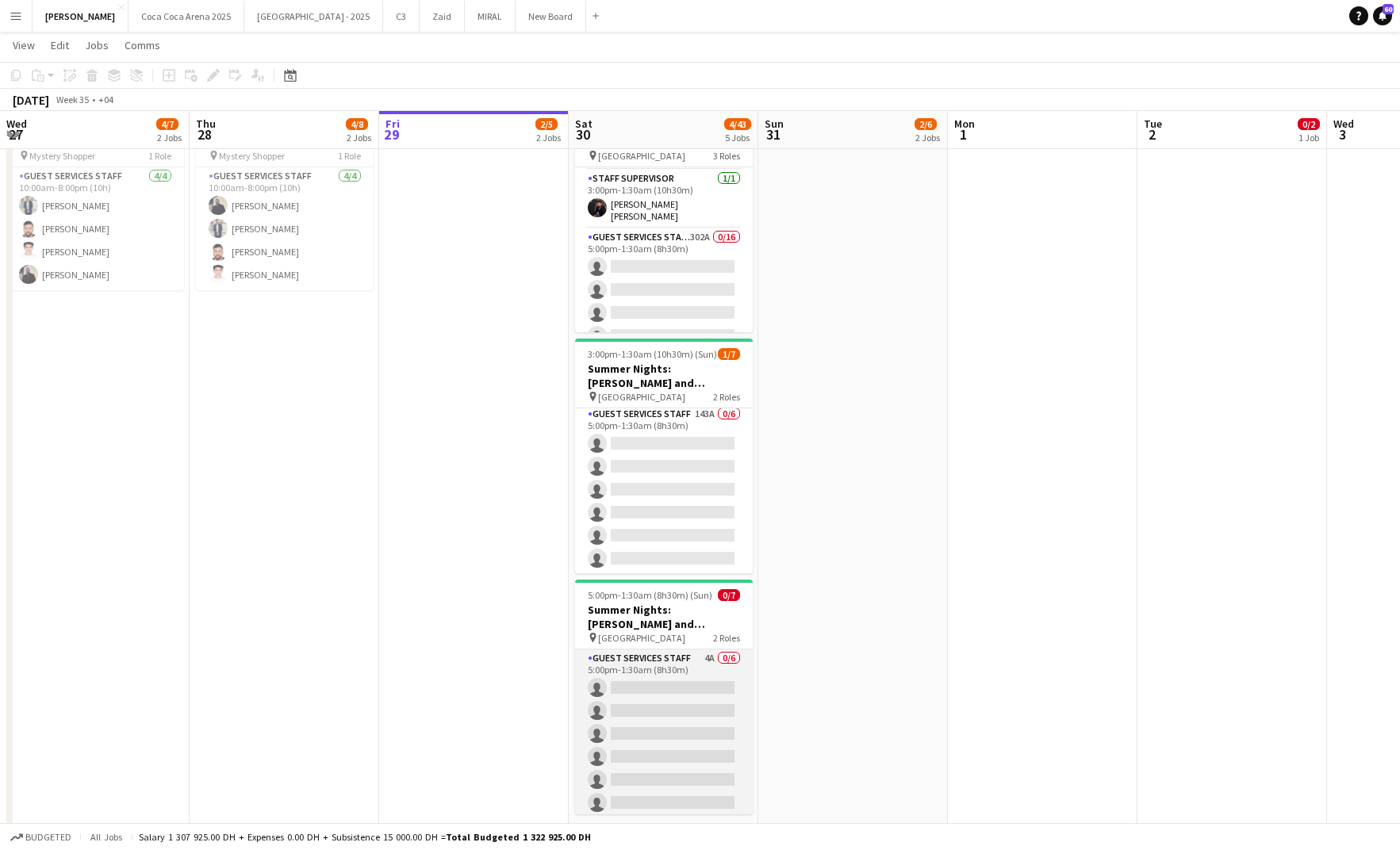
click at [622, 696] on app-card-role "Guest Services Staff 4A 0/6 5:00pm-1:30am (8h30m) single-neutral-actions single…" at bounding box center [663, 733] width 177 height 169
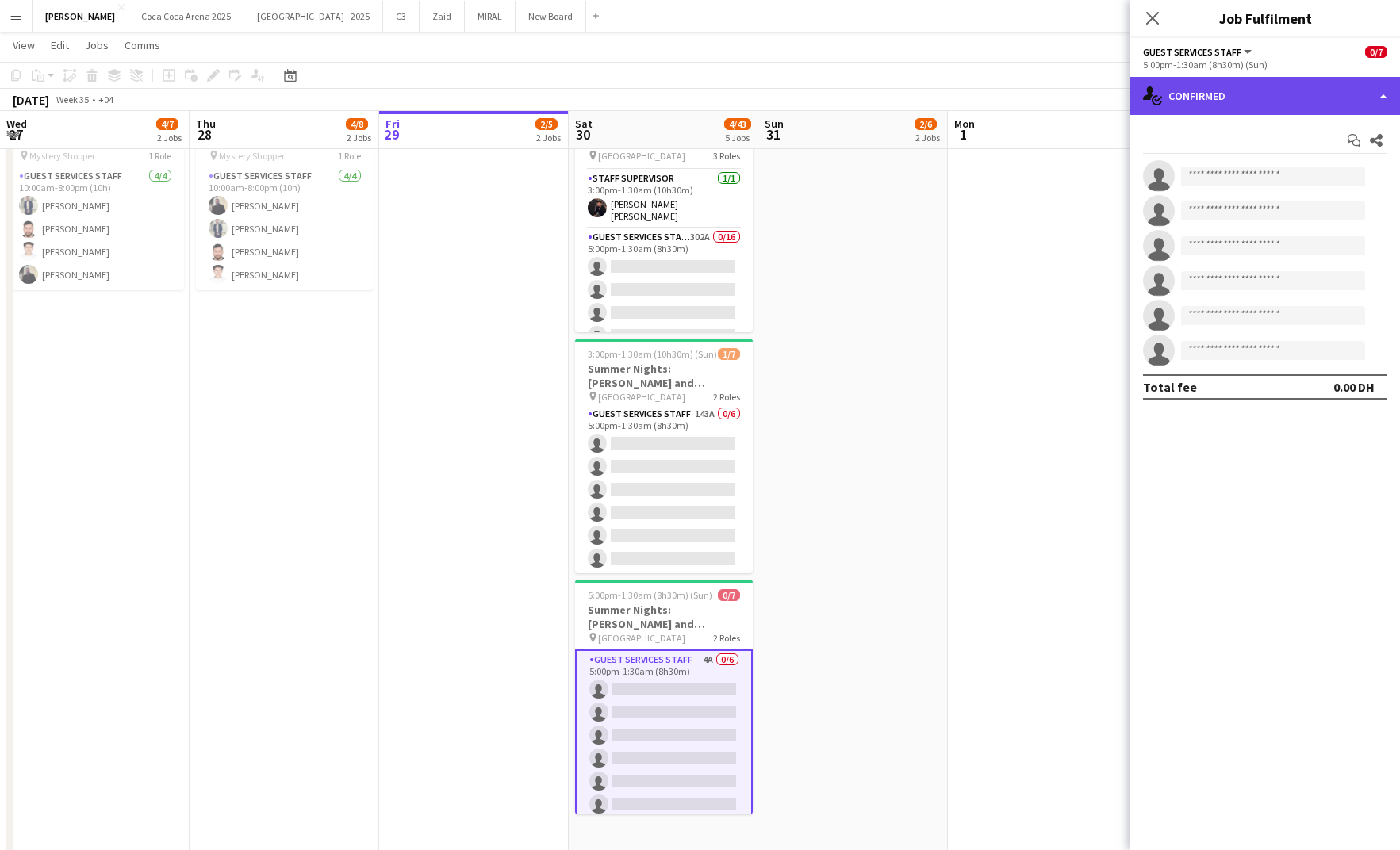
click at [1218, 103] on div "single-neutral-actions-check-2 Confirmed" at bounding box center [1265, 96] width 270 height 38
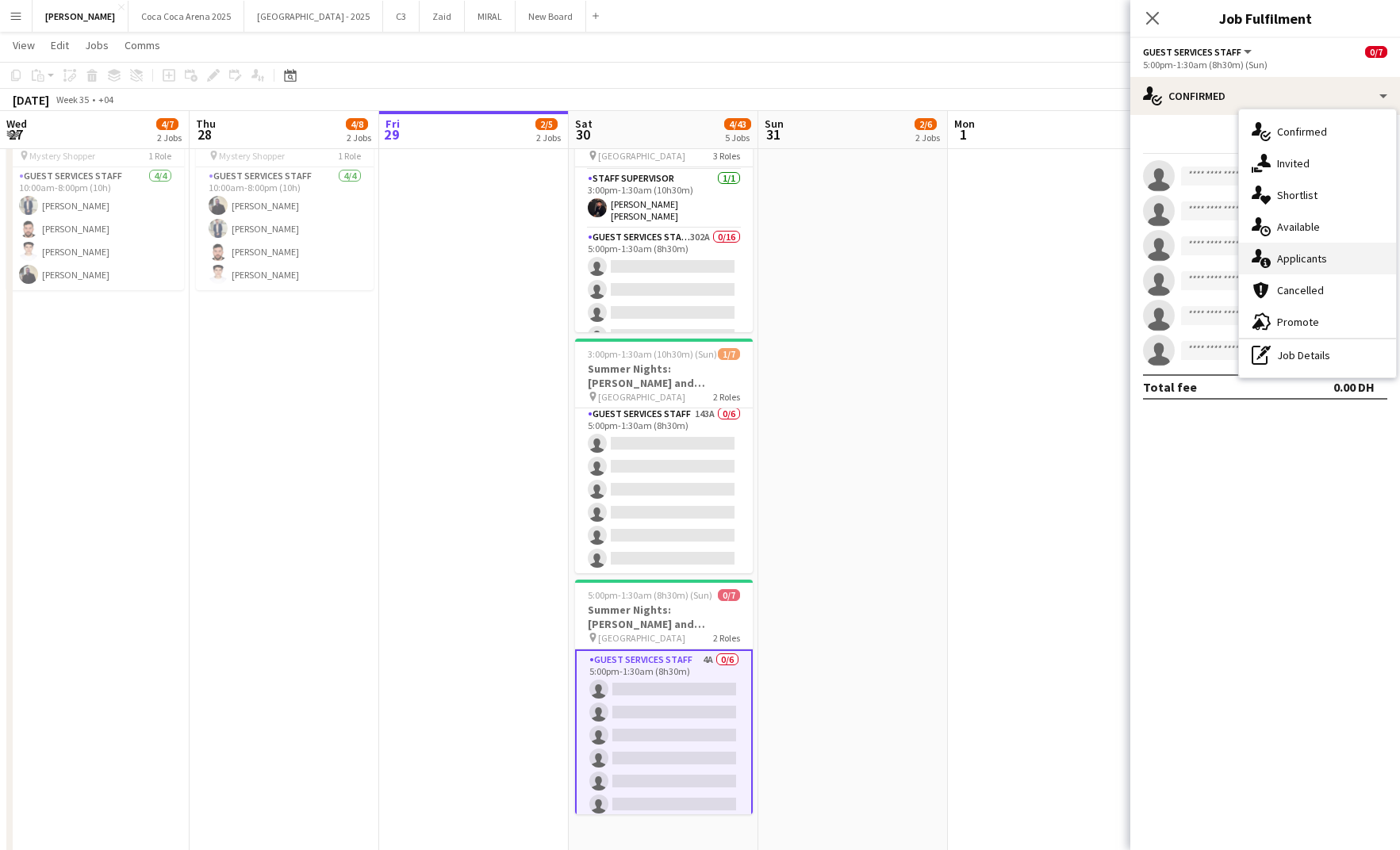
click at [1275, 249] on div "single-neutral-actions-information Applicants" at bounding box center [1316, 258] width 157 height 31
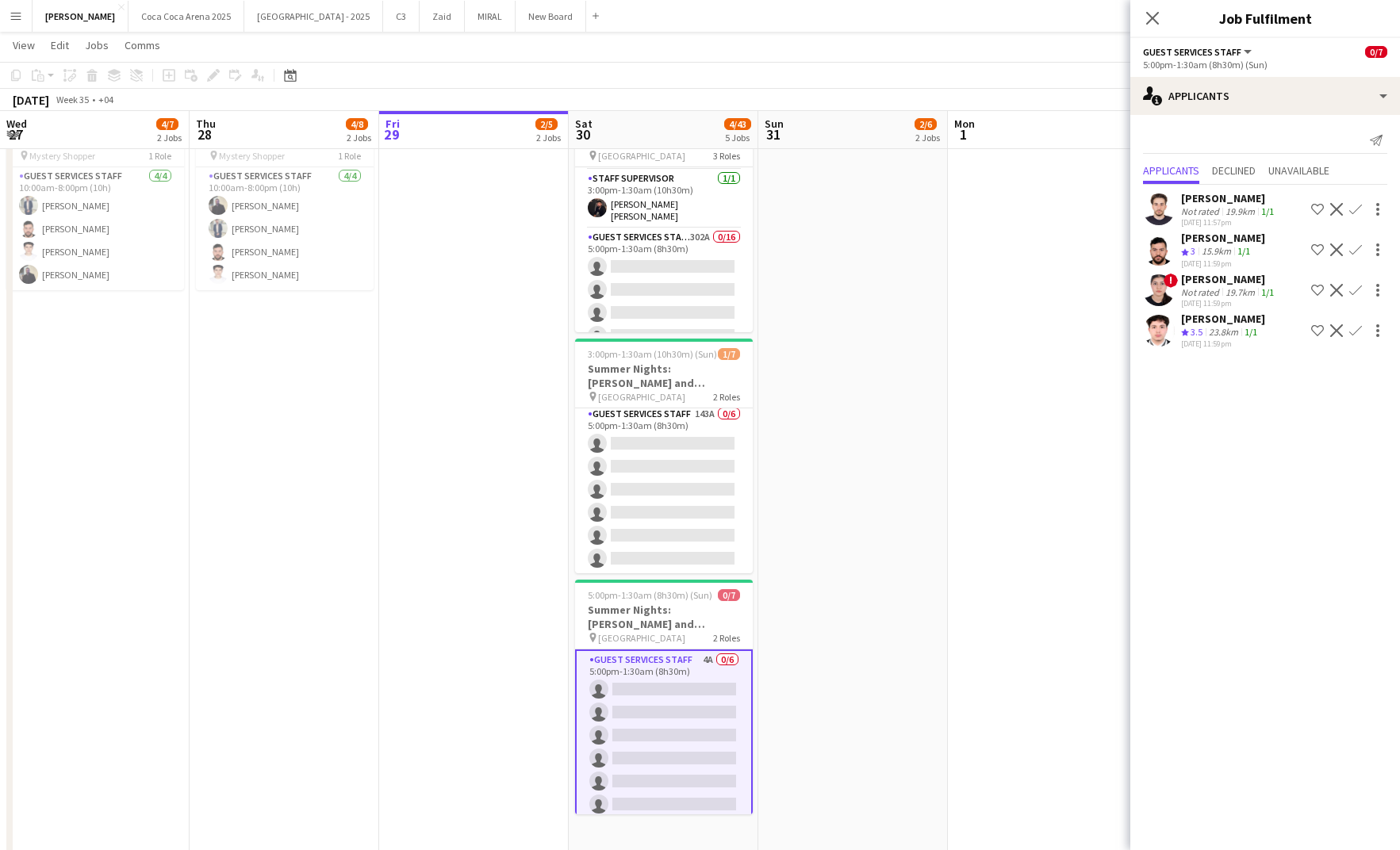
scroll to position [61, 0]
click at [654, 791] on app-card-role "Staff Supervisor 1A 0/1 5:00pm-1:30am (8h30m) single-neutral-actions" at bounding box center [663, 787] width 177 height 54
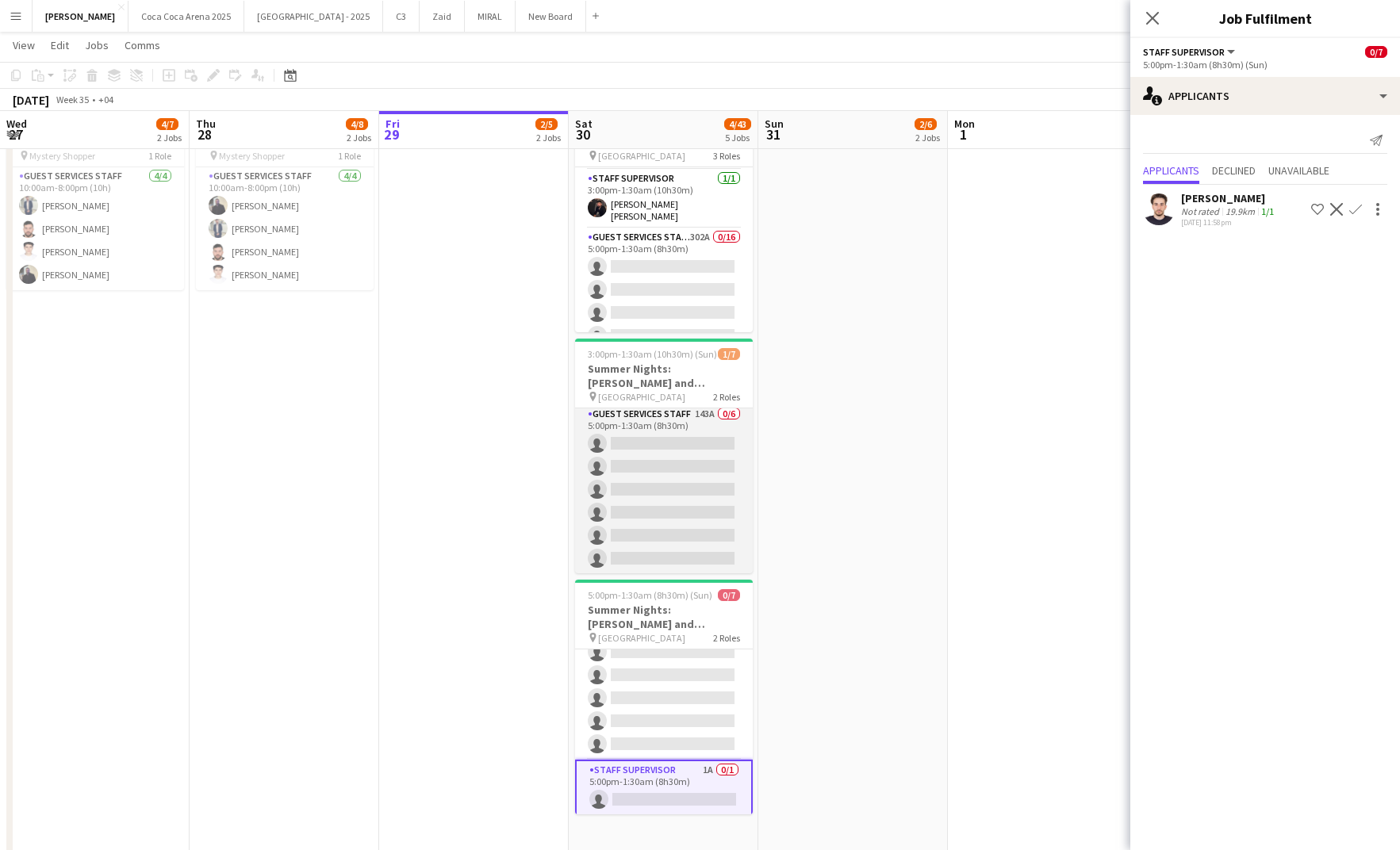
click at [663, 549] on app-card-role "Guest Services Staff 143A 0/6 5:00pm-1:30am (8h30m) single-neutral-actions sing…" at bounding box center [663, 490] width 177 height 169
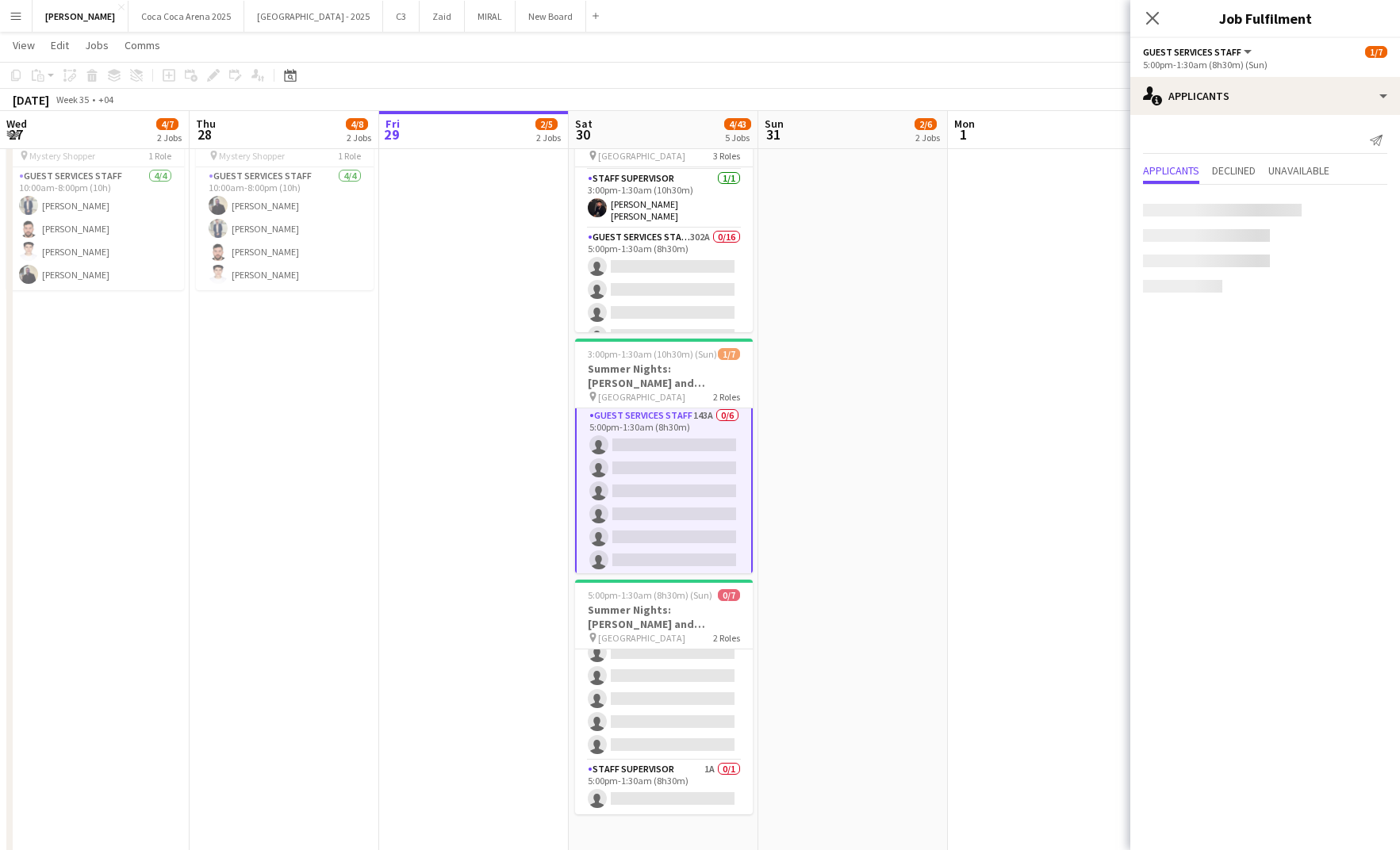
scroll to position [59, 0]
click at [683, 364] on h3 "Summer Nights: [PERSON_NAME] and [PERSON_NAME] - Internal" at bounding box center [663, 376] width 177 height 28
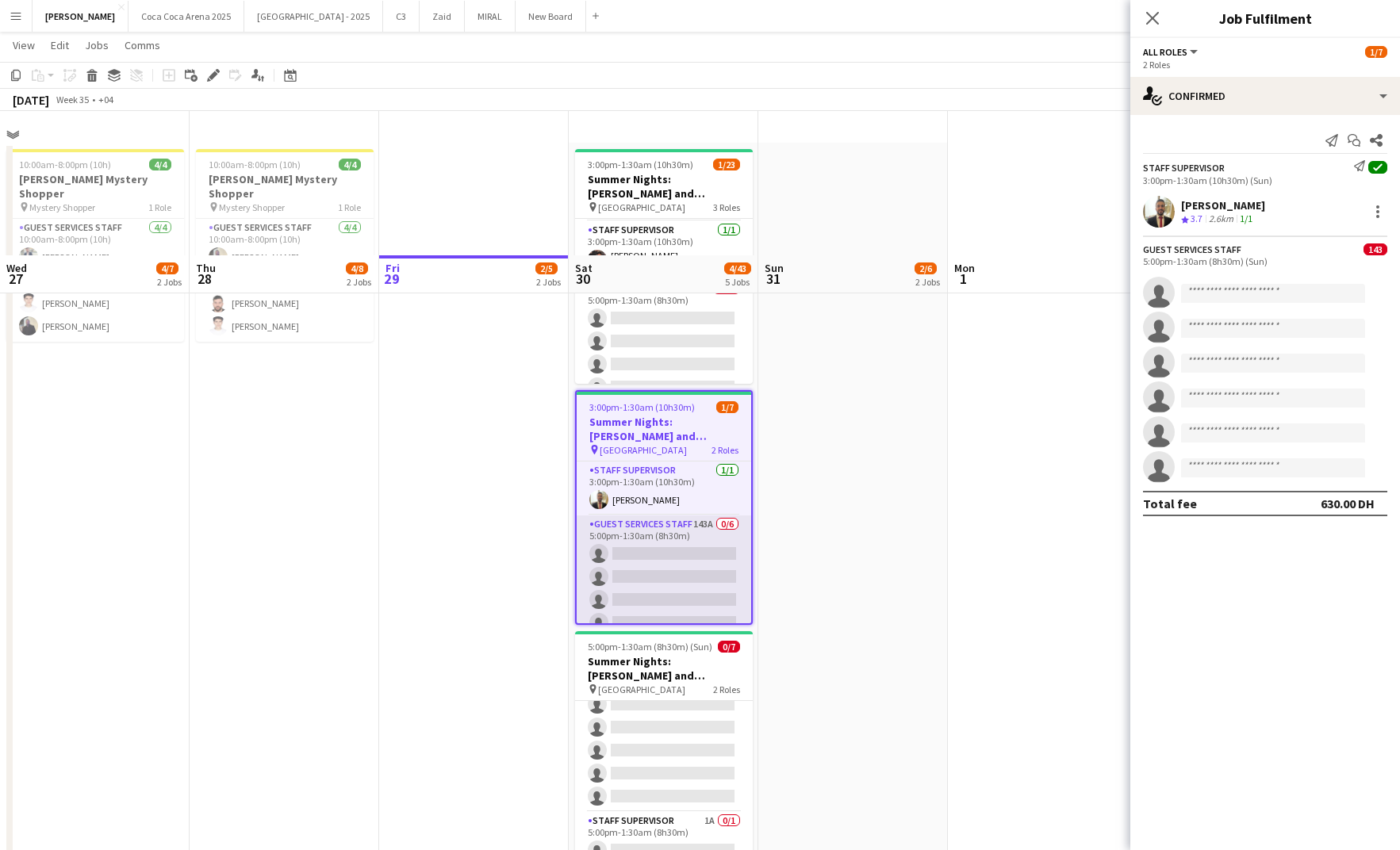
scroll to position [0, 0]
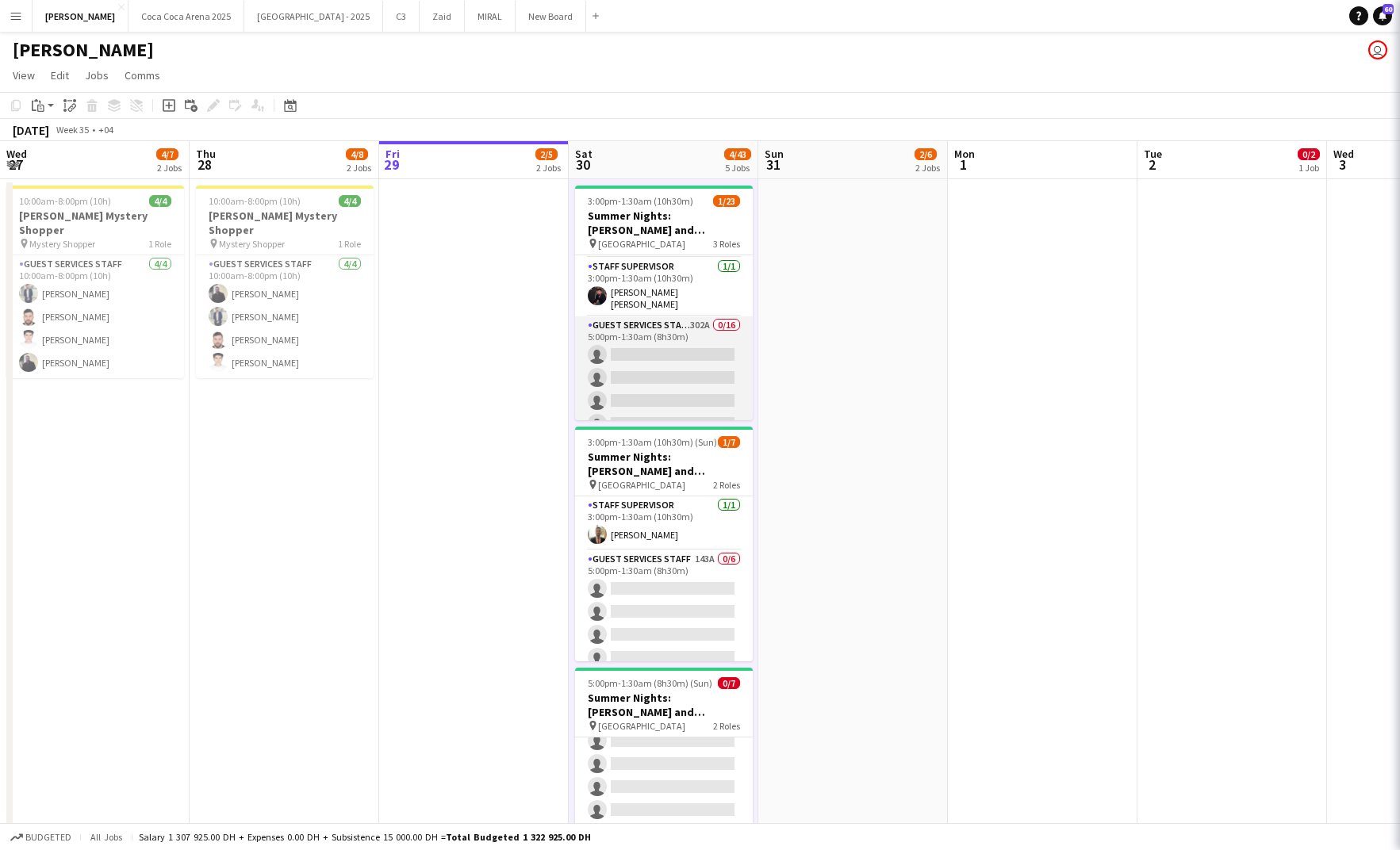
click at [674, 380] on app-card-role "Guest Services Staff 302A 0/16 5:00pm-1:30am (8h30m) single-neutral-actions sin…" at bounding box center [663, 515] width 177 height 398
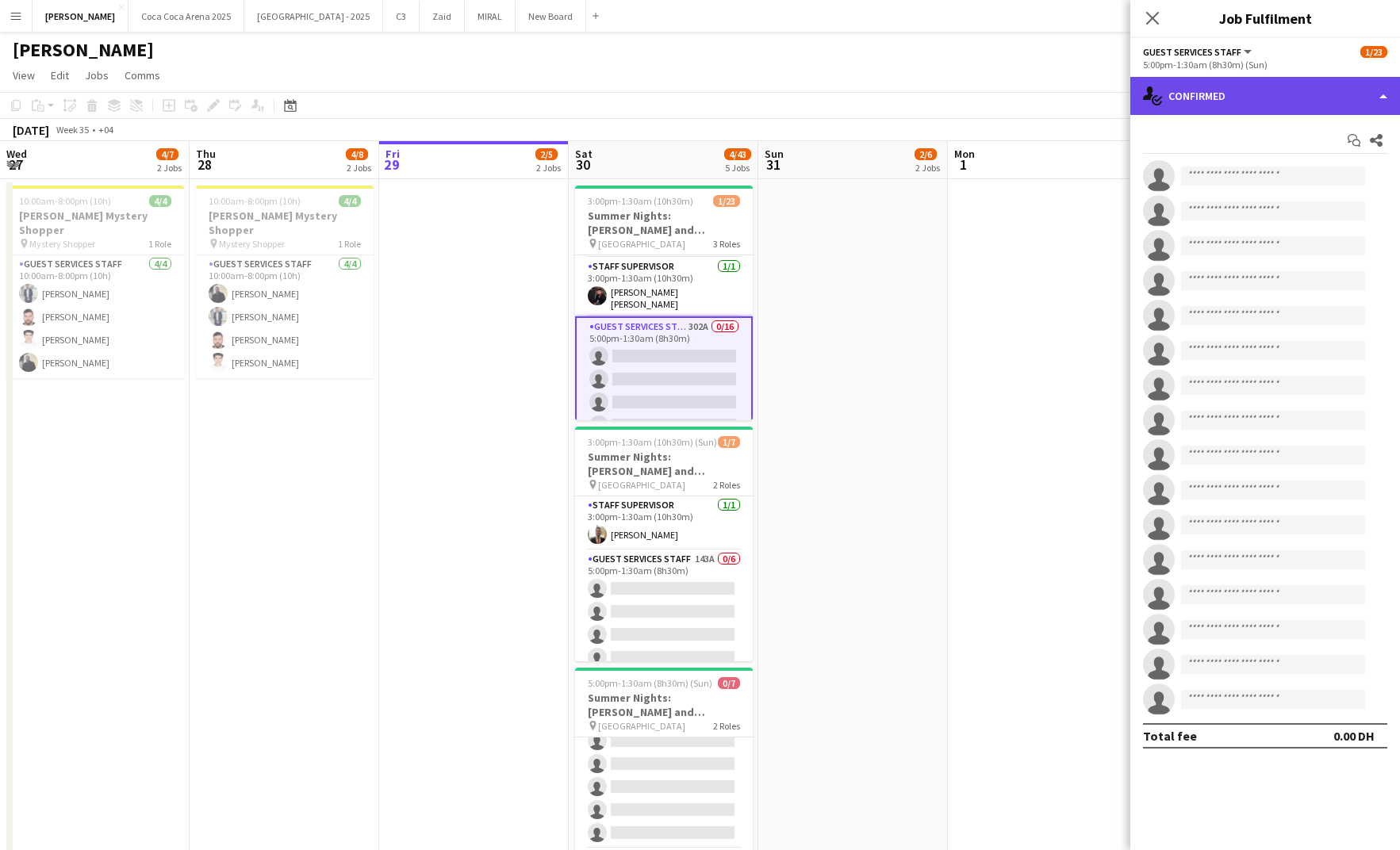
click at [1171, 83] on div "single-neutral-actions-check-2 Confirmed" at bounding box center [1265, 96] width 270 height 38
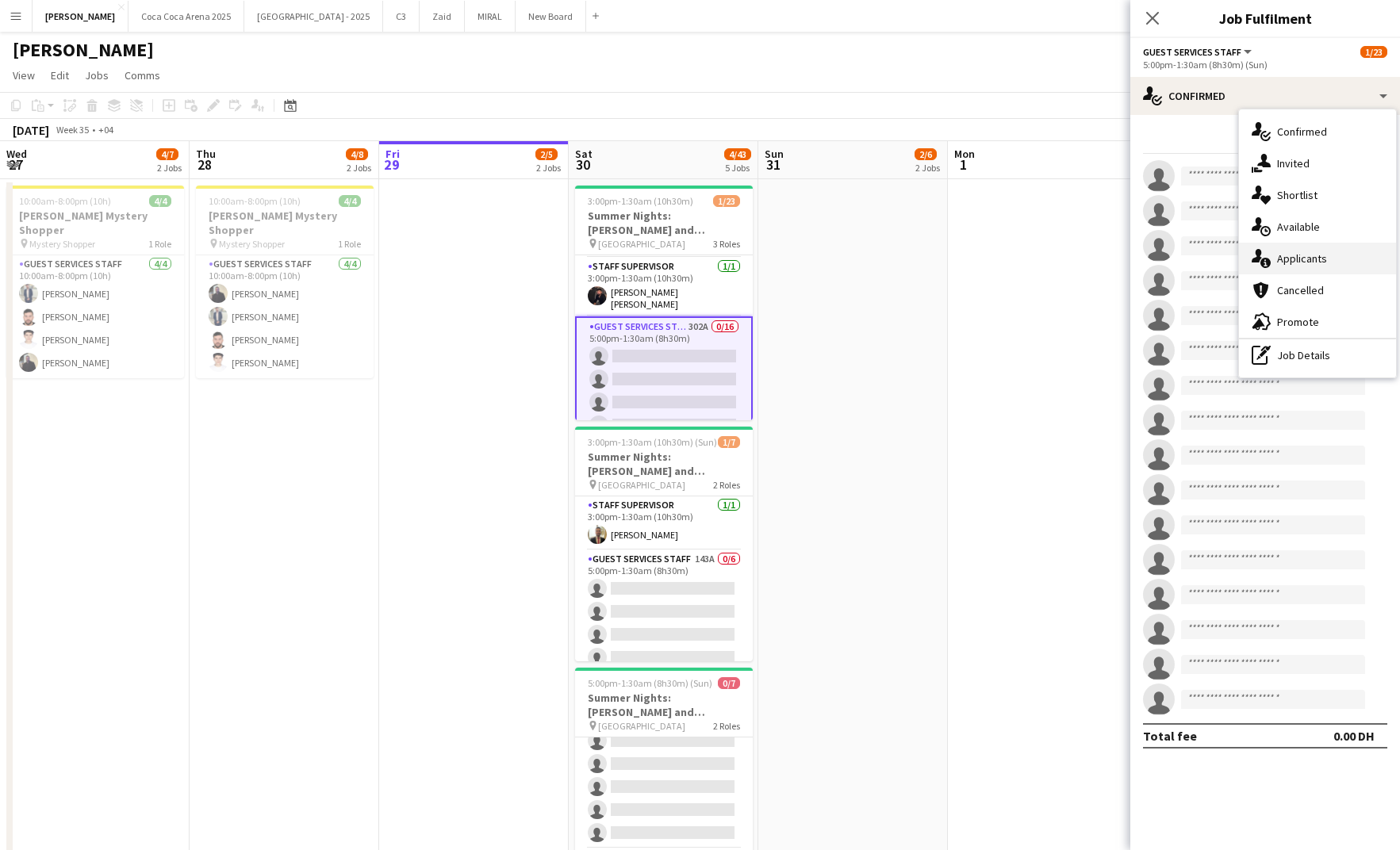
click at [1301, 253] on div "single-neutral-actions-information Applicants" at bounding box center [1316, 258] width 157 height 31
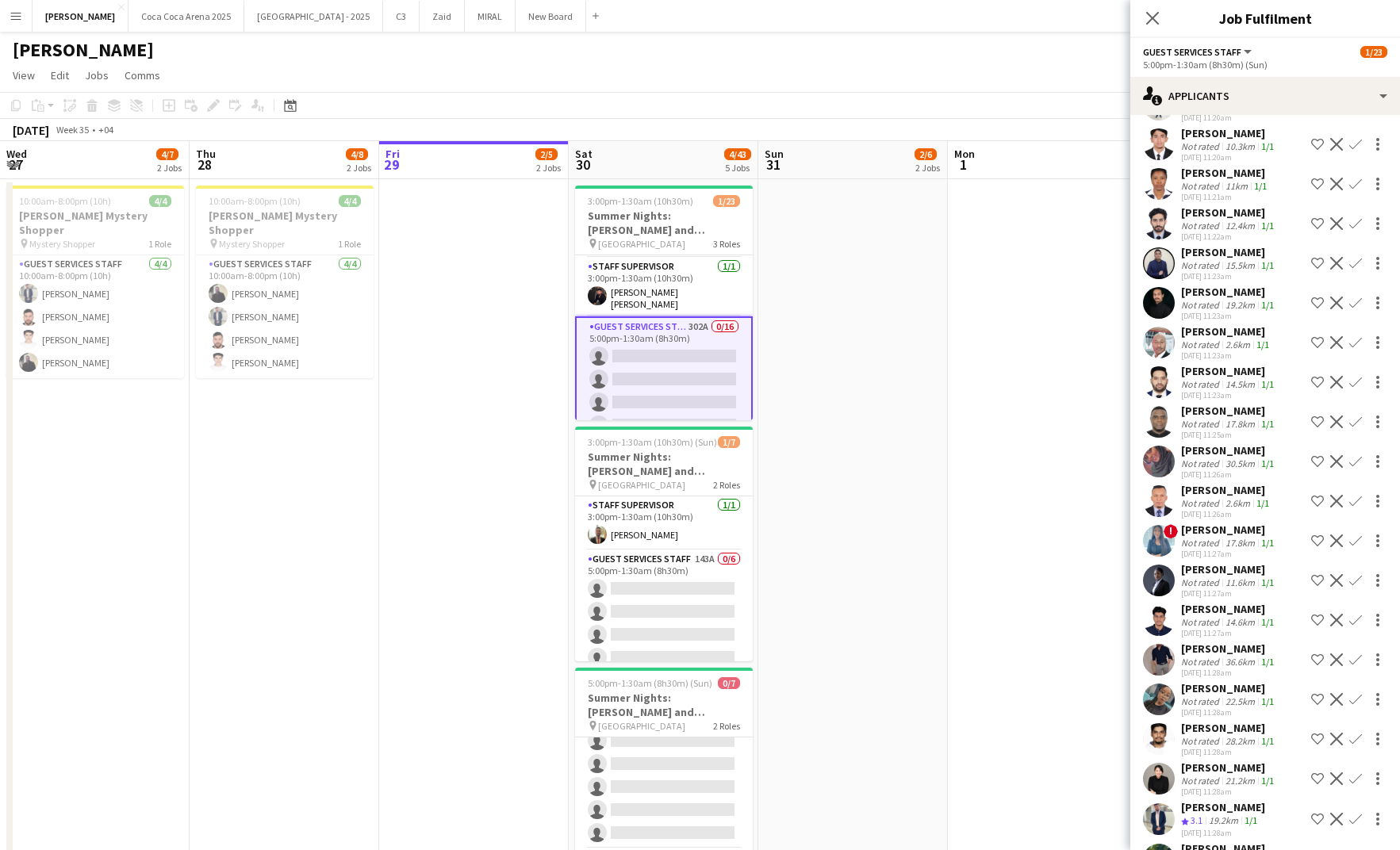
scroll to position [116, 0]
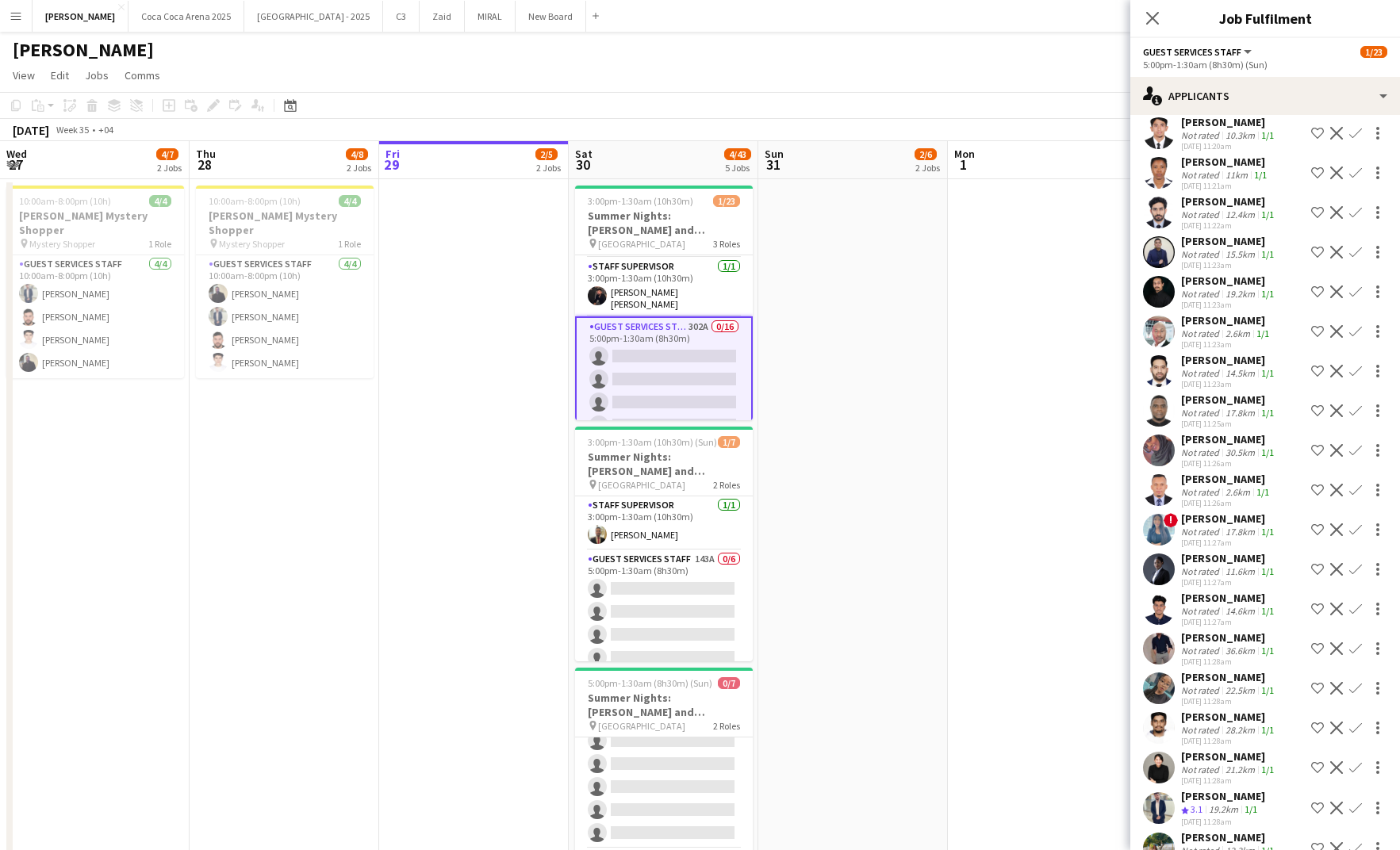
click at [1213, 458] on div "Not rated" at bounding box center [1201, 452] width 41 height 12
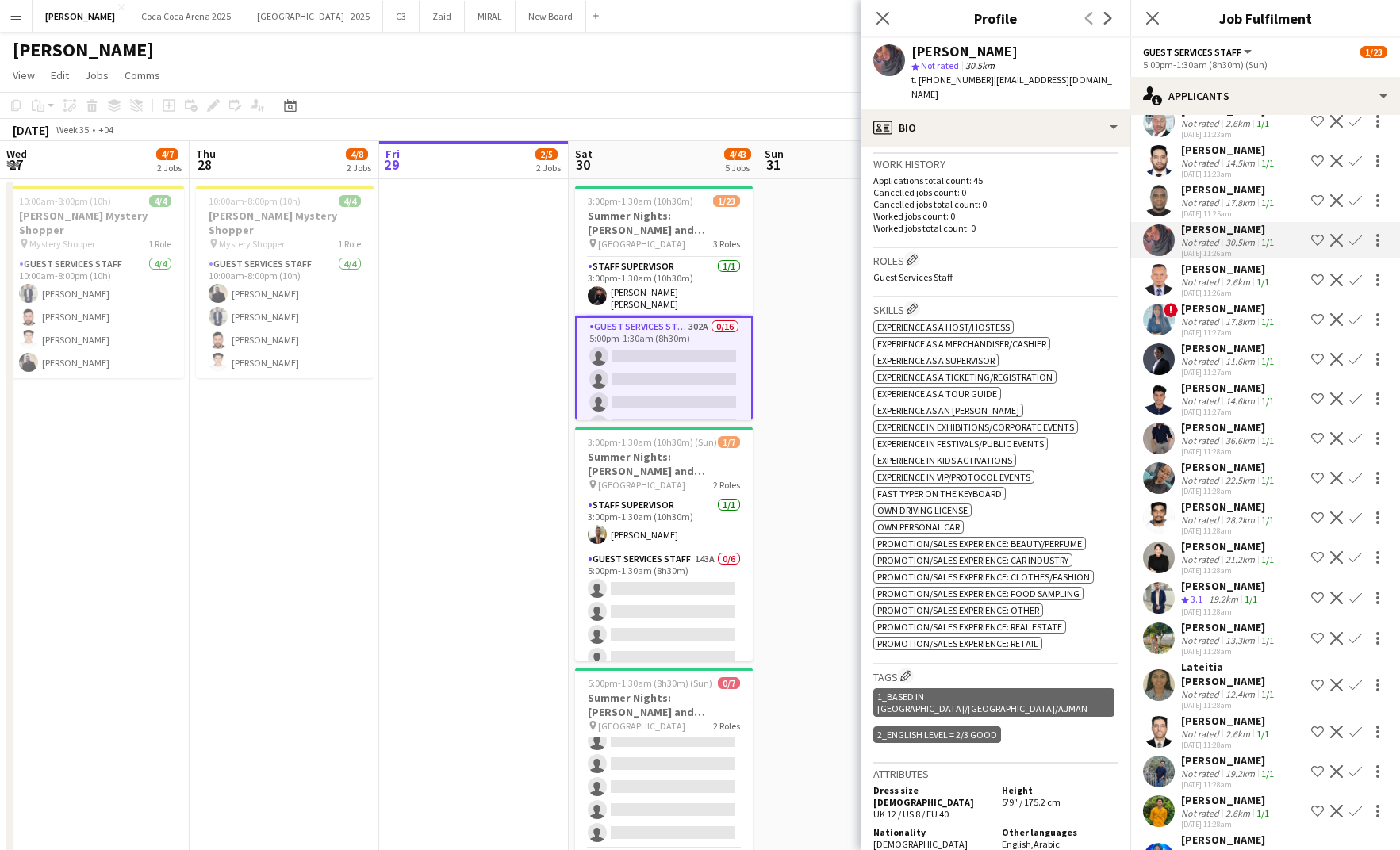
scroll to position [330, 0]
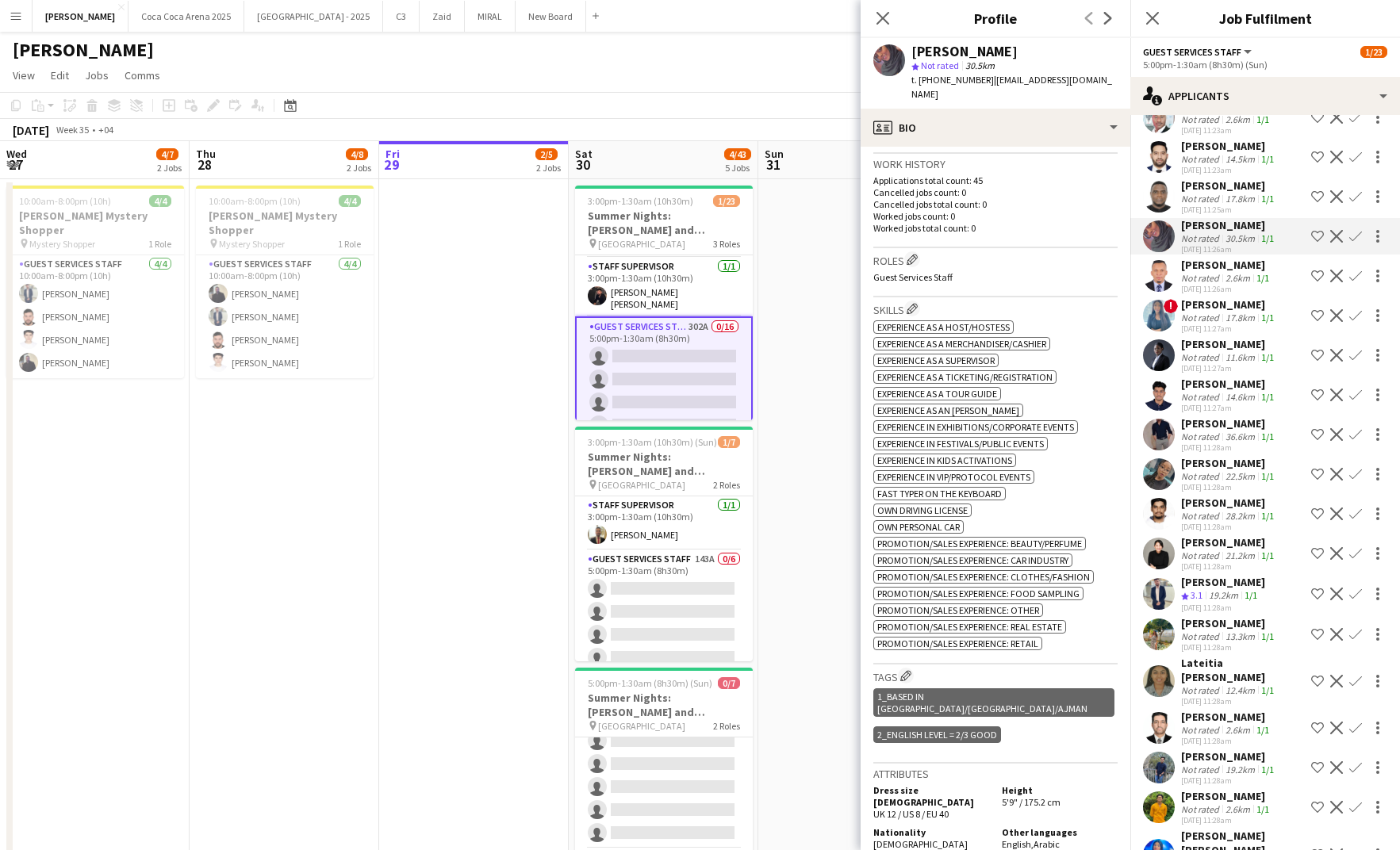
click at [1228, 562] on div "21.2km" at bounding box center [1241, 555] width 36 height 12
click at [1213, 549] on div "[PERSON_NAME]" at bounding box center [1228, 542] width 96 height 14
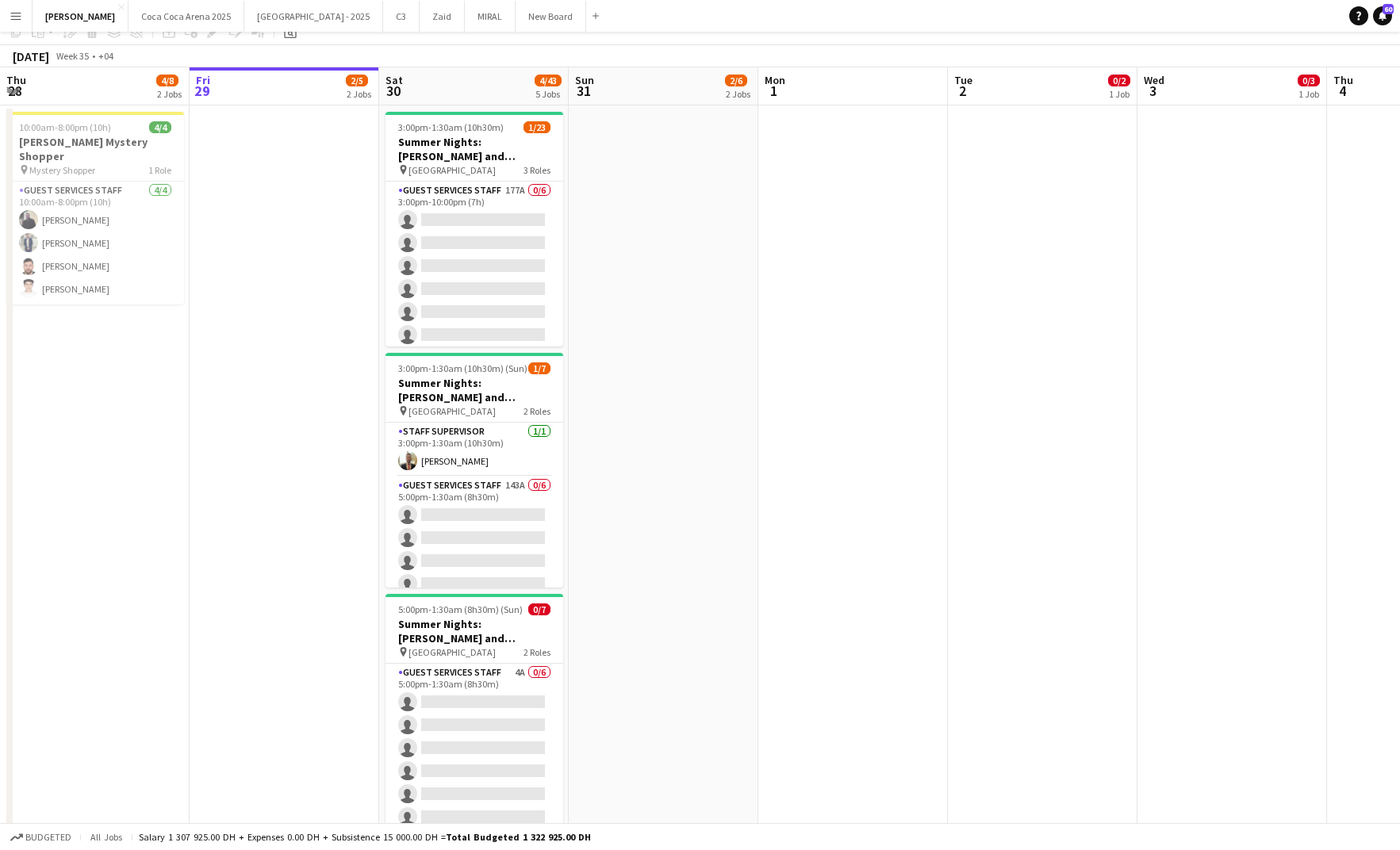
scroll to position [116, 0]
